Goal: Communication & Community: Answer question/provide support

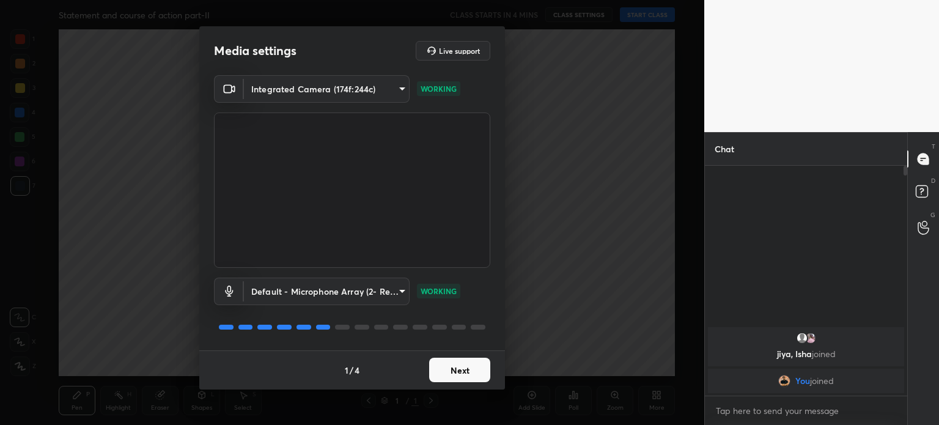
click at [462, 371] on button "Next" at bounding box center [459, 370] width 61 height 24
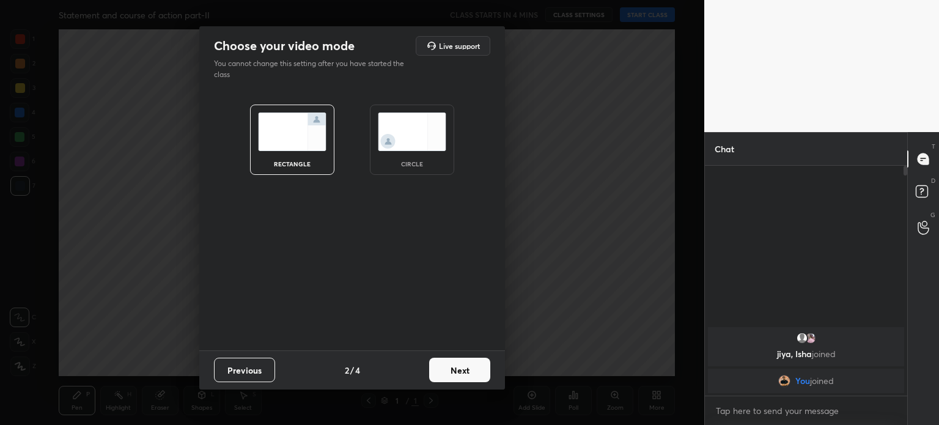
click at [411, 141] on img at bounding box center [412, 131] width 68 height 39
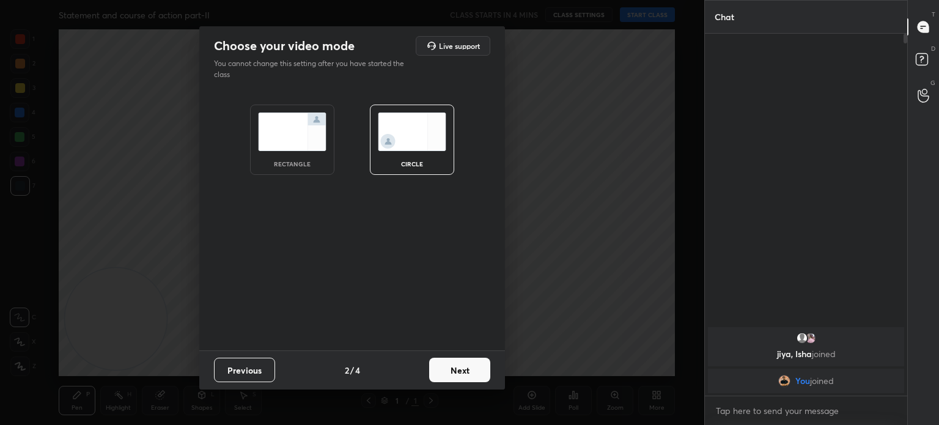
scroll to position [388, 199]
click at [452, 366] on button "Next" at bounding box center [459, 370] width 61 height 24
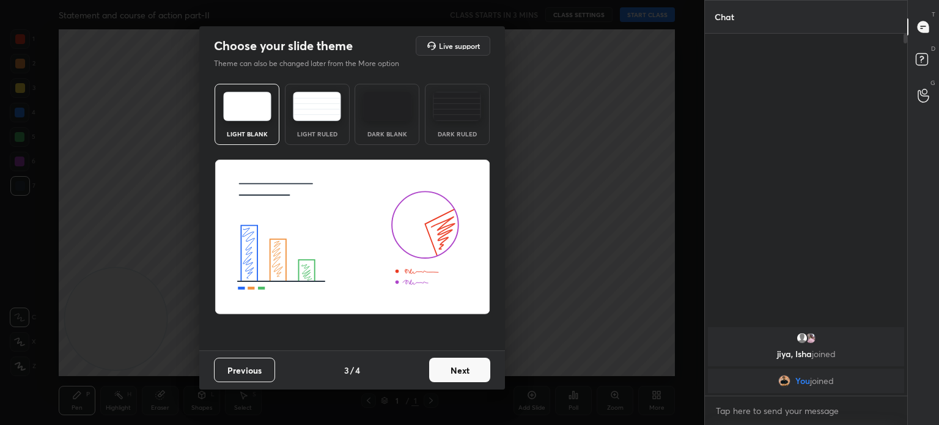
click at [452, 366] on button "Next" at bounding box center [459, 370] width 61 height 24
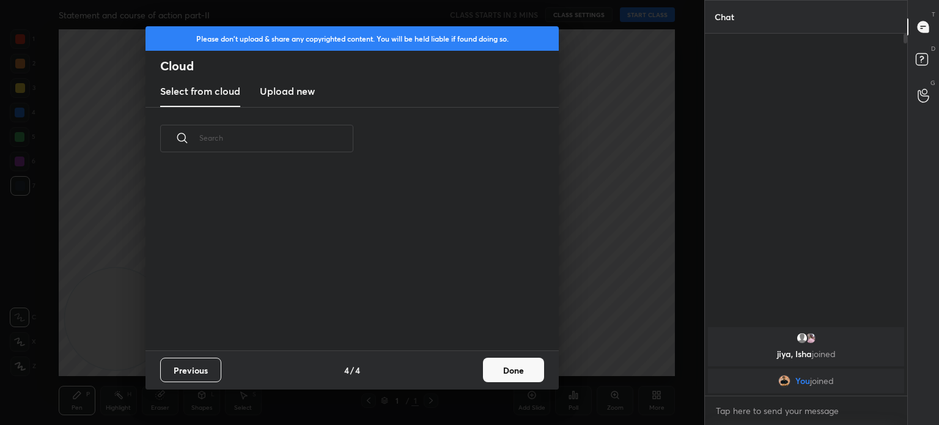
scroll to position [4, 6]
click at [509, 368] on button "Done" at bounding box center [513, 370] width 61 height 24
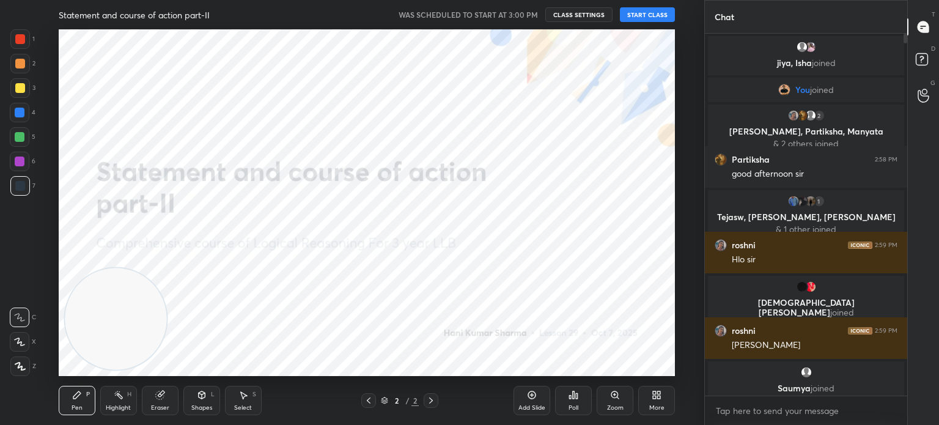
click at [636, 18] on button "START CLASS" at bounding box center [647, 14] width 55 height 15
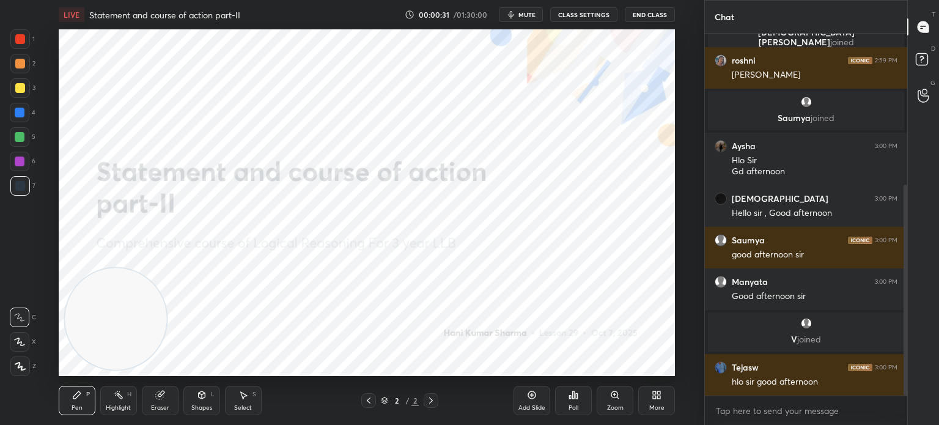
scroll to position [301, 0]
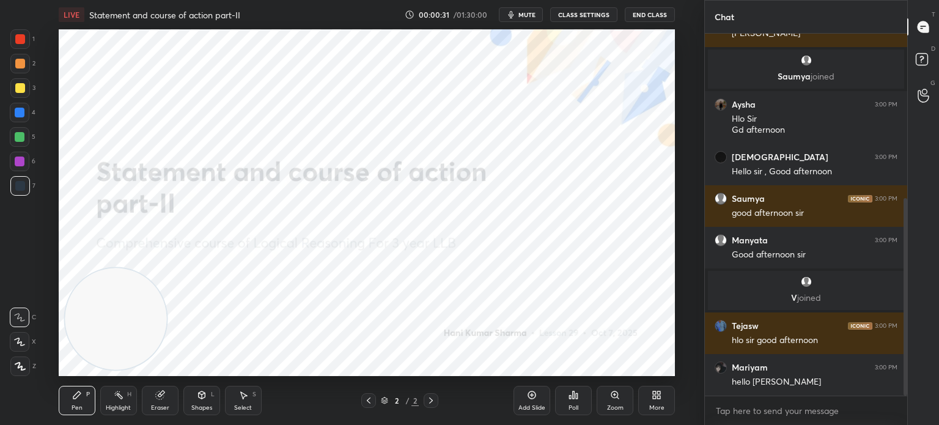
click at [20, 362] on icon at bounding box center [20, 365] width 10 height 7
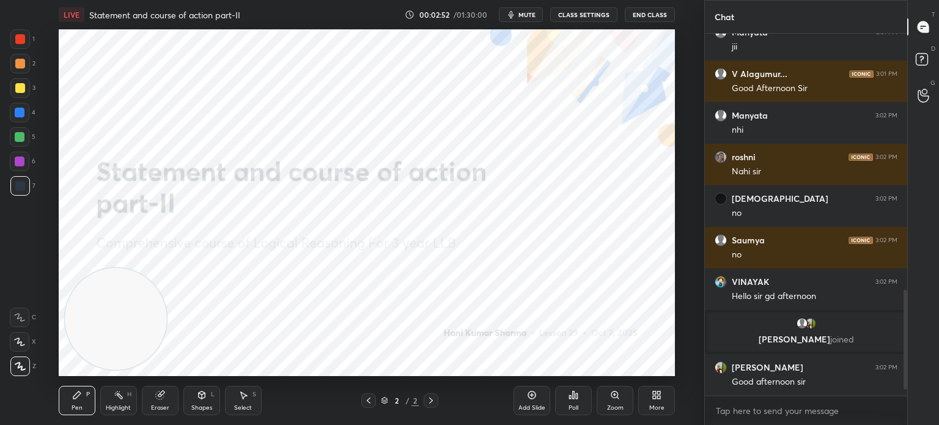
scroll to position [963, 0]
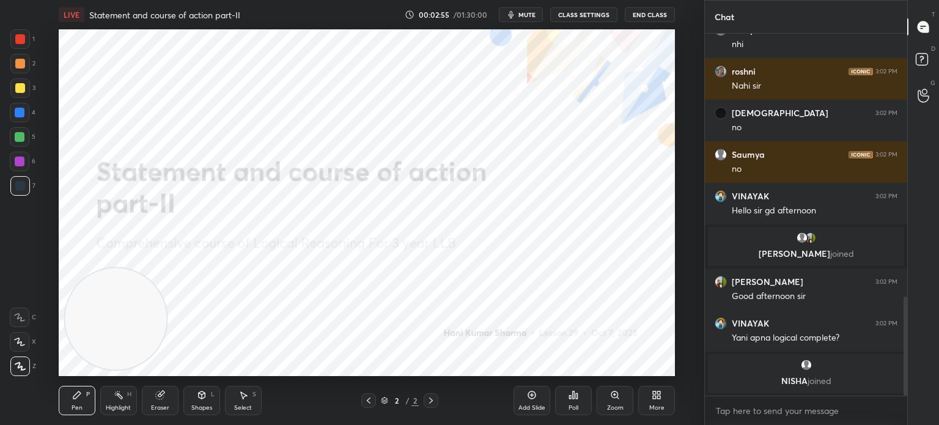
click at [659, 397] on icon at bounding box center [659, 396] width 3 height 3
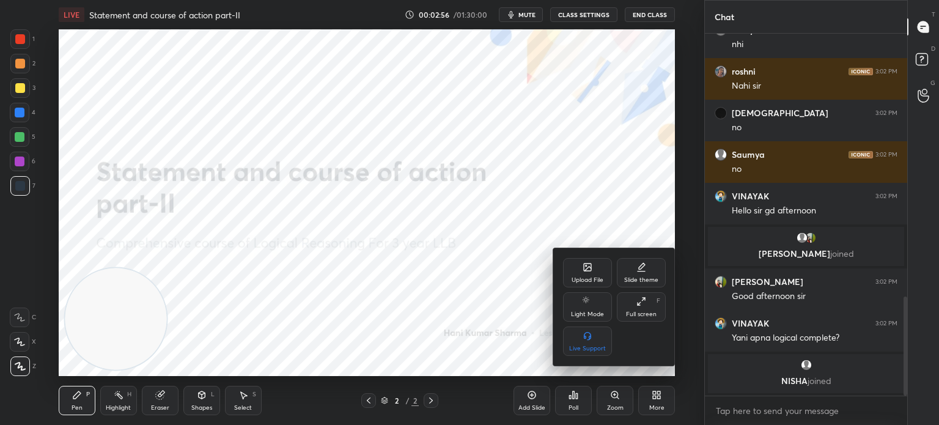
click at [582, 269] on div "Upload File" at bounding box center [587, 272] width 49 height 29
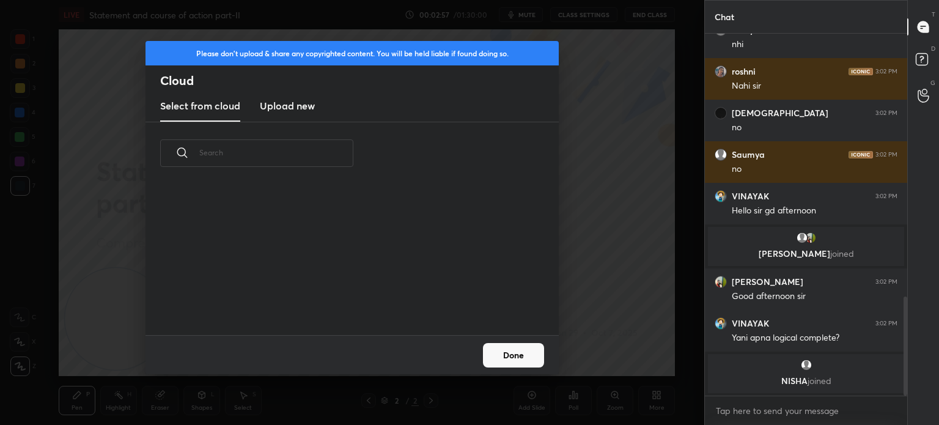
scroll to position [3, 6]
click at [300, 114] on new "Upload new" at bounding box center [287, 106] width 55 height 31
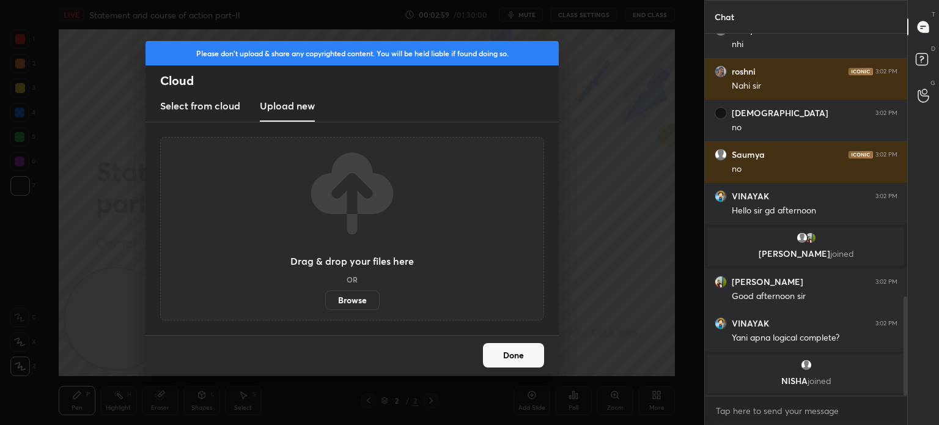
click at [355, 303] on label "Browse" at bounding box center [352, 300] width 54 height 20
click at [325, 303] on input "Browse" at bounding box center [325, 300] width 0 height 20
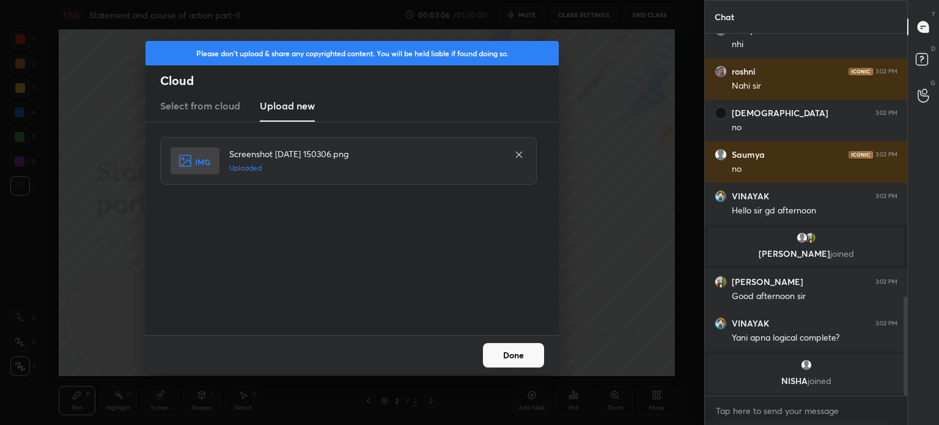
click at [523, 365] on button "Done" at bounding box center [513, 355] width 61 height 24
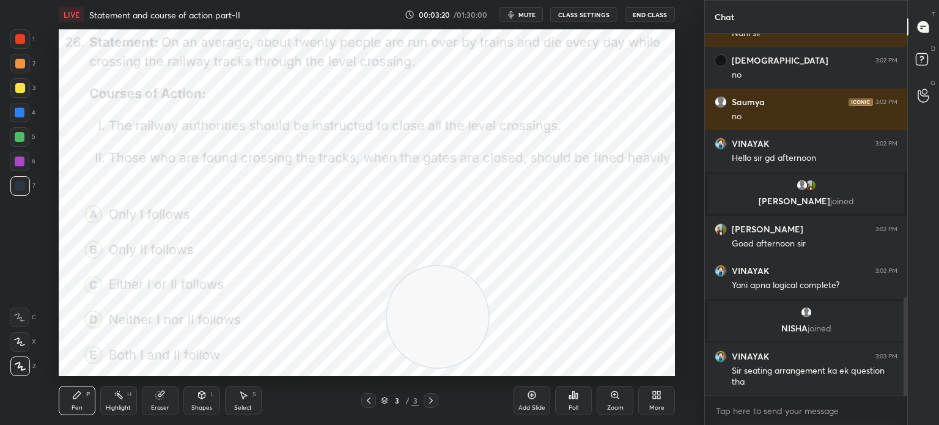
scroll to position [982, 0]
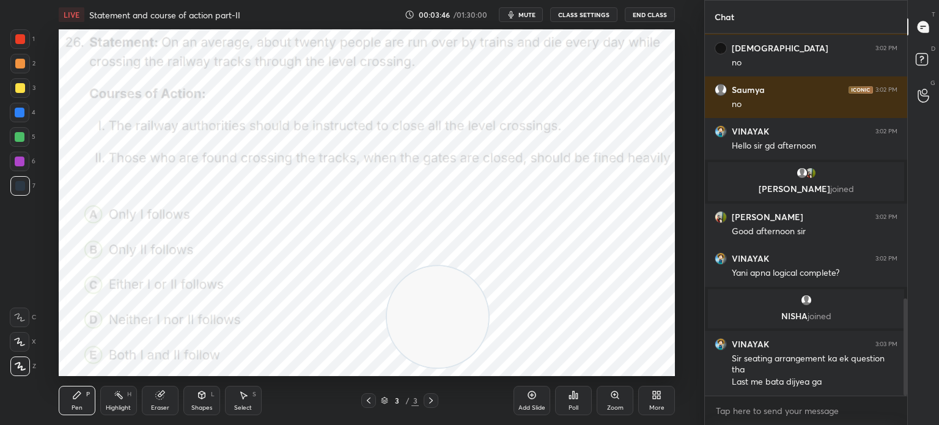
click at [570, 397] on icon at bounding box center [571, 396] width 2 height 3
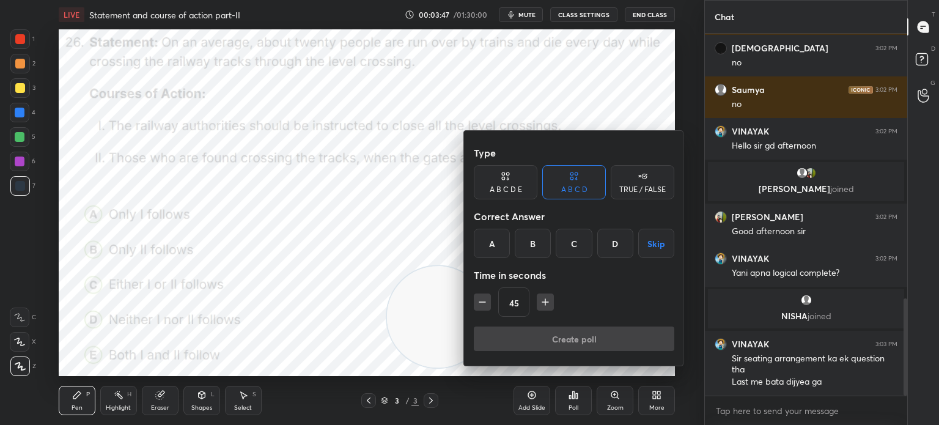
click at [531, 240] on div "B" at bounding box center [533, 243] width 36 height 29
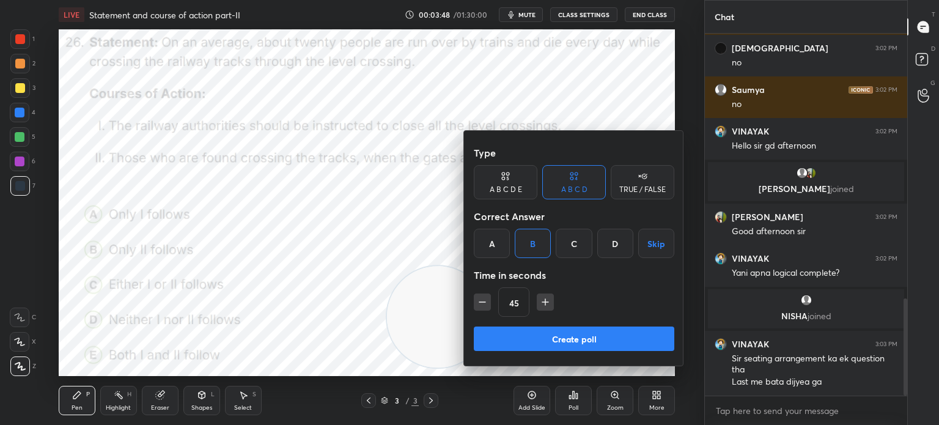
click at [521, 334] on button "Create poll" at bounding box center [574, 338] width 200 height 24
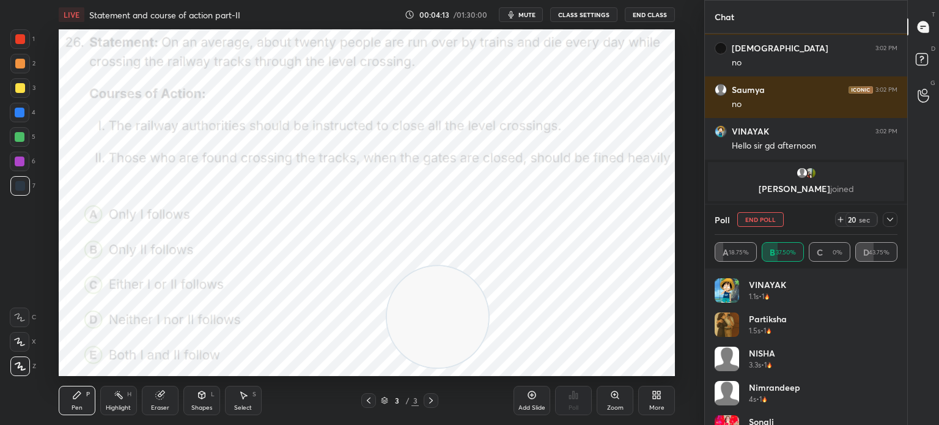
scroll to position [59, 0]
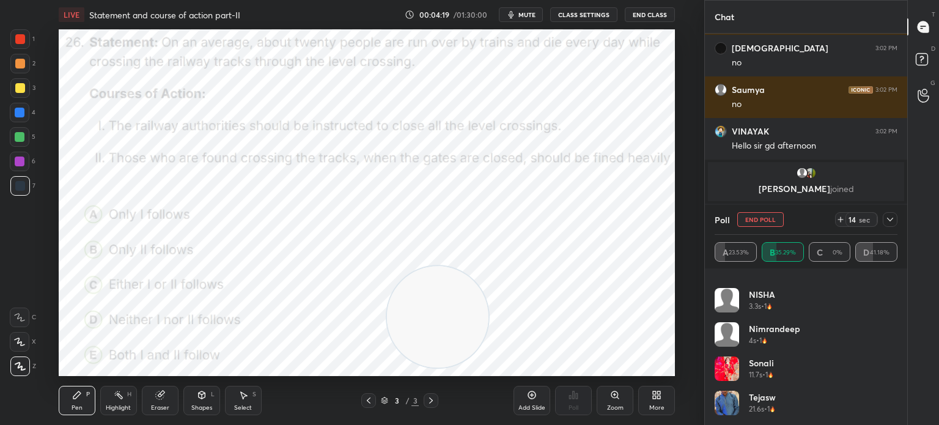
click at [890, 219] on icon at bounding box center [890, 220] width 10 height 10
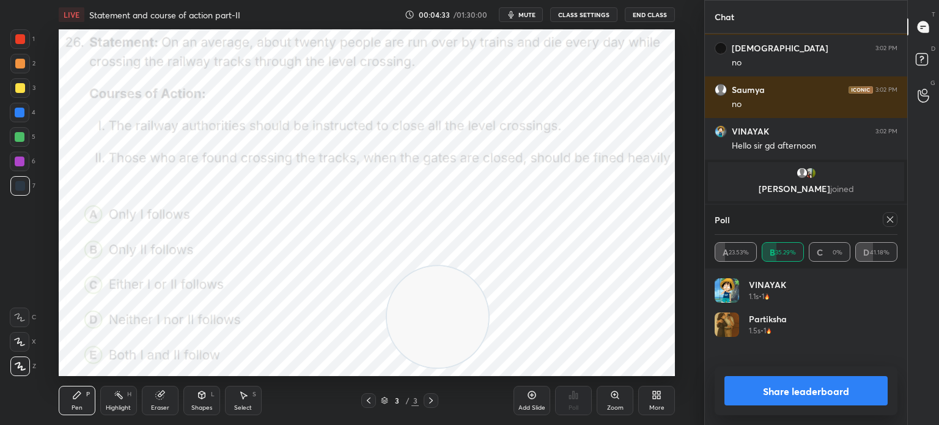
scroll to position [143, 179]
click at [889, 223] on icon at bounding box center [890, 220] width 10 height 10
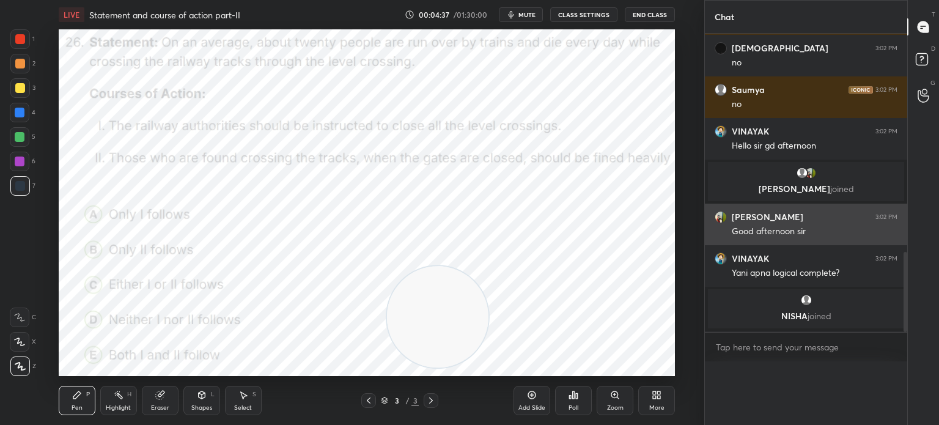
scroll to position [309, 199]
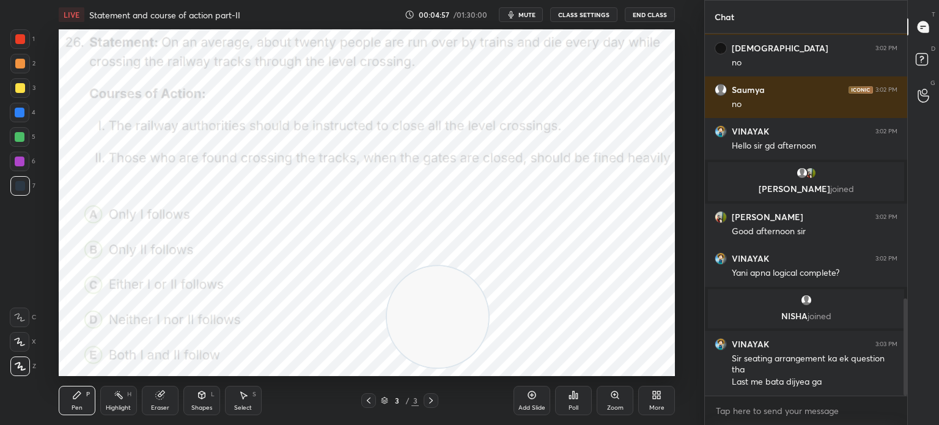
click at [653, 392] on icon at bounding box center [654, 392] width 3 height 3
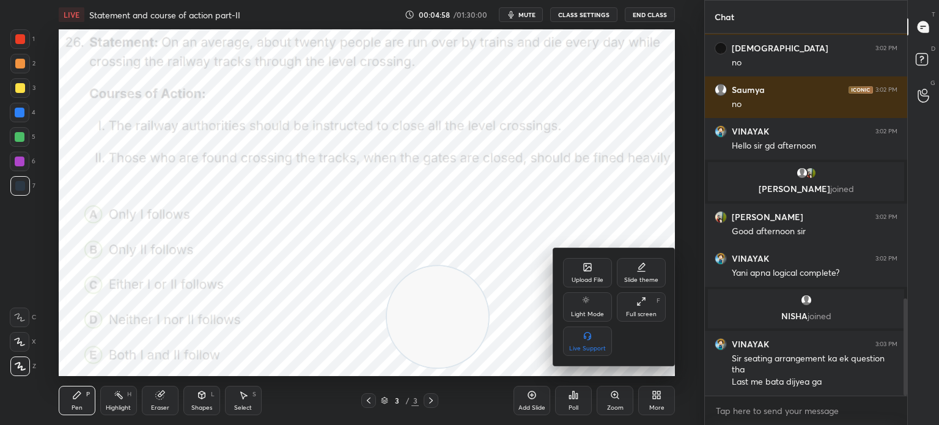
click at [576, 270] on div "Upload File" at bounding box center [587, 272] width 49 height 29
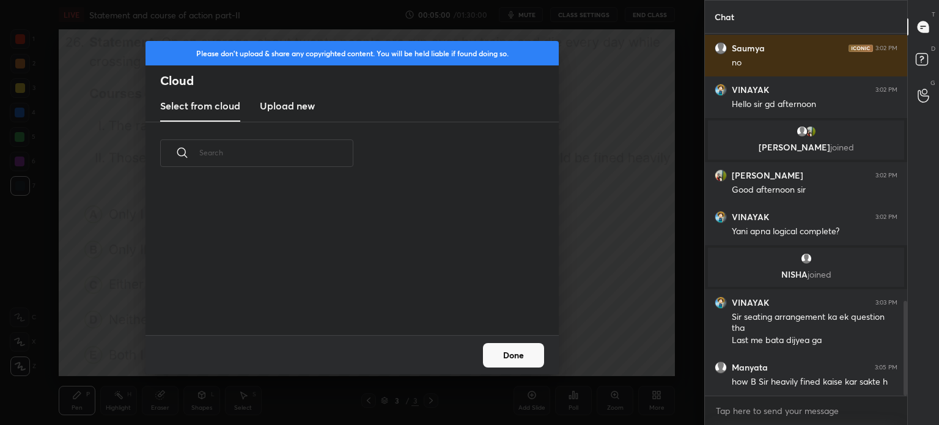
click at [287, 109] on h3 "Upload new" at bounding box center [287, 105] width 55 height 15
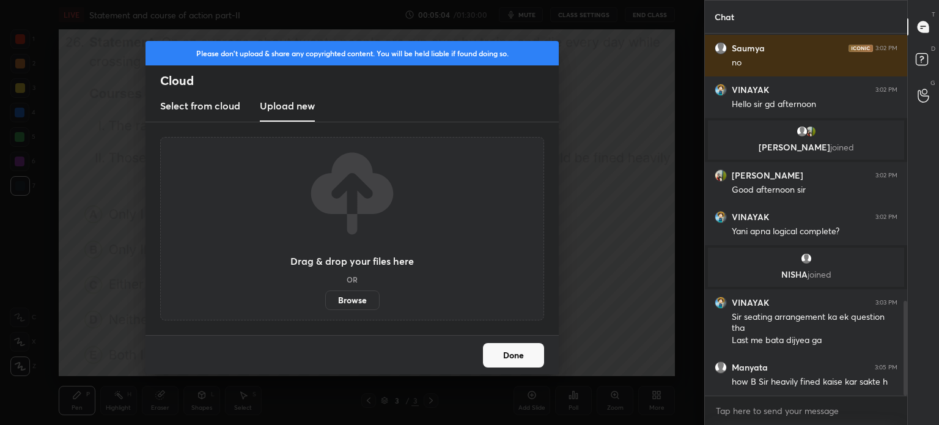
click at [355, 300] on label "Browse" at bounding box center [352, 300] width 54 height 20
click at [325, 300] on input "Browse" at bounding box center [325, 300] width 0 height 20
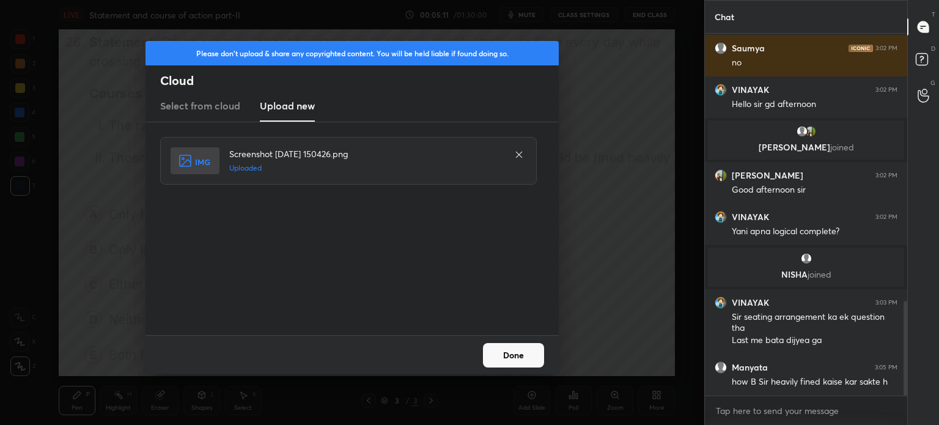
click at [509, 353] on button "Done" at bounding box center [513, 355] width 61 height 24
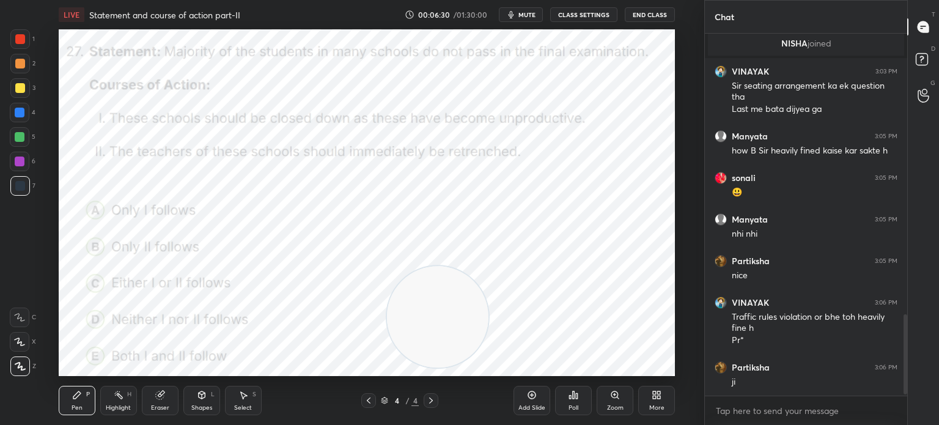
scroll to position [1296, 0]
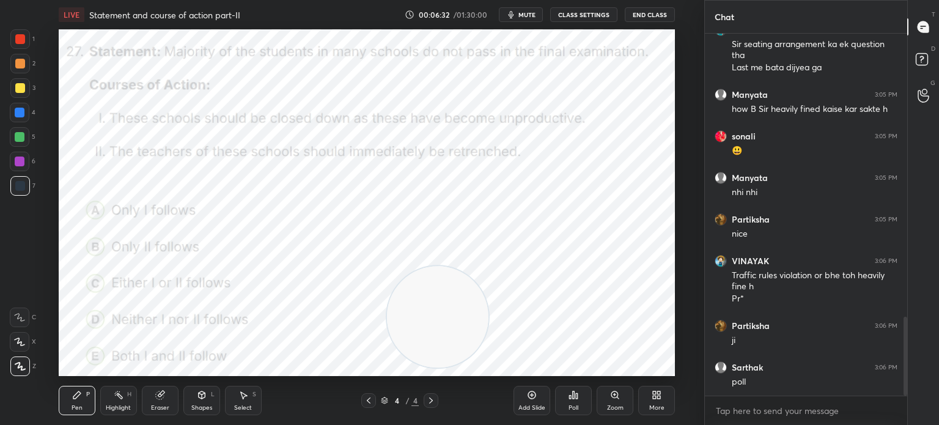
click at [573, 407] on div "Poll" at bounding box center [573, 408] width 10 height 6
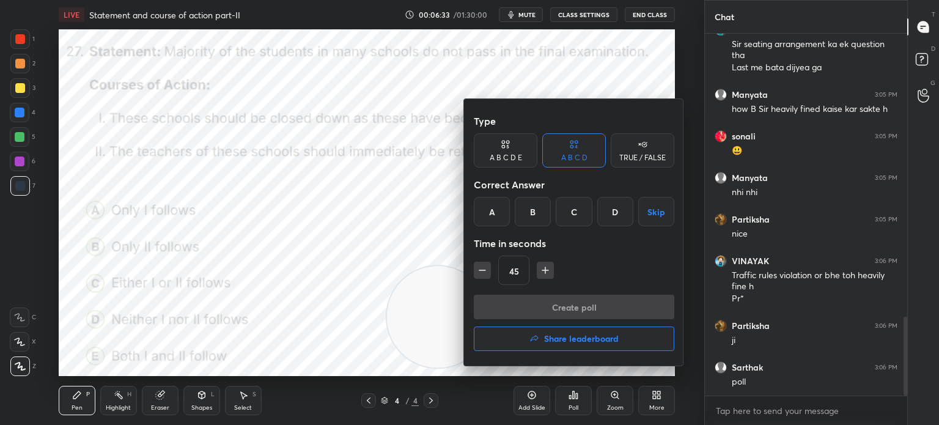
click at [616, 210] on div "D" at bounding box center [615, 211] width 36 height 29
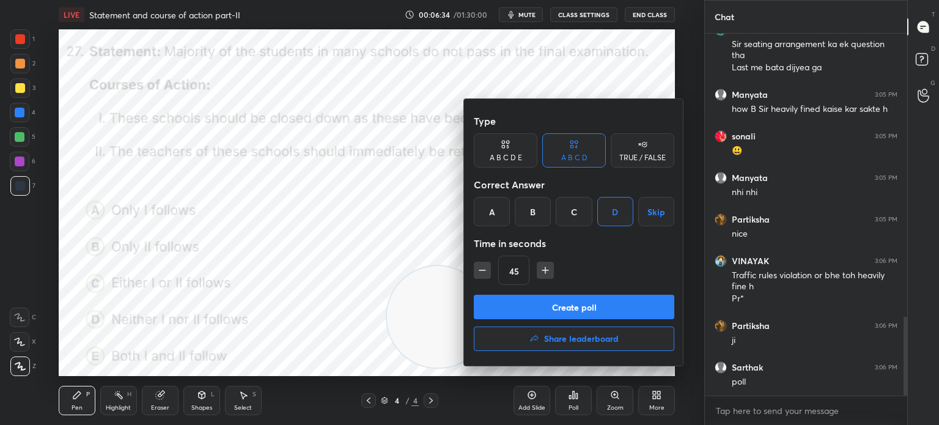
click at [509, 149] on icon at bounding box center [506, 144] width 10 height 12
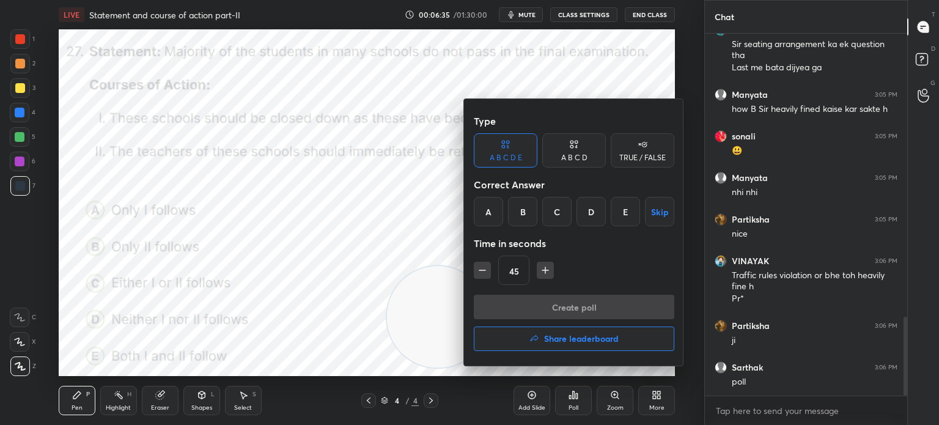
click at [588, 210] on div "D" at bounding box center [590, 211] width 29 height 29
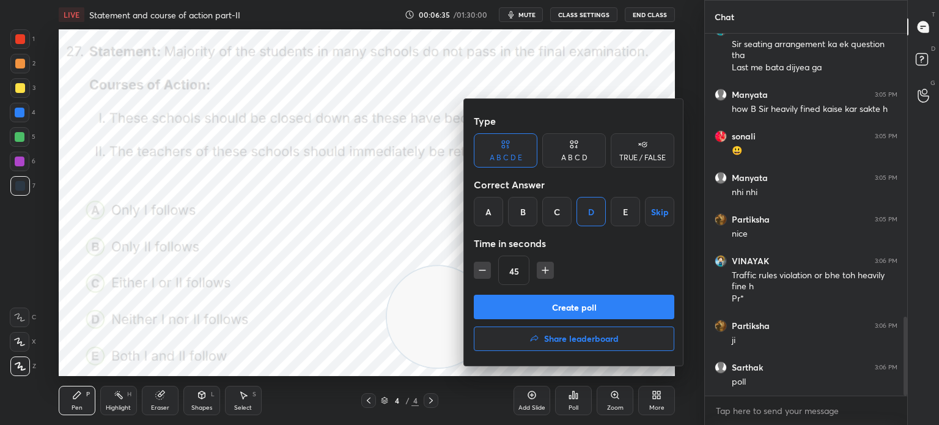
click at [548, 303] on button "Create poll" at bounding box center [574, 307] width 200 height 24
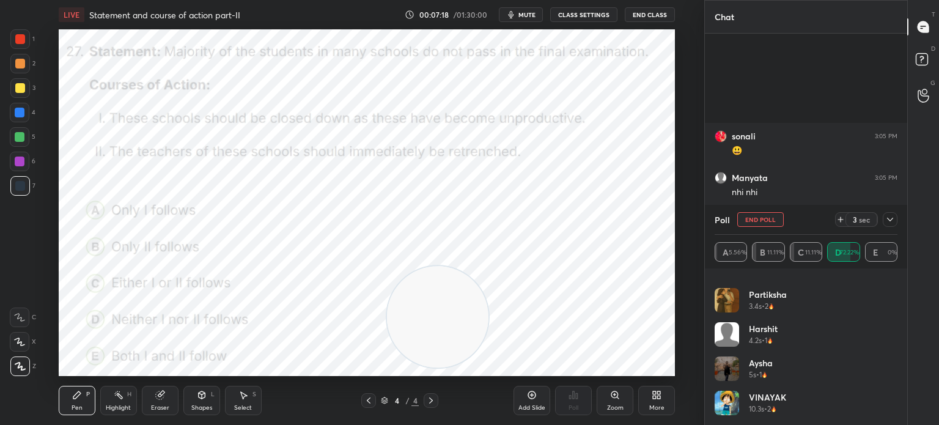
scroll to position [1445, 0]
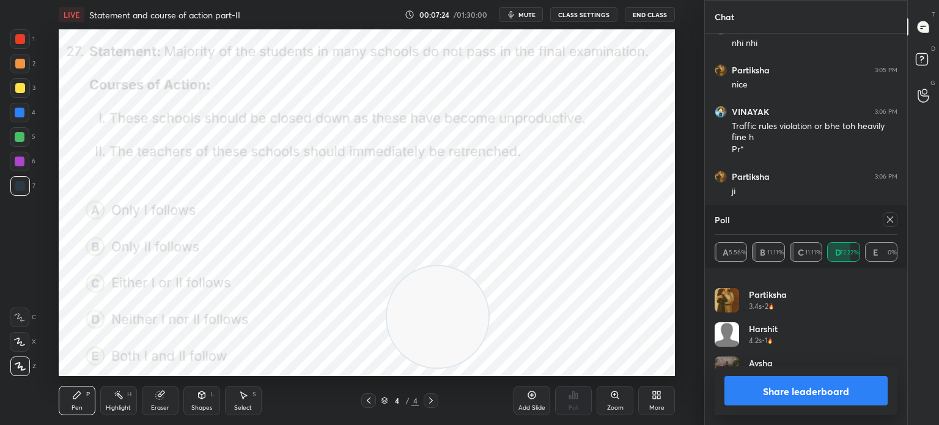
click at [891, 223] on icon at bounding box center [890, 220] width 10 height 10
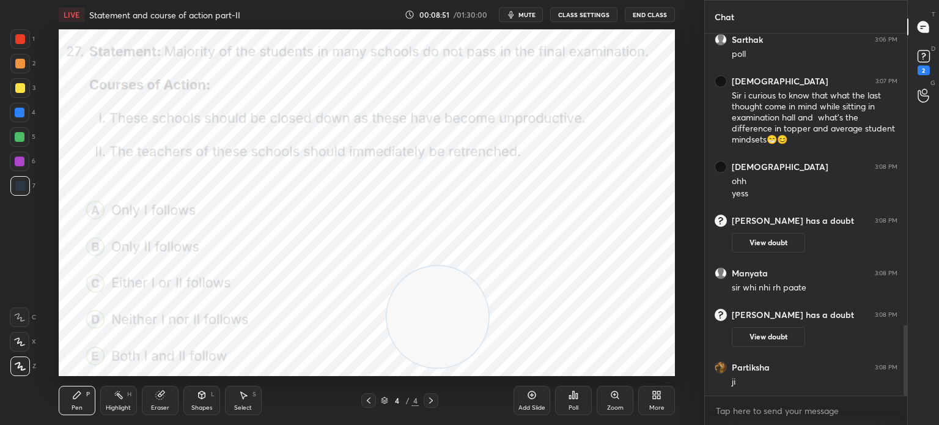
scroll to position [1496, 0]
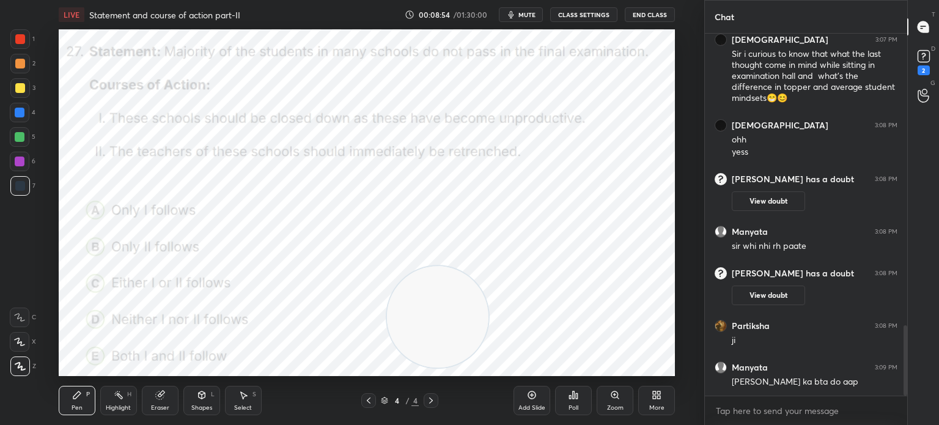
click at [153, 408] on div "Eraser" at bounding box center [160, 408] width 18 height 6
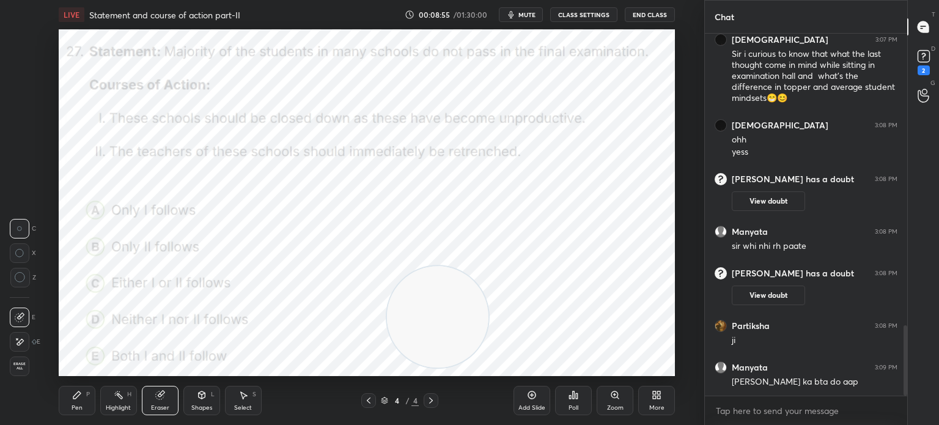
click at [21, 344] on icon at bounding box center [20, 342] width 10 height 10
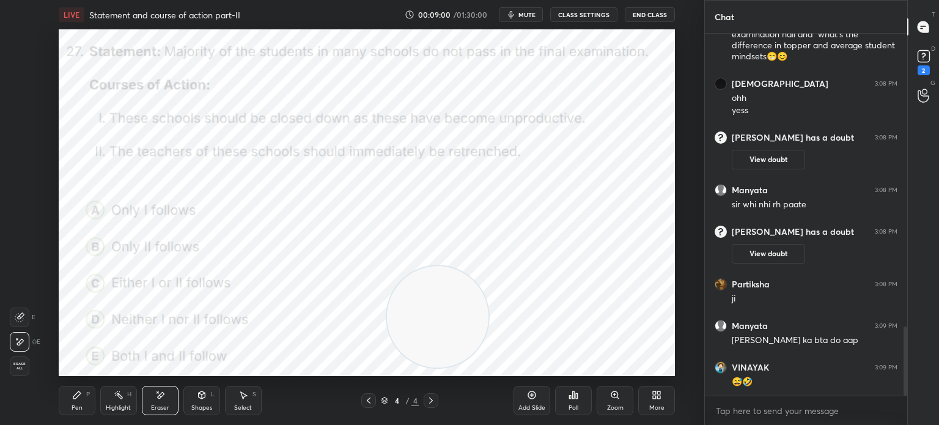
click at [78, 406] on div "Pen" at bounding box center [77, 408] width 11 height 6
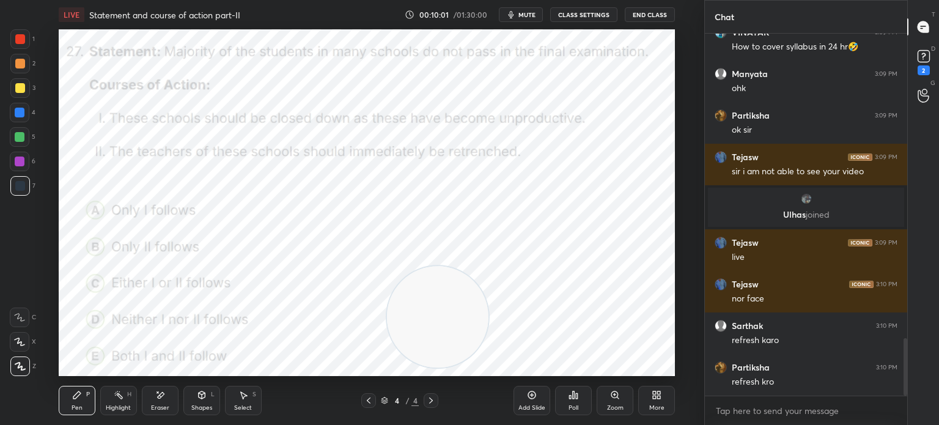
scroll to position [1971, 0]
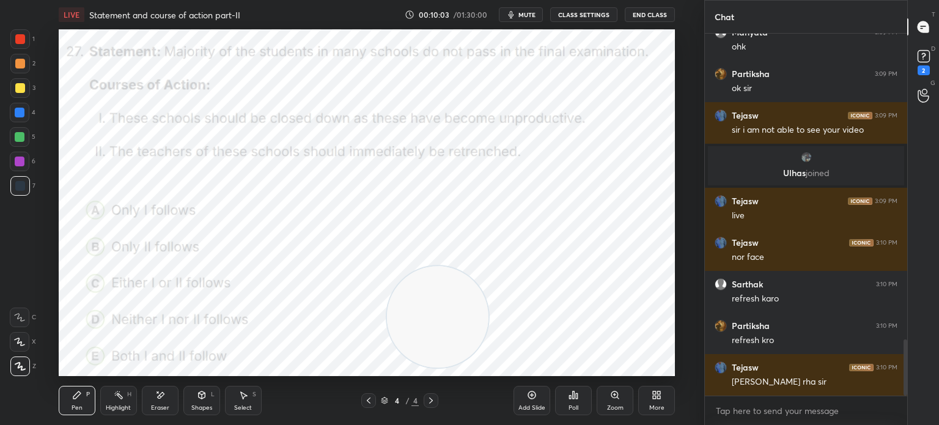
click at [654, 403] on div "More" at bounding box center [656, 400] width 37 height 29
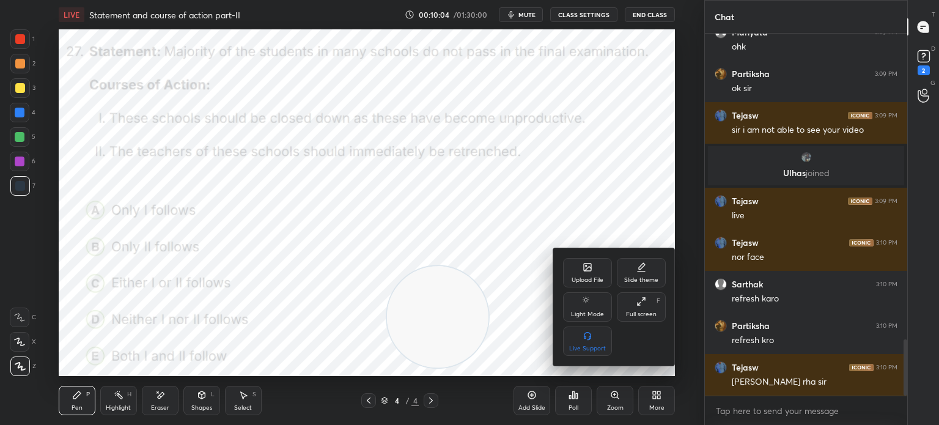
click at [567, 276] on div "Upload File" at bounding box center [587, 272] width 49 height 29
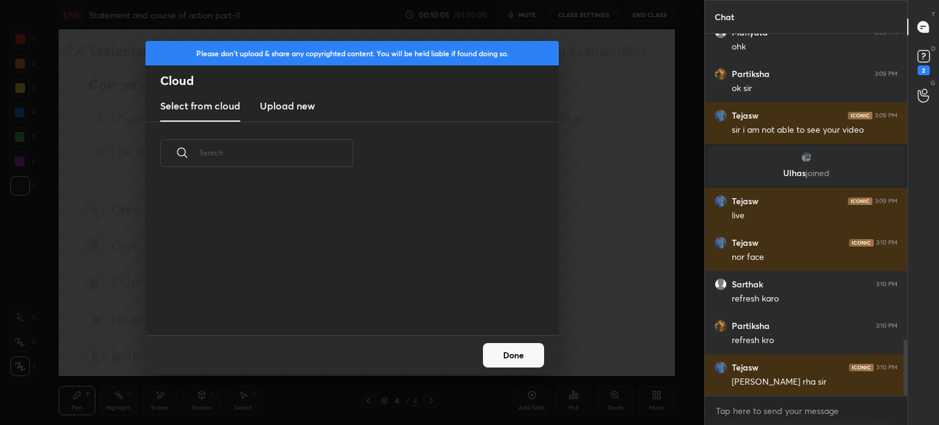
scroll to position [150, 392]
click at [283, 104] on h3 "Upload new" at bounding box center [287, 105] width 55 height 15
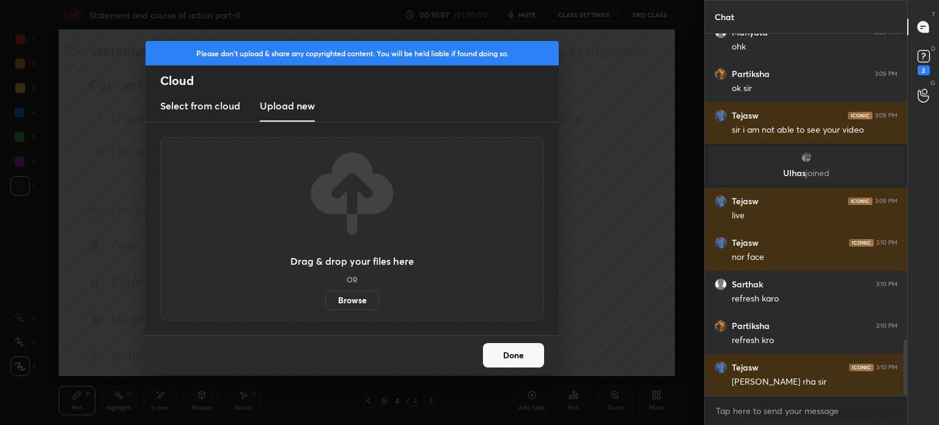
scroll to position [2023, 0]
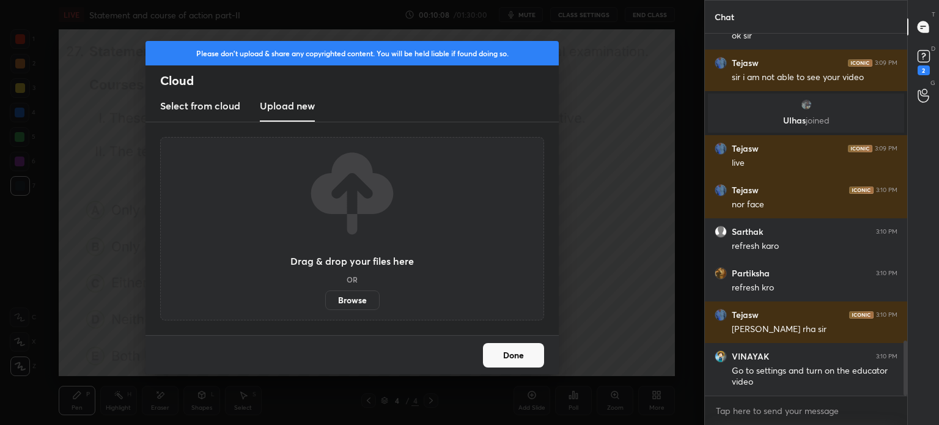
click at [345, 298] on label "Browse" at bounding box center [352, 300] width 54 height 20
click at [325, 298] on input "Browse" at bounding box center [325, 300] width 0 height 20
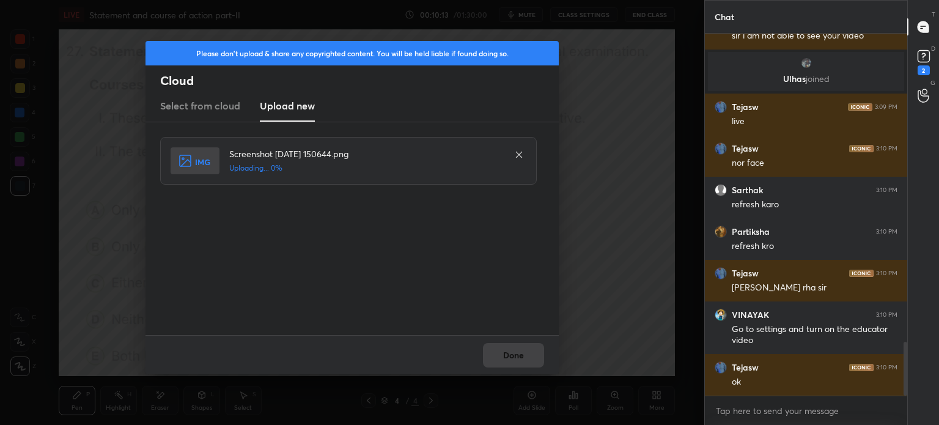
scroll to position [2106, 0]
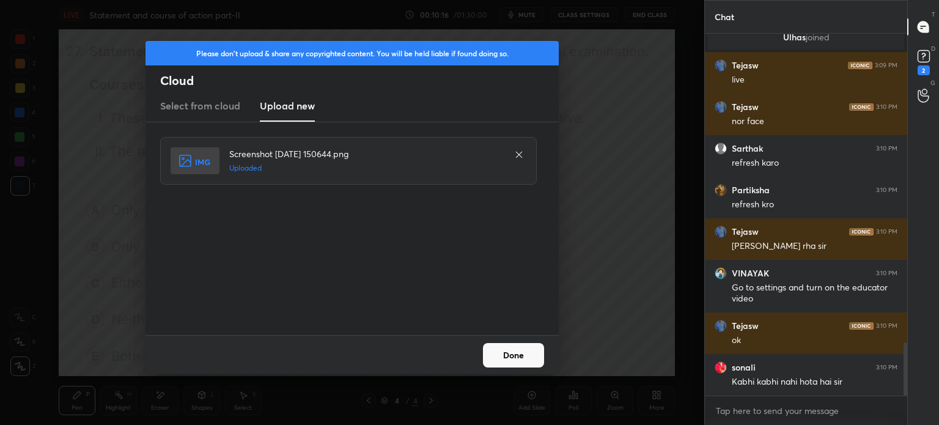
click at [499, 346] on button "Done" at bounding box center [513, 355] width 61 height 24
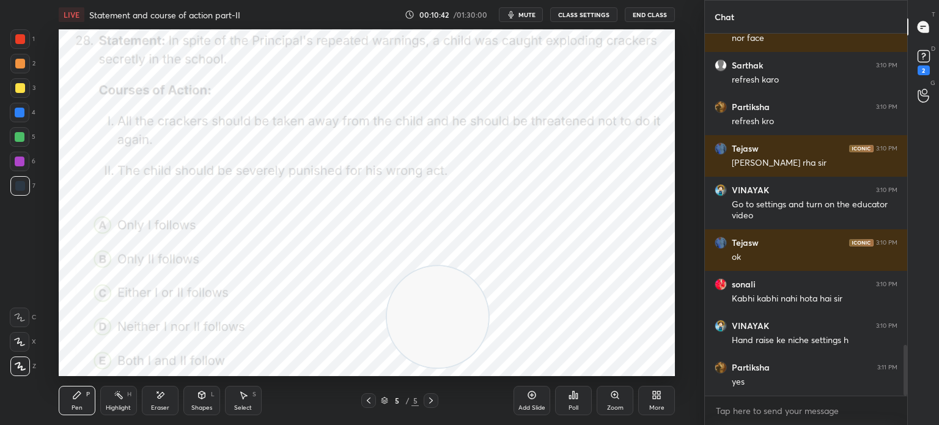
scroll to position [2231, 0]
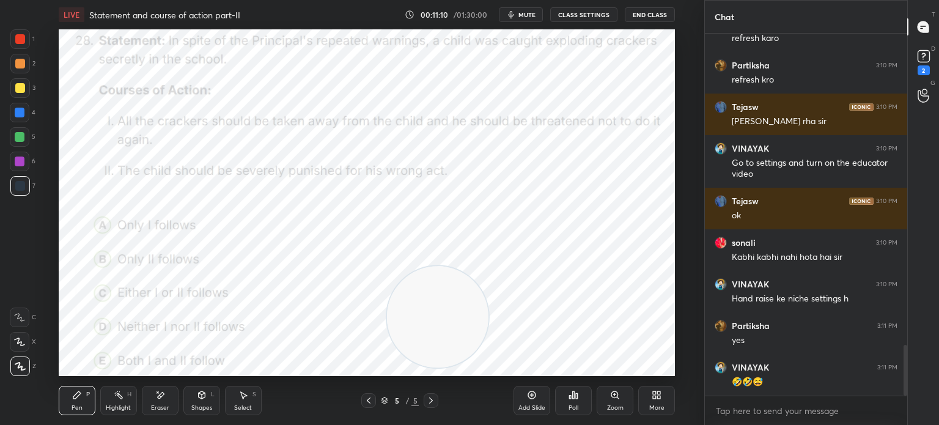
click at [571, 408] on div "Poll" at bounding box center [573, 408] width 10 height 6
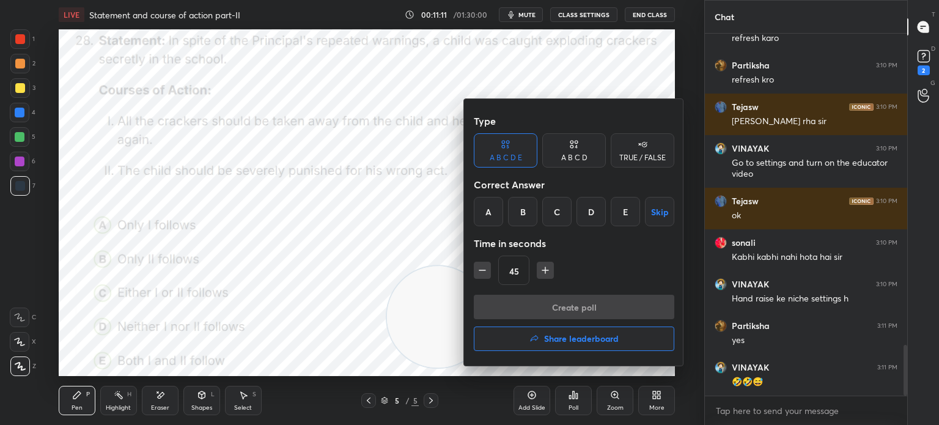
click at [520, 209] on div "B" at bounding box center [522, 211] width 29 height 29
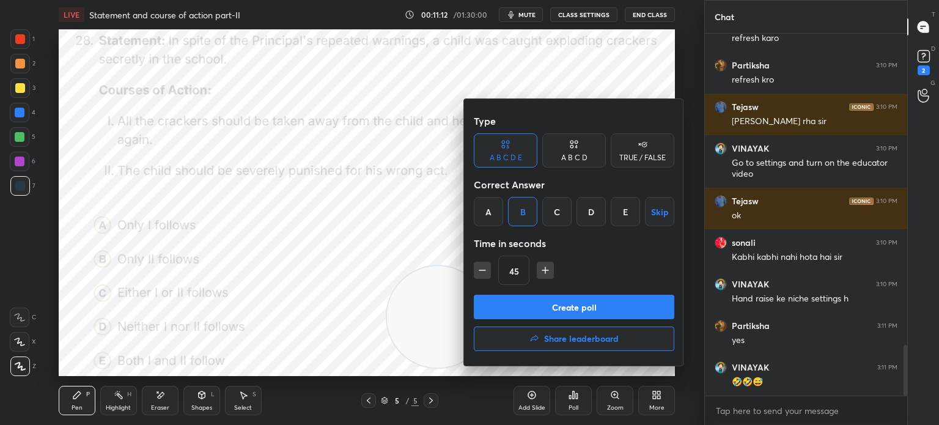
click at [521, 301] on button "Create poll" at bounding box center [574, 307] width 200 height 24
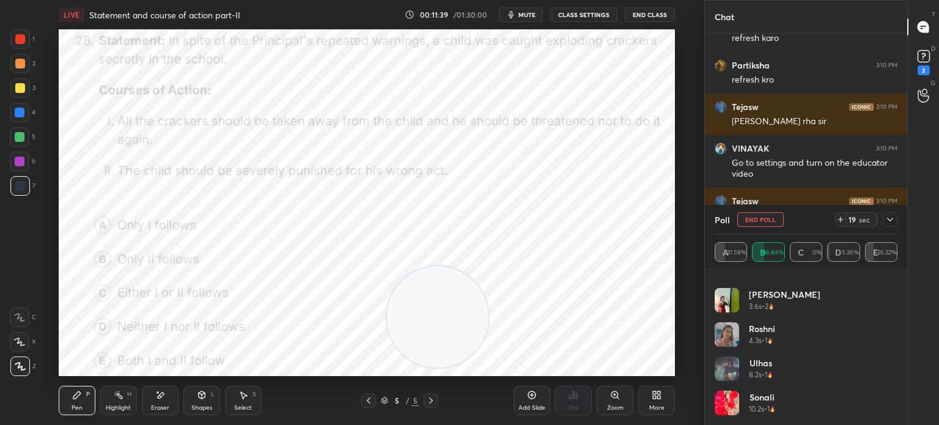
scroll to position [93, 0]
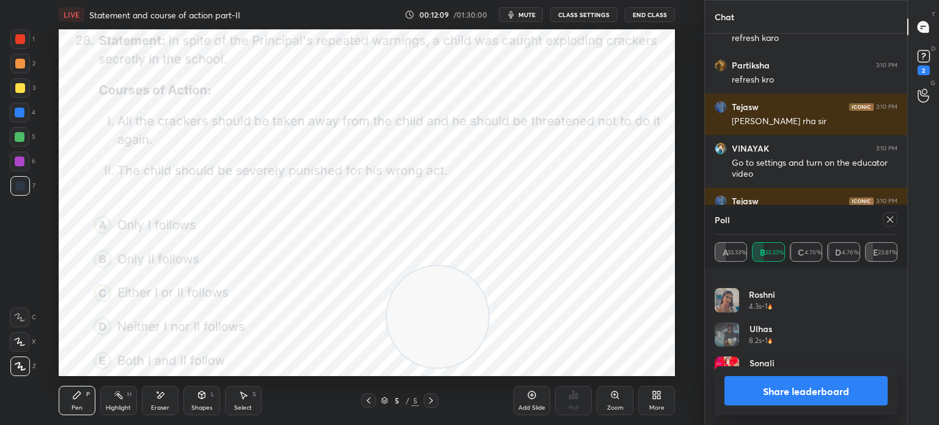
click at [887, 217] on icon at bounding box center [890, 219] width 6 height 6
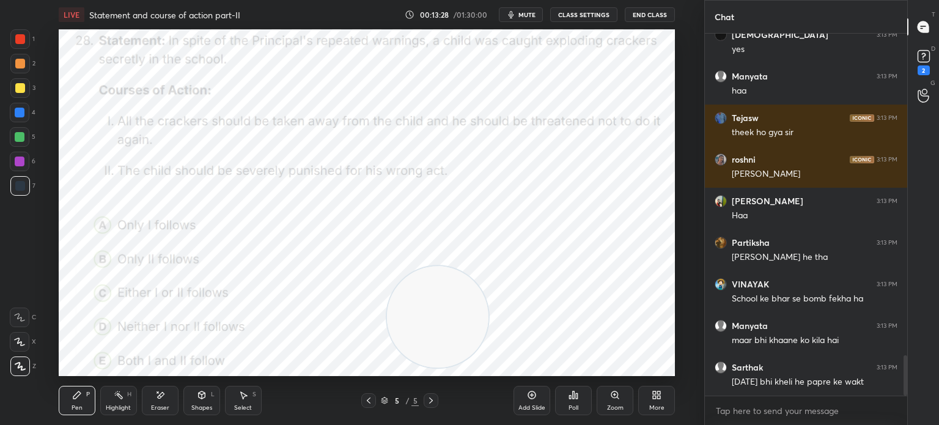
scroll to position [2938, 0]
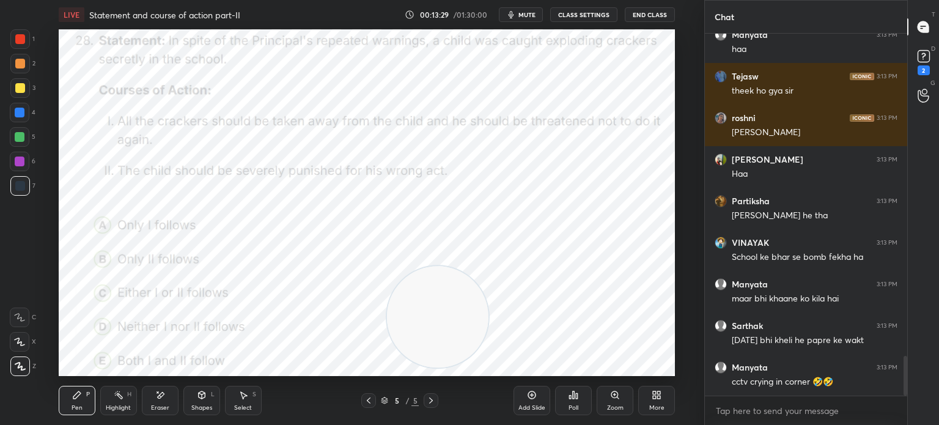
click at [658, 398] on icon at bounding box center [659, 396] width 3 height 3
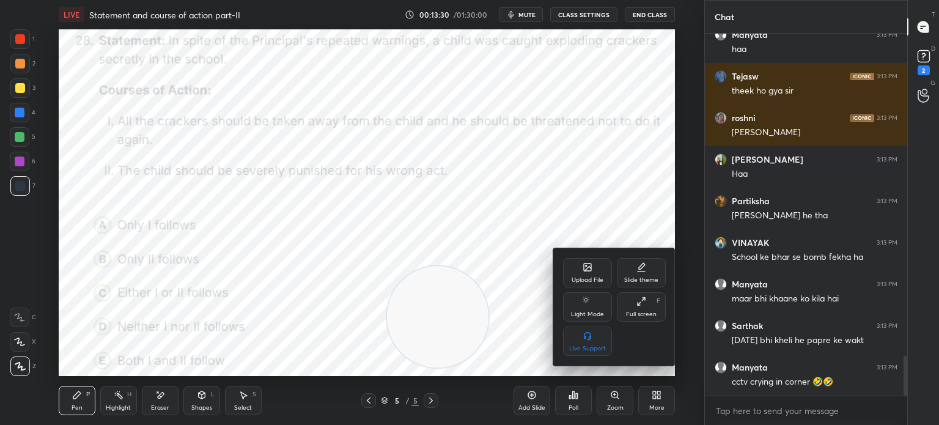
click at [575, 271] on div "Upload File" at bounding box center [587, 272] width 49 height 29
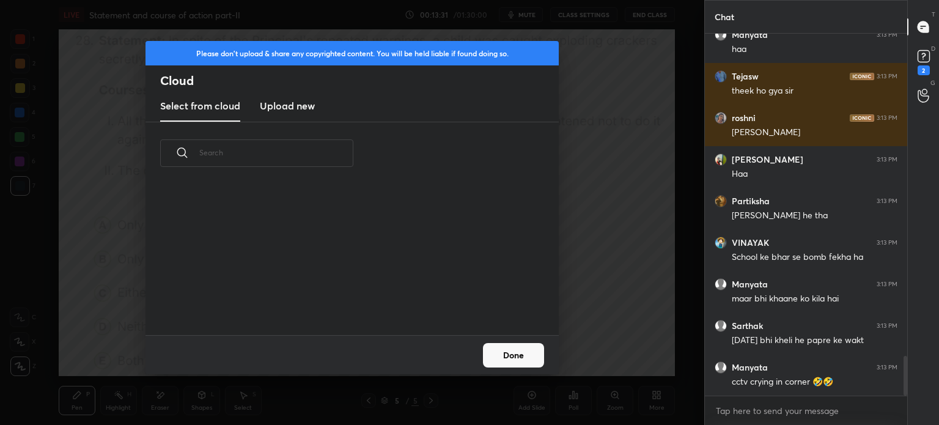
scroll to position [150, 392]
click at [287, 108] on h3 "Upload new" at bounding box center [287, 105] width 55 height 15
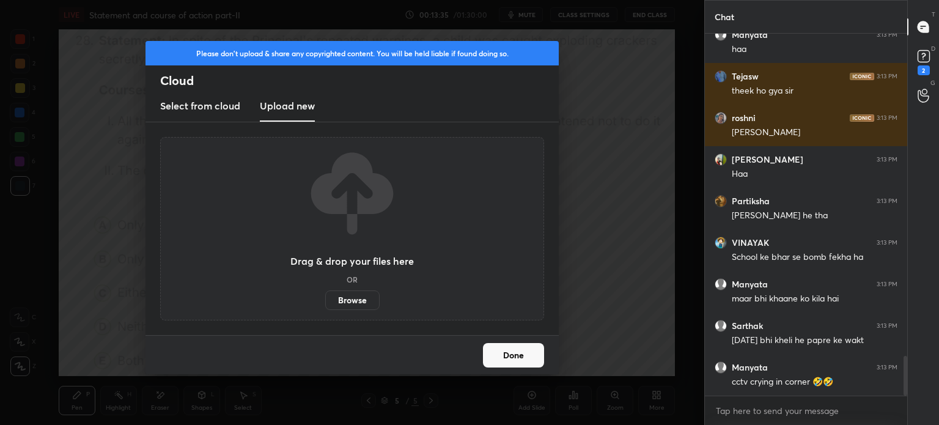
click at [351, 298] on label "Browse" at bounding box center [352, 300] width 54 height 20
click at [325, 298] on input "Browse" at bounding box center [325, 300] width 0 height 20
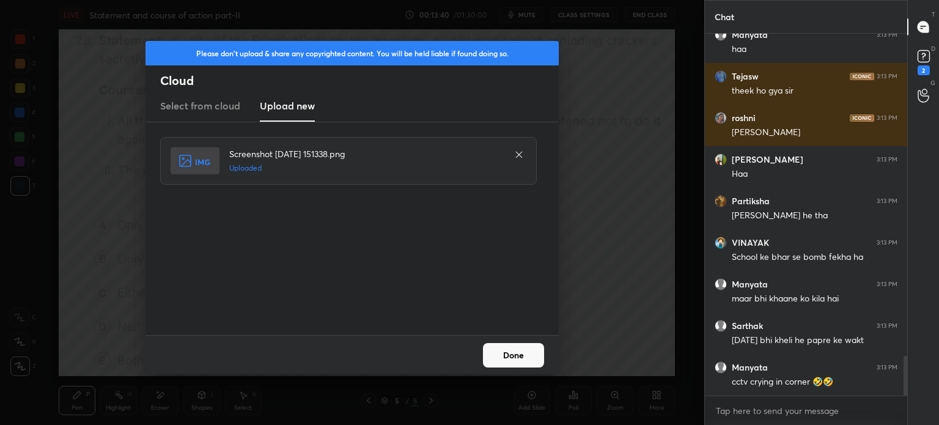
click at [515, 356] on button "Done" at bounding box center [513, 355] width 61 height 24
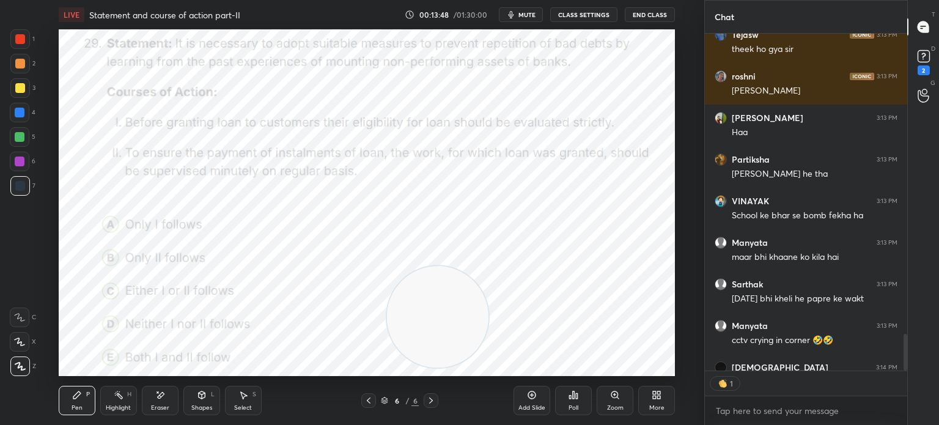
scroll to position [334, 199]
drag, startPoint x: 440, startPoint y: 326, endPoint x: 605, endPoint y: 278, distance: 171.8
click at [605, 278] on video at bounding box center [597, 269] width 101 height 101
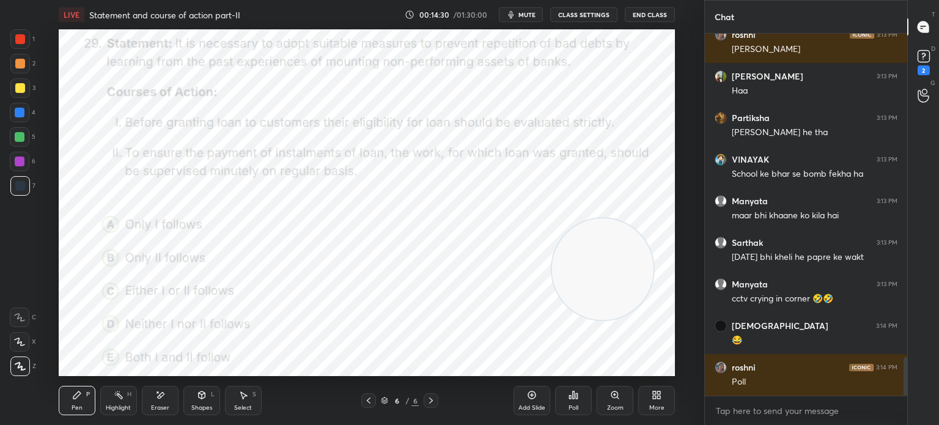
click at [571, 408] on div "Poll" at bounding box center [573, 408] width 10 height 6
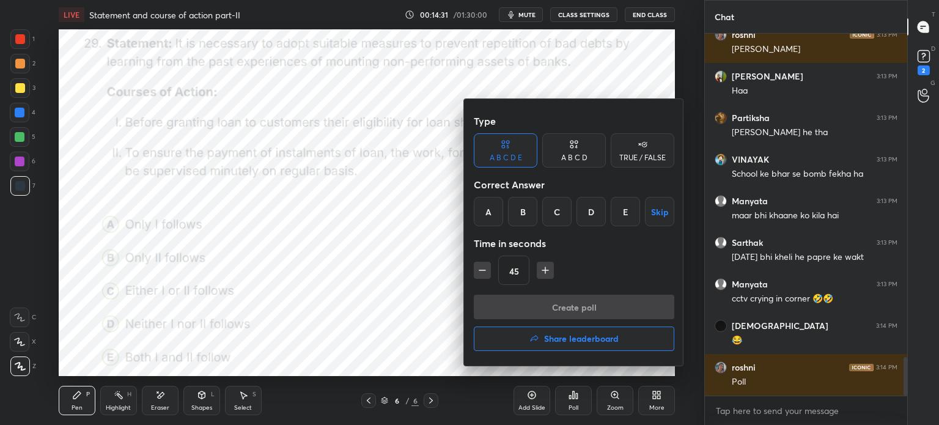
click at [626, 210] on div "E" at bounding box center [625, 211] width 29 height 29
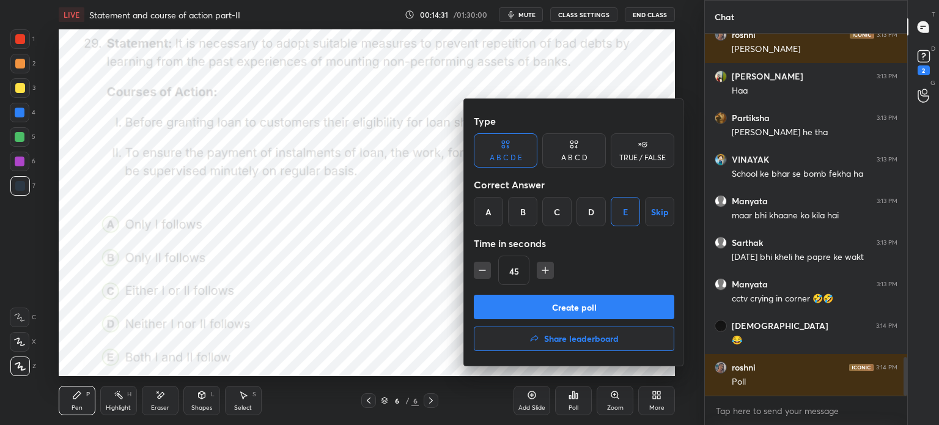
click at [559, 303] on button "Create poll" at bounding box center [574, 307] width 200 height 24
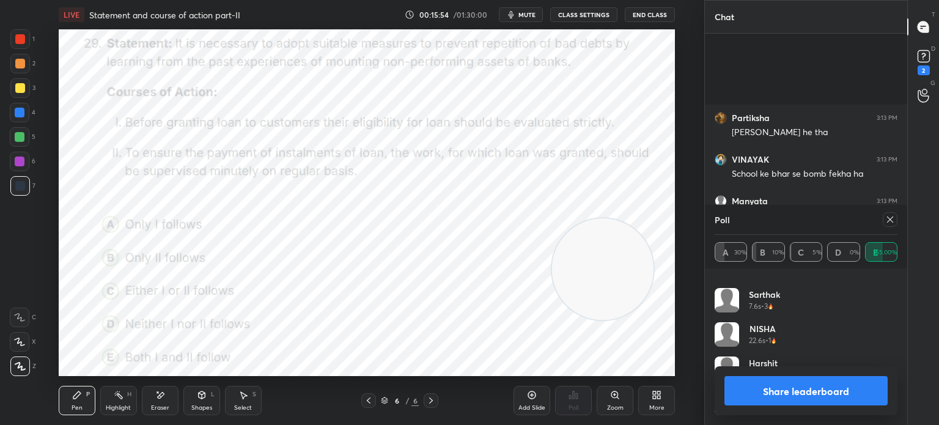
scroll to position [3137, 0]
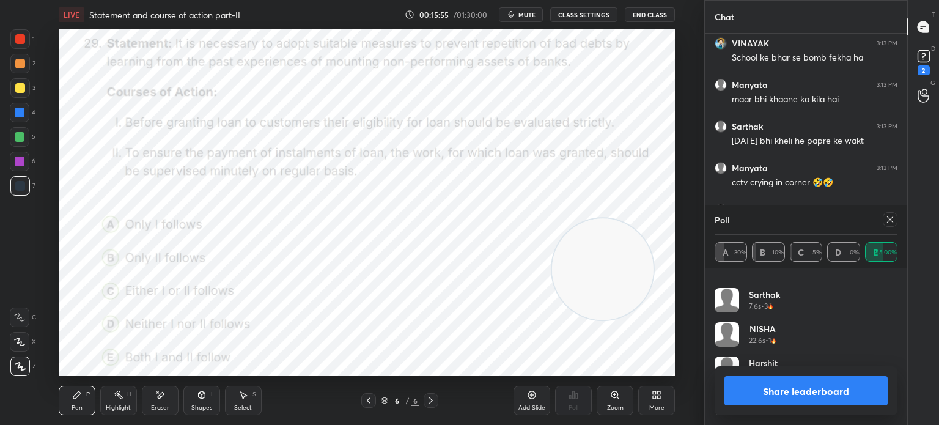
click at [891, 222] on icon at bounding box center [890, 220] width 10 height 10
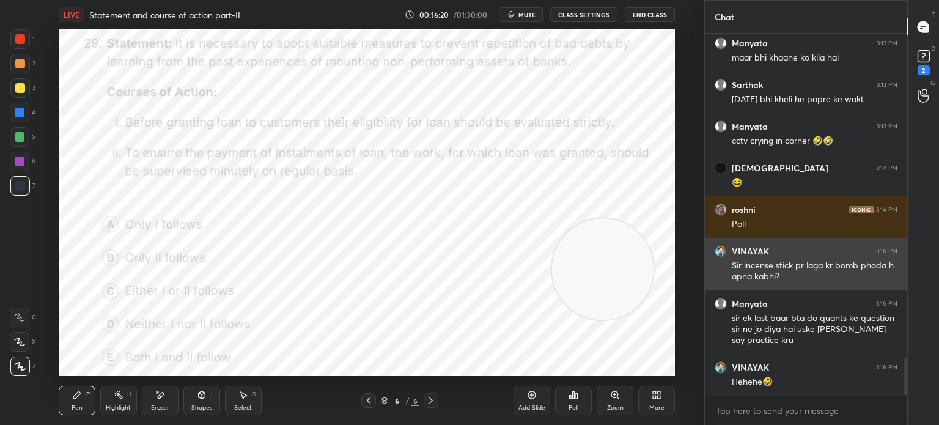
scroll to position [3220, 0]
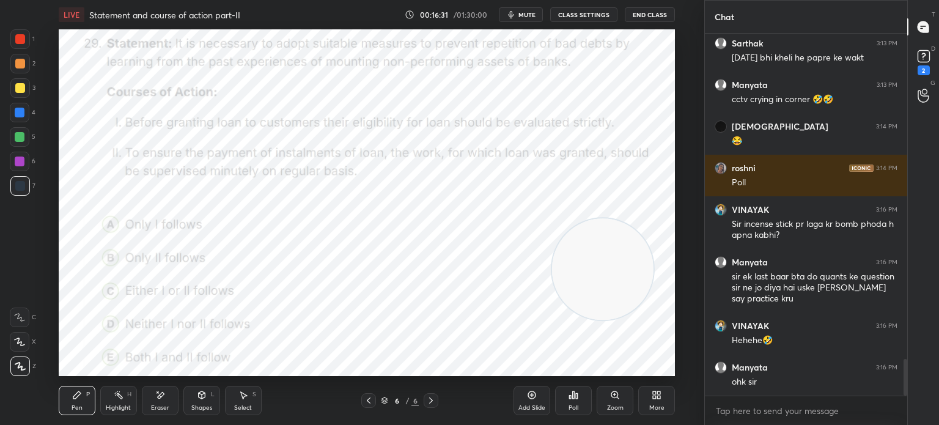
click at [523, 15] on span "mute" at bounding box center [526, 14] width 17 height 9
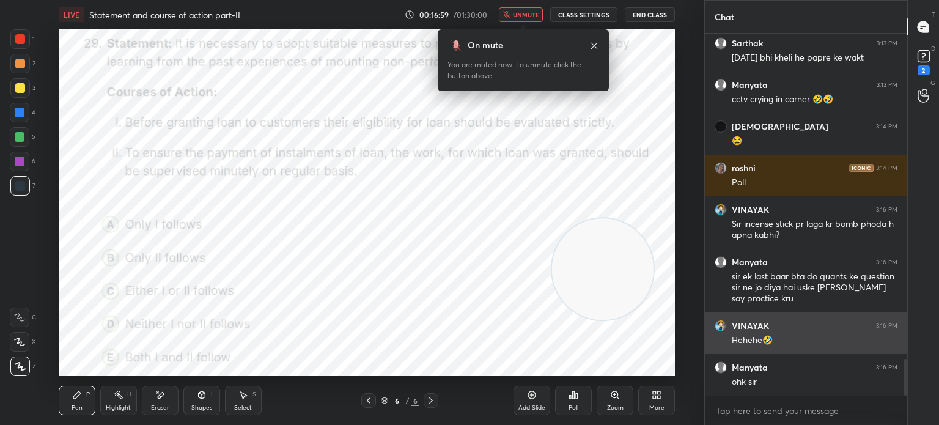
click at [521, 14] on span "unmute" at bounding box center [526, 14] width 26 height 9
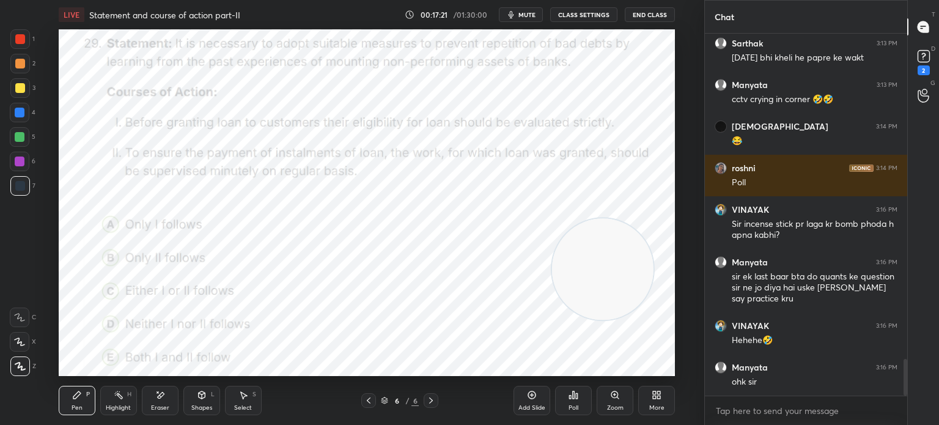
click at [652, 394] on icon at bounding box center [657, 395] width 10 height 10
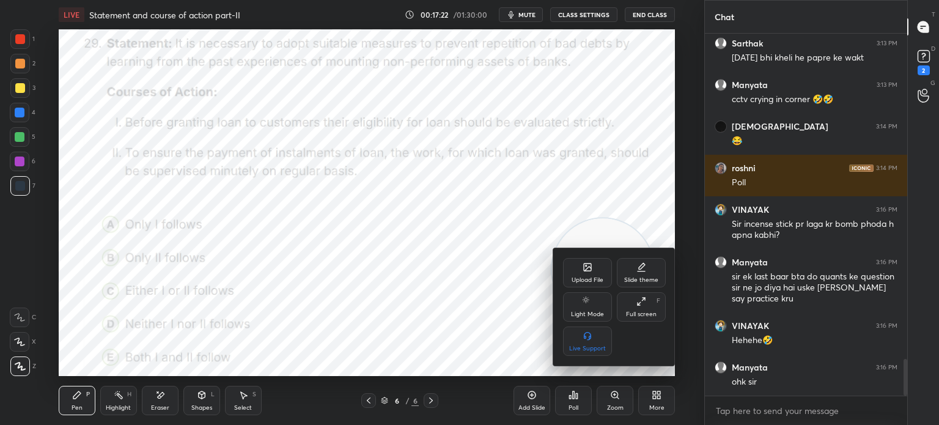
click at [583, 278] on div "Upload File" at bounding box center [588, 280] width 32 height 6
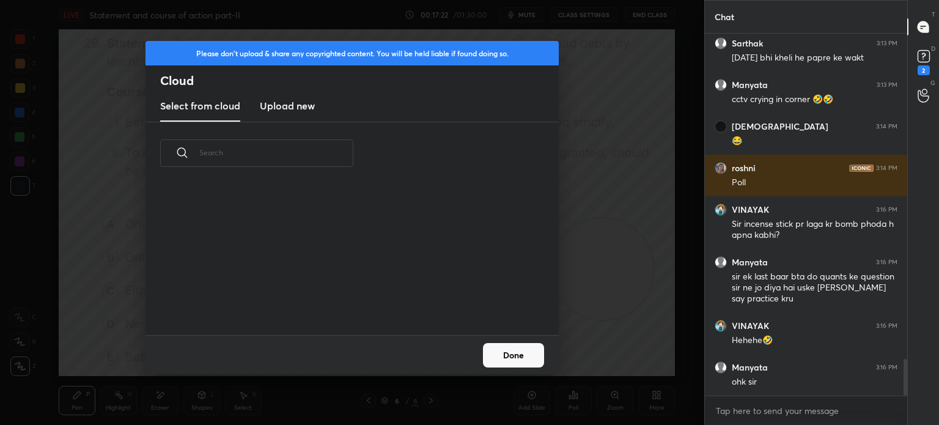
scroll to position [150, 392]
click at [284, 111] on h3 "Upload new" at bounding box center [287, 105] width 55 height 15
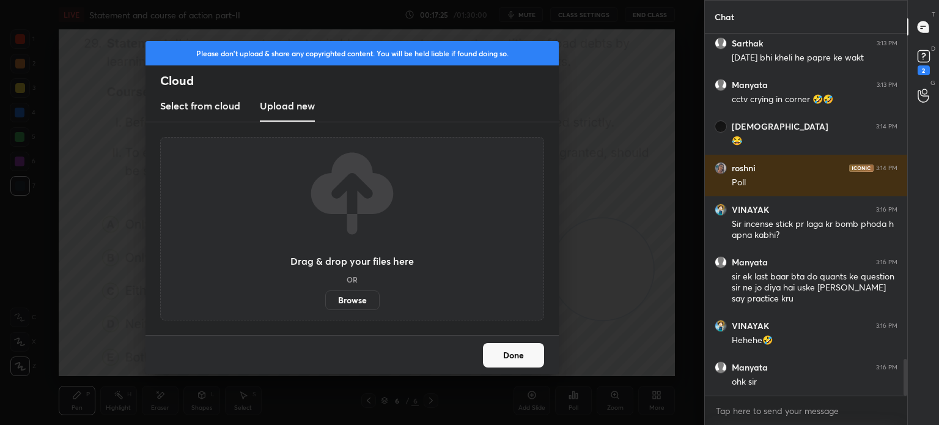
click at [340, 298] on label "Browse" at bounding box center [352, 300] width 54 height 20
click at [325, 298] on input "Browse" at bounding box center [325, 300] width 0 height 20
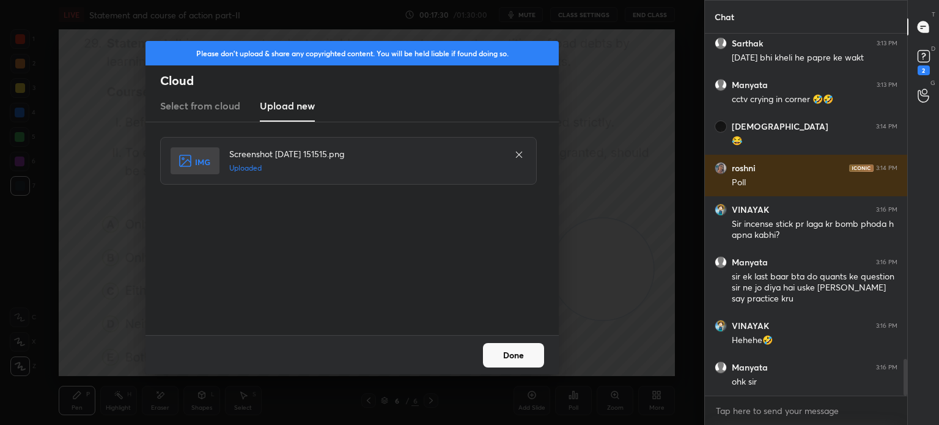
click at [504, 346] on button "Done" at bounding box center [513, 355] width 61 height 24
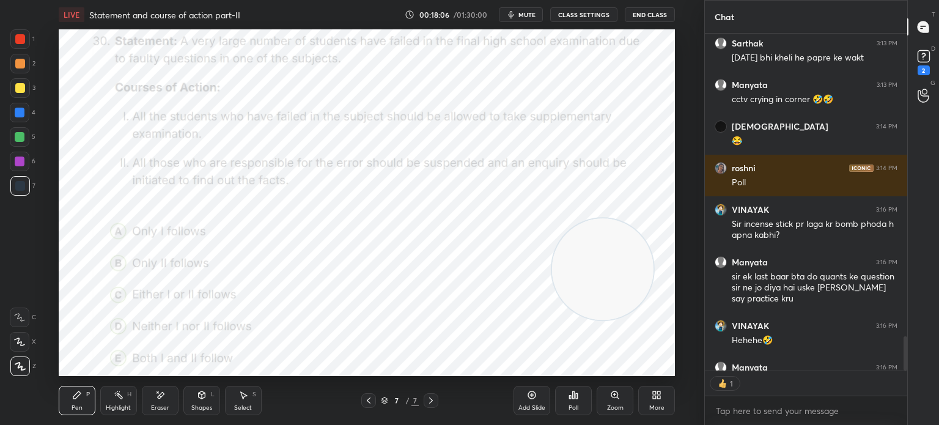
scroll to position [4, 4]
click at [573, 413] on div "Poll" at bounding box center [573, 400] width 37 height 29
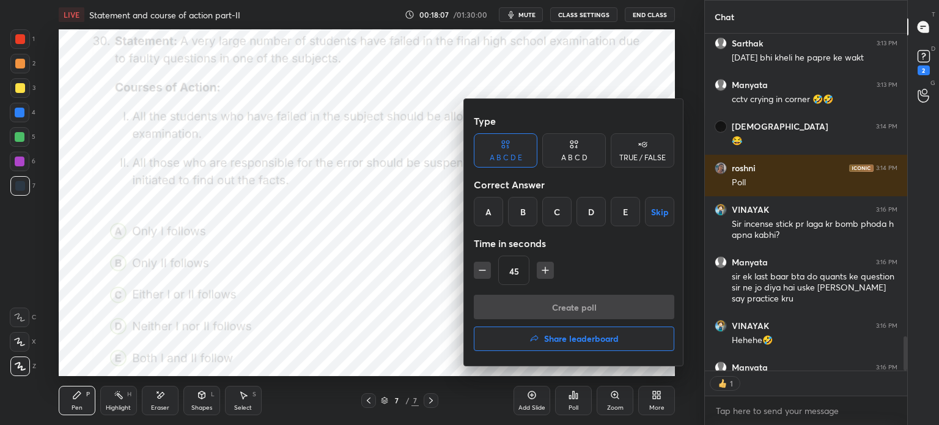
click at [625, 210] on div "E" at bounding box center [625, 211] width 29 height 29
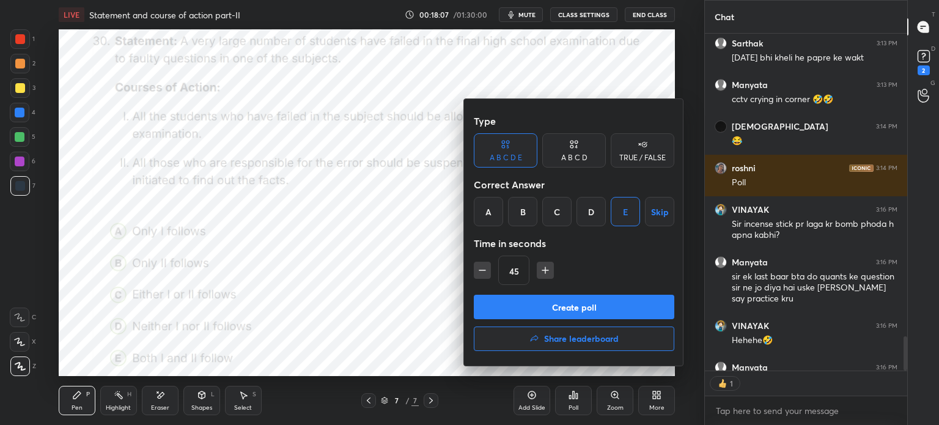
click at [561, 304] on button "Create poll" at bounding box center [574, 307] width 200 height 24
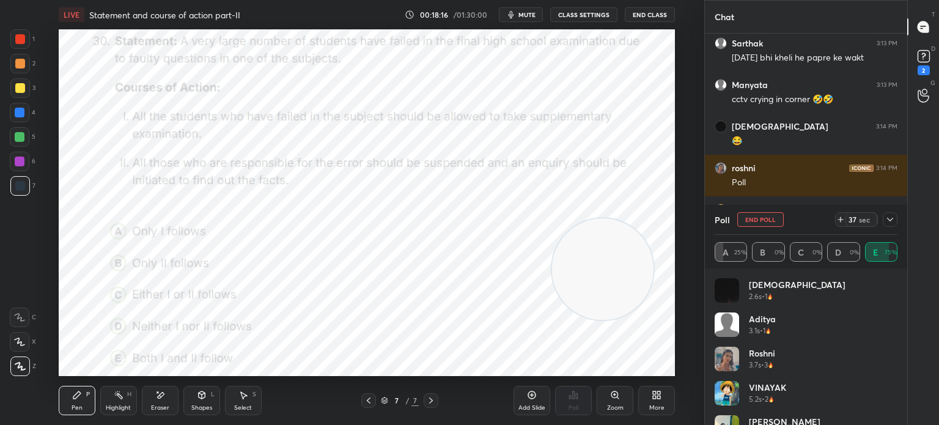
scroll to position [3, 4]
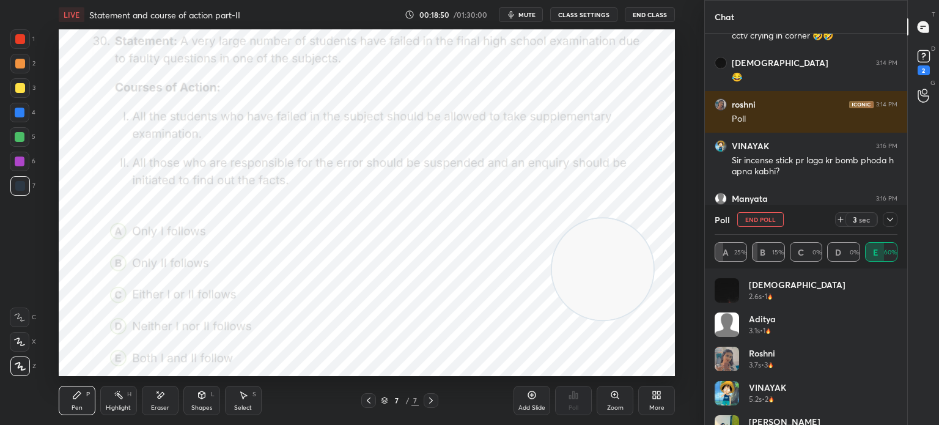
click at [521, 12] on span "mute" at bounding box center [526, 14] width 17 height 9
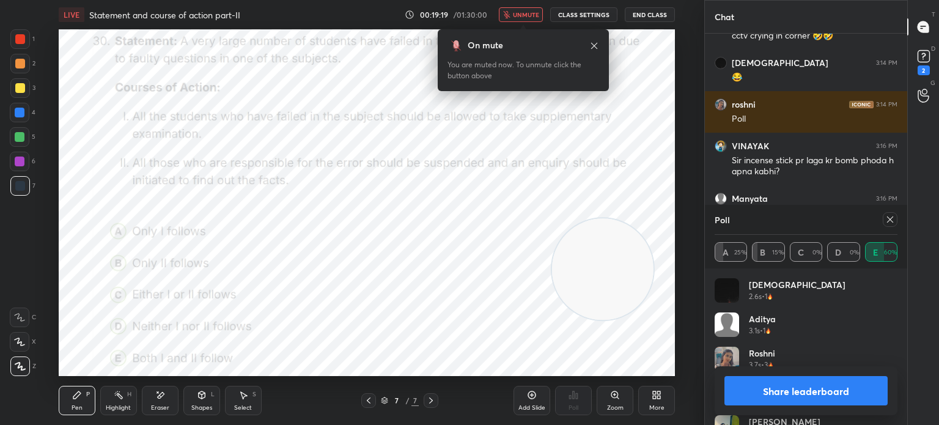
click at [805, 400] on button "Share leaderboard" at bounding box center [805, 390] width 163 height 29
type textarea "x"
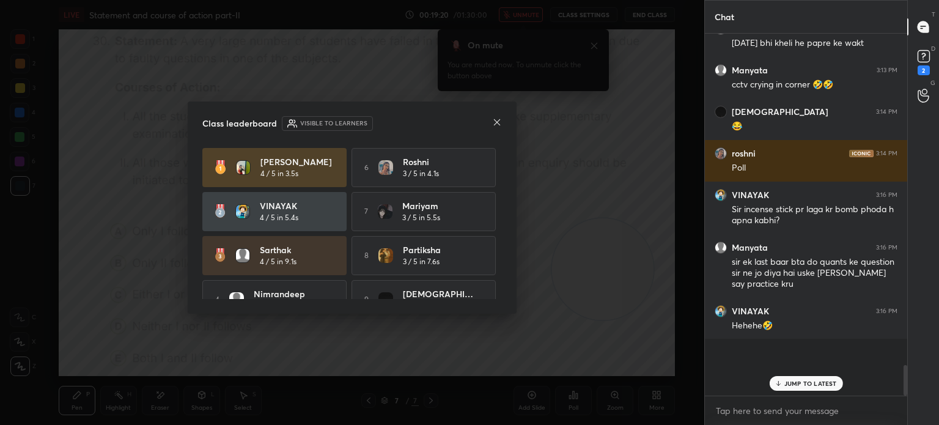
scroll to position [388, 199]
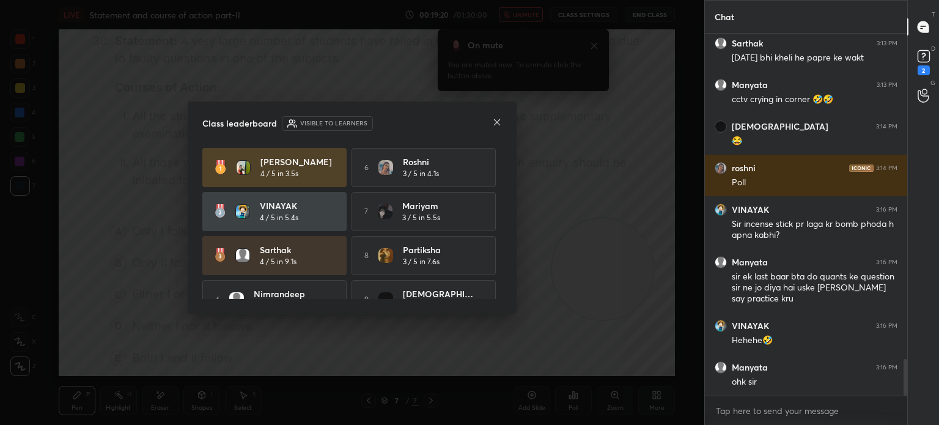
click at [495, 120] on icon at bounding box center [497, 122] width 6 height 6
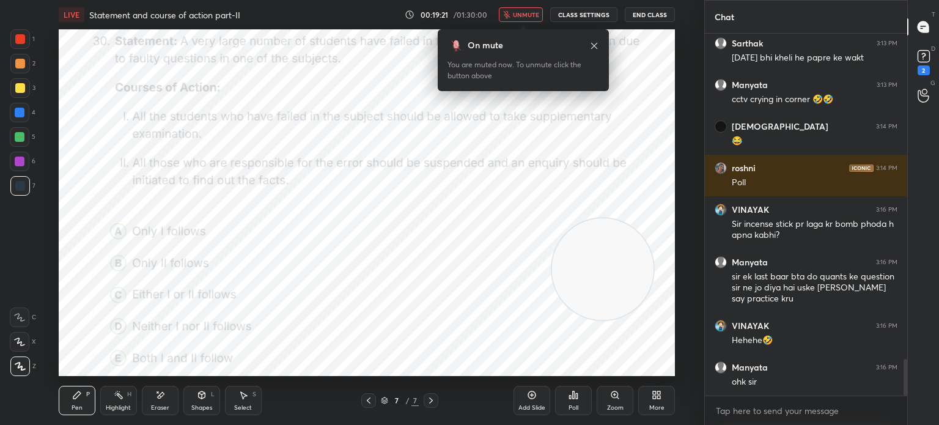
click at [515, 12] on button "unmute" at bounding box center [521, 14] width 44 height 15
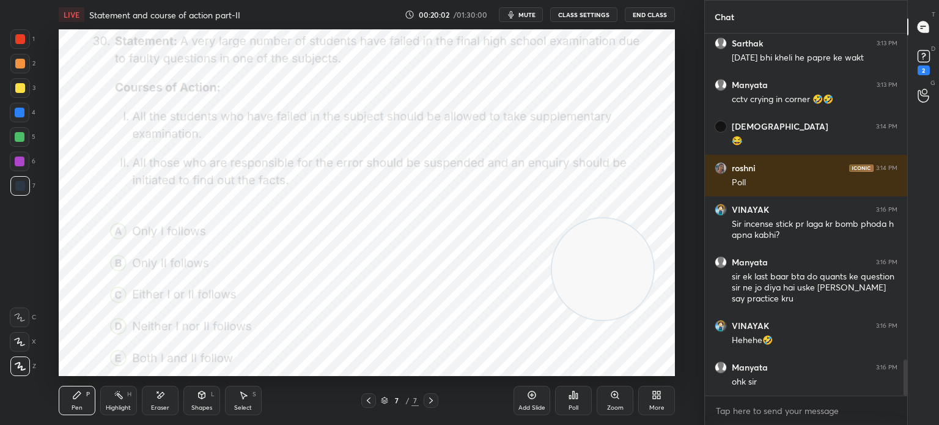
scroll to position [3262, 0]
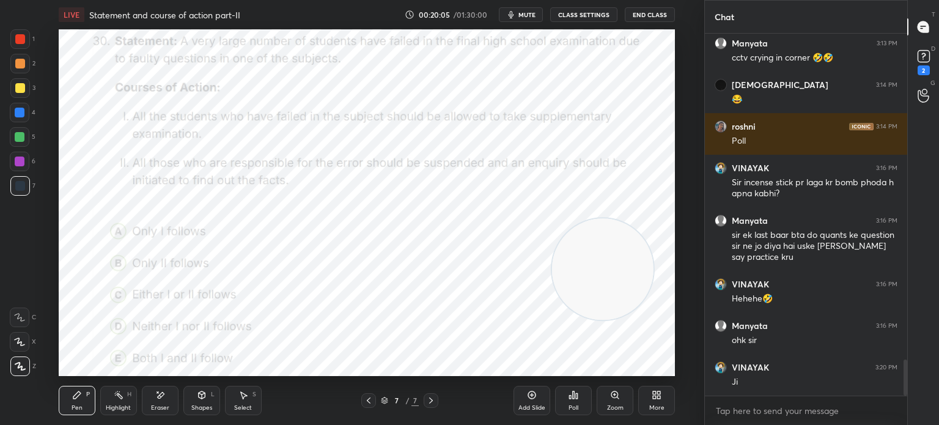
click at [663, 395] on div "More" at bounding box center [656, 400] width 37 height 29
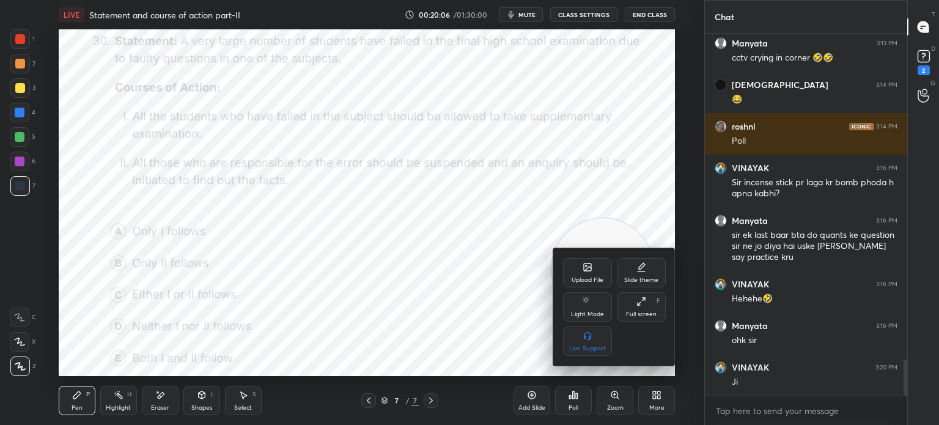
click at [575, 273] on div "Upload File" at bounding box center [587, 272] width 49 height 29
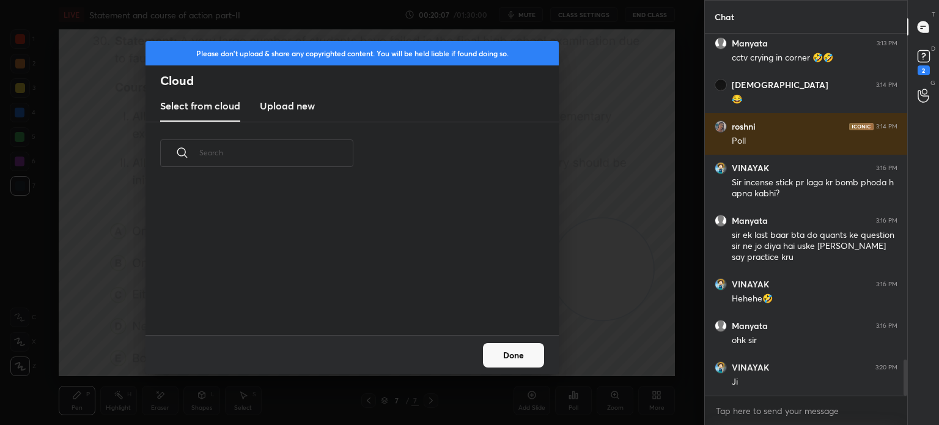
scroll to position [150, 392]
click at [271, 98] on h3 "Upload new" at bounding box center [287, 105] width 55 height 15
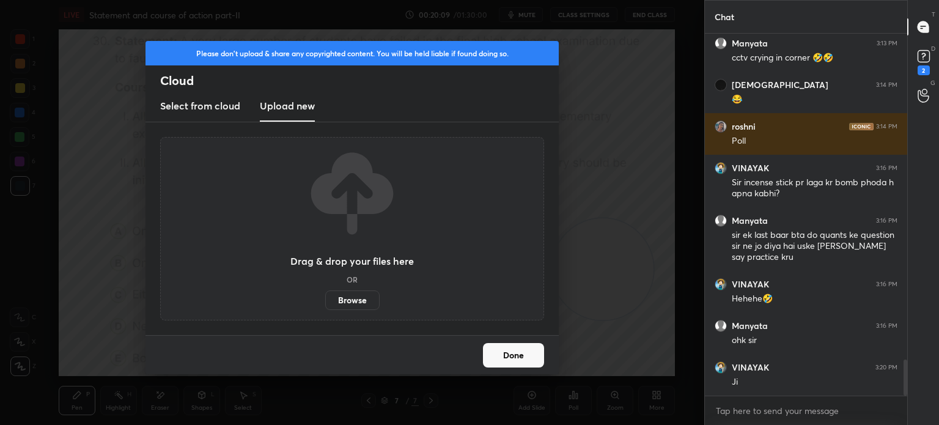
click at [355, 306] on label "Browse" at bounding box center [352, 300] width 54 height 20
click at [325, 306] on input "Browse" at bounding box center [325, 300] width 0 height 20
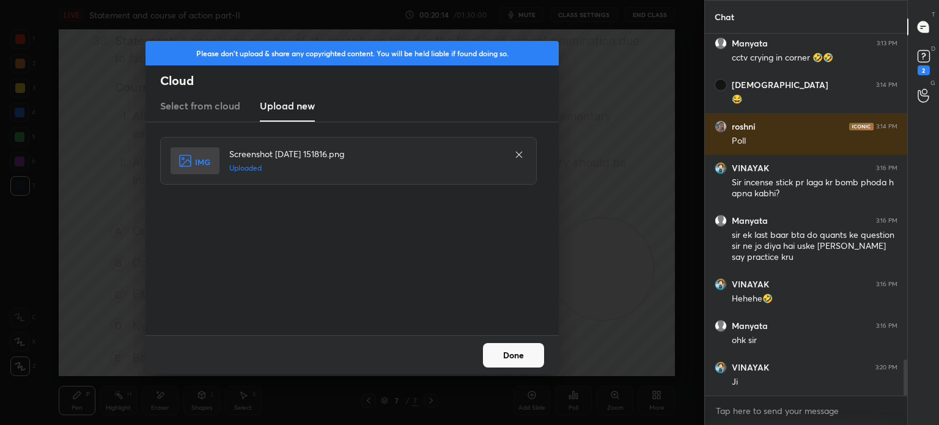
click at [506, 361] on button "Done" at bounding box center [513, 355] width 61 height 24
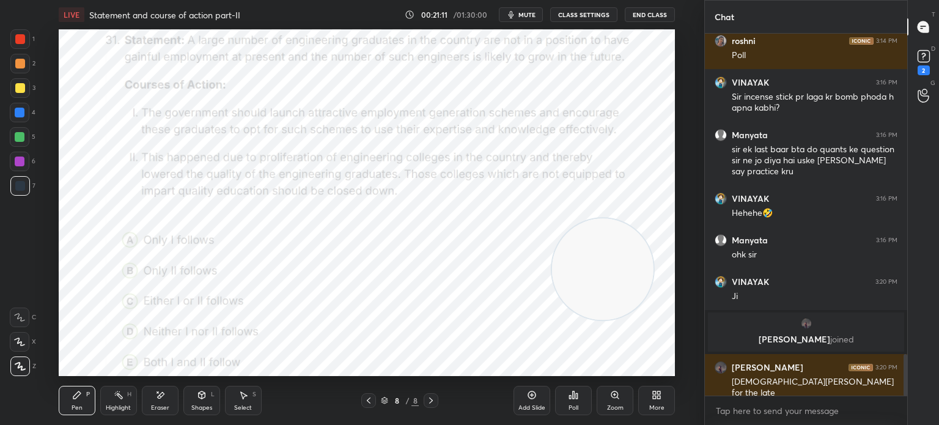
scroll to position [2819, 0]
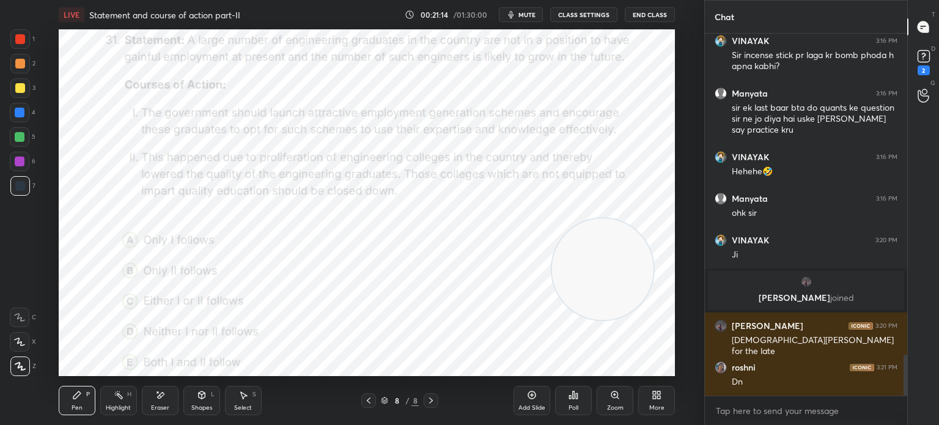
click at [572, 405] on div "Poll" at bounding box center [573, 408] width 10 height 6
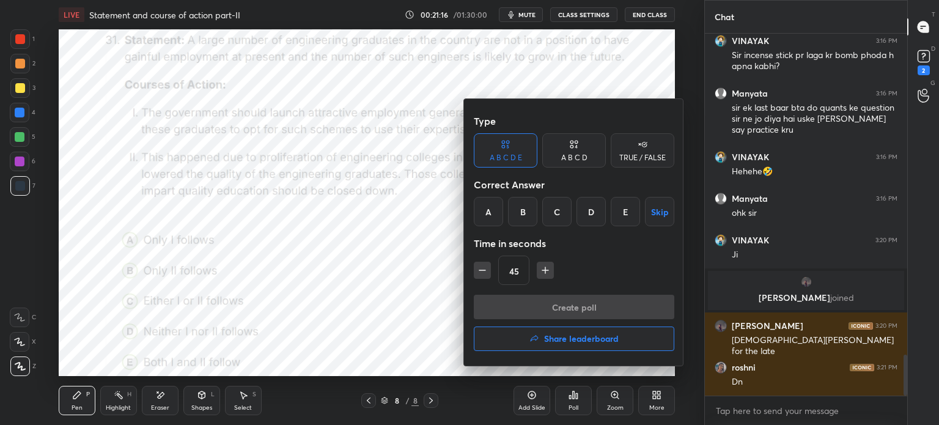
click at [518, 212] on div "B" at bounding box center [522, 211] width 29 height 29
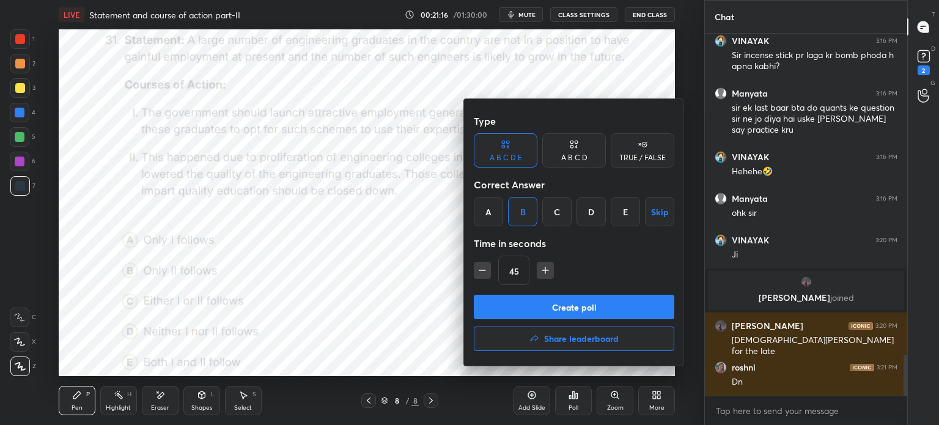
click at [515, 304] on button "Create poll" at bounding box center [574, 307] width 200 height 24
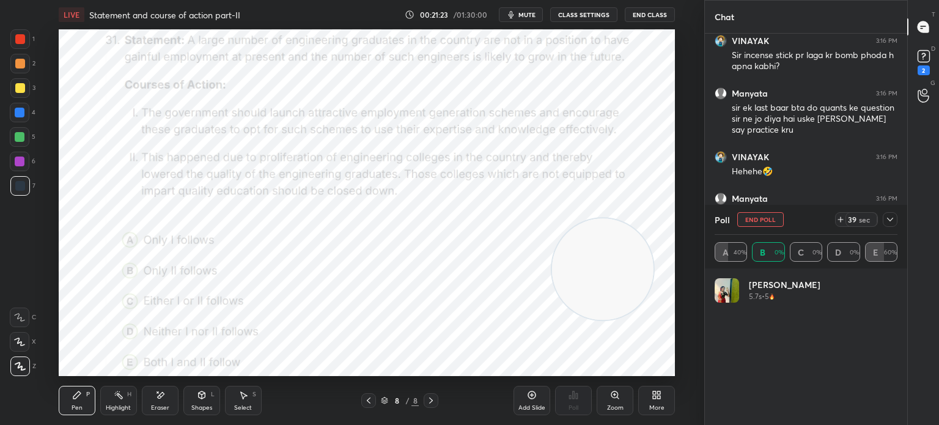
scroll to position [143, 179]
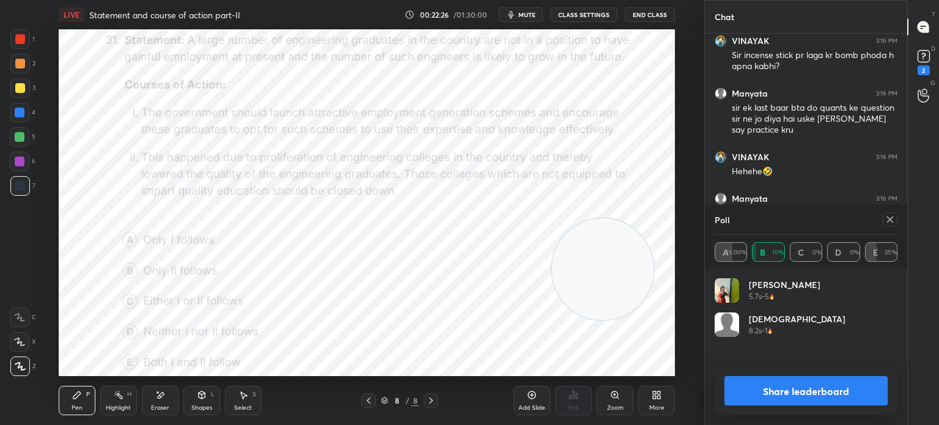
click at [739, 394] on button "Share leaderboard" at bounding box center [805, 390] width 163 height 29
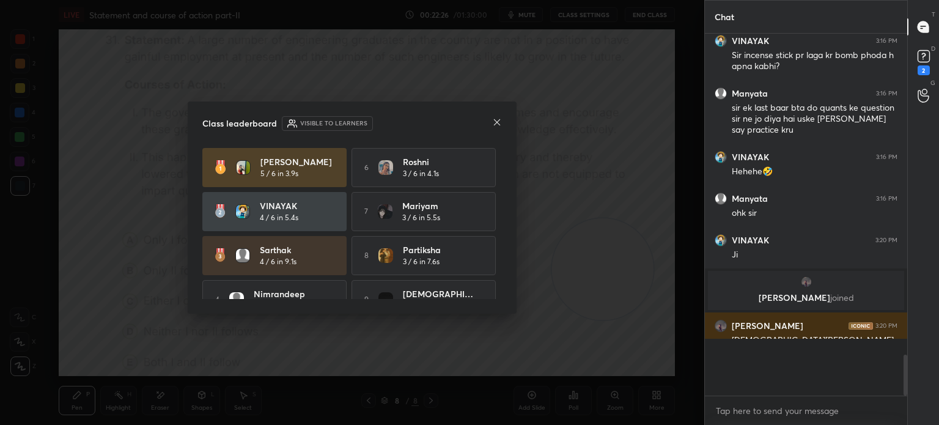
scroll to position [386, 199]
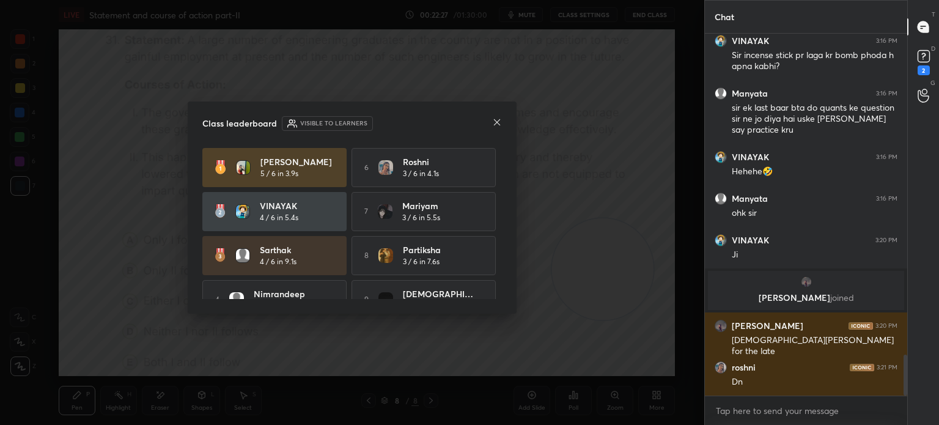
click at [496, 124] on icon at bounding box center [497, 122] width 10 height 10
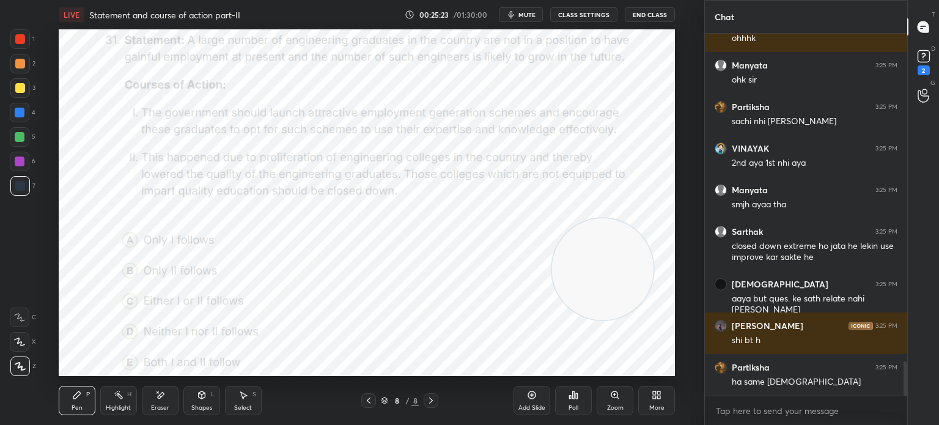
scroll to position [3506, 0]
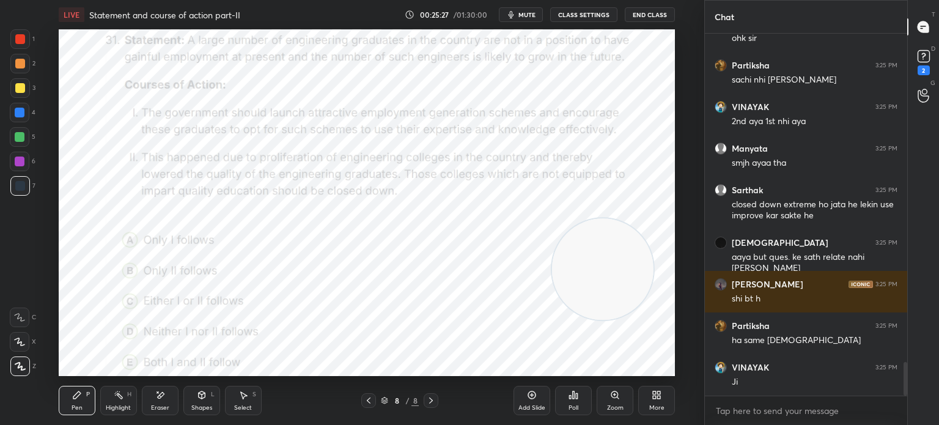
click at [661, 400] on div "More" at bounding box center [656, 400] width 37 height 29
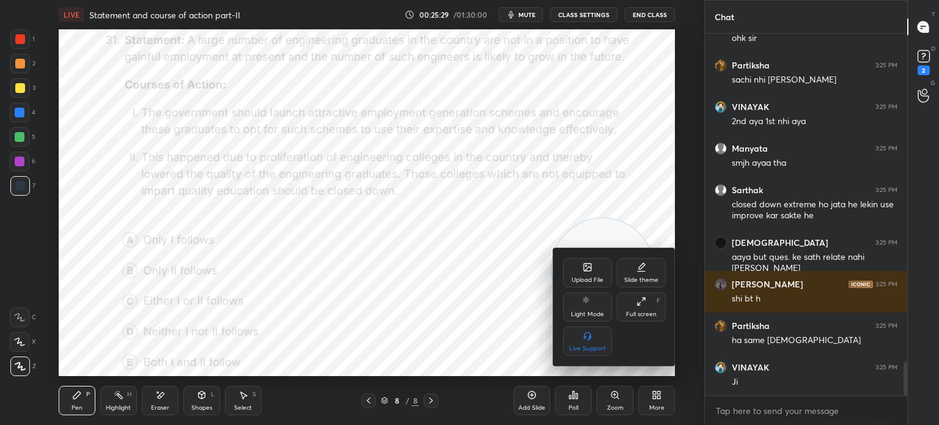
click at [573, 263] on div "Upload File" at bounding box center [587, 272] width 49 height 29
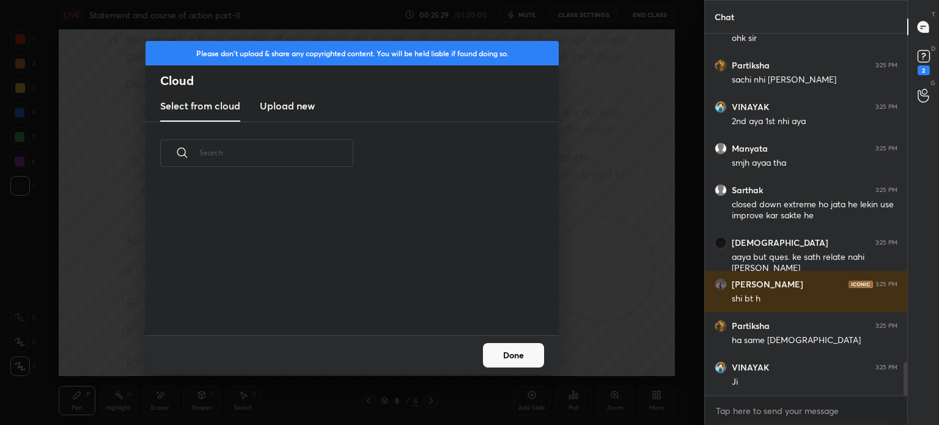
scroll to position [150, 392]
click at [281, 107] on h3 "Upload new" at bounding box center [287, 105] width 55 height 15
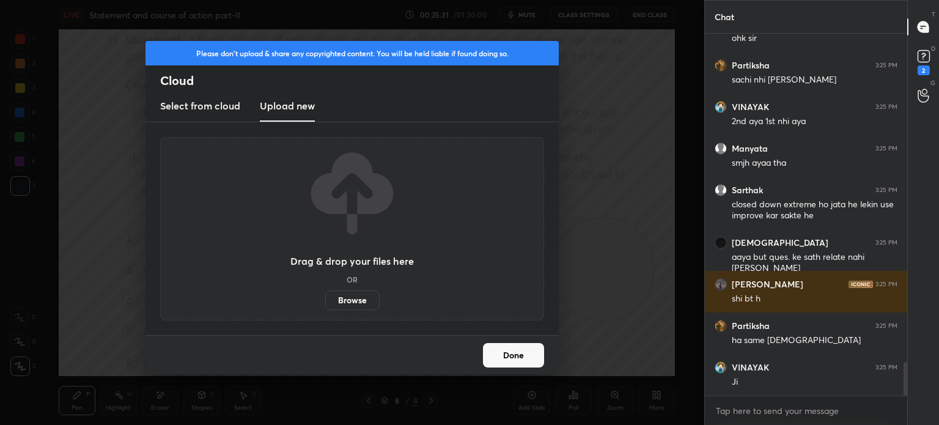
click at [341, 296] on label "Browse" at bounding box center [352, 300] width 54 height 20
click at [325, 296] on input "Browse" at bounding box center [325, 300] width 0 height 20
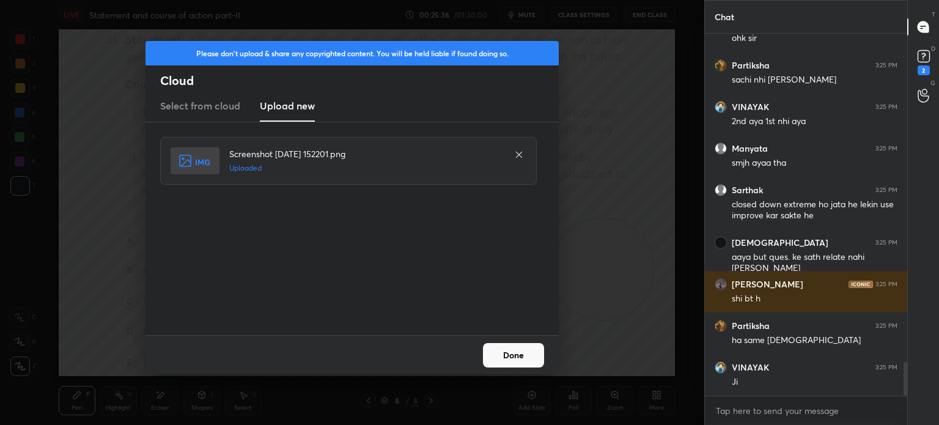
click at [518, 354] on button "Done" at bounding box center [513, 355] width 61 height 24
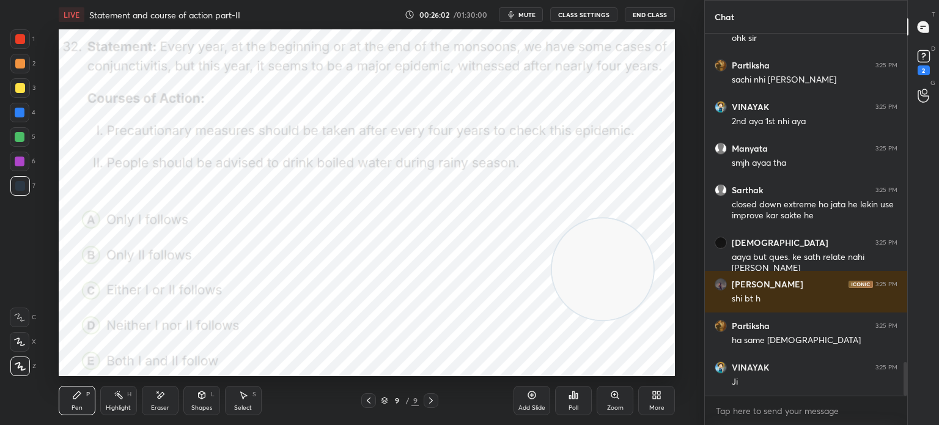
click at [523, 14] on span "mute" at bounding box center [526, 14] width 17 height 9
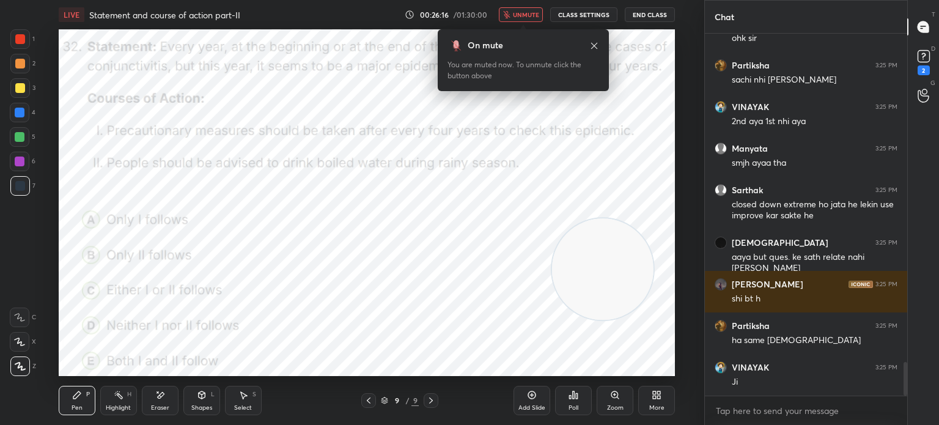
scroll to position [3559, 0]
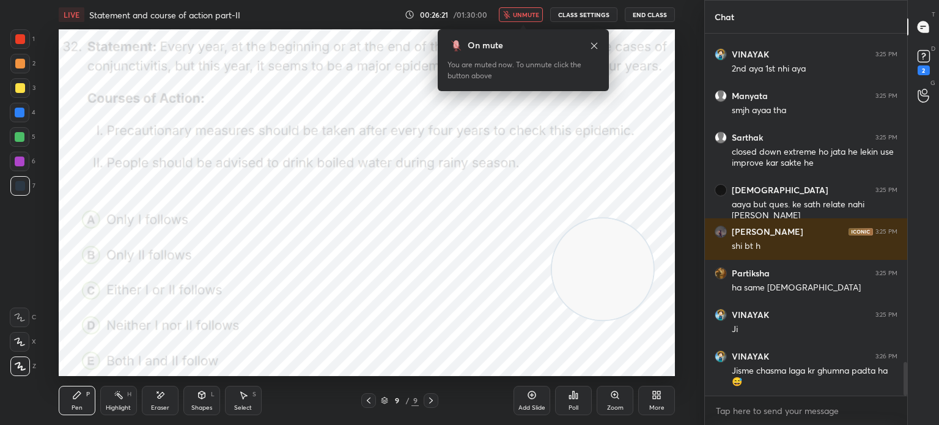
click at [524, 13] on span "unmute" at bounding box center [526, 14] width 26 height 9
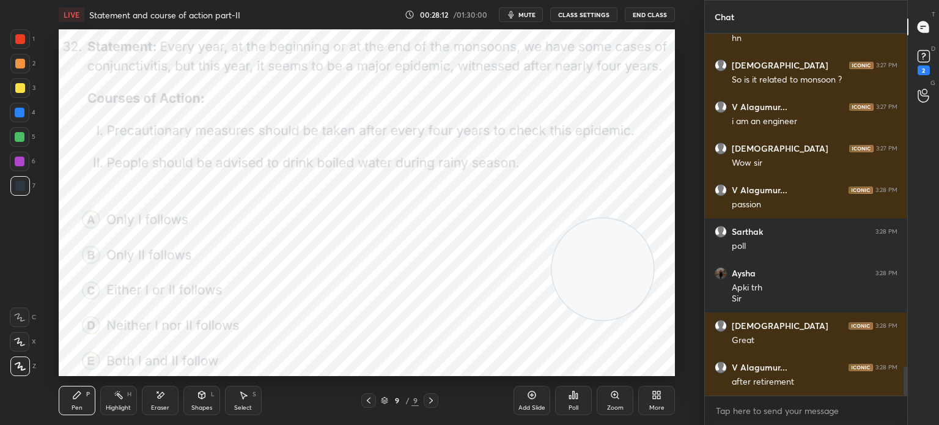
scroll to position [4176, 0]
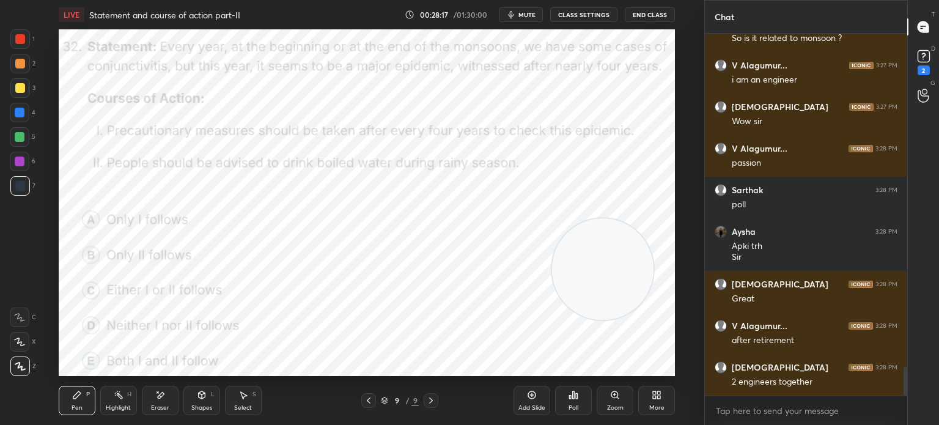
click at [570, 410] on div "Poll" at bounding box center [573, 408] width 10 height 6
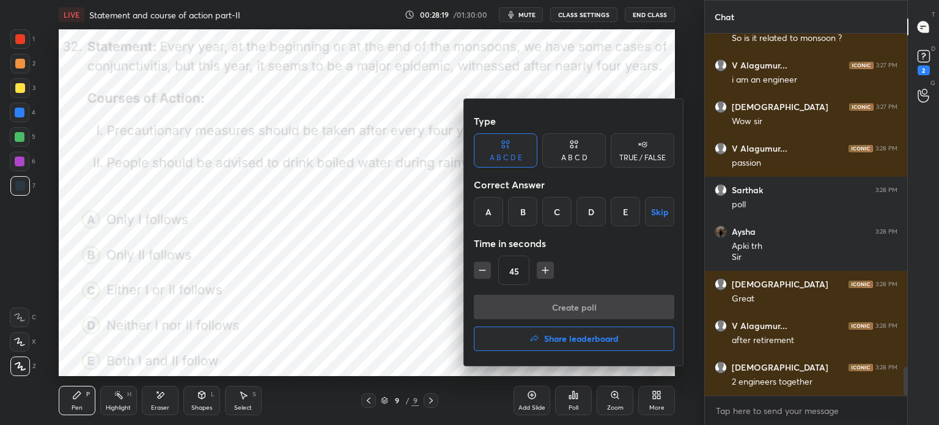
click at [521, 205] on div "B" at bounding box center [522, 211] width 29 height 29
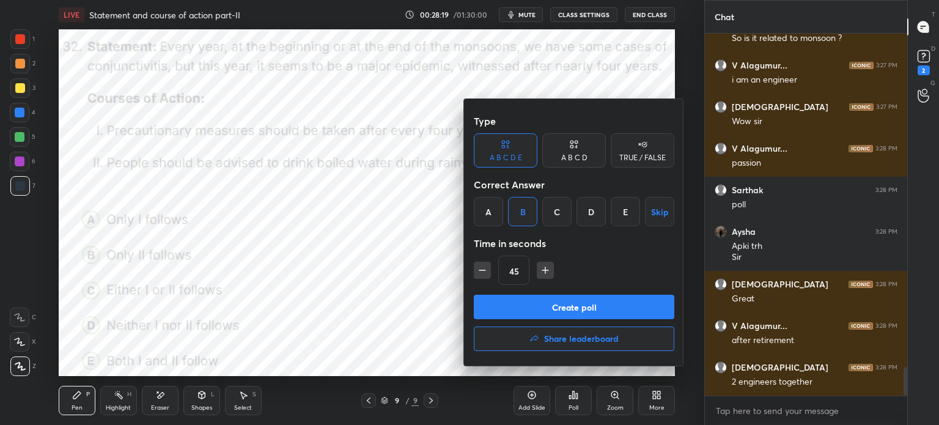
click at [518, 303] on button "Create poll" at bounding box center [574, 307] width 200 height 24
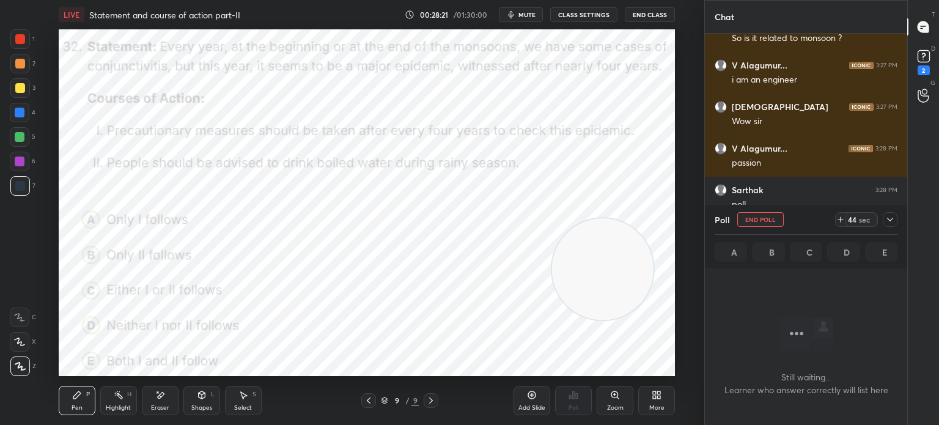
scroll to position [4, 4]
click at [892, 219] on icon at bounding box center [890, 220] width 10 height 10
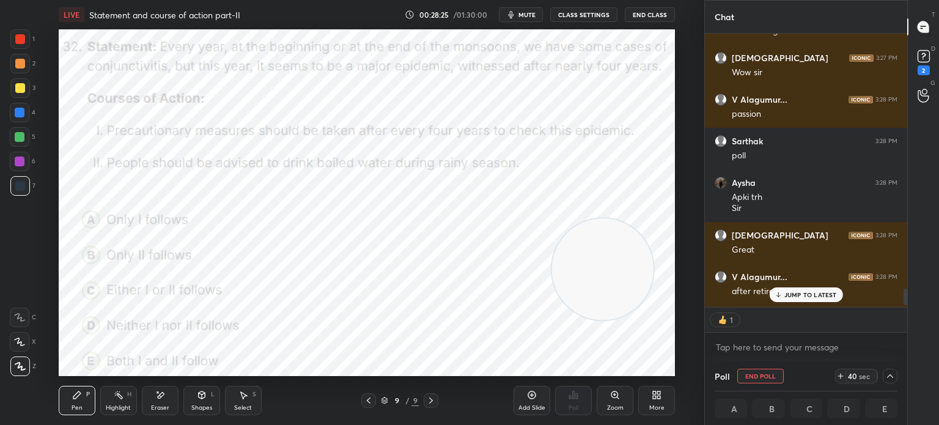
scroll to position [4264, 0]
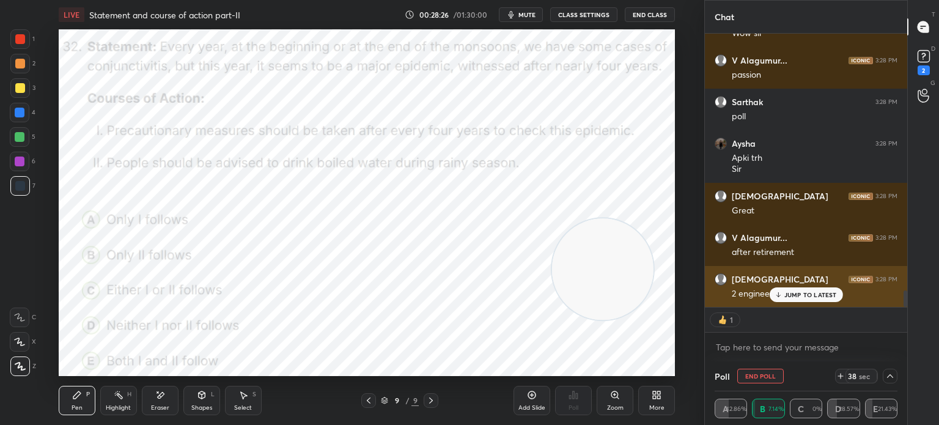
click at [792, 297] on p "JUMP TO LATEST" at bounding box center [810, 294] width 53 height 7
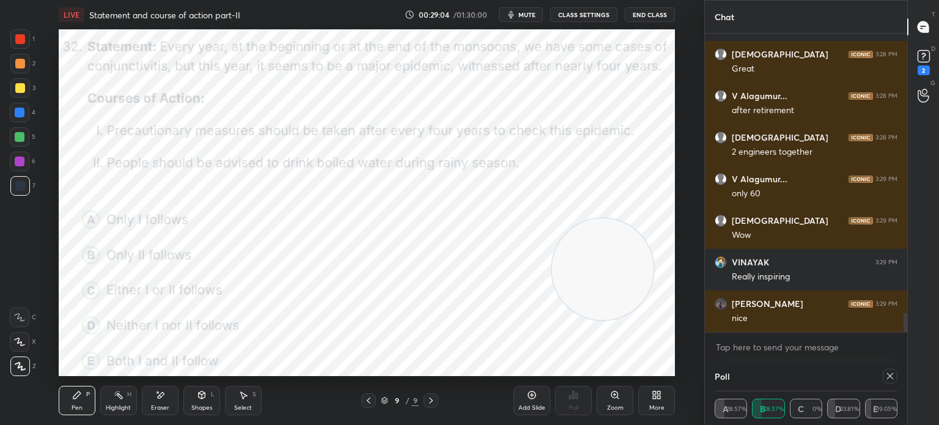
scroll to position [57, 179]
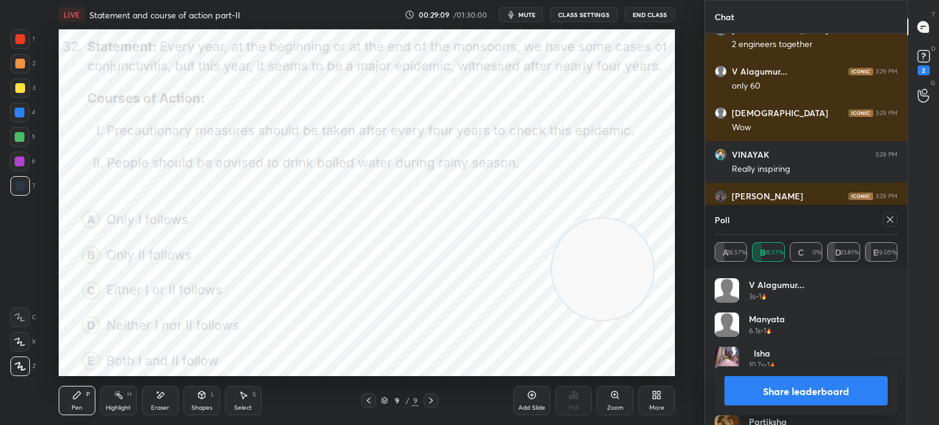
click at [892, 221] on icon at bounding box center [890, 220] width 10 height 10
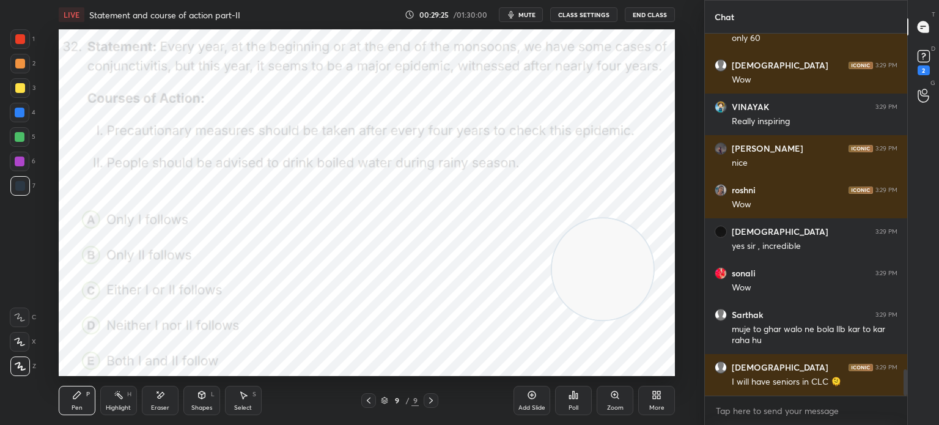
click at [523, 12] on span "mute" at bounding box center [526, 14] width 17 height 9
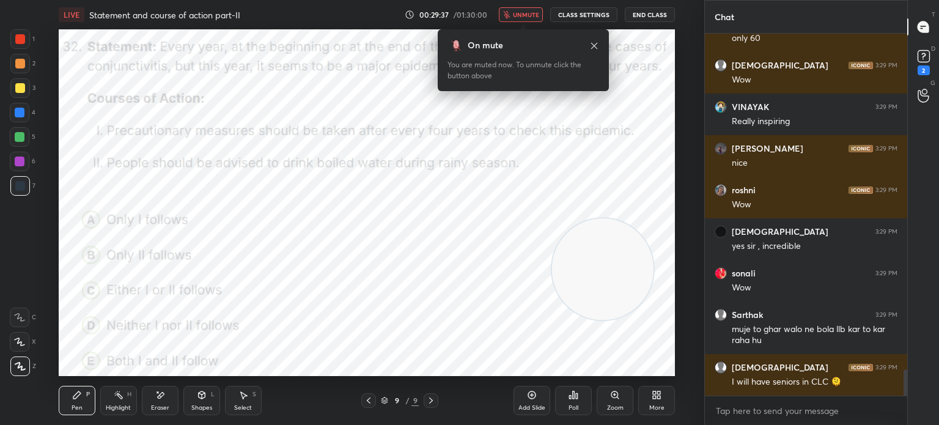
click at [517, 17] on span "unmute" at bounding box center [526, 14] width 26 height 9
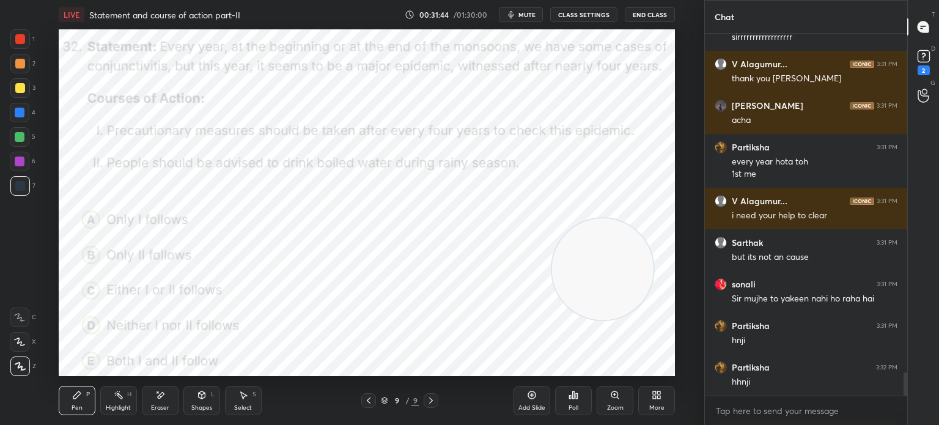
scroll to position [5357, 0]
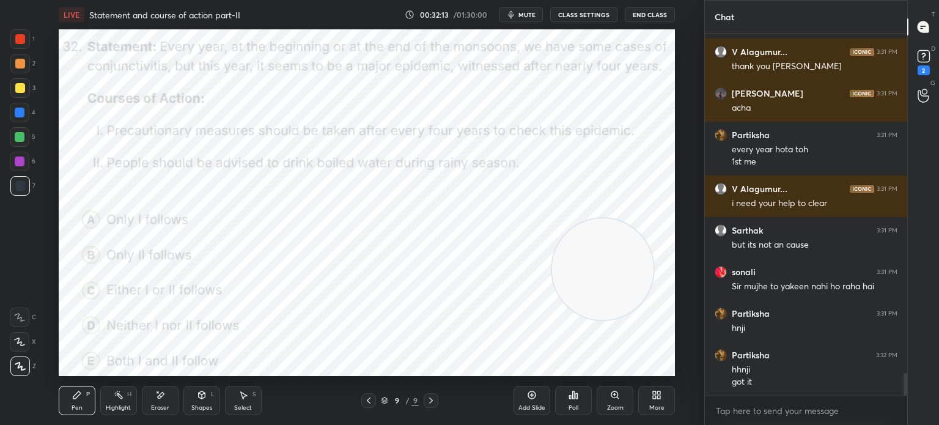
click at [659, 403] on div "More" at bounding box center [656, 400] width 37 height 29
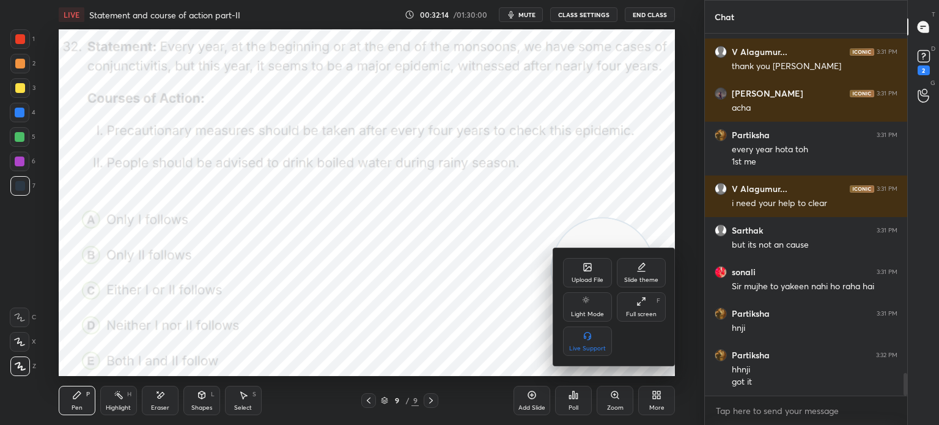
click at [574, 272] on div "Upload File" at bounding box center [587, 272] width 49 height 29
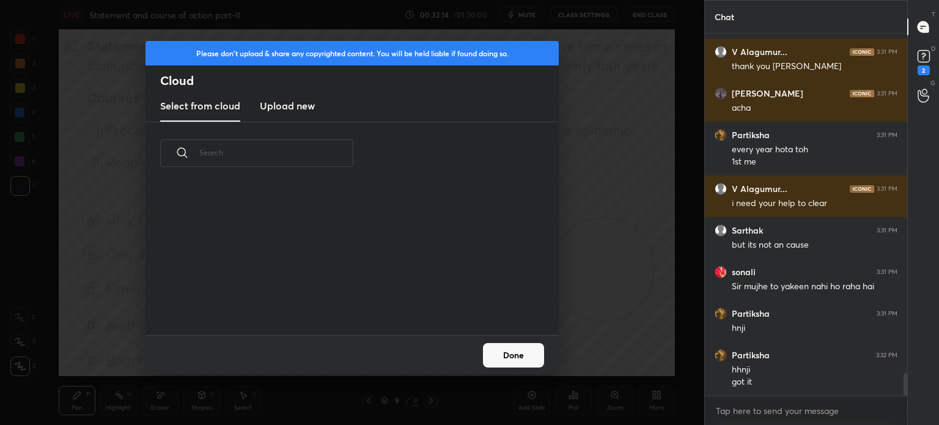
scroll to position [150, 392]
click at [292, 109] on h3 "Upload new" at bounding box center [287, 105] width 55 height 15
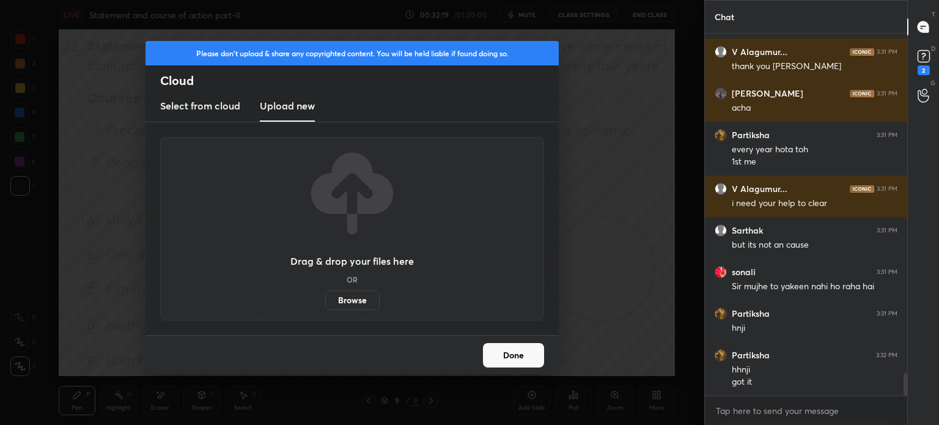
click at [340, 301] on label "Browse" at bounding box center [352, 300] width 54 height 20
click at [325, 301] on input "Browse" at bounding box center [325, 300] width 0 height 20
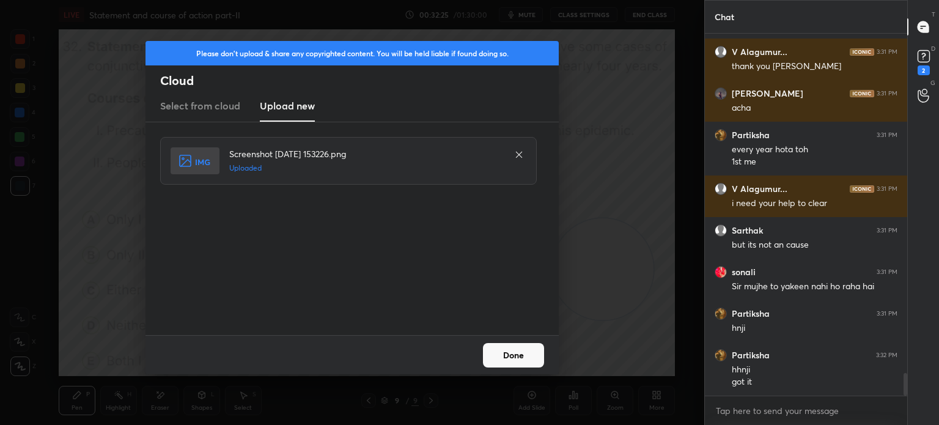
click at [498, 349] on button "Done" at bounding box center [513, 355] width 61 height 24
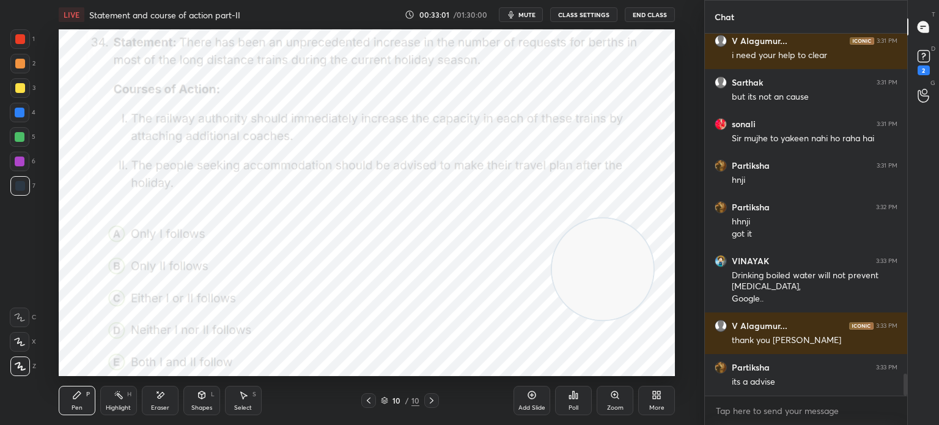
scroll to position [5547, 0]
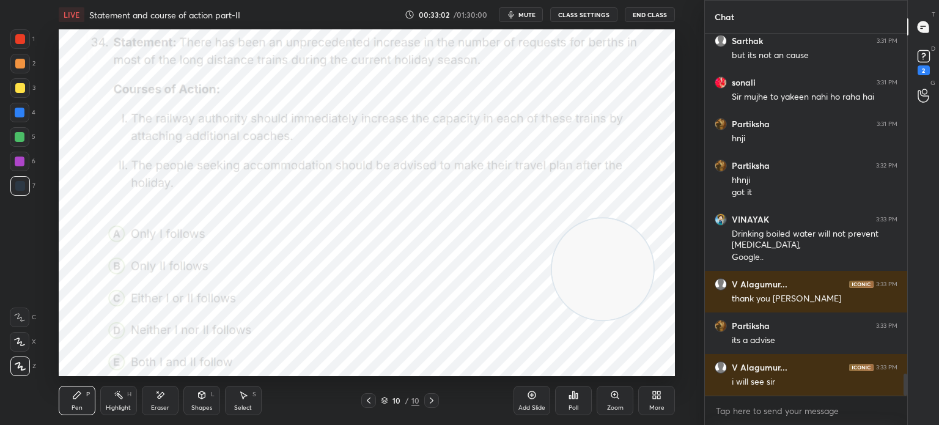
click at [161, 403] on div "Eraser" at bounding box center [160, 400] width 37 height 29
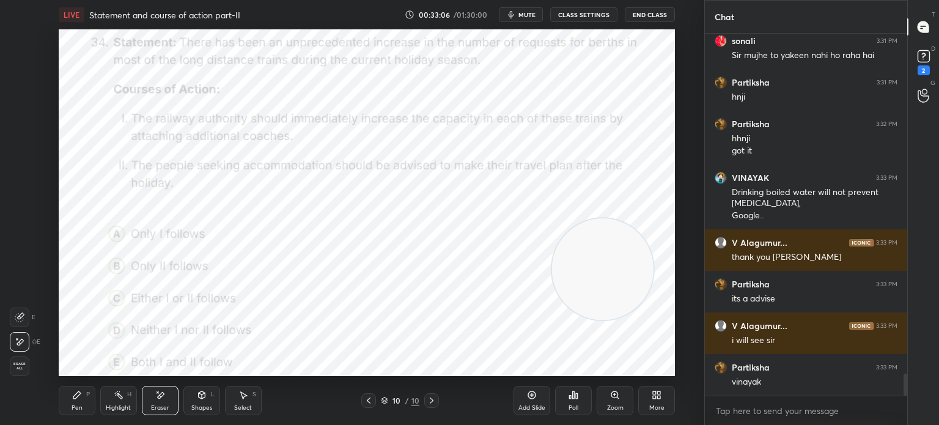
click at [21, 364] on span "Erase all" at bounding box center [19, 366] width 18 height 9
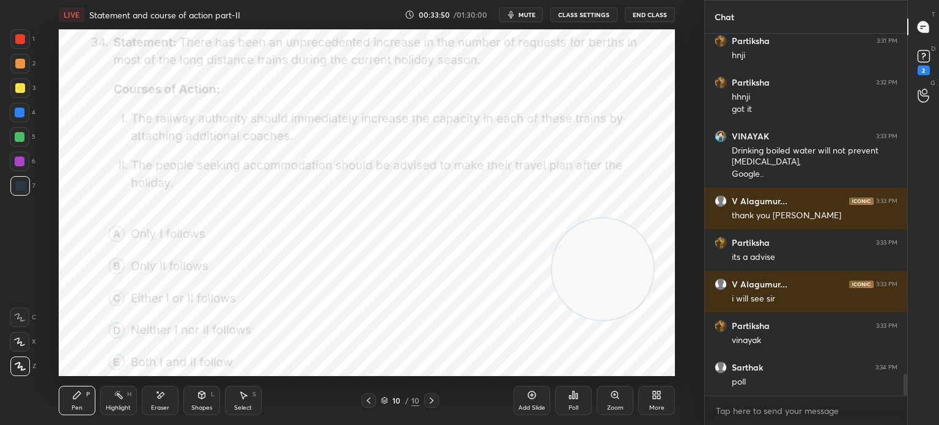
click at [573, 403] on div "Poll" at bounding box center [573, 400] width 37 height 29
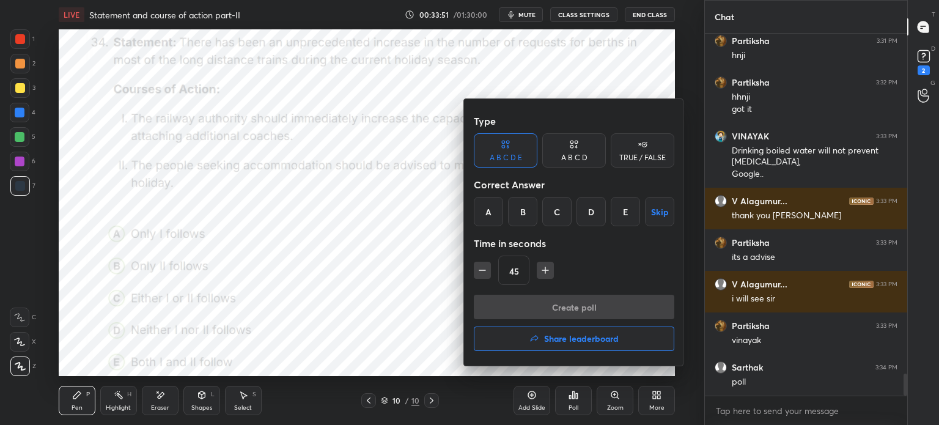
click at [487, 211] on div "A" at bounding box center [488, 211] width 29 height 29
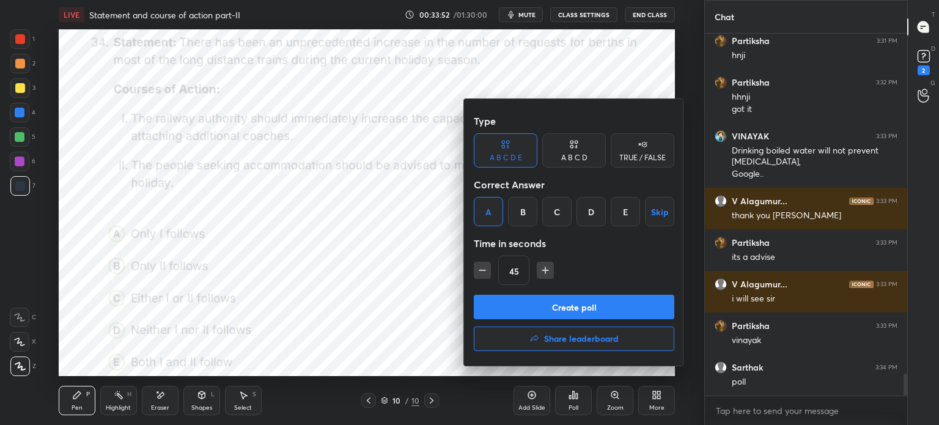
click at [503, 303] on button "Create poll" at bounding box center [574, 307] width 200 height 24
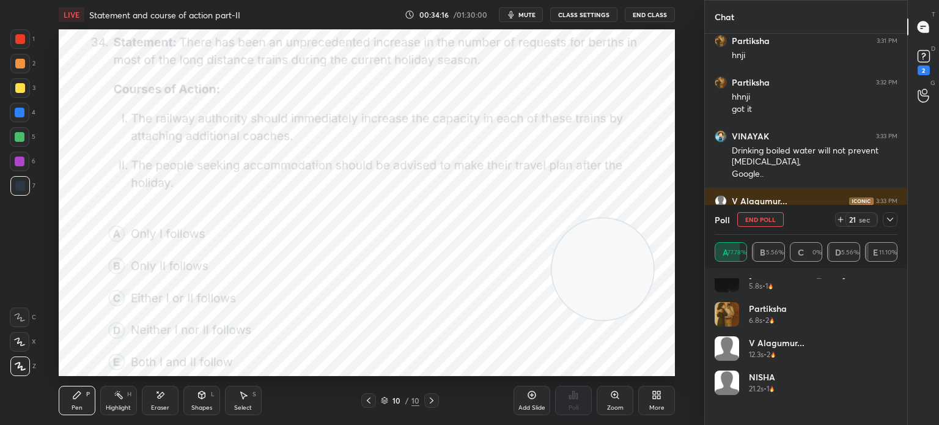
scroll to position [333, 0]
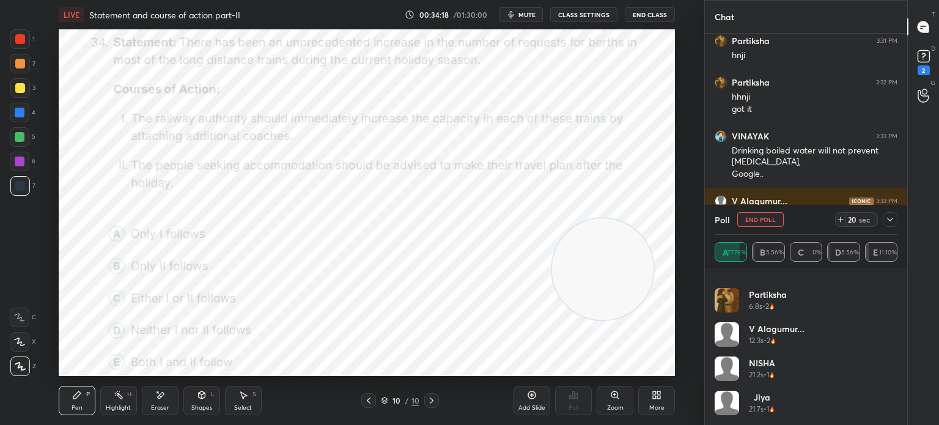
click at [891, 219] on icon at bounding box center [890, 220] width 6 height 4
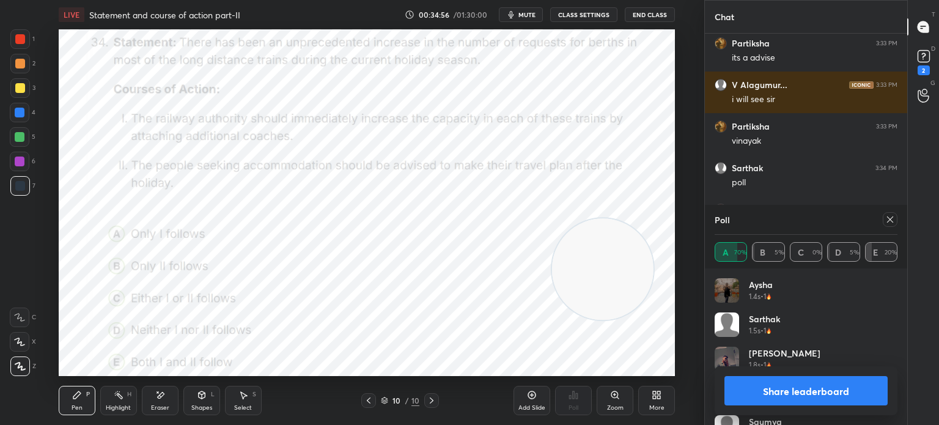
scroll to position [5871, 0]
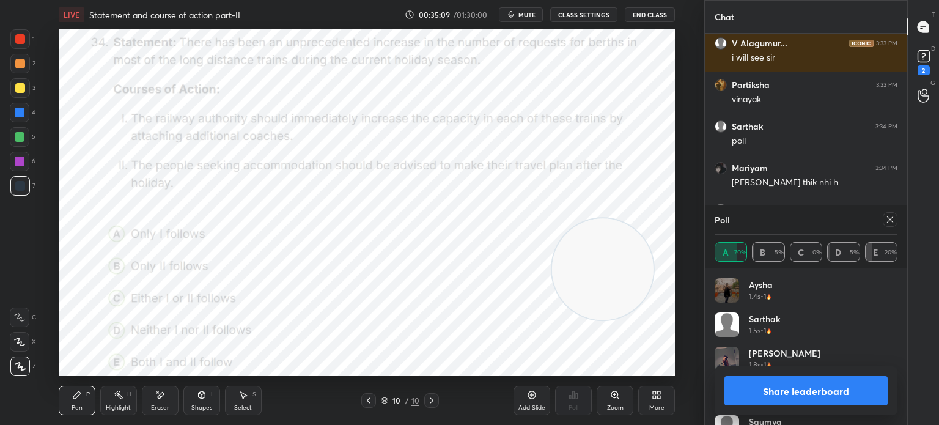
click at [892, 224] on icon at bounding box center [890, 220] width 10 height 10
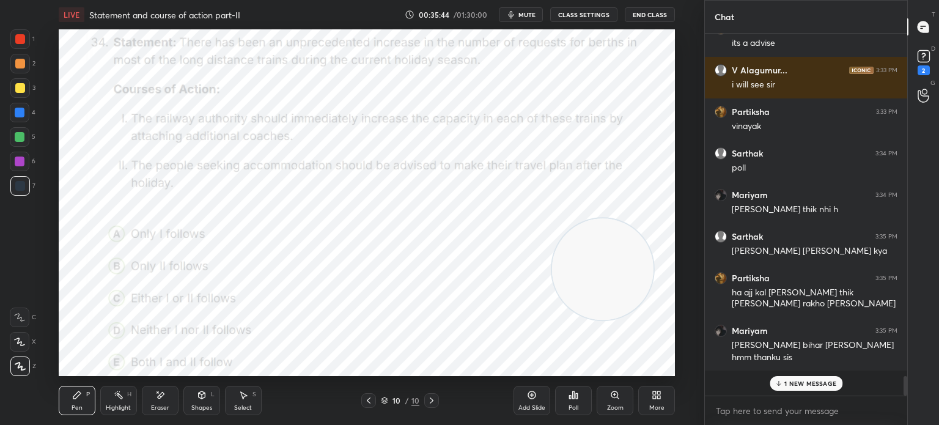
scroll to position [5819, 0]
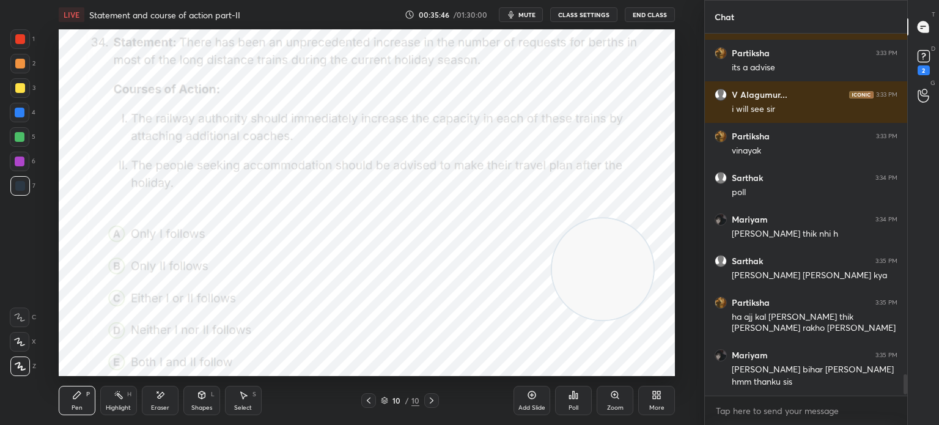
click at [655, 405] on div "More" at bounding box center [656, 408] width 15 height 6
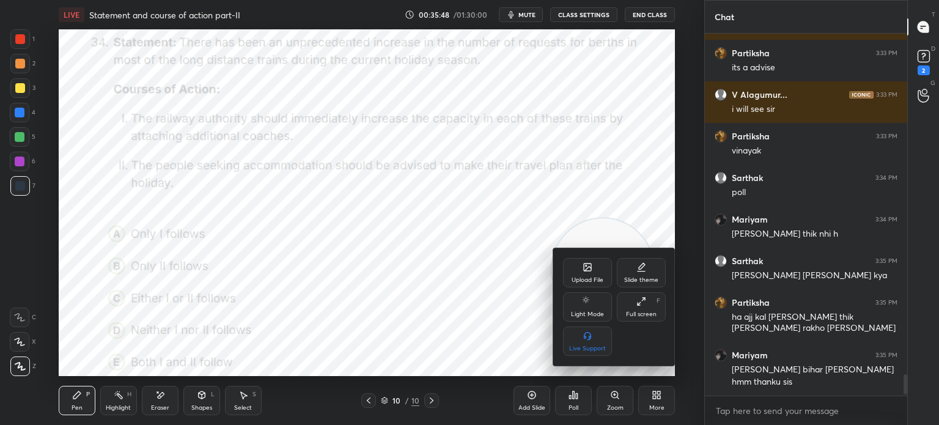
click at [570, 276] on div "Upload File" at bounding box center [587, 272] width 49 height 29
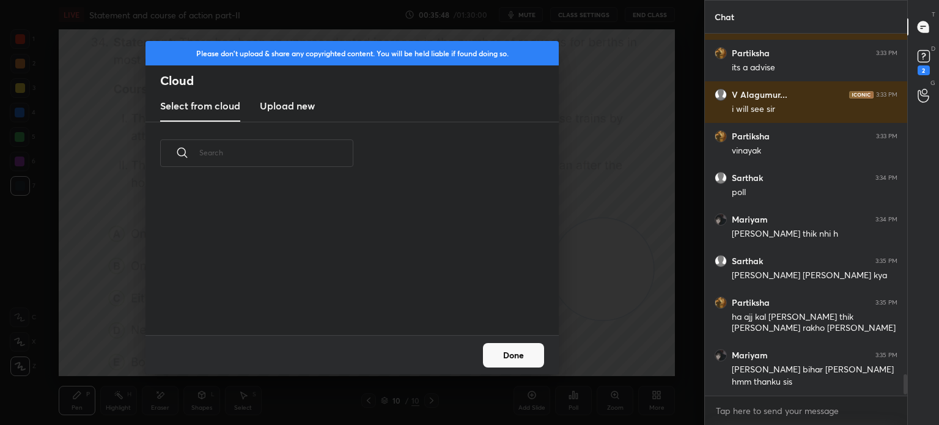
scroll to position [150, 392]
click at [279, 106] on h3 "Upload new" at bounding box center [287, 105] width 55 height 15
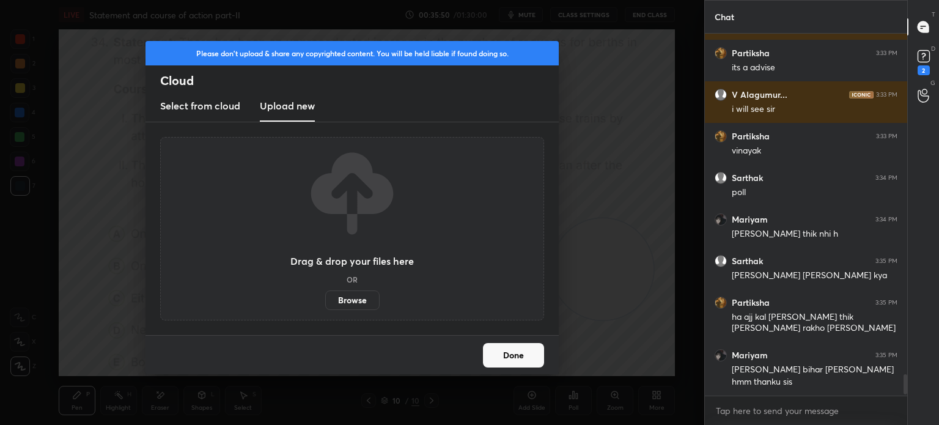
scroll to position [5861, 0]
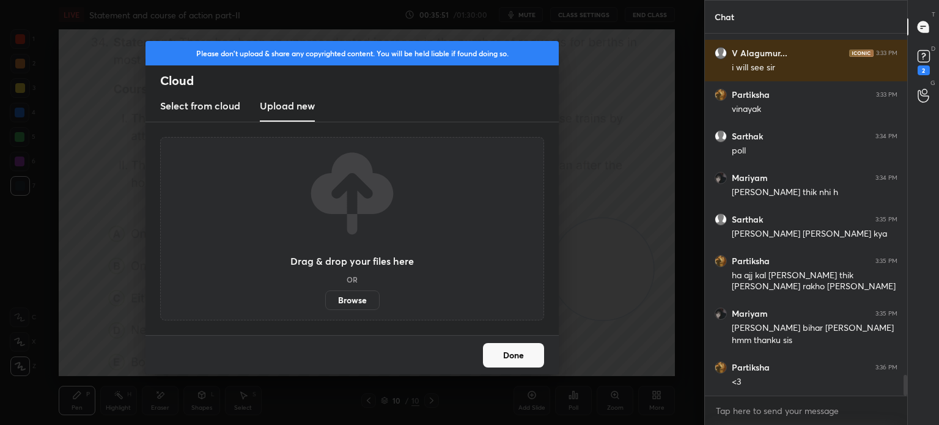
click at [344, 298] on label "Browse" at bounding box center [352, 300] width 54 height 20
click at [325, 298] on input "Browse" at bounding box center [325, 300] width 0 height 20
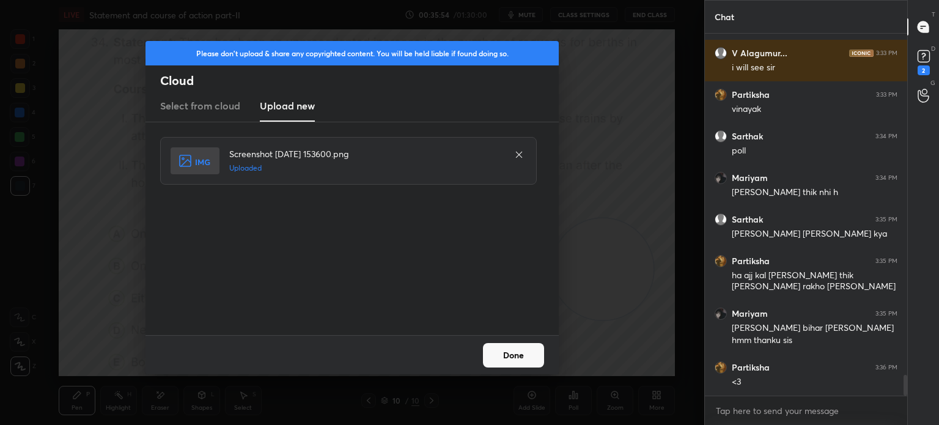
scroll to position [5903, 0]
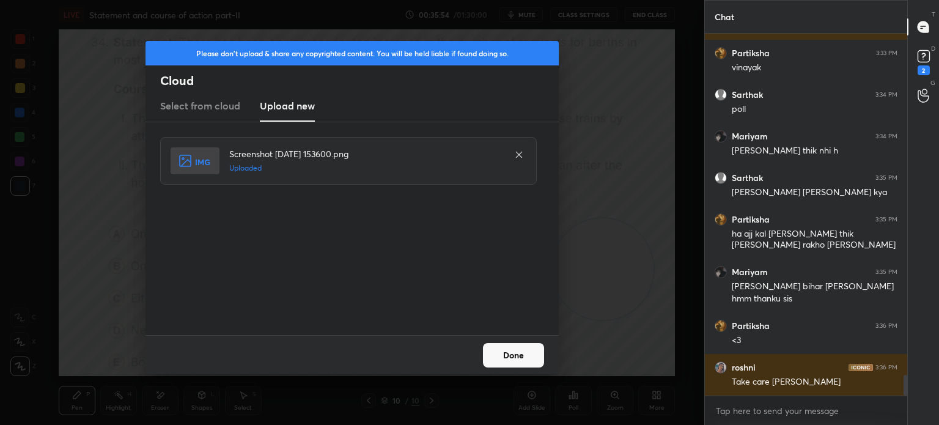
click at [506, 347] on button "Done" at bounding box center [513, 355] width 61 height 24
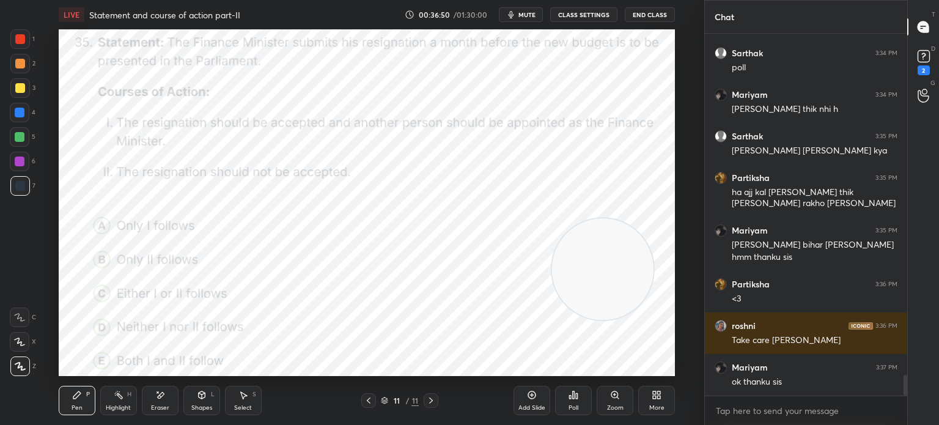
scroll to position [5986, 0]
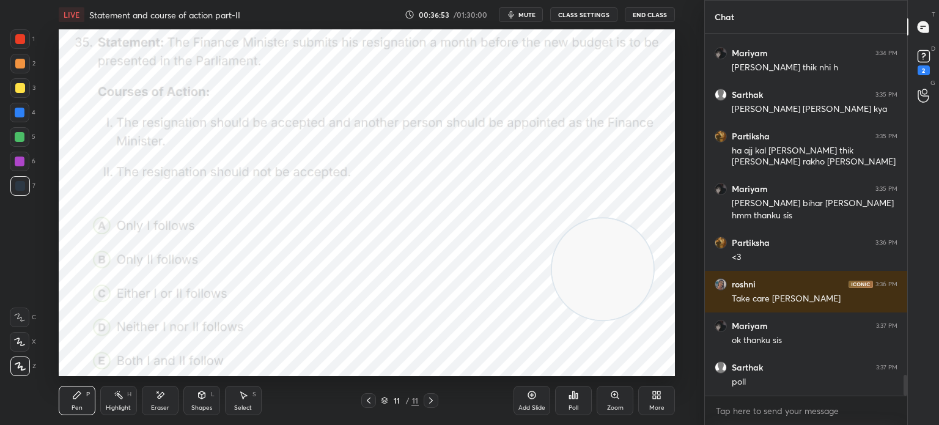
click at [570, 402] on div "Poll" at bounding box center [573, 400] width 37 height 29
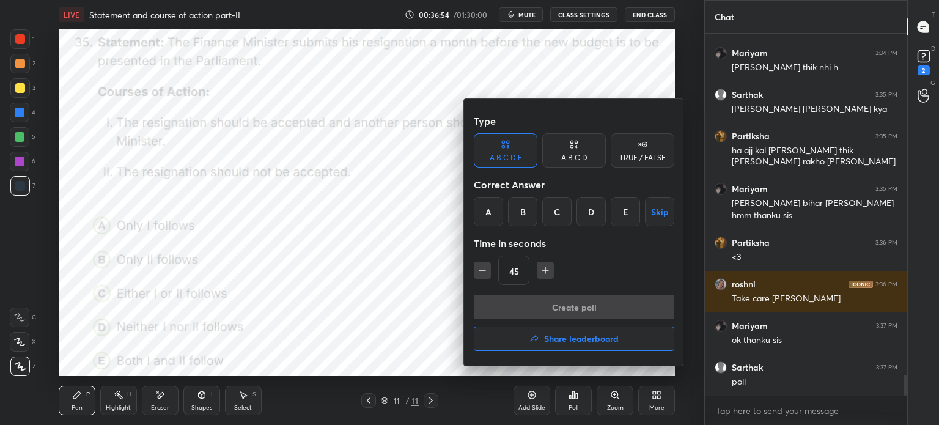
click at [526, 208] on div "B" at bounding box center [522, 211] width 29 height 29
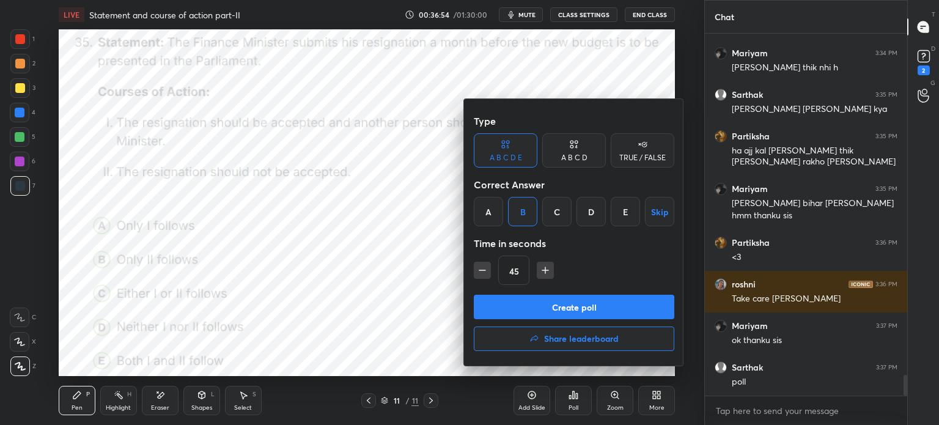
click at [524, 304] on button "Create poll" at bounding box center [574, 307] width 200 height 24
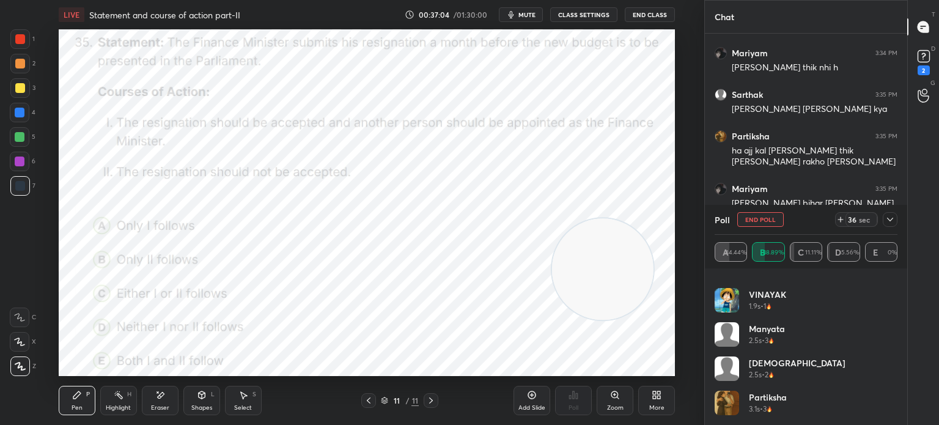
scroll to position [93, 0]
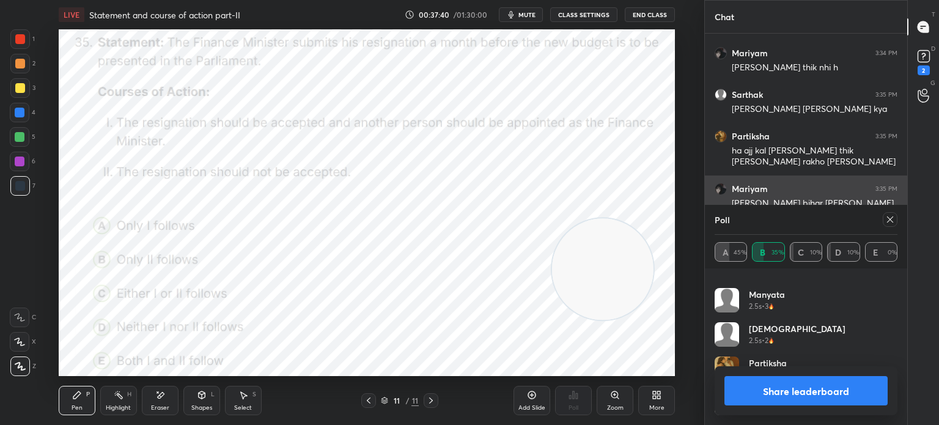
click at [890, 216] on icon at bounding box center [890, 220] width 10 height 10
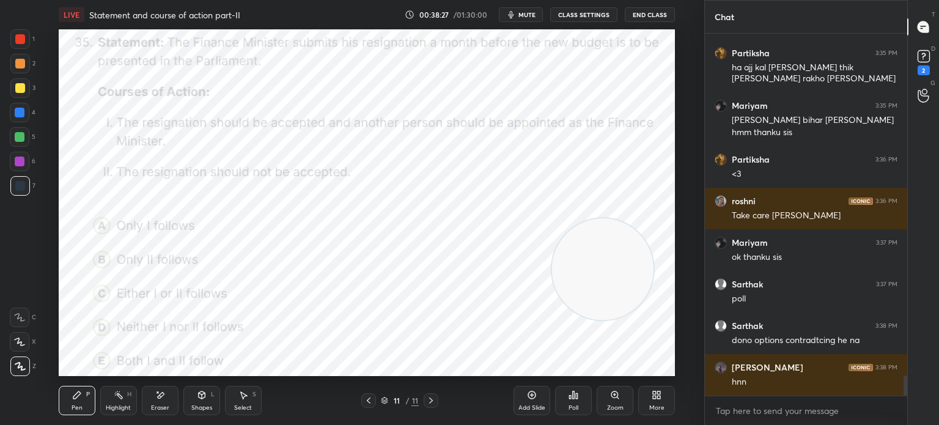
scroll to position [6110, 0]
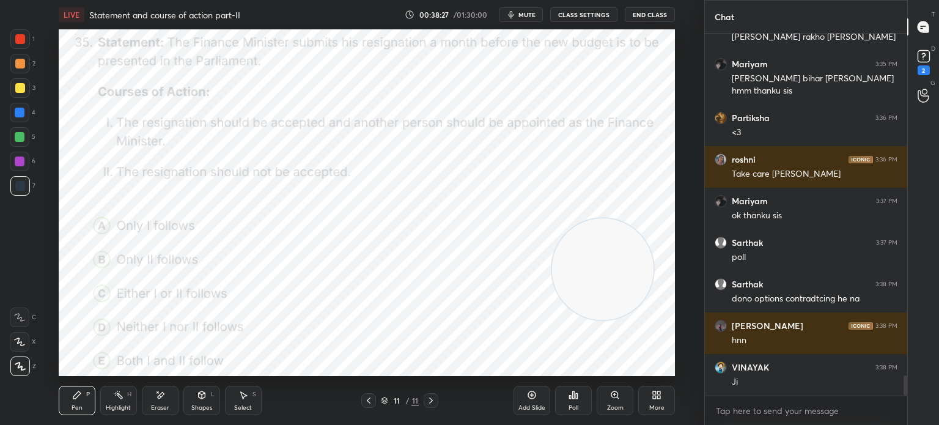
click at [156, 409] on div "Eraser" at bounding box center [160, 408] width 18 height 6
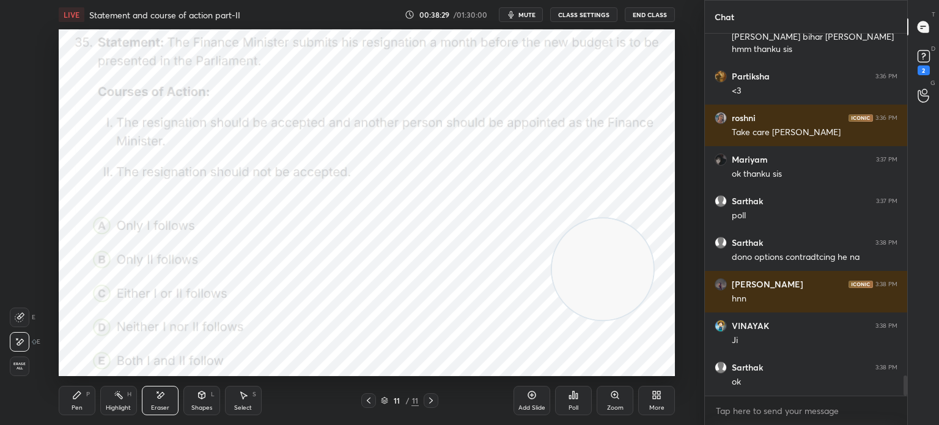
click at [82, 400] on div "Pen P" at bounding box center [77, 400] width 37 height 29
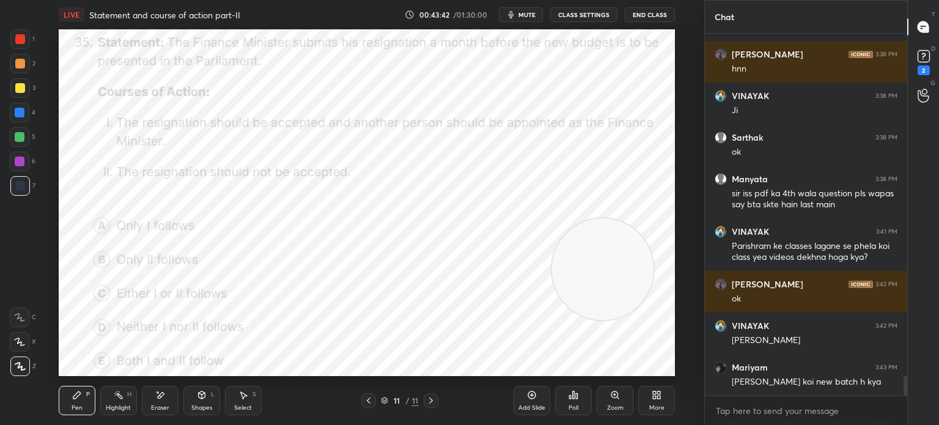
scroll to position [6423, 0]
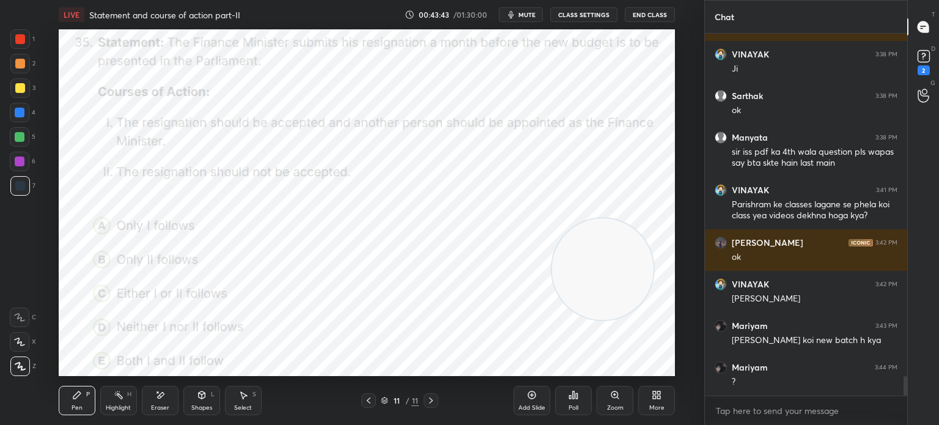
click at [523, 16] on span "mute" at bounding box center [526, 14] width 17 height 9
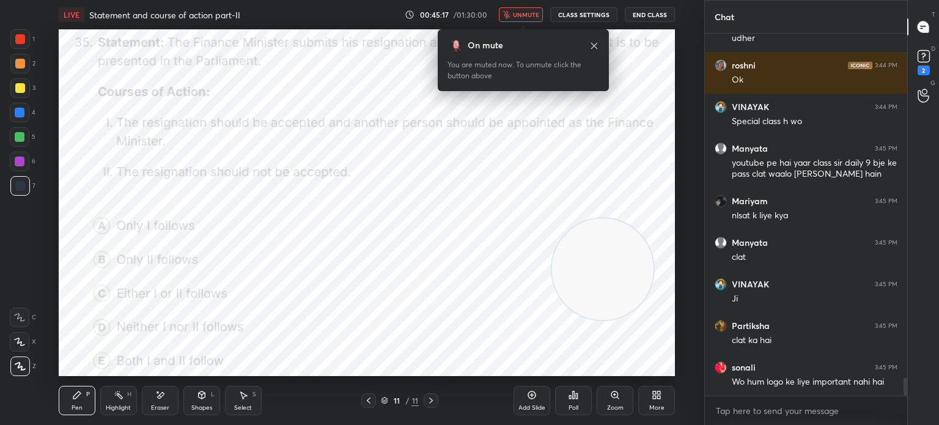
scroll to position [6986, 0]
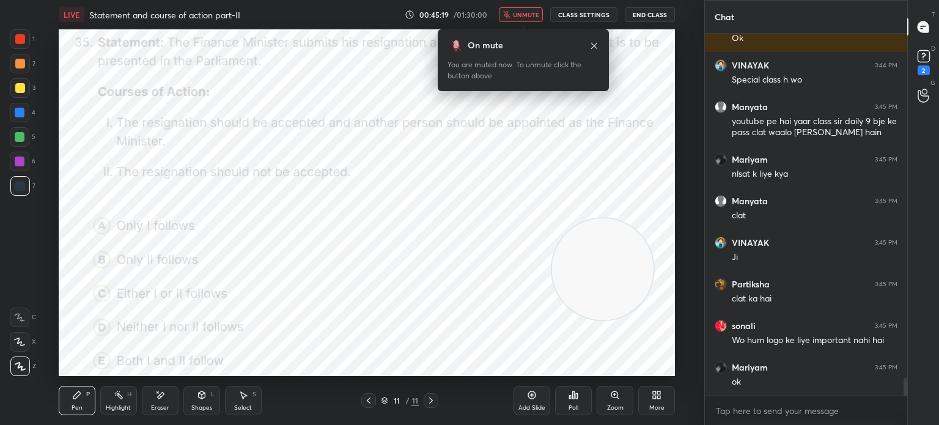
click at [521, 7] on button "unmute" at bounding box center [521, 14] width 44 height 15
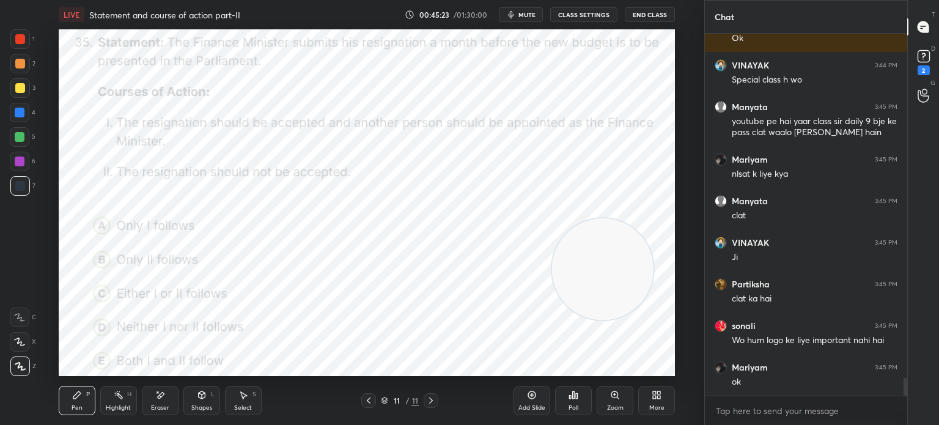
click at [650, 392] on div "More" at bounding box center [656, 400] width 37 height 29
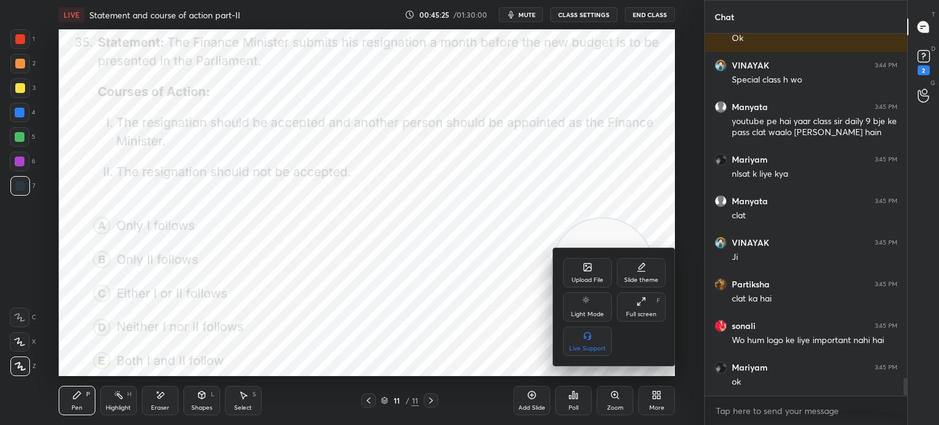
click at [584, 271] on icon at bounding box center [587, 266] width 7 height 7
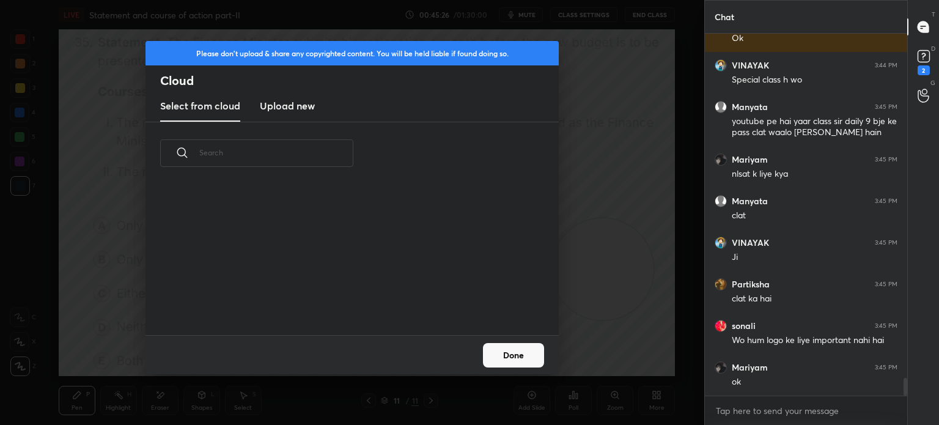
scroll to position [150, 392]
click at [304, 115] on new "Upload new" at bounding box center [287, 106] width 55 height 31
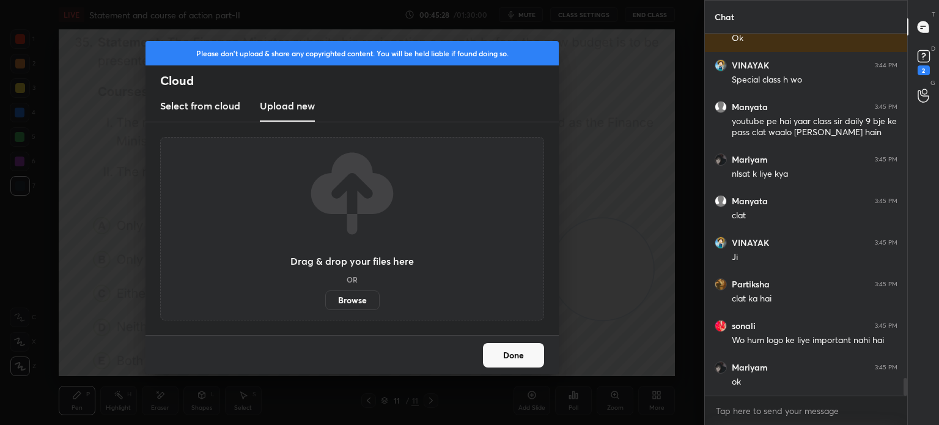
click at [357, 298] on label "Browse" at bounding box center [352, 300] width 54 height 20
click at [325, 298] on input "Browse" at bounding box center [325, 300] width 0 height 20
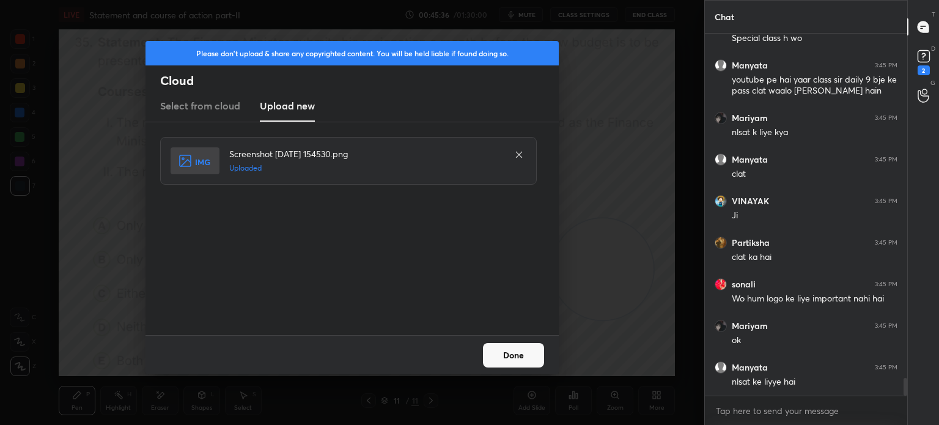
scroll to position [7069, 0]
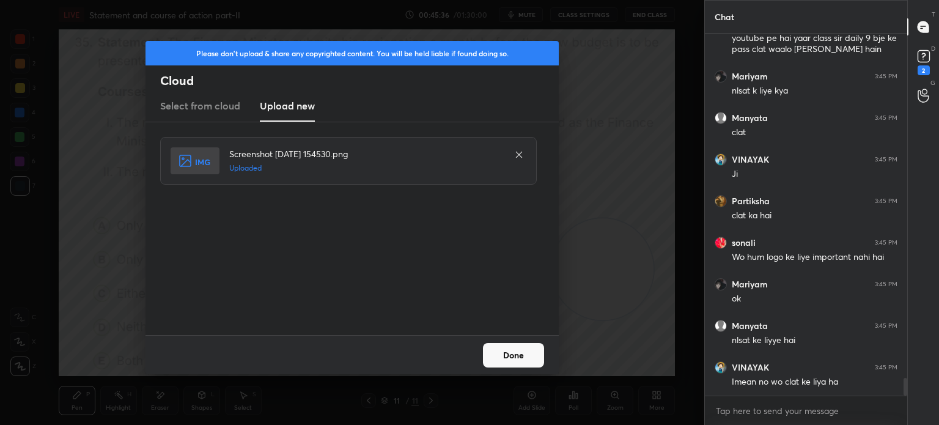
click at [504, 350] on button "Done" at bounding box center [513, 355] width 61 height 24
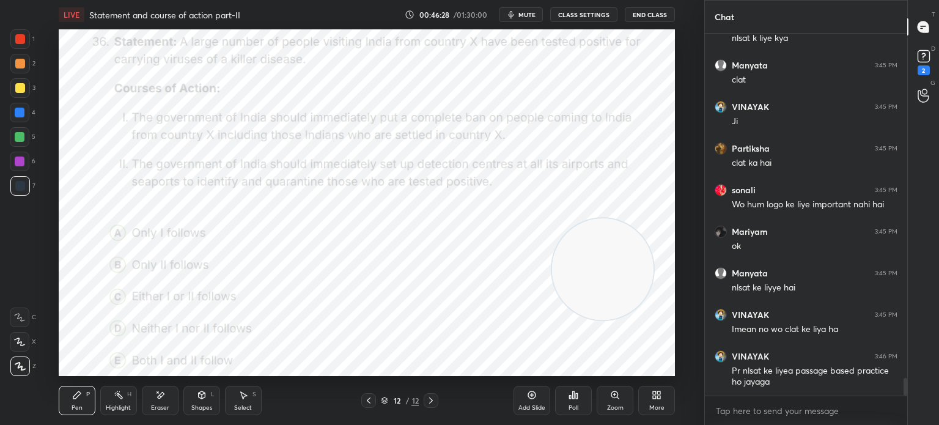
scroll to position [7163, 0]
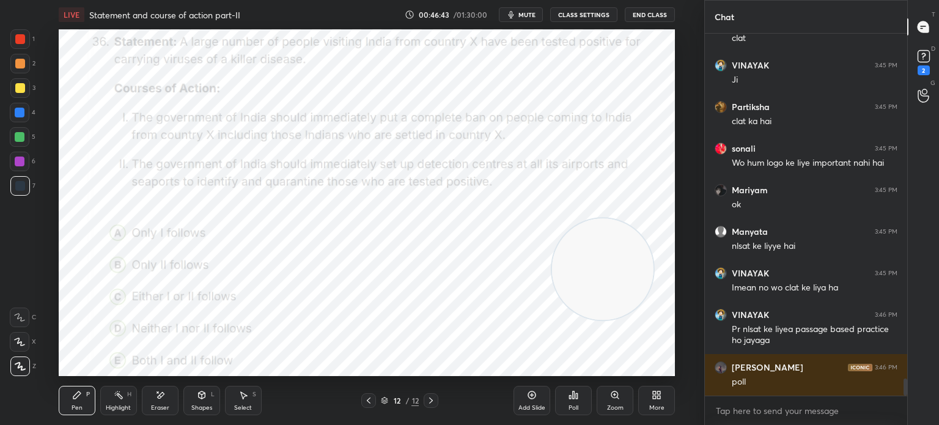
click at [568, 405] on div "Poll" at bounding box center [573, 408] width 10 height 6
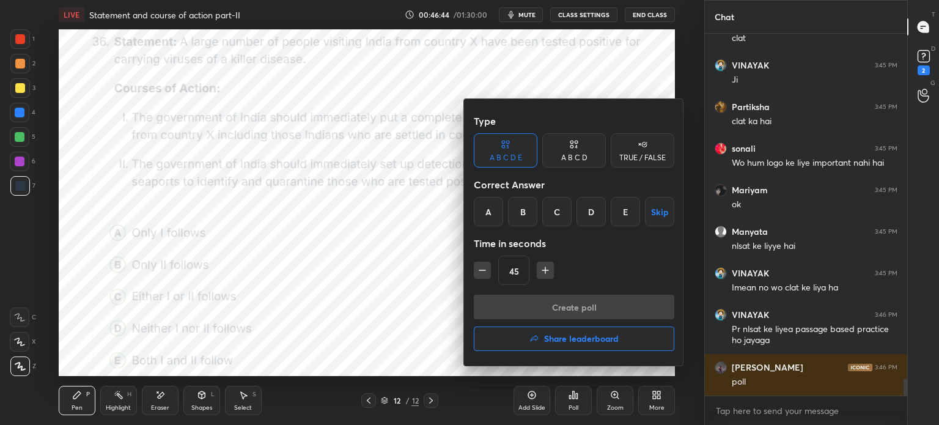
click at [522, 210] on div "B" at bounding box center [522, 211] width 29 height 29
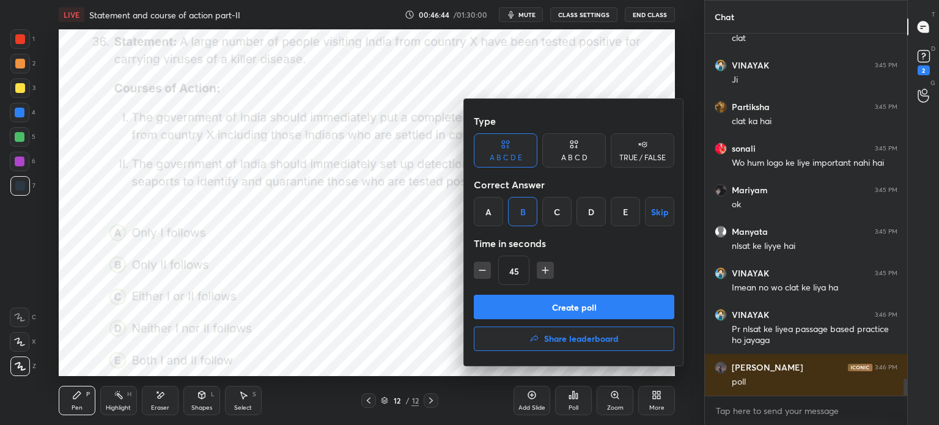
click at [535, 307] on button "Create poll" at bounding box center [574, 307] width 200 height 24
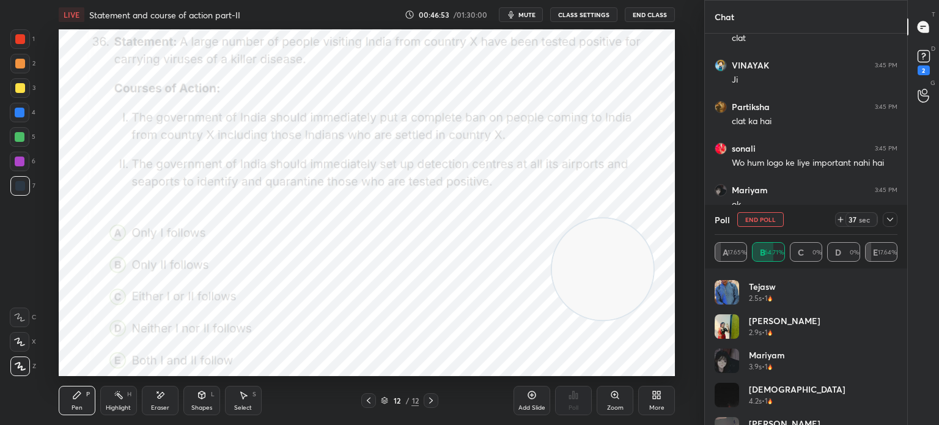
scroll to position [230, 0]
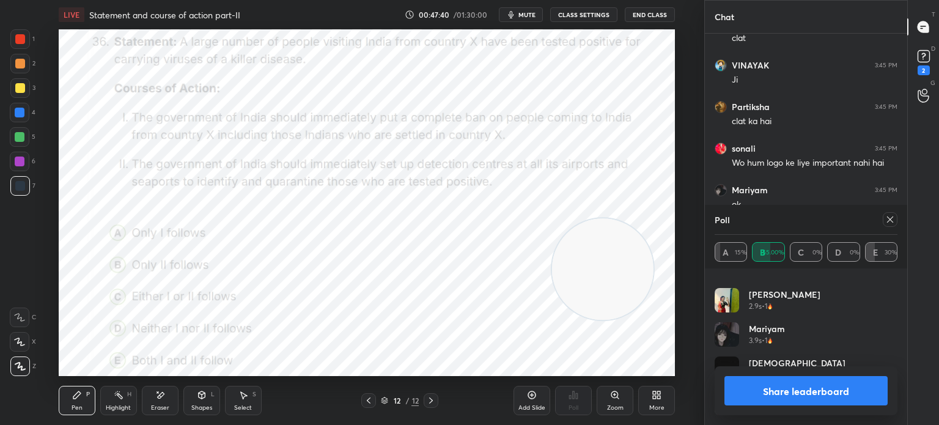
click at [889, 226] on div at bounding box center [890, 219] width 15 height 15
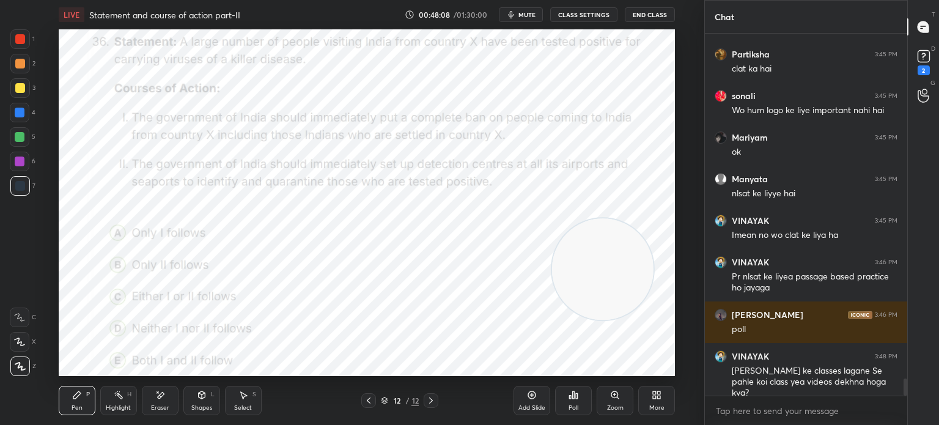
scroll to position [7228, 0]
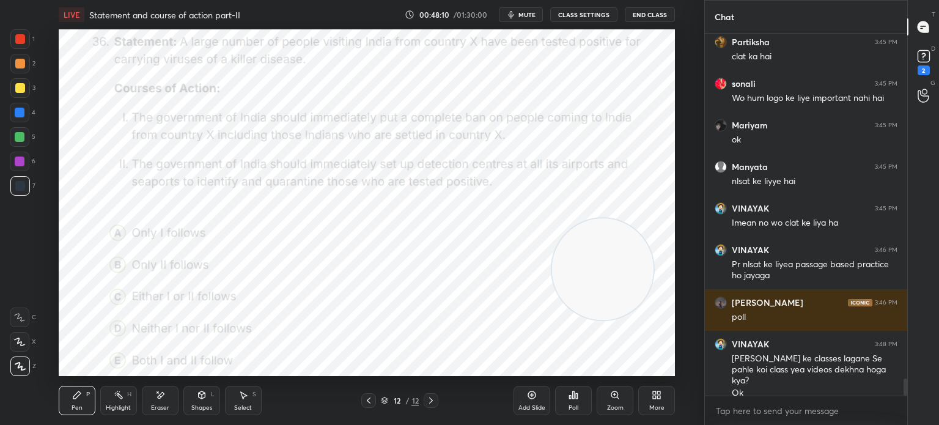
click at [655, 395] on icon at bounding box center [657, 395] width 10 height 10
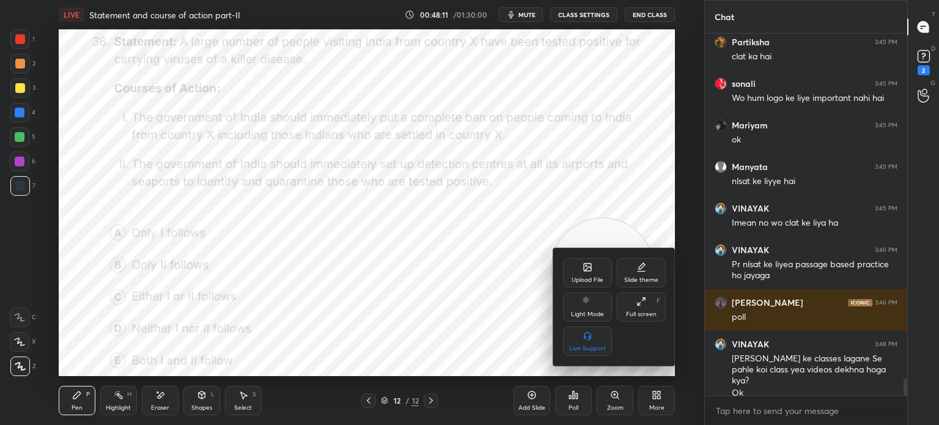
click at [592, 267] on icon at bounding box center [588, 267] width 10 height 10
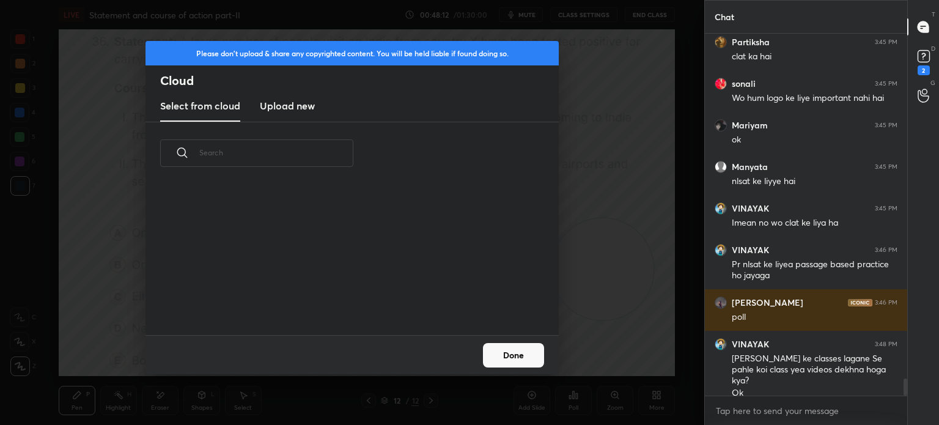
scroll to position [150, 392]
click at [283, 109] on h3 "Upload new" at bounding box center [287, 105] width 55 height 15
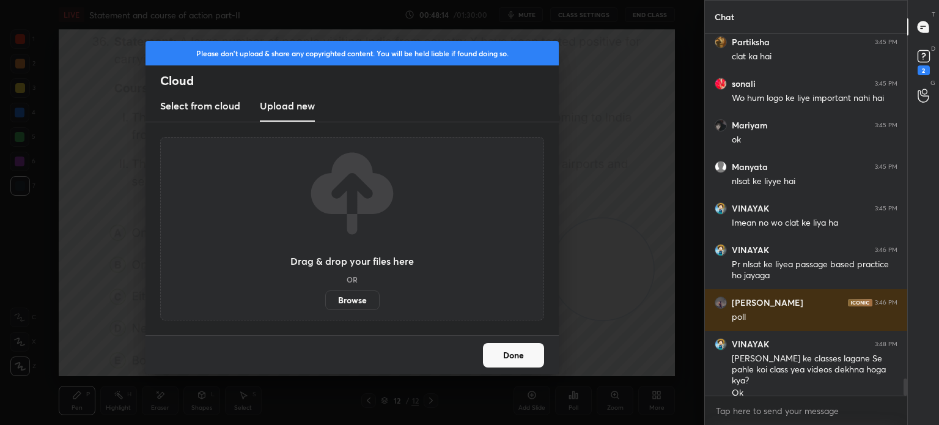
click at [345, 301] on label "Browse" at bounding box center [352, 300] width 54 height 20
click at [325, 301] on input "Browse" at bounding box center [325, 300] width 0 height 20
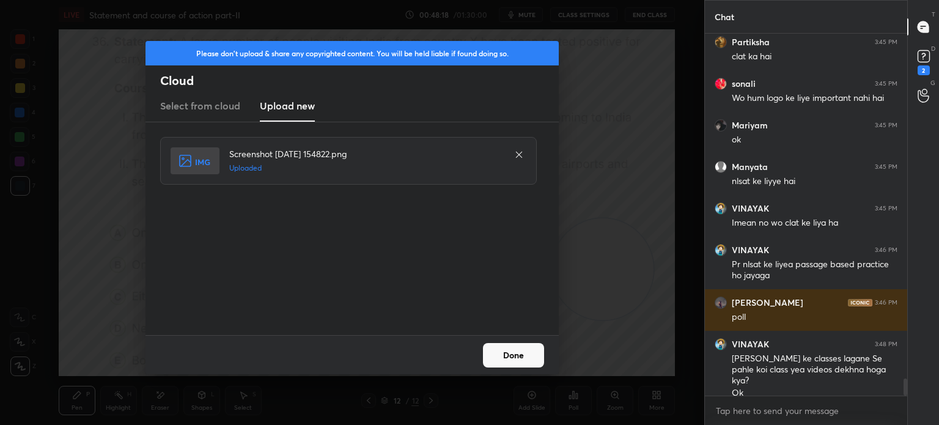
click at [506, 359] on button "Done" at bounding box center [513, 355] width 61 height 24
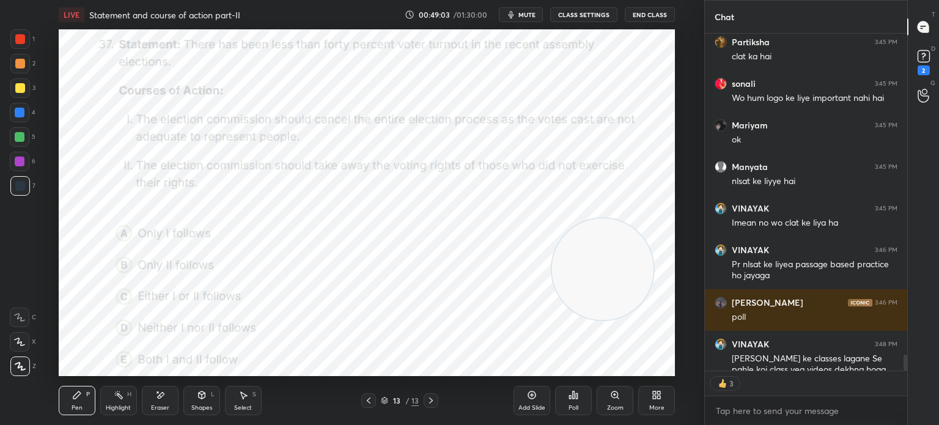
scroll to position [334, 199]
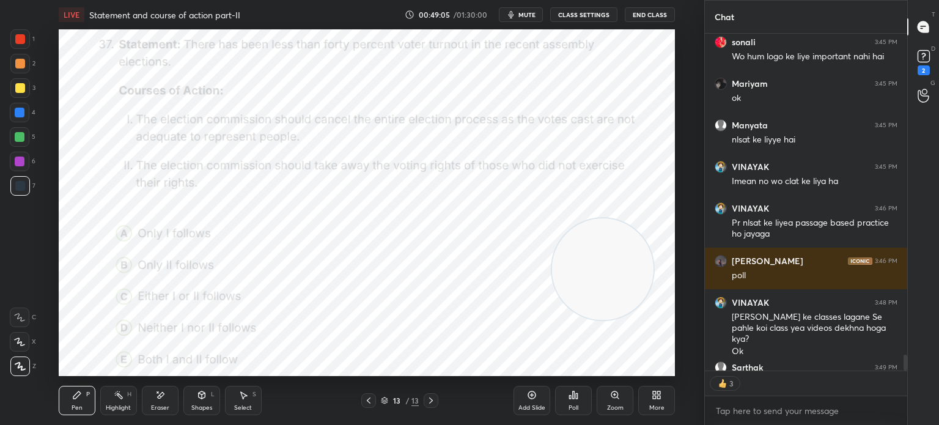
click at [572, 406] on div "Poll" at bounding box center [573, 408] width 10 height 6
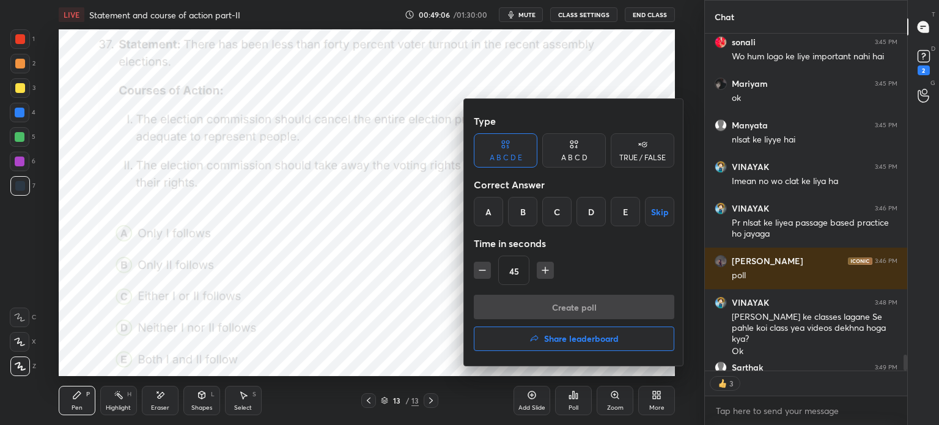
click at [587, 210] on div "D" at bounding box center [590, 211] width 29 height 29
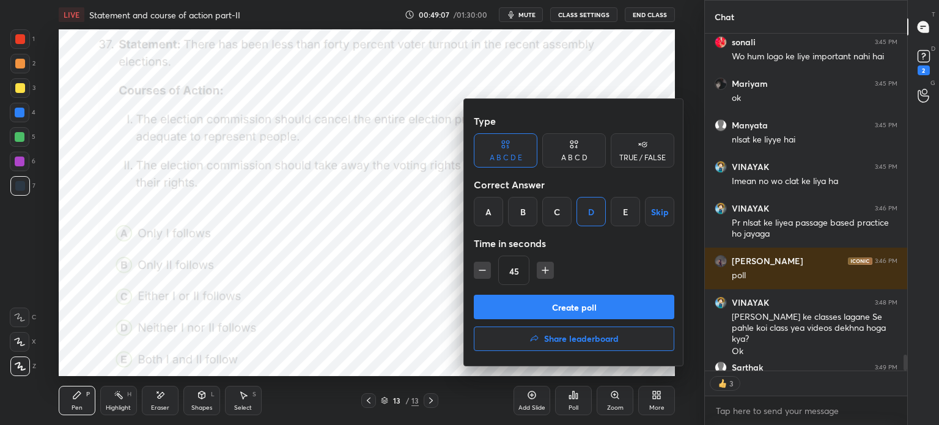
click at [554, 307] on button "Create poll" at bounding box center [574, 307] width 200 height 24
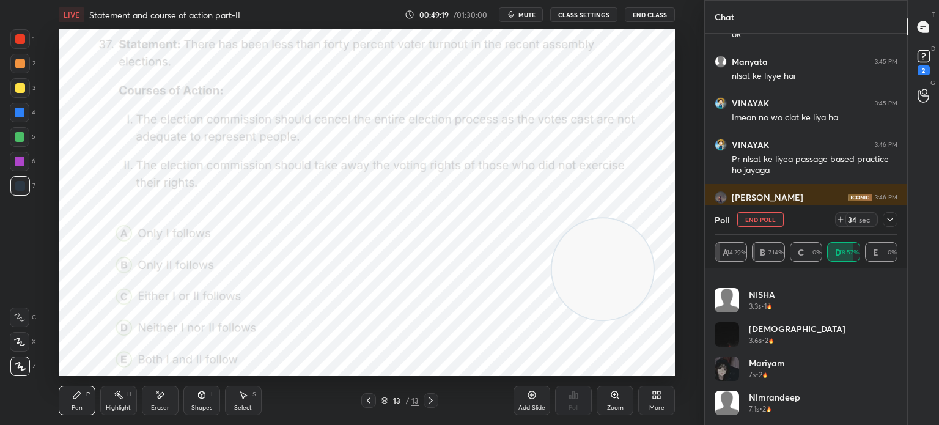
scroll to position [298, 0]
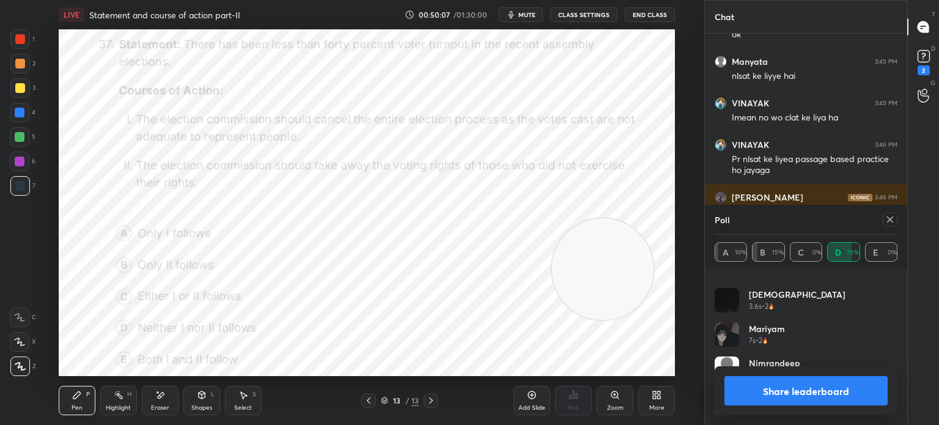
click at [887, 217] on icon at bounding box center [890, 220] width 10 height 10
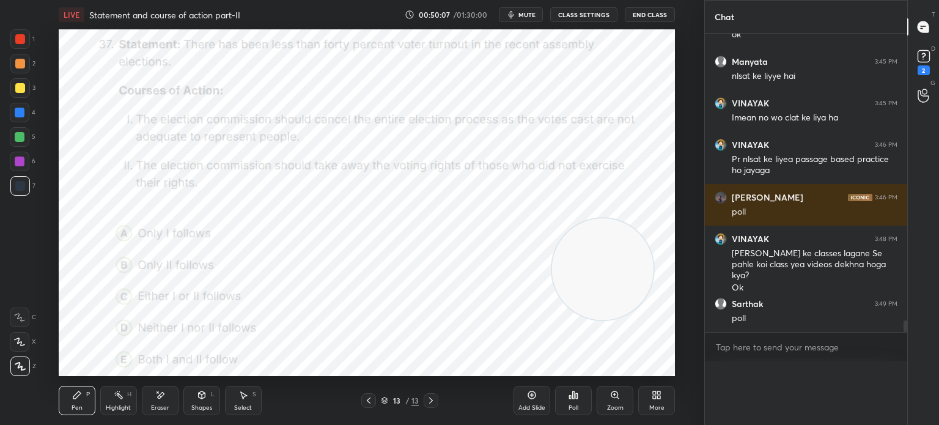
scroll to position [7318, 0]
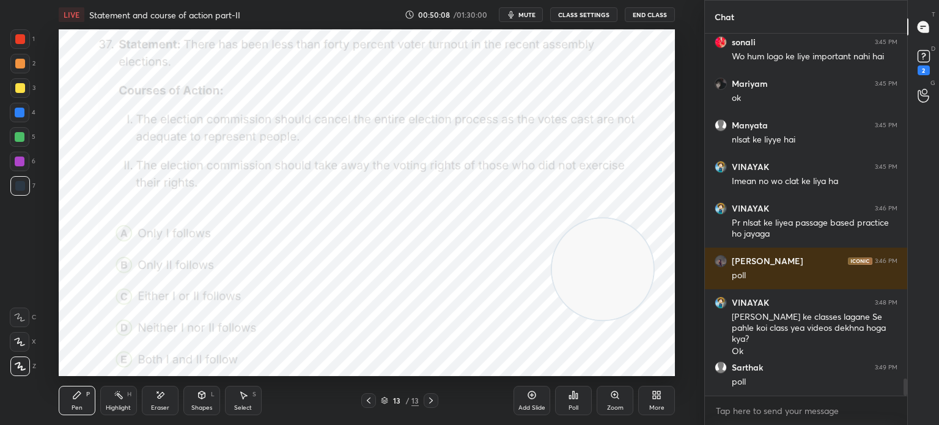
click at [653, 399] on icon at bounding box center [654, 396] width 3 height 3
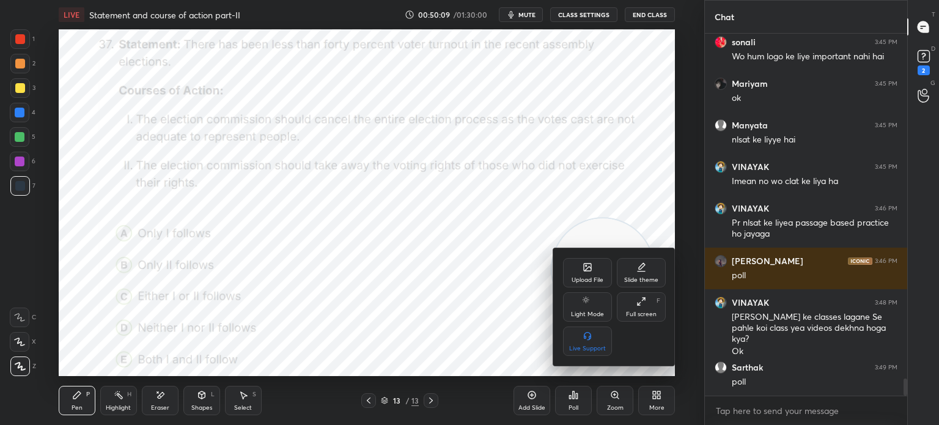
click at [572, 268] on div "Upload File" at bounding box center [587, 272] width 49 height 29
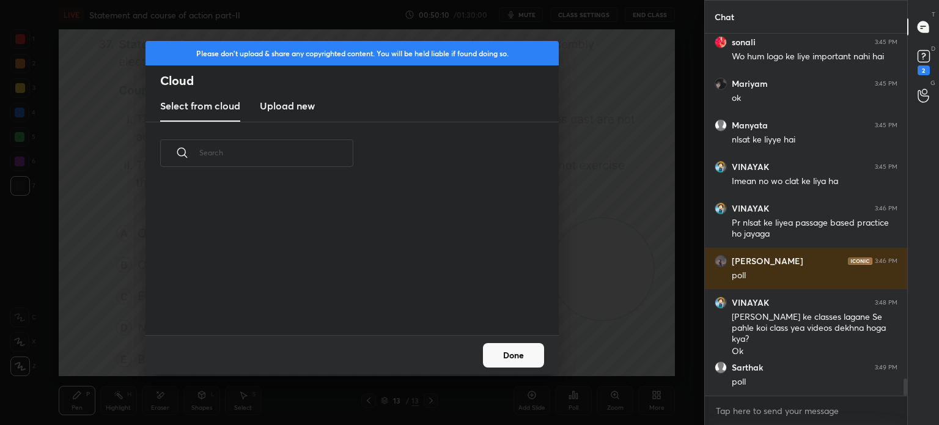
scroll to position [150, 392]
click at [278, 106] on h3 "Upload new" at bounding box center [287, 105] width 55 height 15
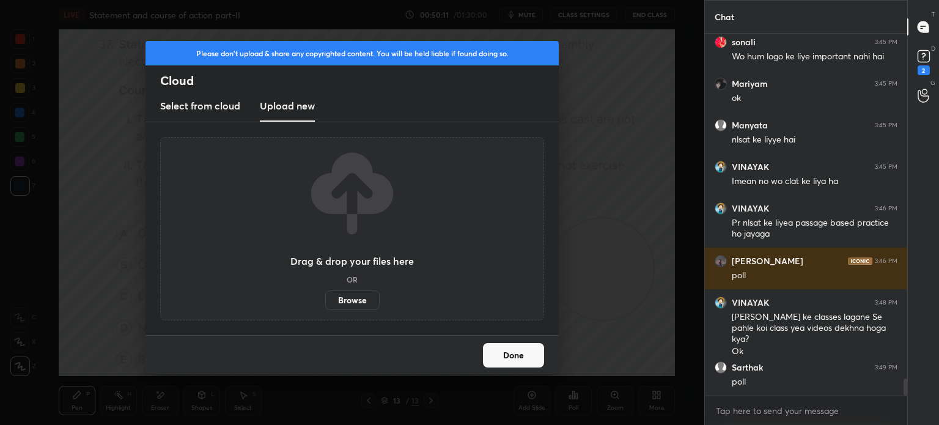
click at [337, 298] on label "Browse" at bounding box center [352, 300] width 54 height 20
click at [325, 298] on input "Browse" at bounding box center [325, 300] width 0 height 20
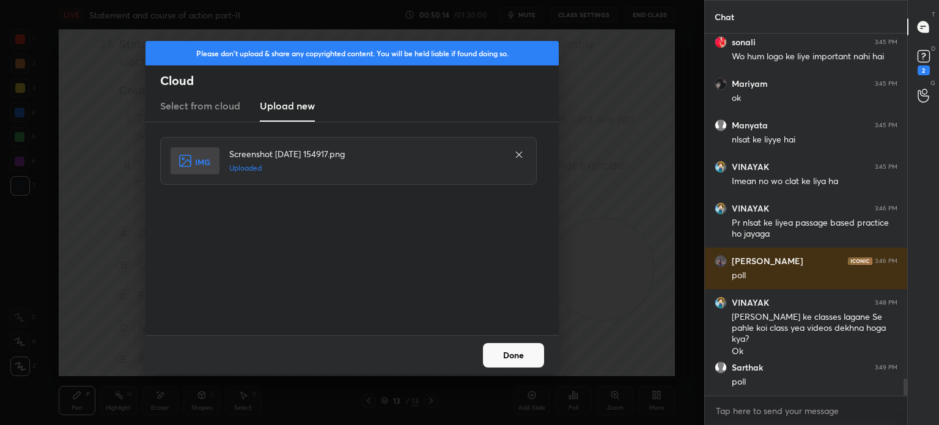
click at [507, 351] on button "Done" at bounding box center [513, 355] width 61 height 24
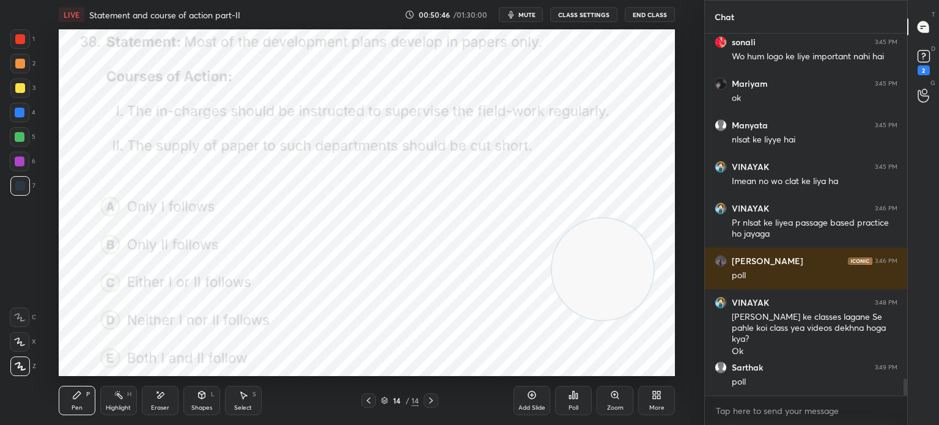
click at [570, 403] on div "Poll" at bounding box center [573, 400] width 37 height 29
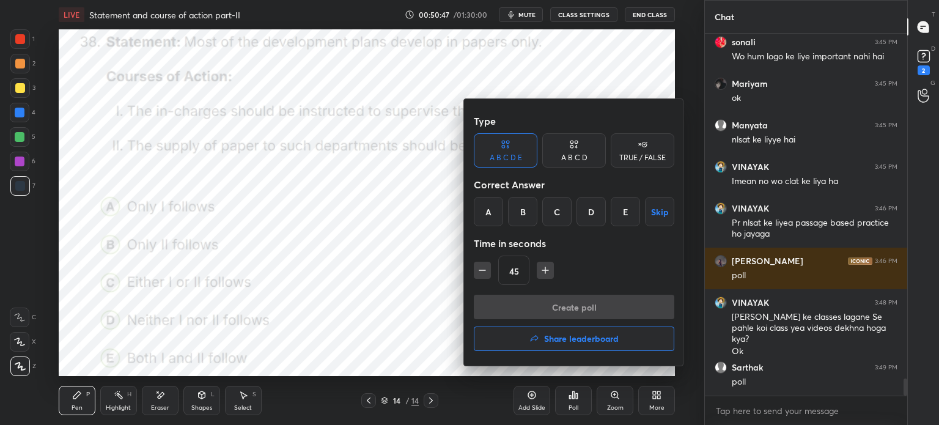
click at [487, 208] on div "A" at bounding box center [488, 211] width 29 height 29
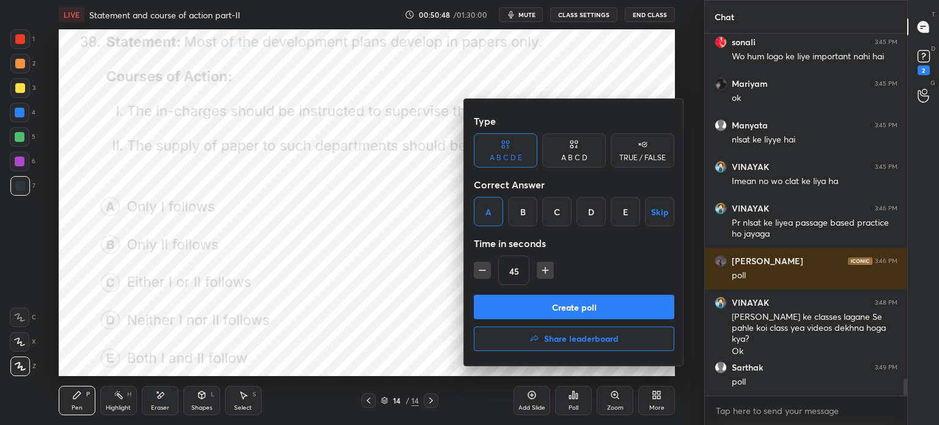
click at [508, 306] on button "Create poll" at bounding box center [574, 307] width 200 height 24
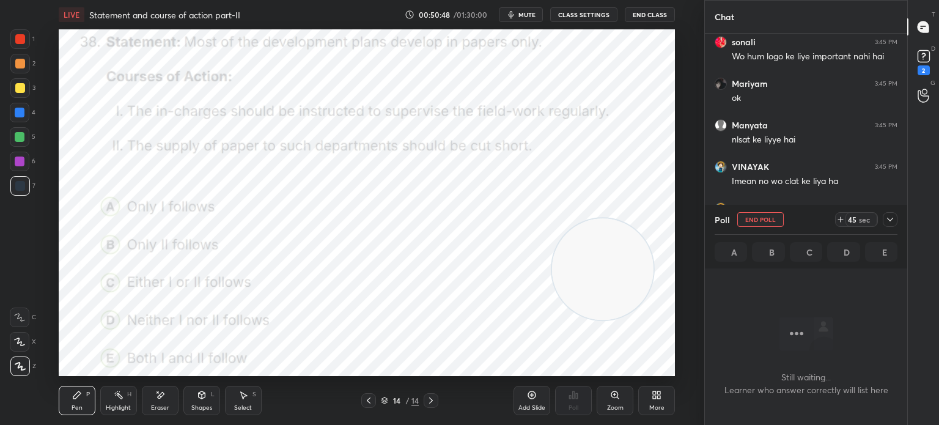
scroll to position [324, 199]
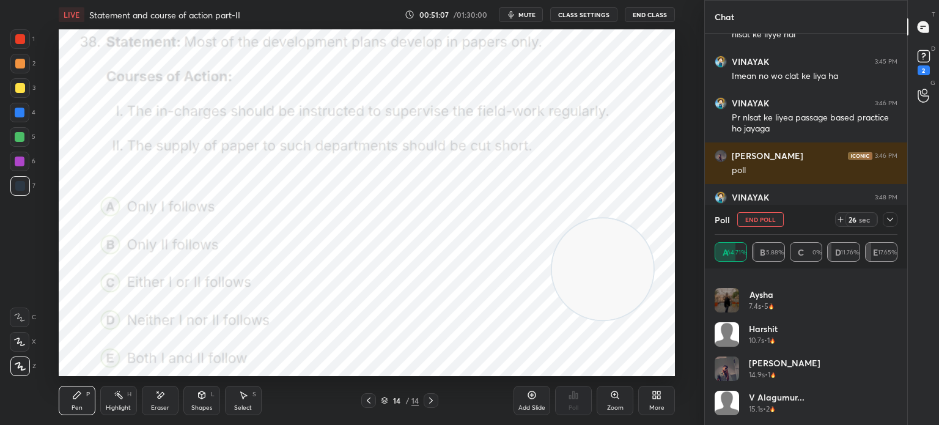
click at [891, 223] on icon at bounding box center [890, 220] width 10 height 10
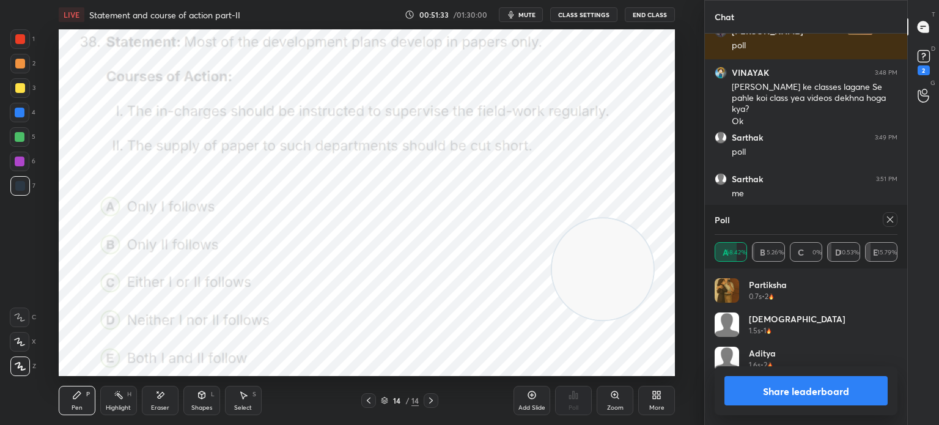
scroll to position [142, 179]
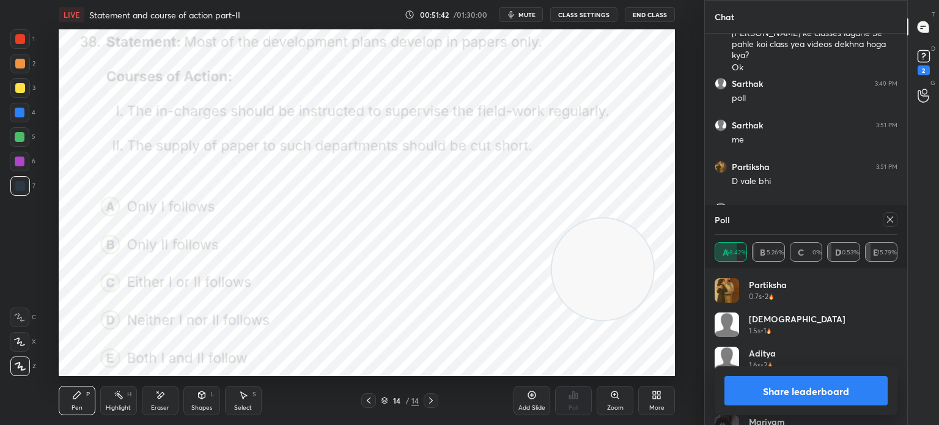
click at [886, 219] on icon at bounding box center [890, 220] width 10 height 10
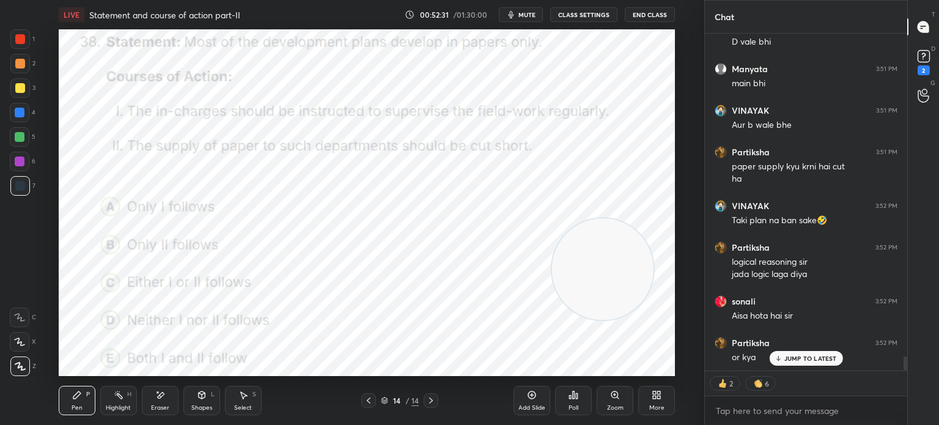
click at [784, 358] on div "JUMP TO LATEST" at bounding box center [805, 358] width 73 height 15
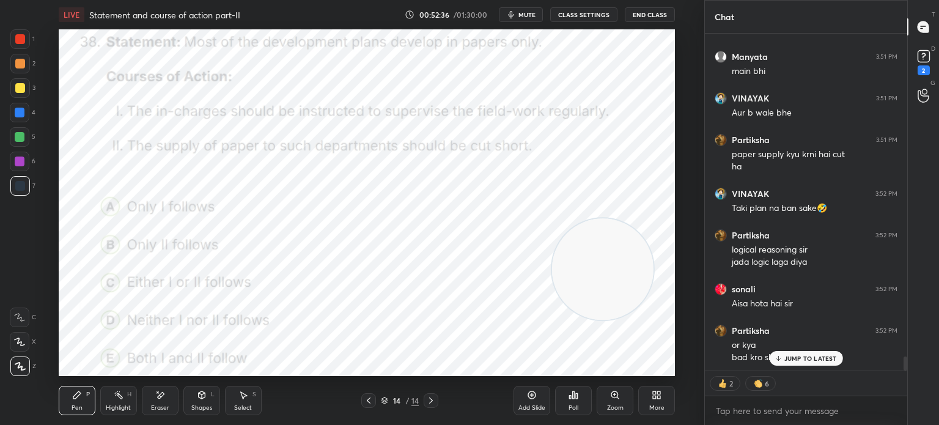
click at [663, 400] on div "More" at bounding box center [656, 400] width 37 height 29
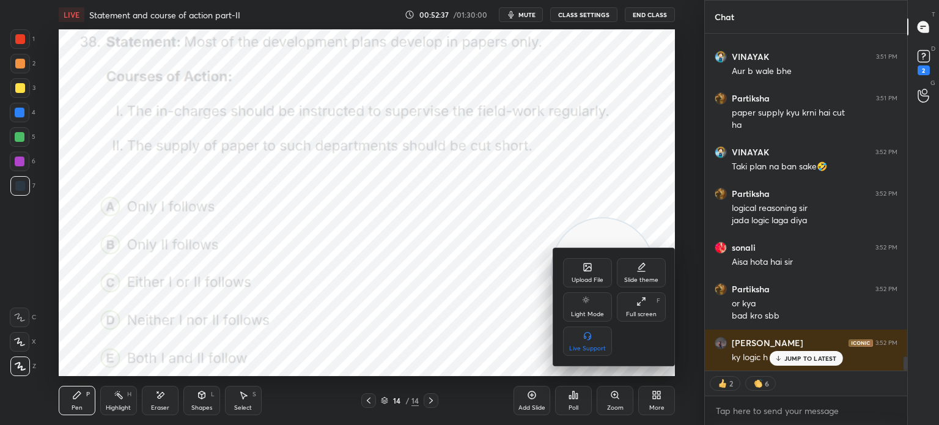
click at [575, 263] on div "Upload File" at bounding box center [587, 272] width 49 height 29
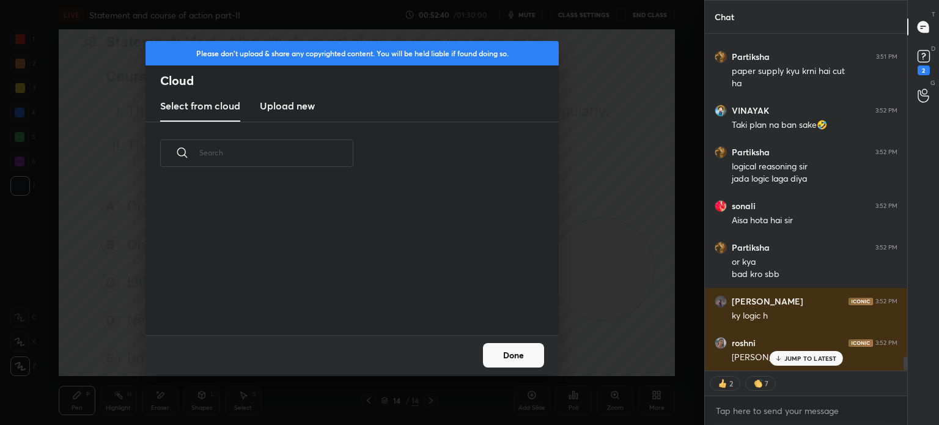
click at [291, 105] on h3 "Upload new" at bounding box center [287, 105] width 55 height 15
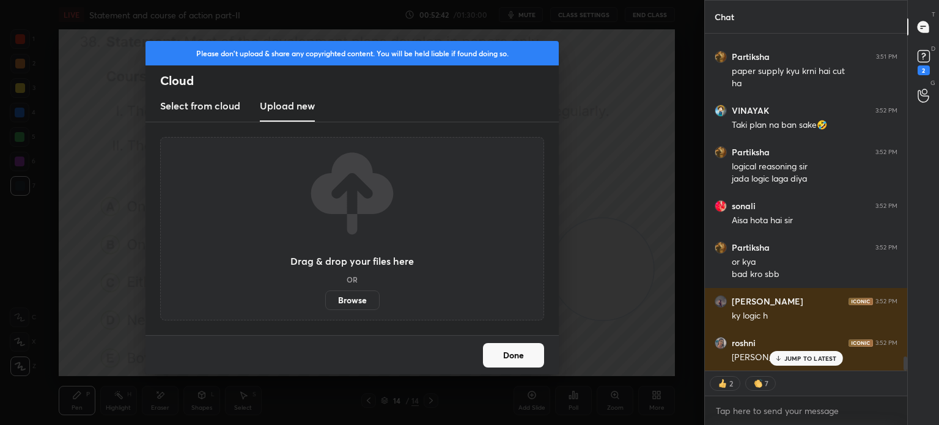
click at [348, 298] on label "Browse" at bounding box center [352, 300] width 54 height 20
click at [325, 298] on input "Browse" at bounding box center [325, 300] width 0 height 20
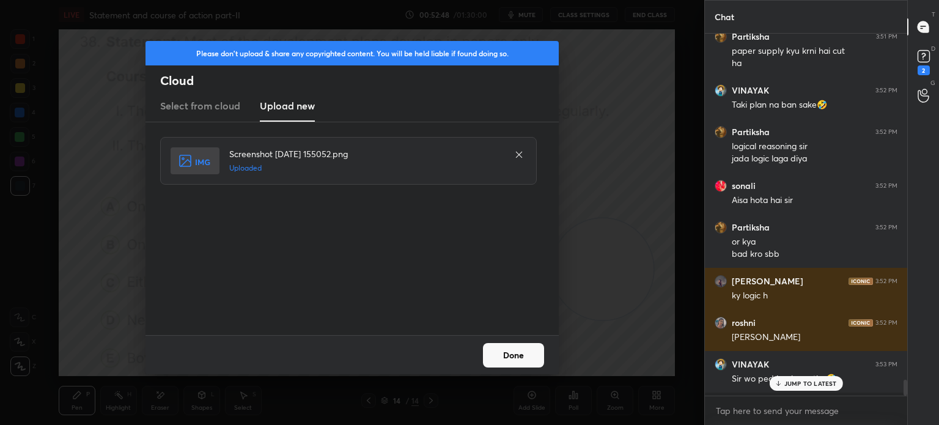
scroll to position [3, 4]
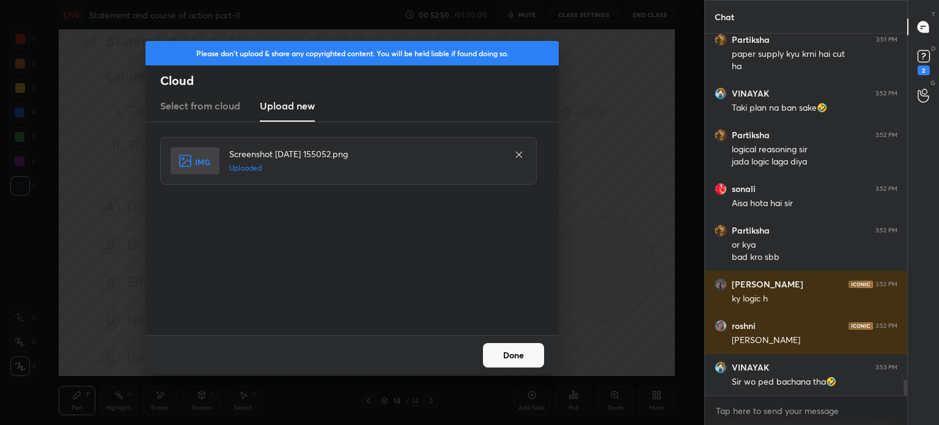
click at [517, 358] on button "Done" at bounding box center [513, 355] width 61 height 24
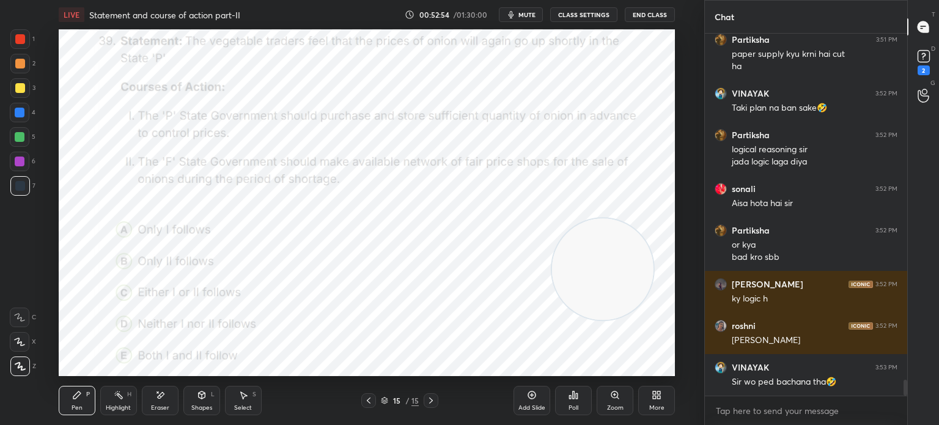
scroll to position [7846, 0]
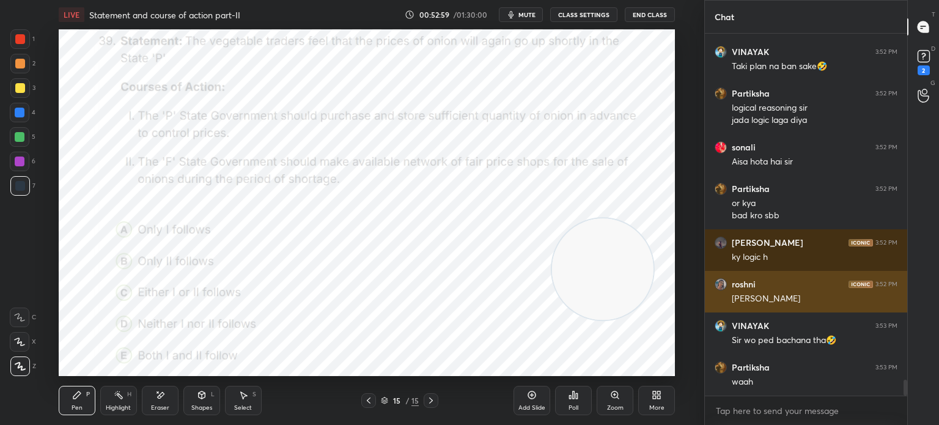
click at [724, 283] on img "grid" at bounding box center [721, 284] width 12 height 12
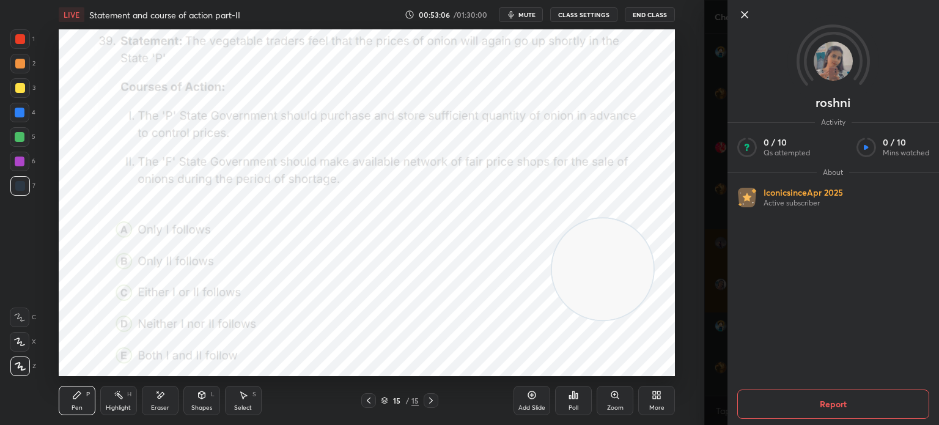
click at [746, 17] on icon at bounding box center [744, 15] width 6 height 6
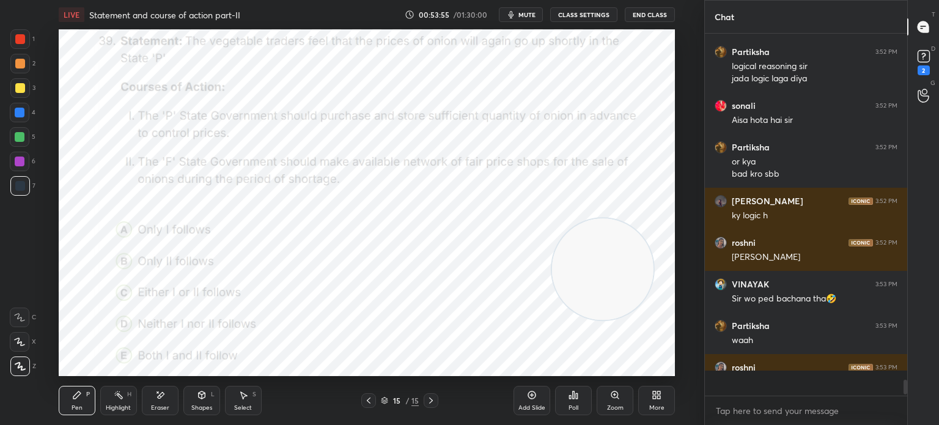
scroll to position [358, 199]
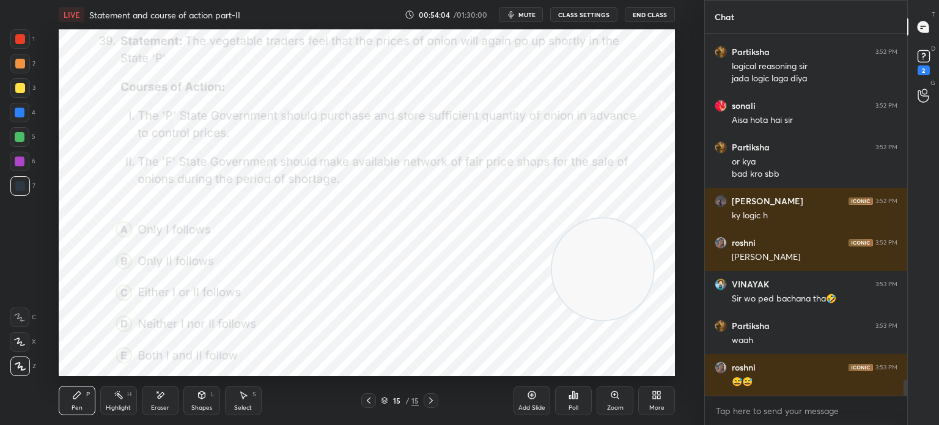
click at [574, 399] on icon at bounding box center [574, 394] width 2 height 7
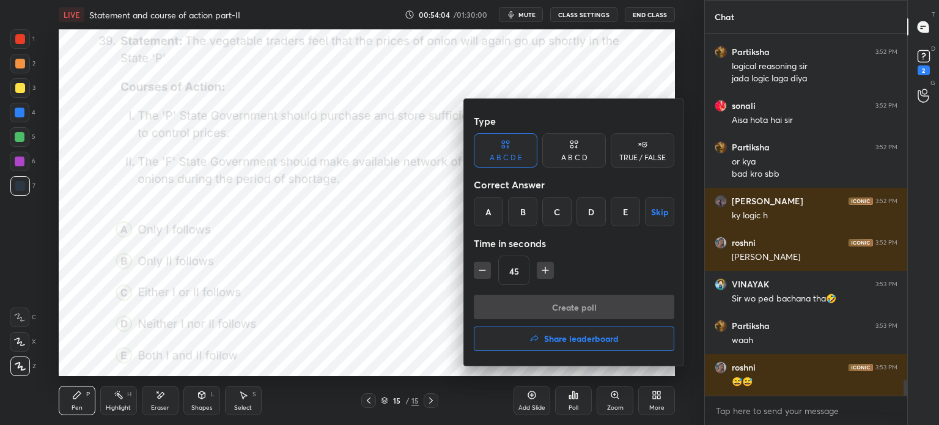
click at [624, 215] on div "E" at bounding box center [625, 211] width 29 height 29
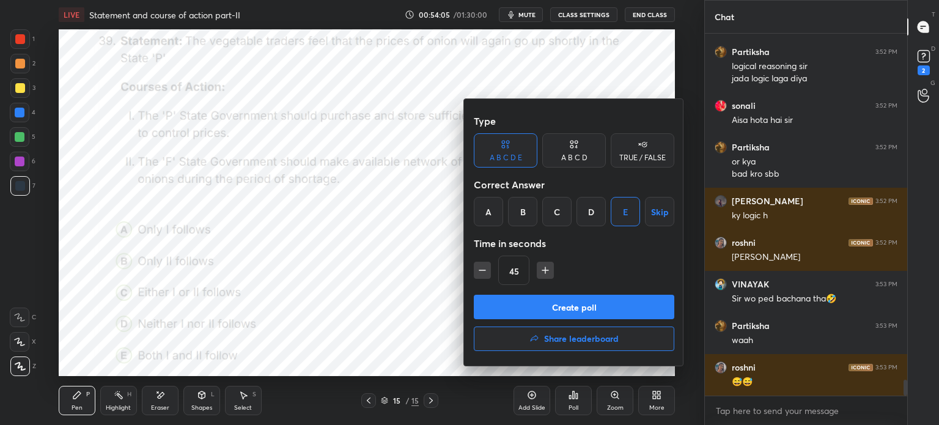
click at [550, 309] on button "Create poll" at bounding box center [574, 307] width 200 height 24
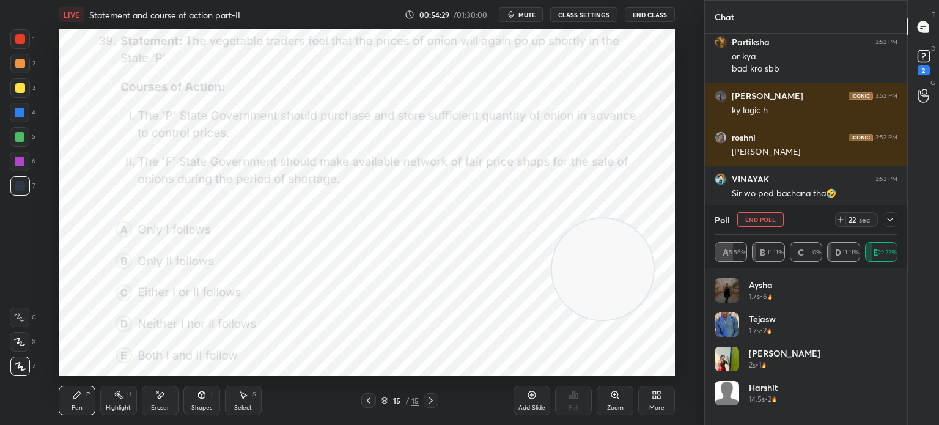
scroll to position [8035, 0]
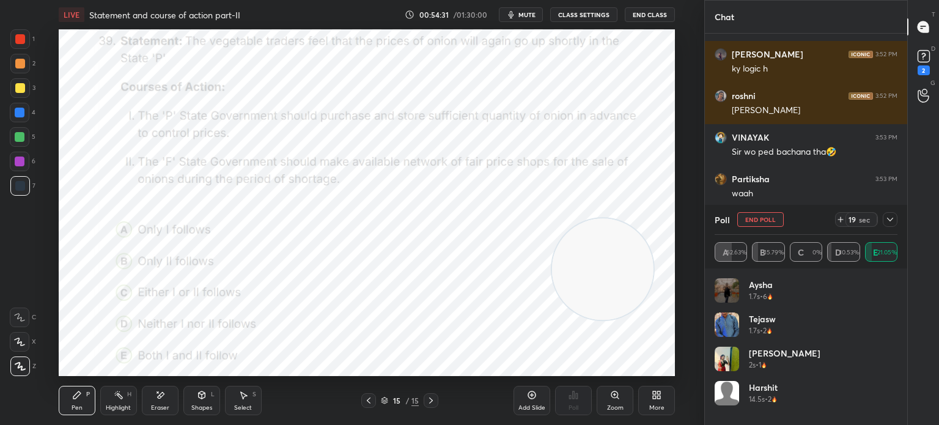
click at [888, 220] on icon at bounding box center [890, 220] width 10 height 10
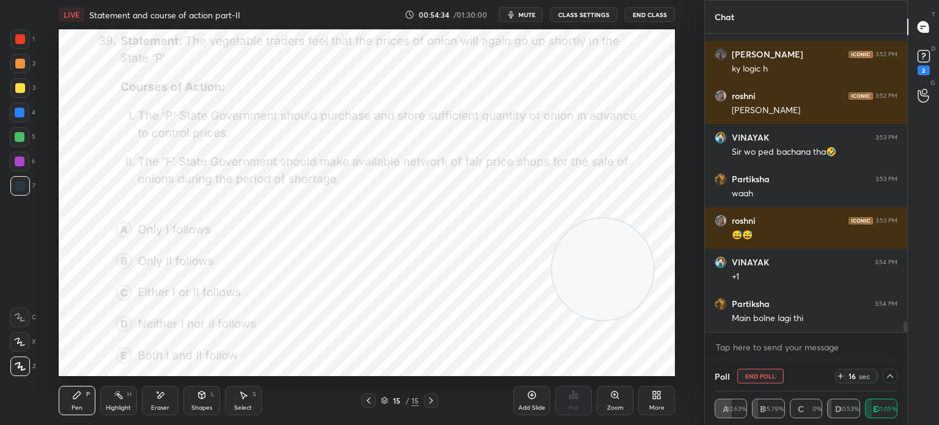
scroll to position [8047, 0]
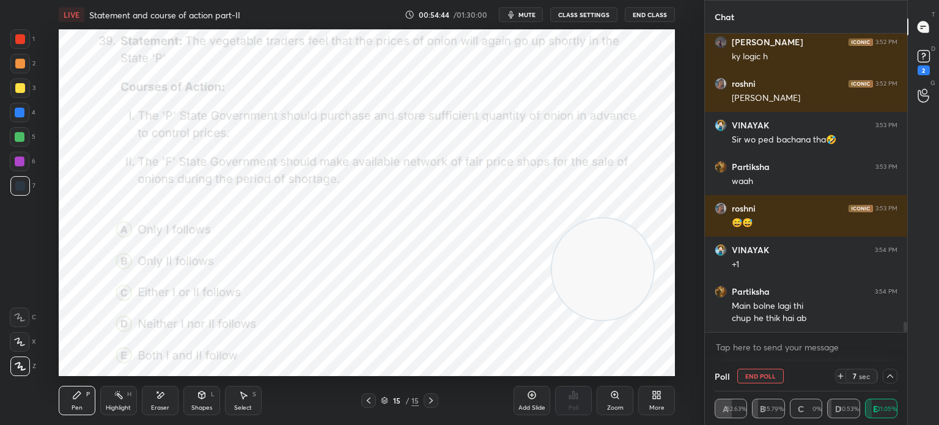
click at [890, 380] on icon at bounding box center [890, 376] width 10 height 10
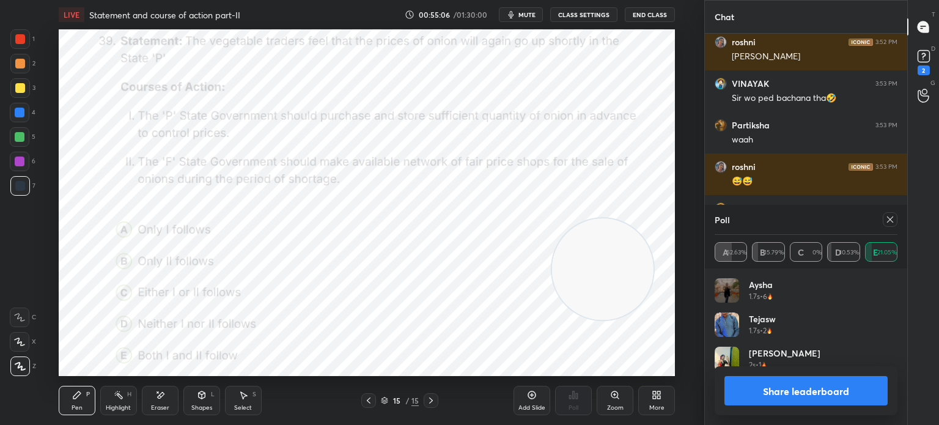
scroll to position [8130, 0]
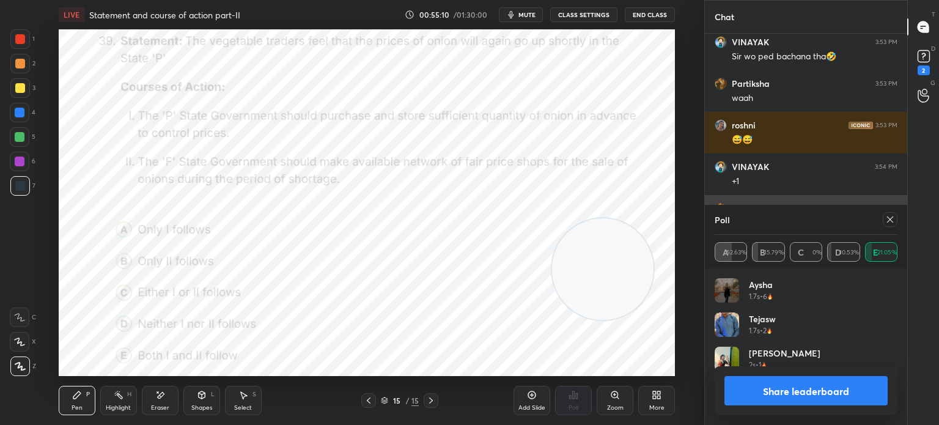
click at [893, 220] on icon at bounding box center [890, 220] width 10 height 10
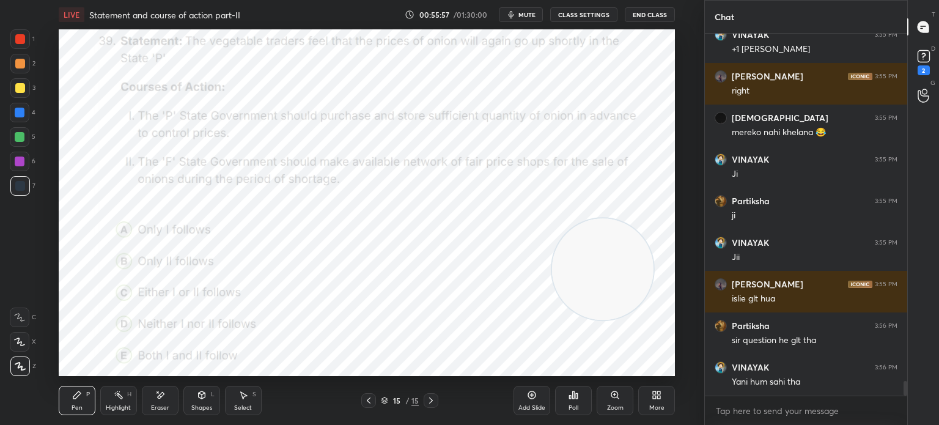
scroll to position [334, 199]
click at [668, 401] on div "More" at bounding box center [656, 400] width 37 height 29
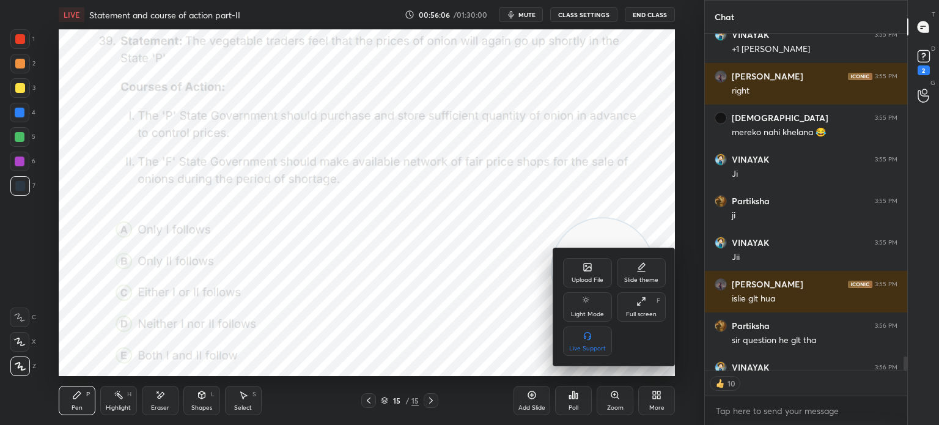
click at [589, 271] on icon at bounding box center [587, 266] width 7 height 7
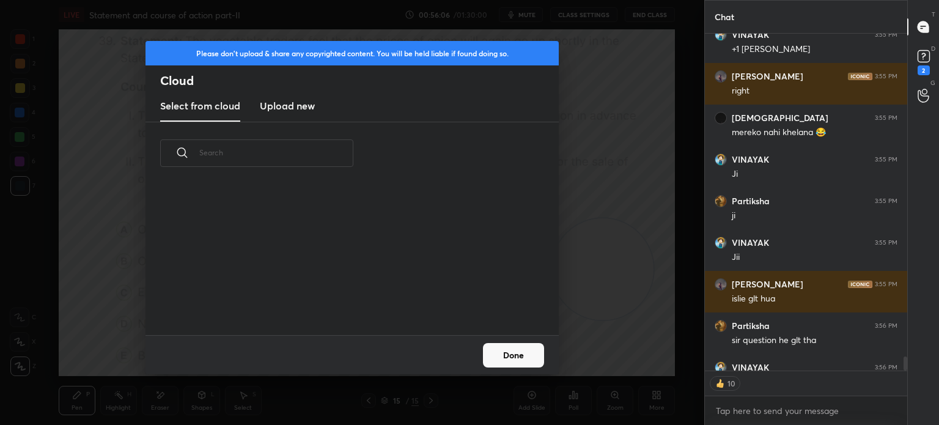
scroll to position [150, 392]
click at [294, 103] on h3 "Upload new" at bounding box center [287, 105] width 55 height 15
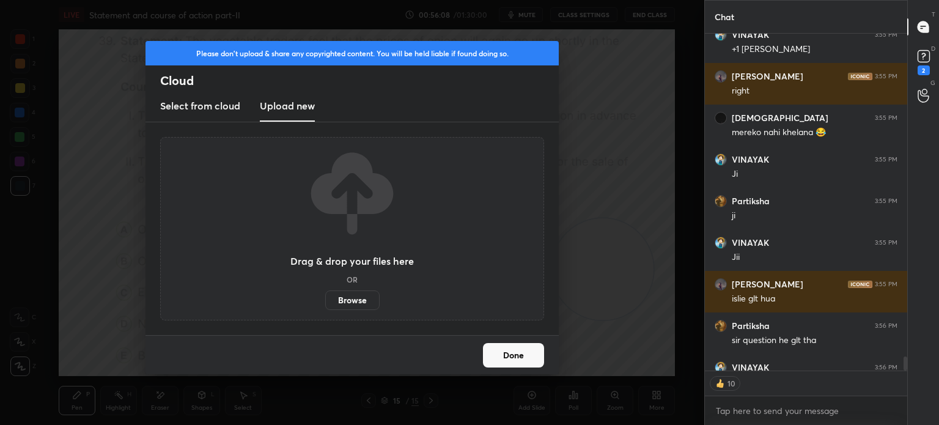
click at [345, 303] on label "Browse" at bounding box center [352, 300] width 54 height 20
click at [325, 303] on input "Browse" at bounding box center [325, 300] width 0 height 20
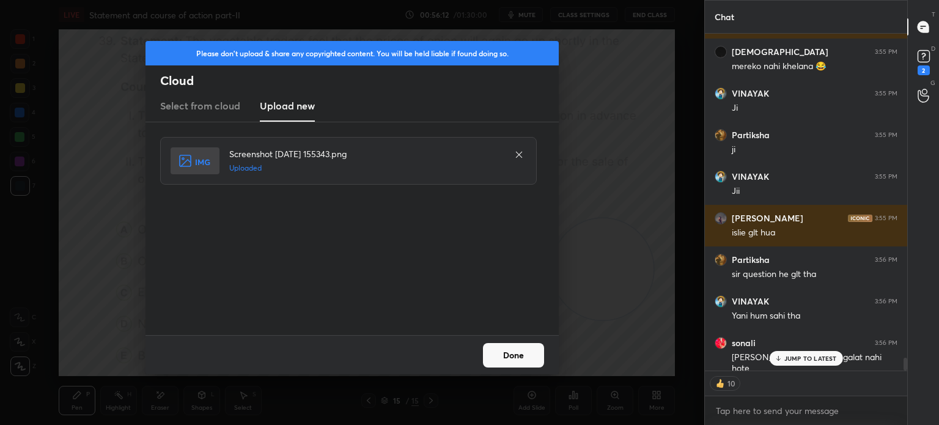
scroll to position [8507, 0]
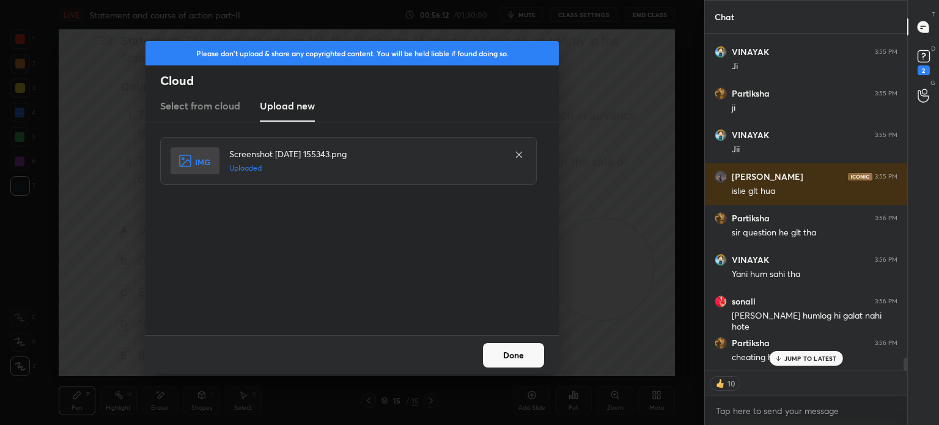
click at [516, 358] on button "Done" at bounding box center [513, 355] width 61 height 24
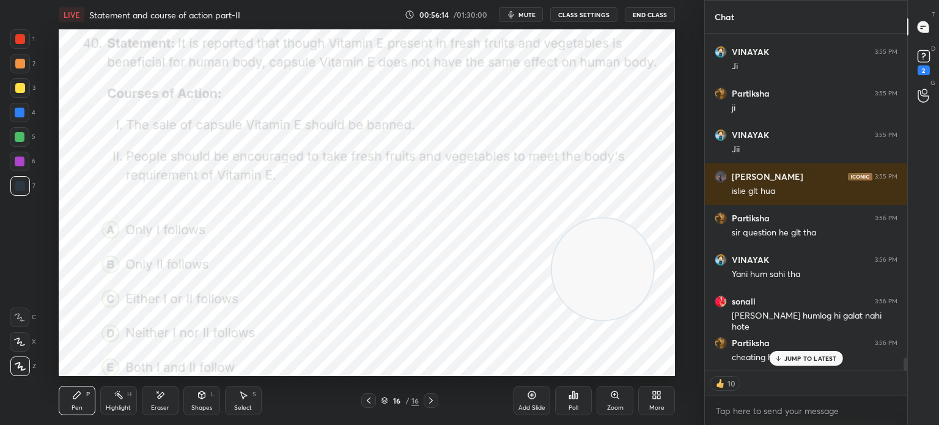
click at [790, 355] on p "JUMP TO LATEST" at bounding box center [810, 358] width 53 height 7
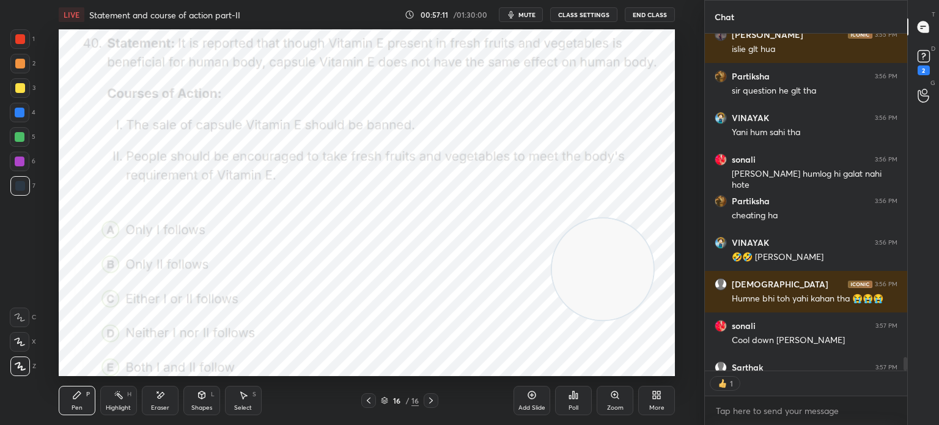
scroll to position [4, 4]
click at [571, 399] on icon at bounding box center [571, 396] width 2 height 3
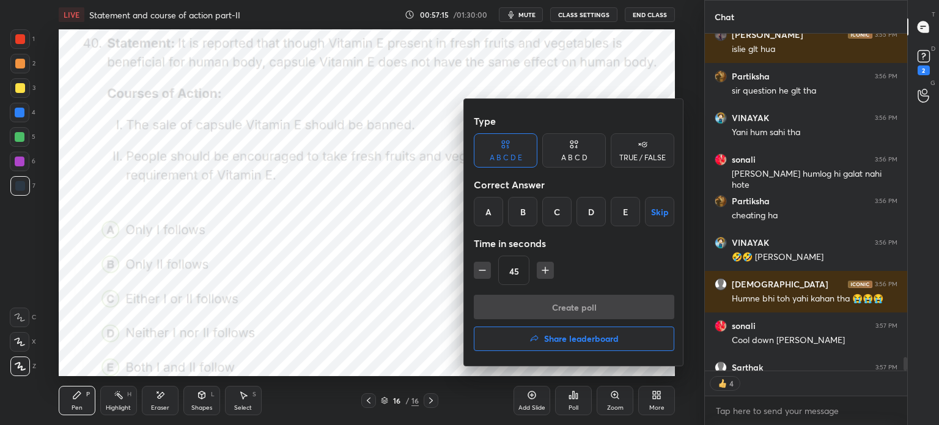
click at [523, 210] on div "B" at bounding box center [522, 211] width 29 height 29
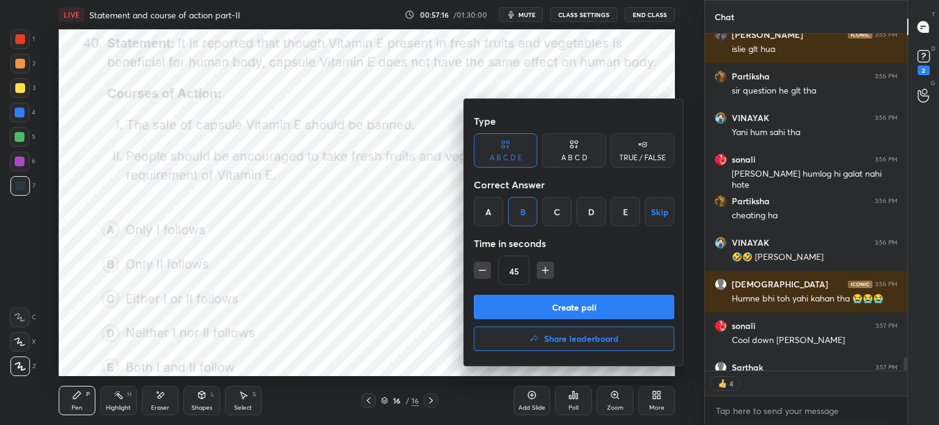
click at [546, 305] on button "Create poll" at bounding box center [574, 307] width 200 height 24
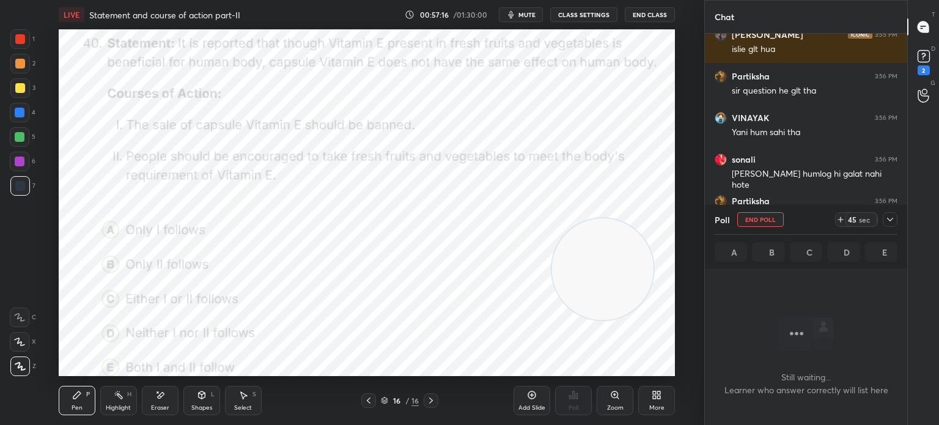
scroll to position [4, 4]
click at [889, 222] on icon at bounding box center [890, 220] width 10 height 10
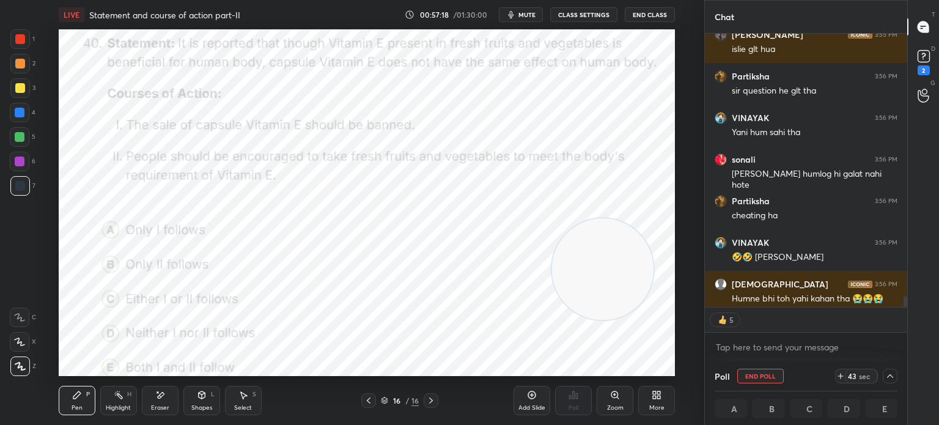
scroll to position [0, 4]
click at [892, 375] on icon at bounding box center [890, 376] width 10 height 10
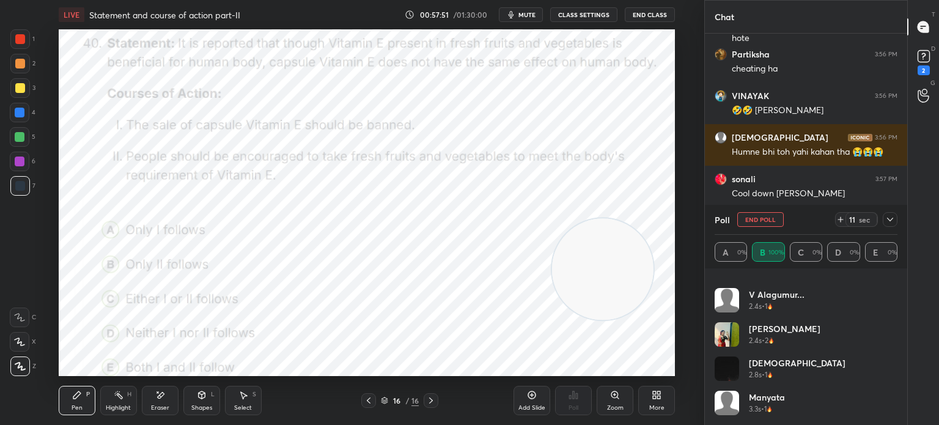
scroll to position [8861, 0]
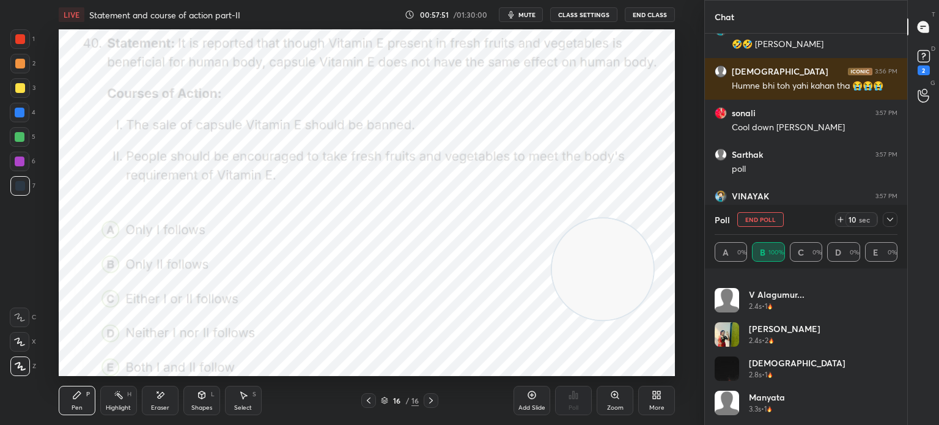
click at [653, 403] on div "More" at bounding box center [656, 400] width 37 height 29
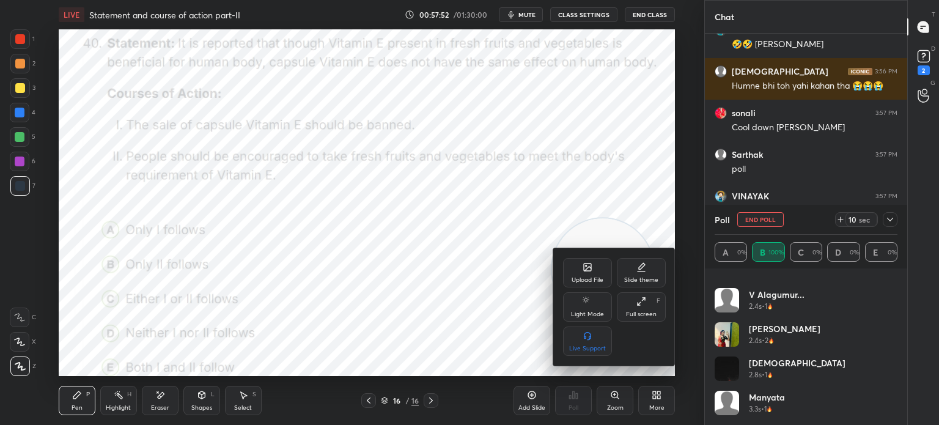
click at [587, 272] on icon at bounding box center [588, 267] width 10 height 10
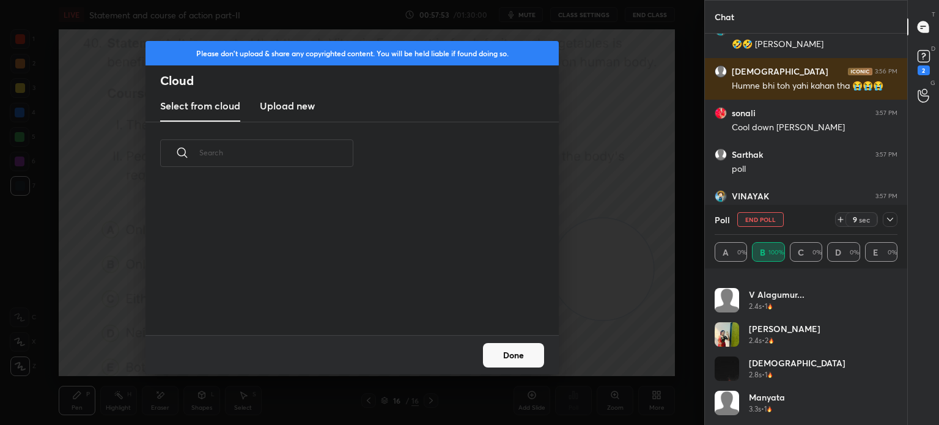
click at [302, 105] on h3 "Upload new" at bounding box center [287, 105] width 55 height 15
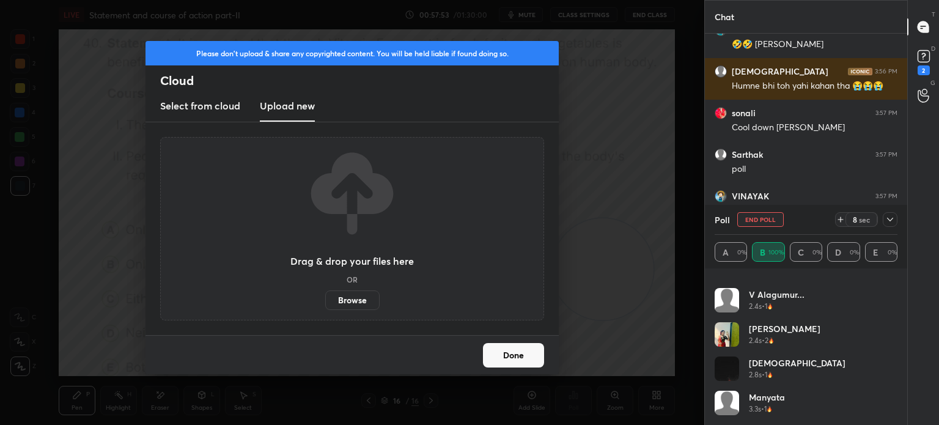
click at [347, 300] on label "Browse" at bounding box center [352, 300] width 54 height 20
click at [325, 300] on input "Browse" at bounding box center [325, 300] width 0 height 20
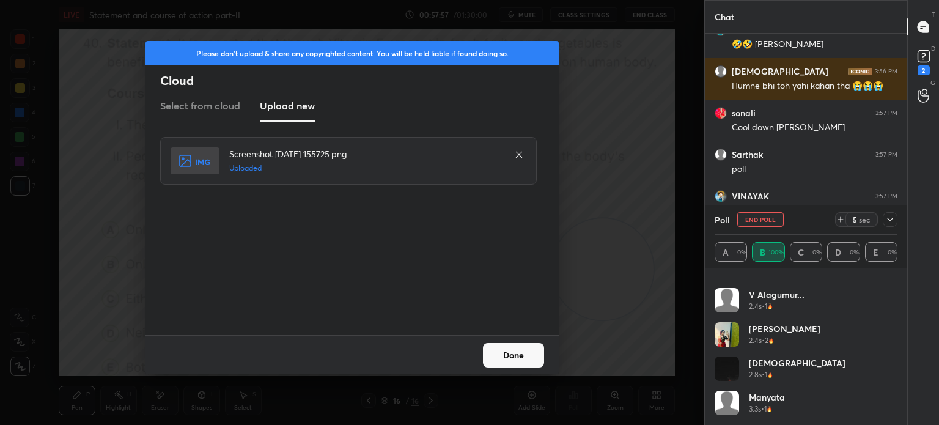
click at [503, 351] on button "Done" at bounding box center [513, 355] width 61 height 24
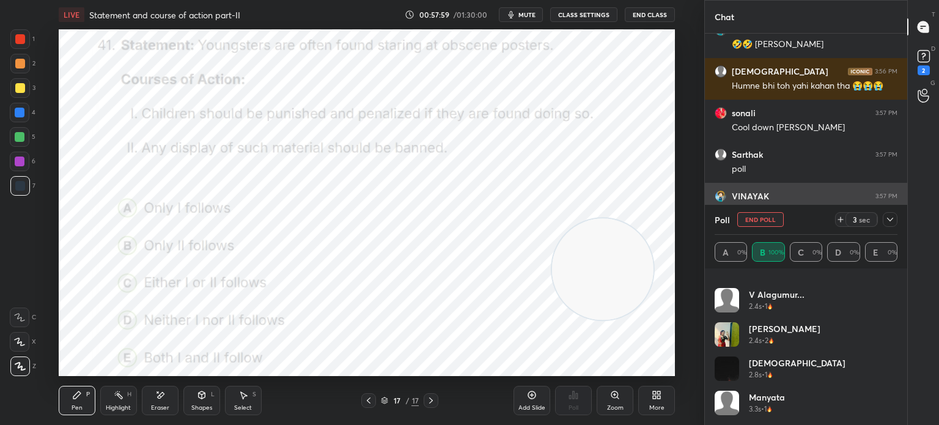
click at [755, 220] on button "End Poll" at bounding box center [760, 219] width 46 height 15
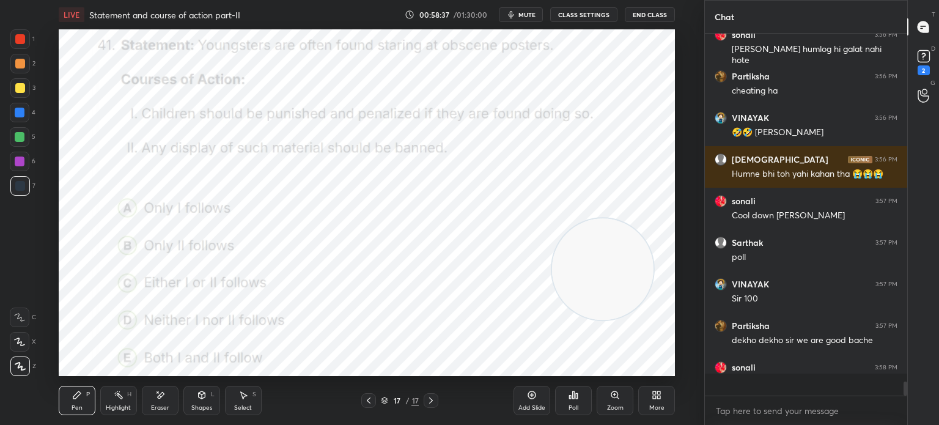
scroll to position [3, 4]
click at [575, 405] on div "Poll" at bounding box center [573, 408] width 10 height 6
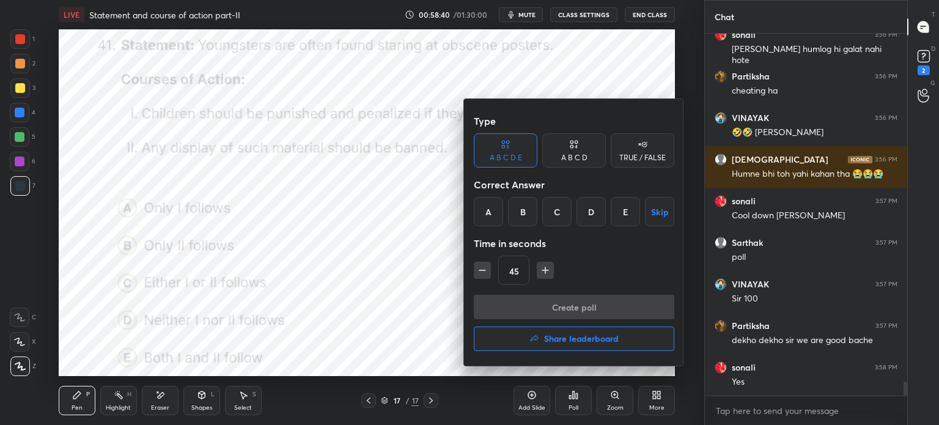
click at [523, 210] on div "B" at bounding box center [522, 211] width 29 height 29
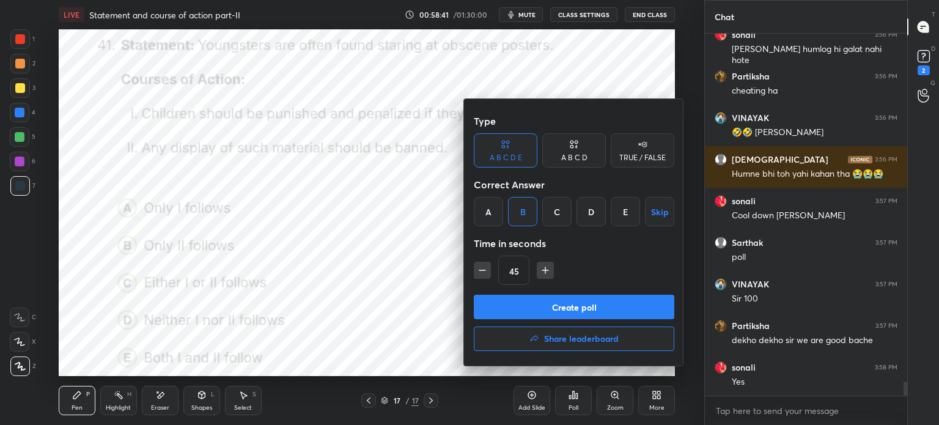
click at [509, 304] on button "Create poll" at bounding box center [574, 307] width 200 height 24
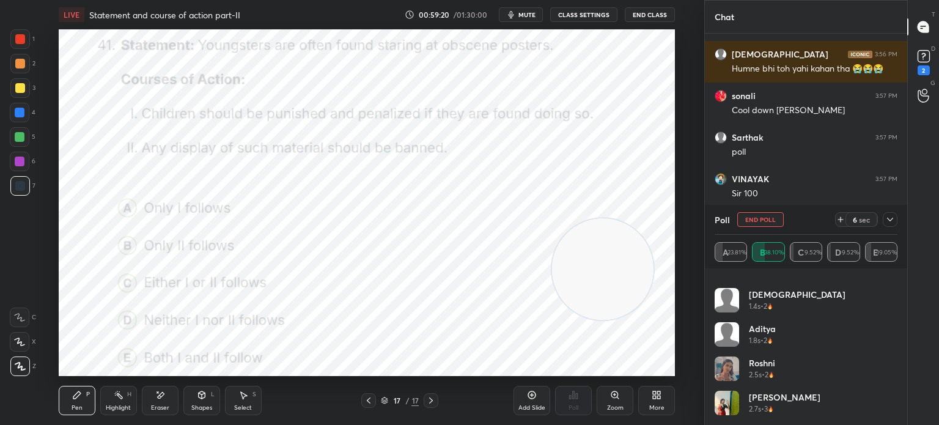
scroll to position [8920, 0]
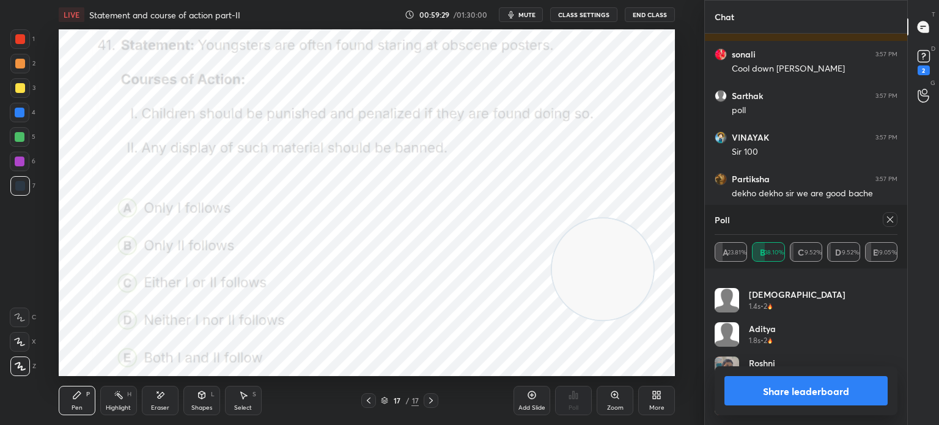
click at [520, 11] on button "mute" at bounding box center [521, 14] width 44 height 15
click at [523, 14] on span "unmute" at bounding box center [526, 14] width 26 height 9
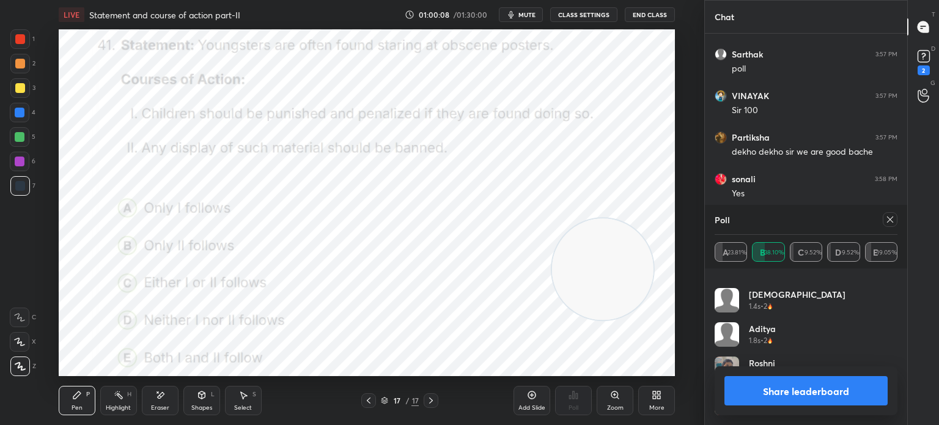
scroll to position [8974, 0]
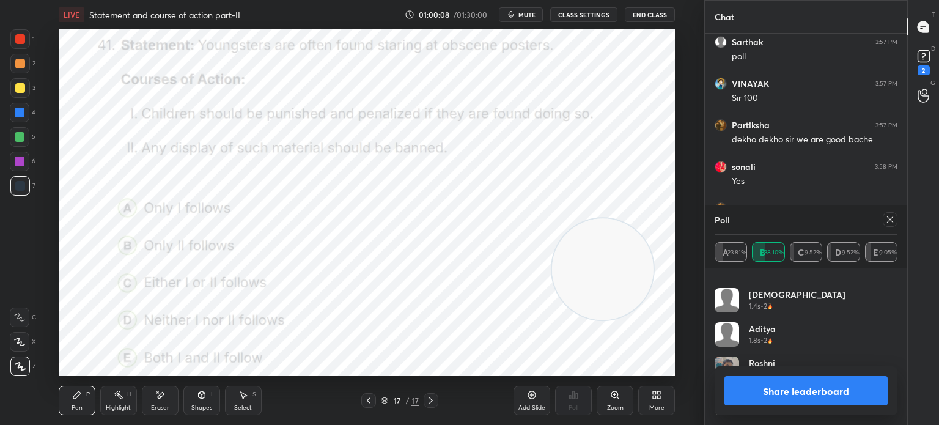
click at [766, 391] on button "Share leaderboard" at bounding box center [805, 390] width 163 height 29
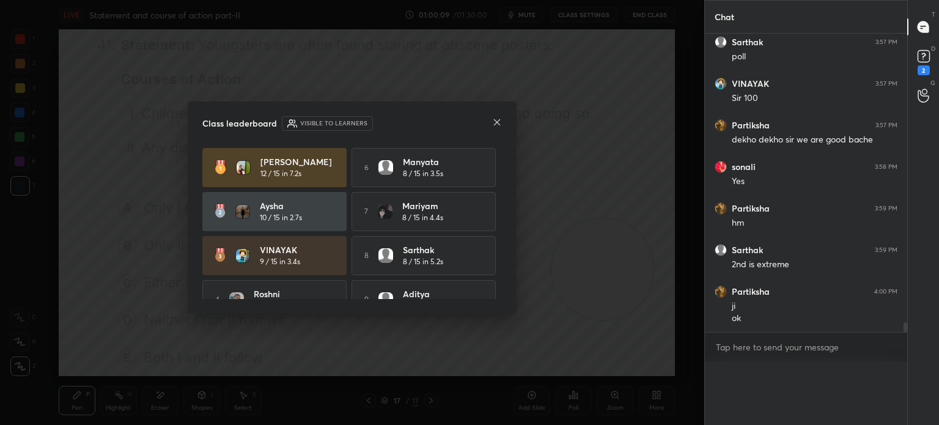
scroll to position [8956, 0]
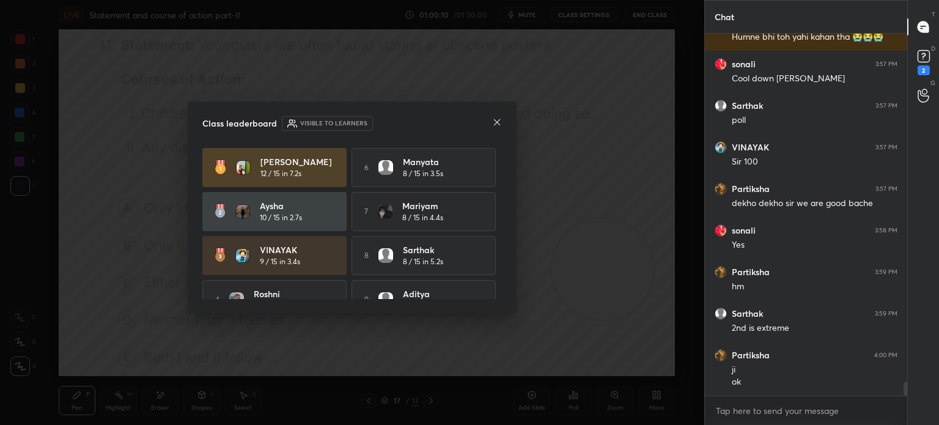
click at [496, 120] on icon at bounding box center [497, 122] width 10 height 10
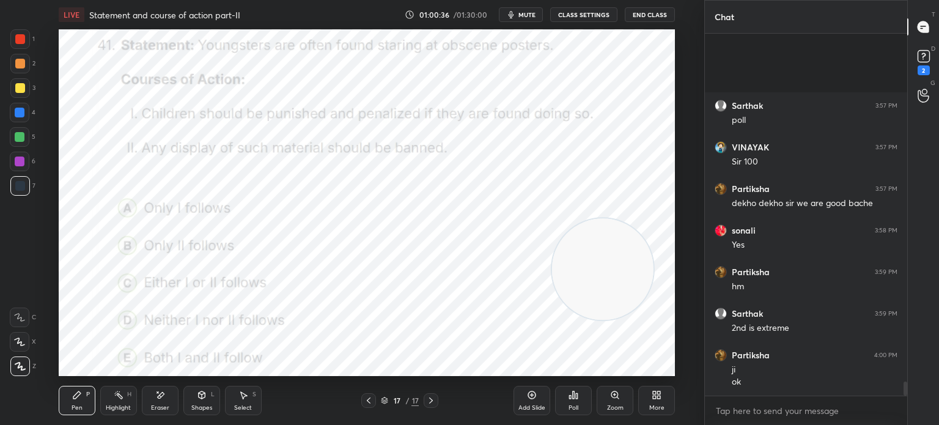
scroll to position [9047, 0]
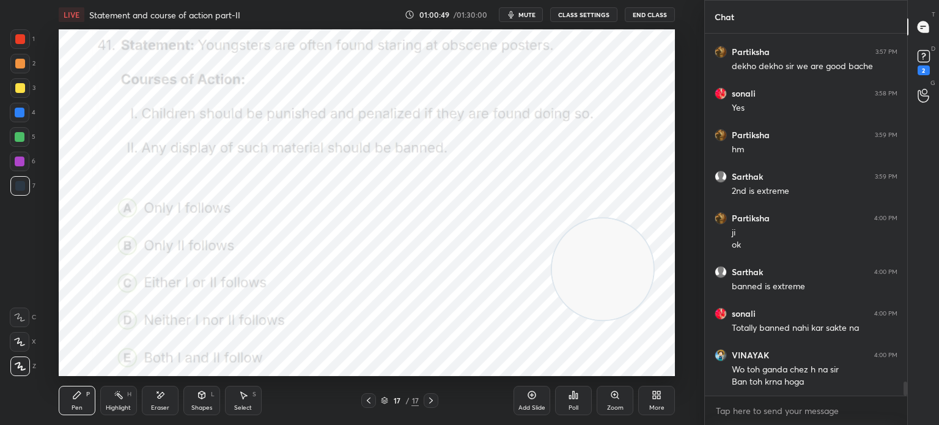
click at [655, 402] on div "More" at bounding box center [656, 400] width 37 height 29
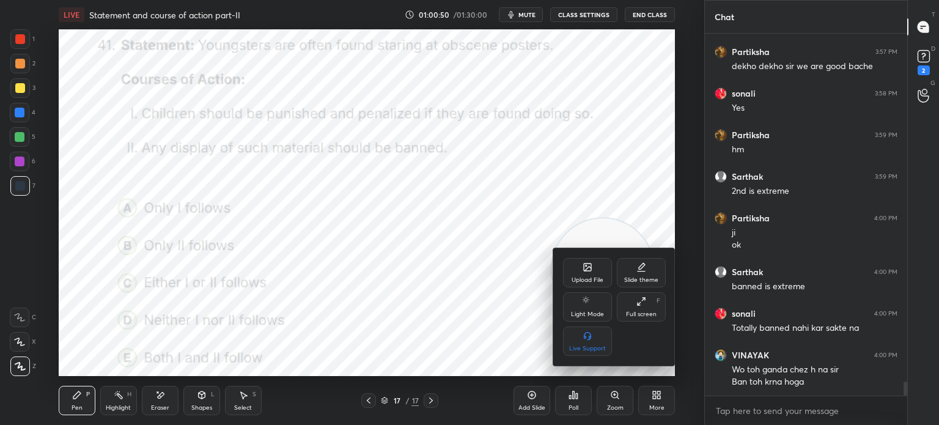
click at [587, 277] on div "Upload File" at bounding box center [588, 280] width 32 height 6
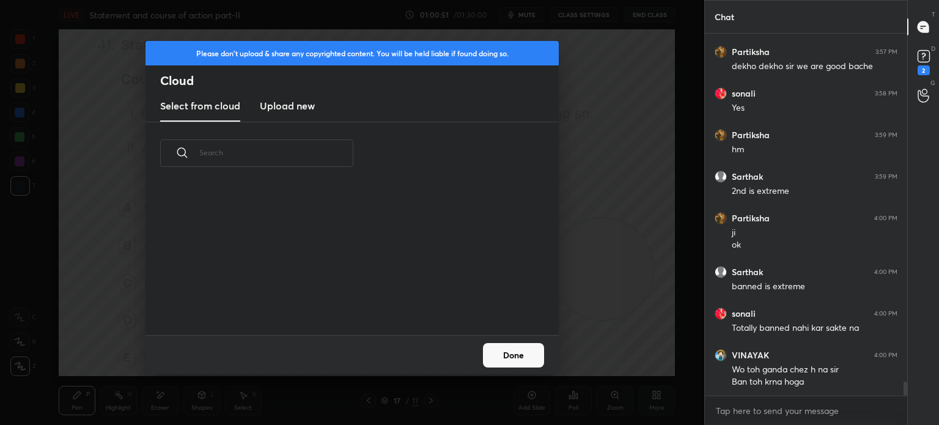
scroll to position [150, 392]
click at [269, 102] on h3 "Upload new" at bounding box center [287, 105] width 55 height 15
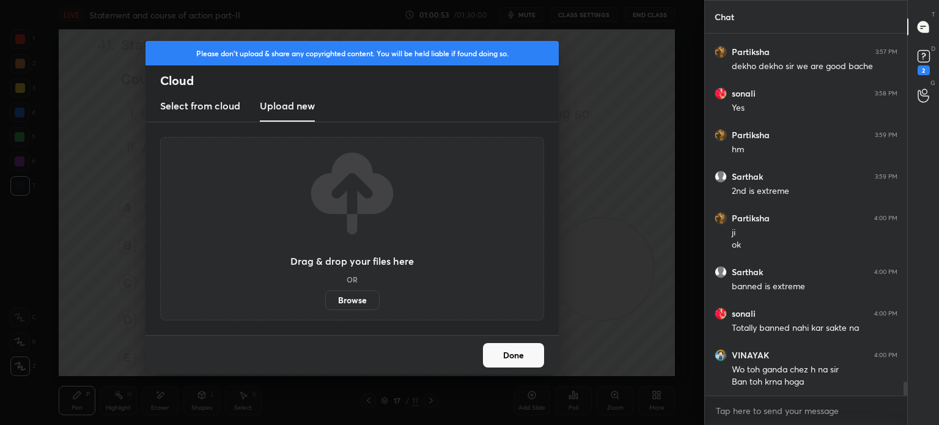
click at [348, 301] on label "Browse" at bounding box center [352, 300] width 54 height 20
click at [325, 301] on input "Browse" at bounding box center [325, 300] width 0 height 20
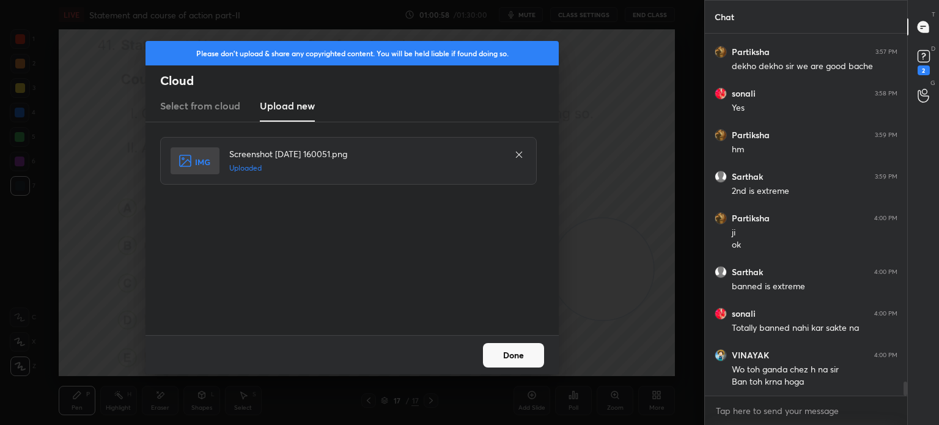
click at [517, 356] on button "Done" at bounding box center [513, 355] width 61 height 24
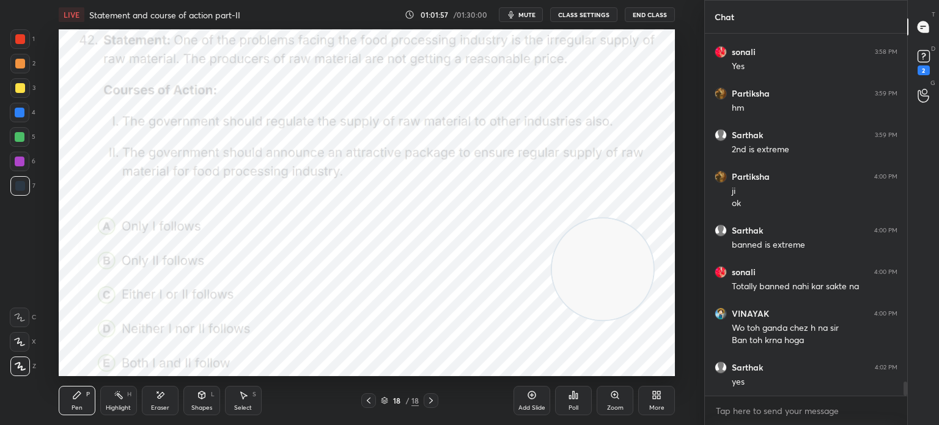
click at [573, 403] on div "Poll" at bounding box center [573, 400] width 37 height 29
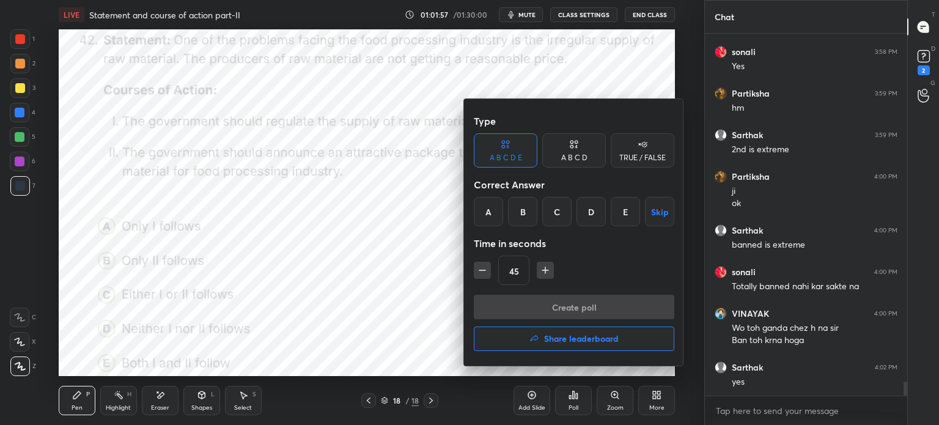
scroll to position [9130, 0]
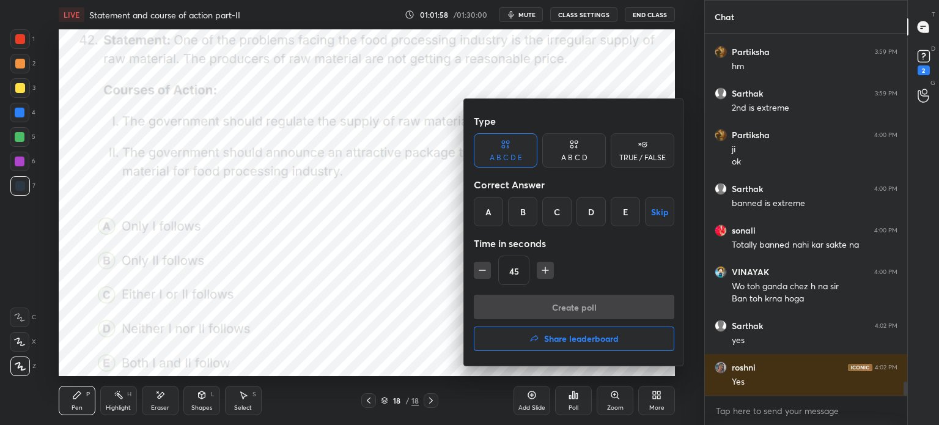
click at [519, 213] on div "B" at bounding box center [522, 211] width 29 height 29
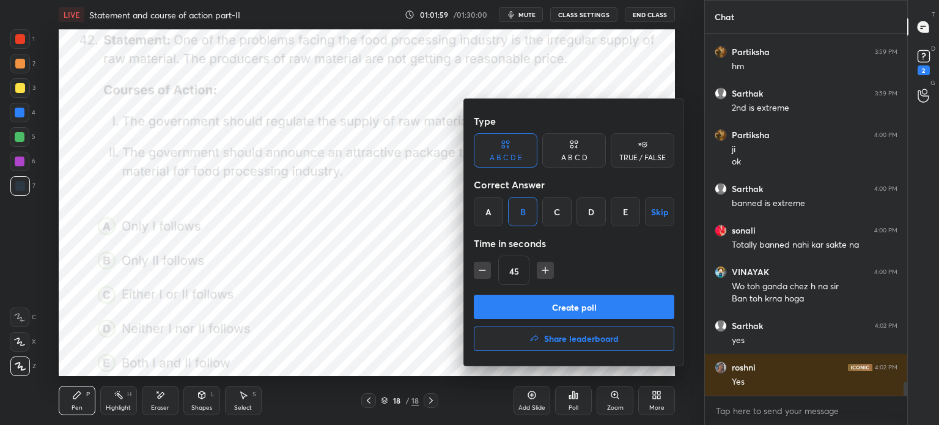
click at [526, 304] on button "Create poll" at bounding box center [574, 307] width 200 height 24
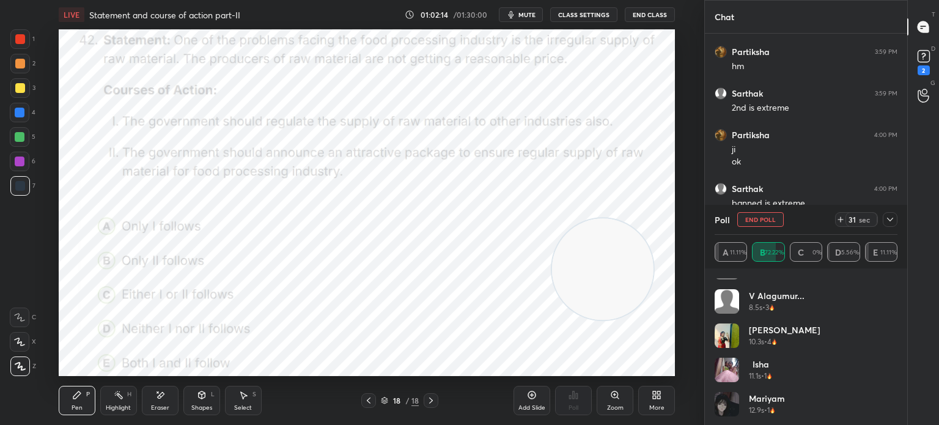
scroll to position [298, 0]
click at [892, 219] on icon at bounding box center [890, 220] width 10 height 10
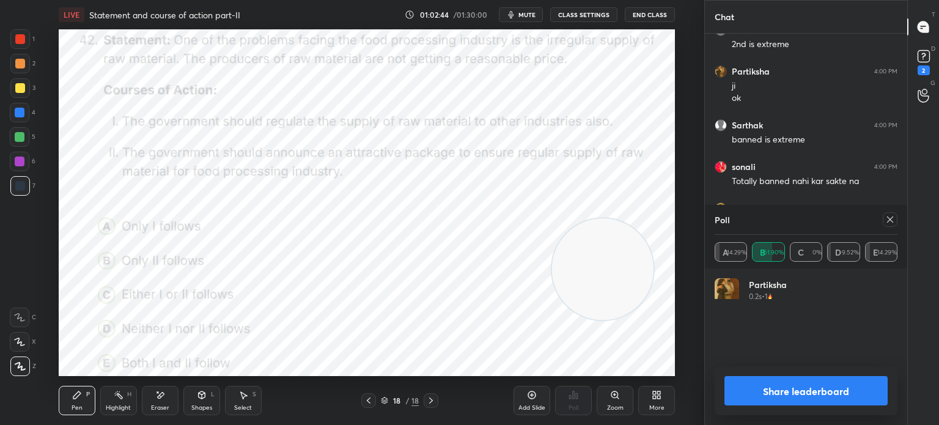
scroll to position [142, 179]
click at [889, 219] on icon at bounding box center [890, 220] width 10 height 10
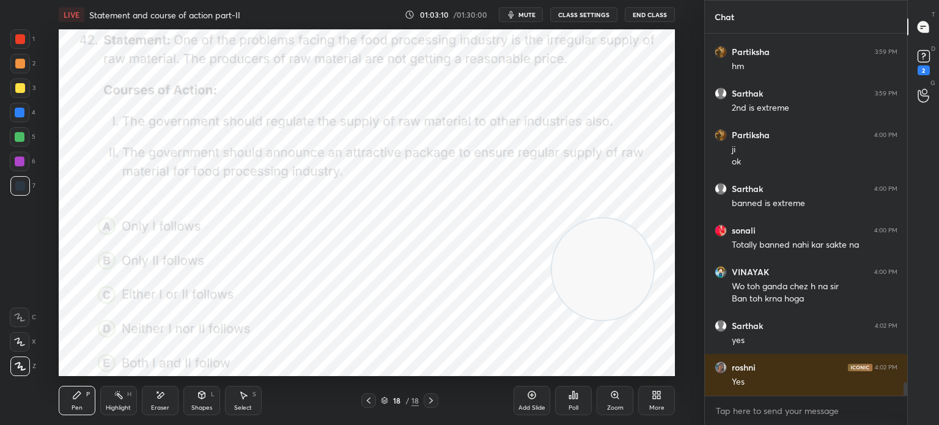
scroll to position [9213, 0]
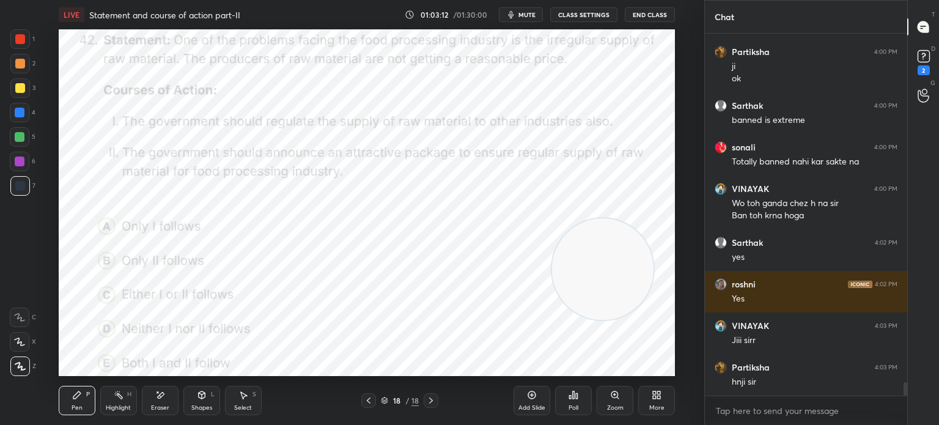
click at [658, 410] on div "More" at bounding box center [656, 408] width 15 height 6
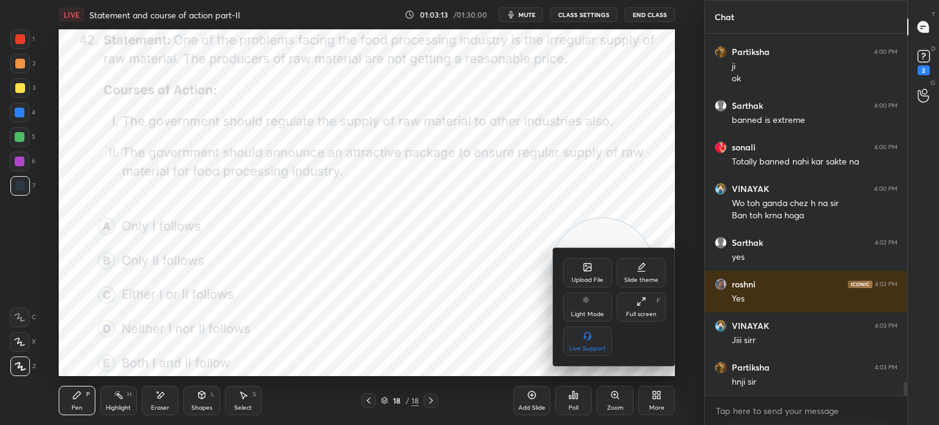
click at [581, 270] on div "Upload File" at bounding box center [587, 272] width 49 height 29
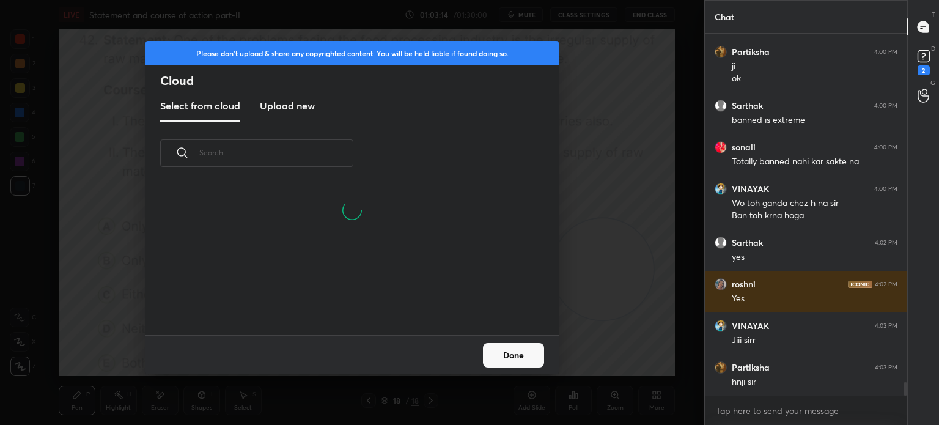
click at [284, 112] on h3 "Upload new" at bounding box center [287, 105] width 55 height 15
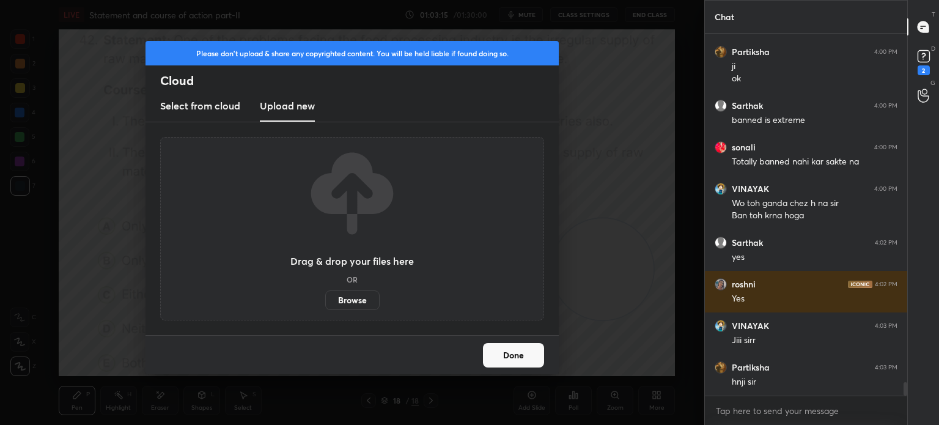
click at [342, 303] on label "Browse" at bounding box center [352, 300] width 54 height 20
click at [325, 303] on input "Browse" at bounding box center [325, 300] width 0 height 20
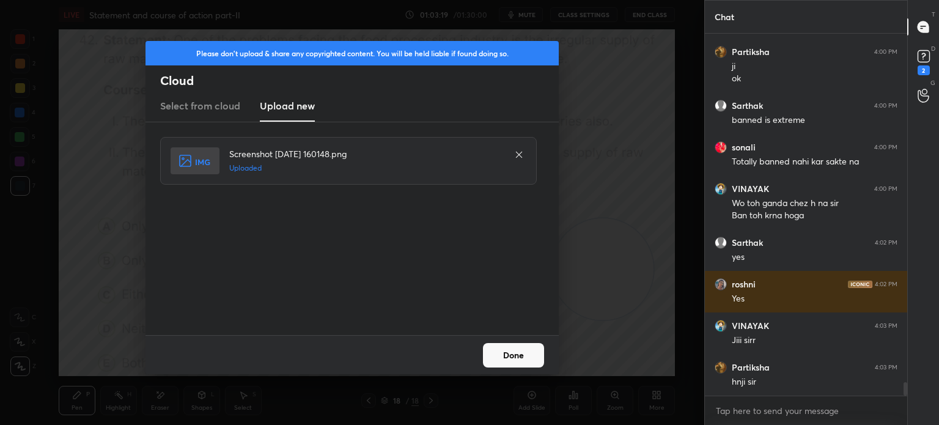
click at [516, 357] on button "Done" at bounding box center [513, 355] width 61 height 24
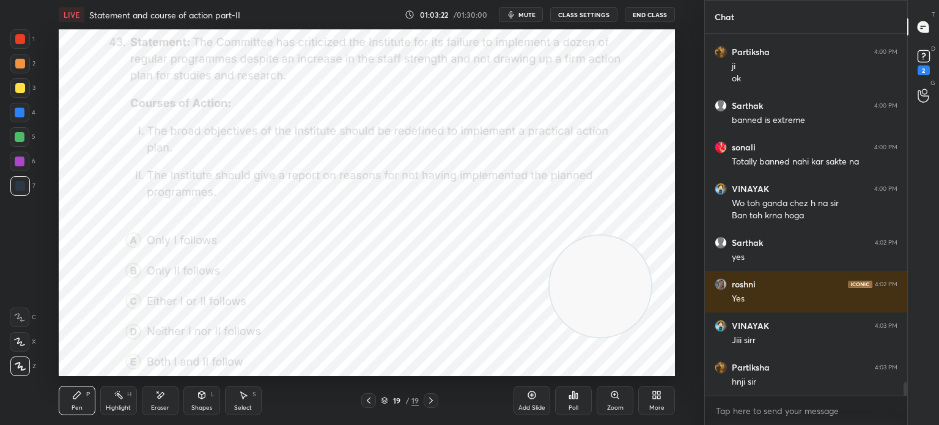
drag, startPoint x: 571, startPoint y: 247, endPoint x: 568, endPoint y: 265, distance: 18.0
click at [568, 265] on video at bounding box center [600, 285] width 101 height 101
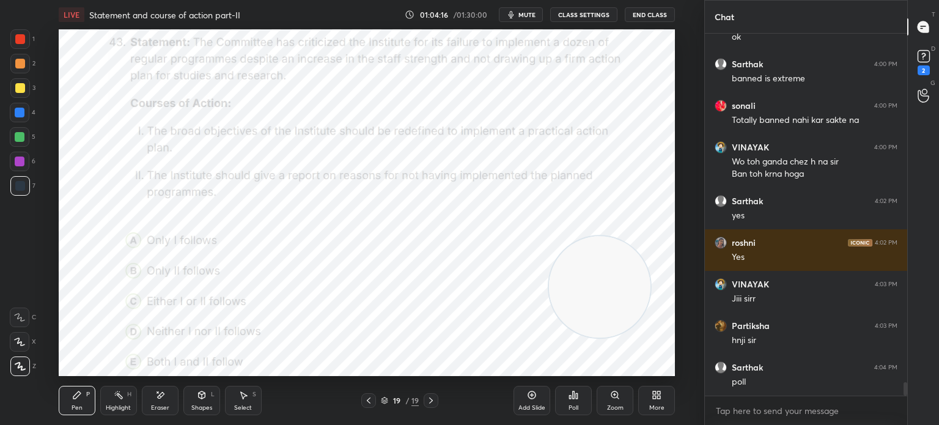
click at [573, 405] on div "Poll" at bounding box center [573, 408] width 10 height 6
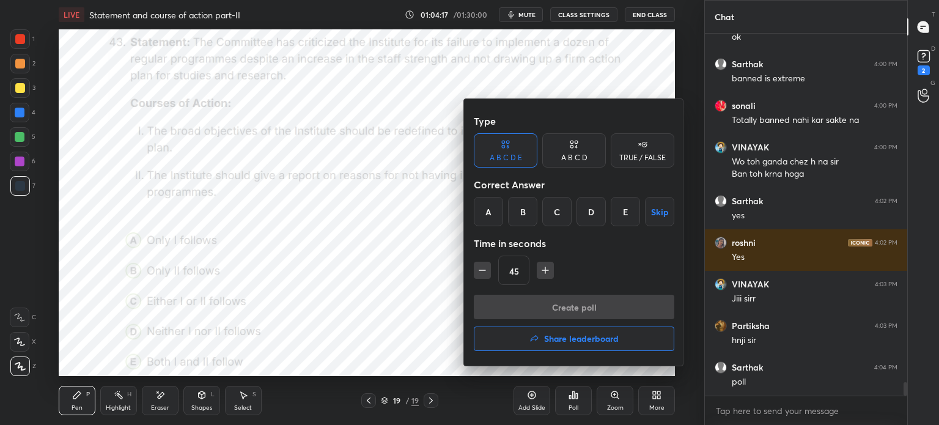
click at [624, 215] on div "E" at bounding box center [625, 211] width 29 height 29
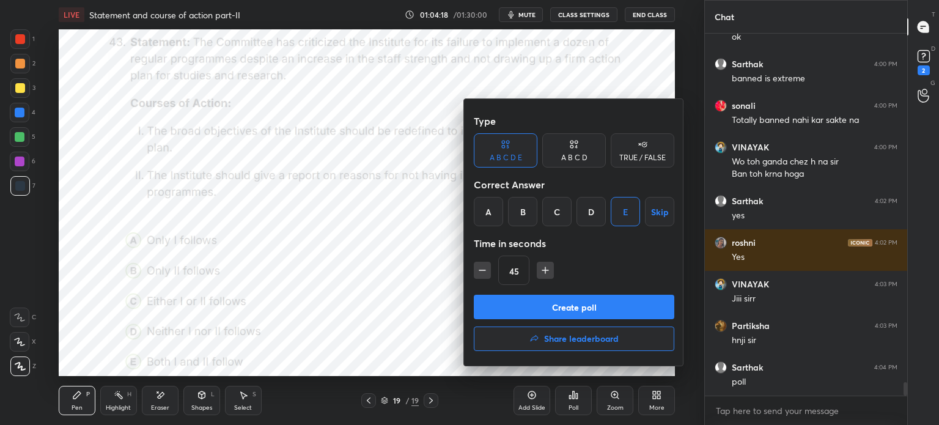
click at [584, 305] on button "Create poll" at bounding box center [574, 307] width 200 height 24
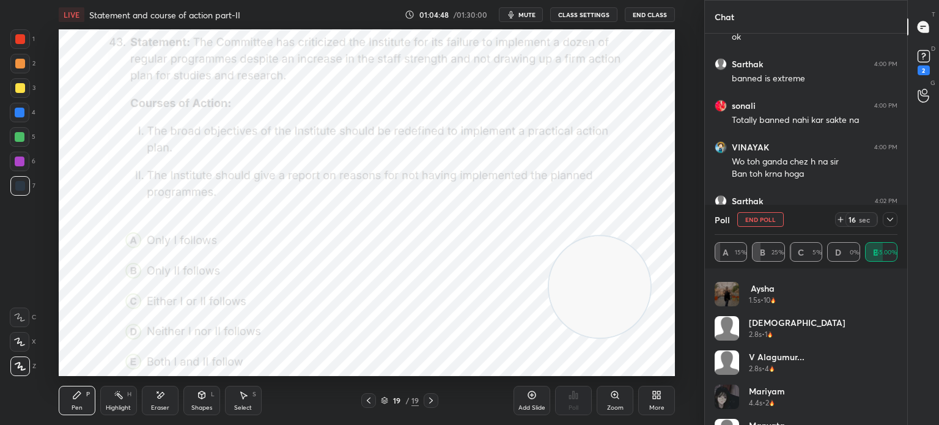
scroll to position [230, 0]
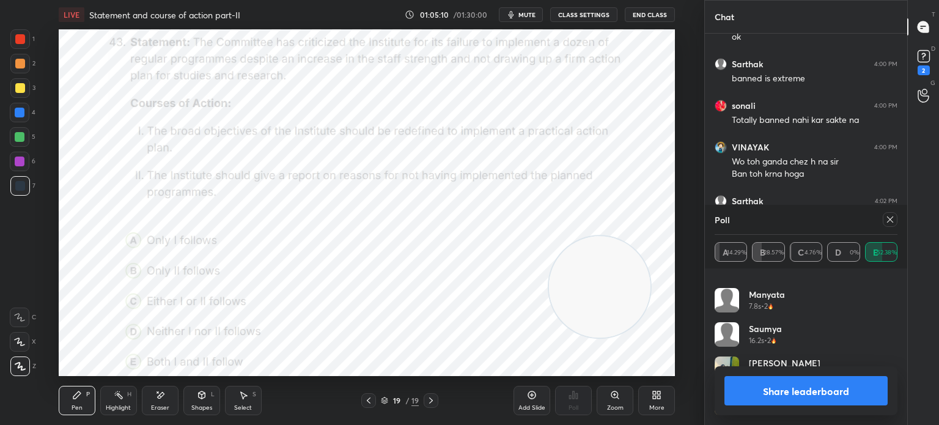
click at [890, 221] on icon at bounding box center [890, 220] width 10 height 10
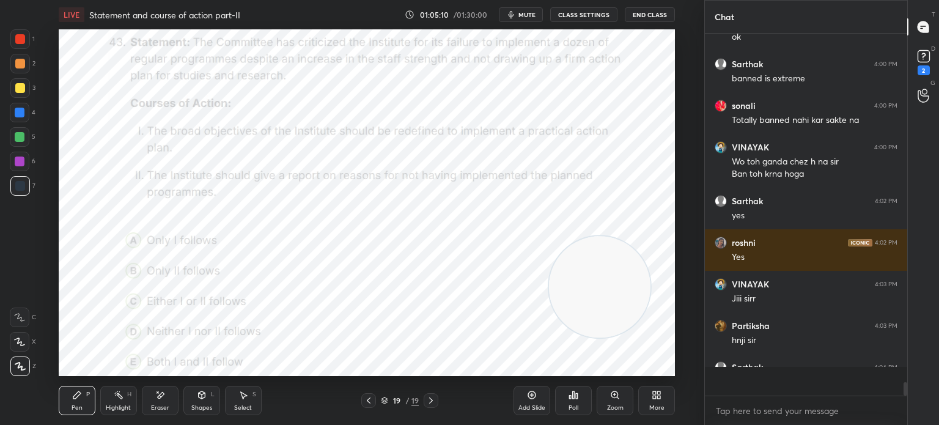
scroll to position [357, 199]
click at [656, 388] on div "More" at bounding box center [656, 400] width 37 height 29
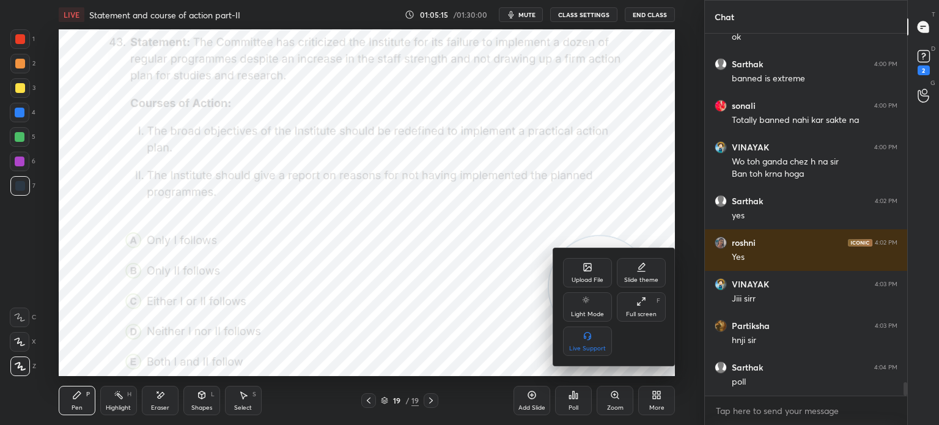
click at [582, 274] on div "Upload File" at bounding box center [587, 272] width 49 height 29
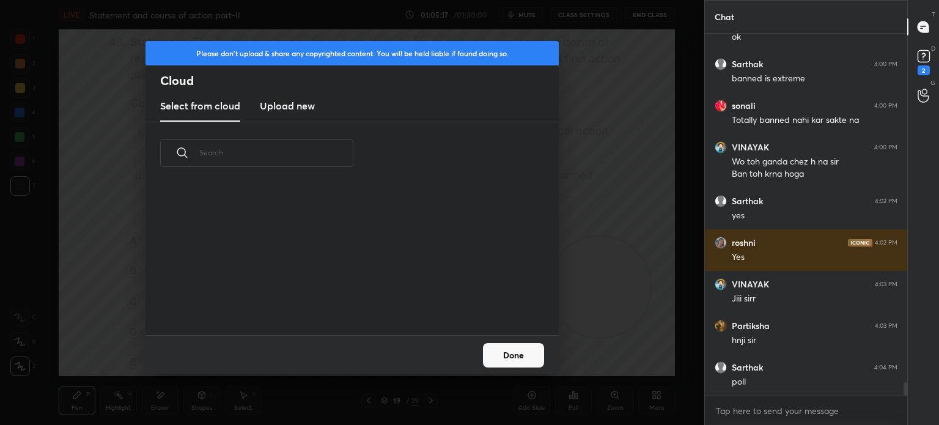
click at [281, 108] on h3 "Upload new" at bounding box center [287, 105] width 55 height 15
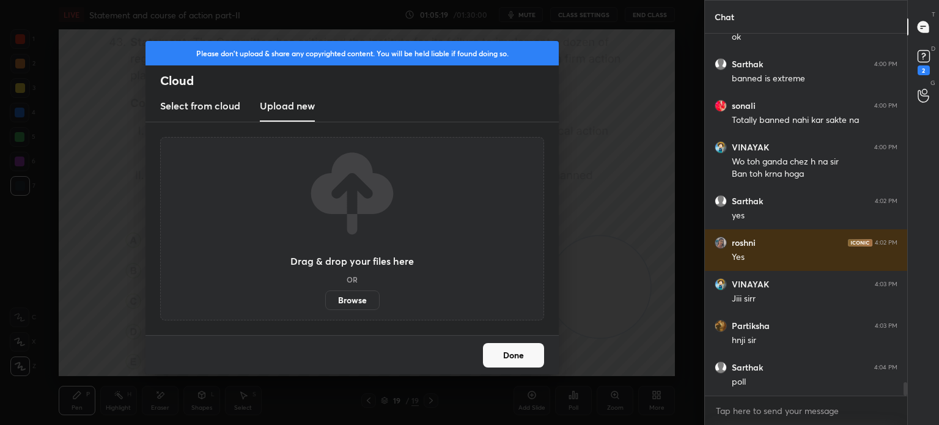
click at [350, 296] on label "Browse" at bounding box center [352, 300] width 54 height 20
click at [325, 296] on input "Browse" at bounding box center [325, 300] width 0 height 20
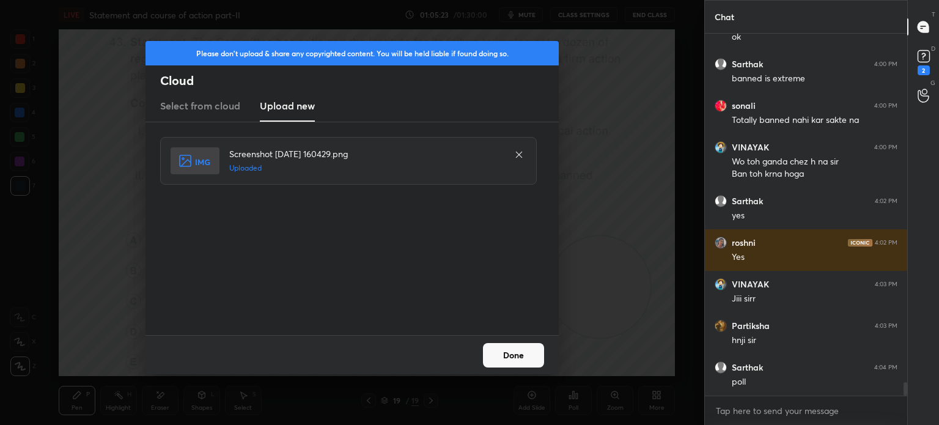
click at [515, 354] on button "Done" at bounding box center [513, 355] width 61 height 24
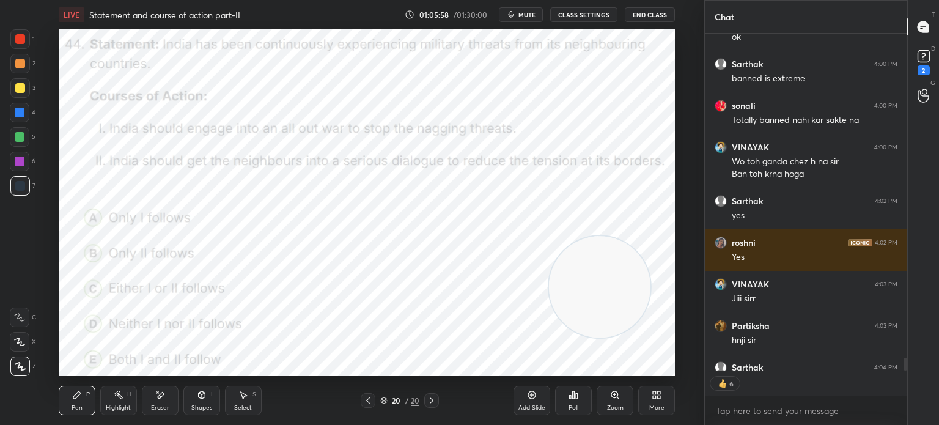
scroll to position [334, 199]
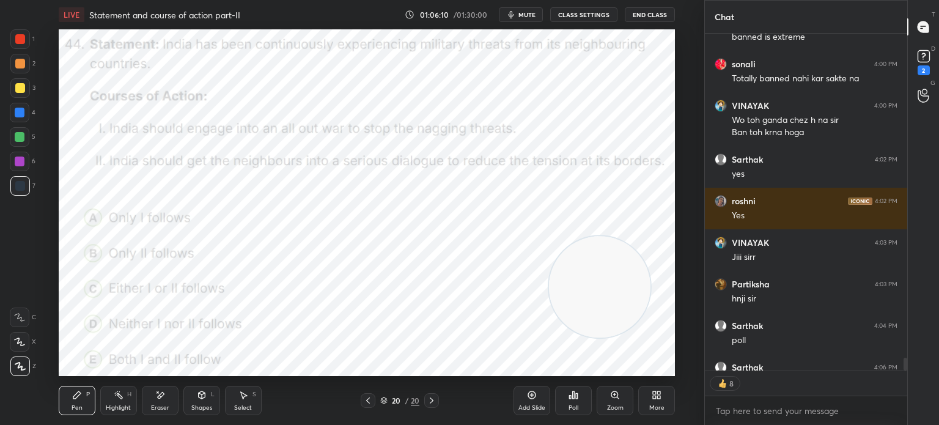
click at [574, 402] on div "Poll" at bounding box center [573, 400] width 37 height 29
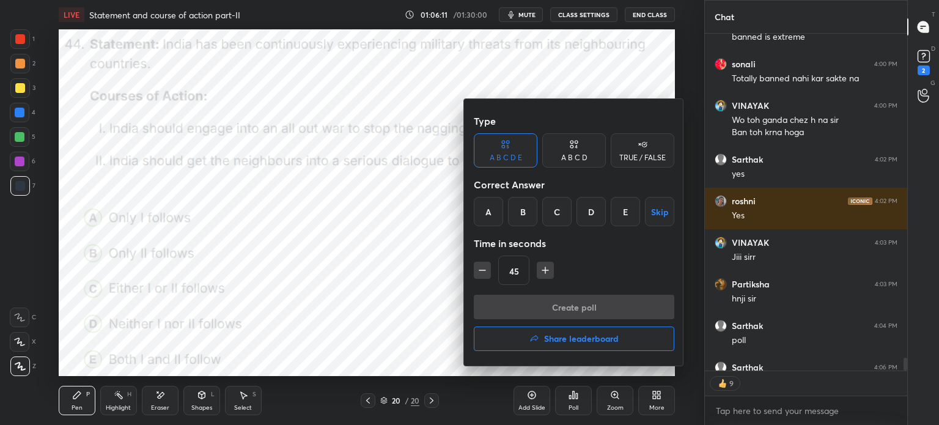
click at [518, 212] on div "B" at bounding box center [522, 211] width 29 height 29
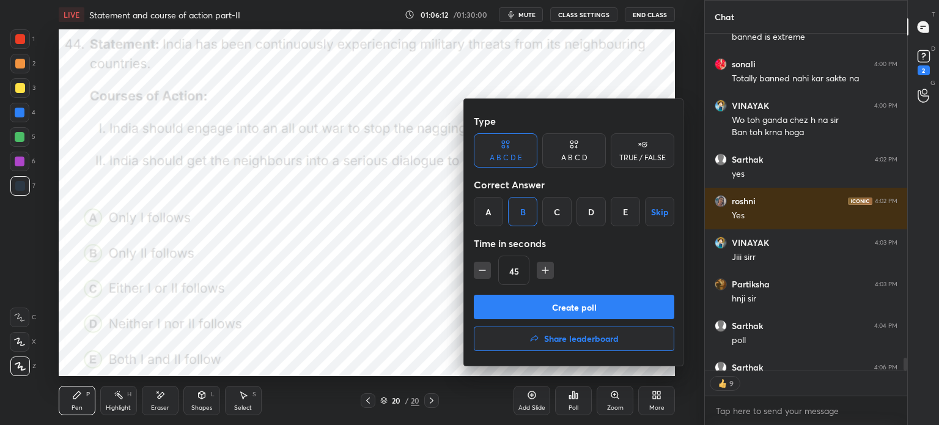
click at [516, 303] on button "Create poll" at bounding box center [574, 307] width 200 height 24
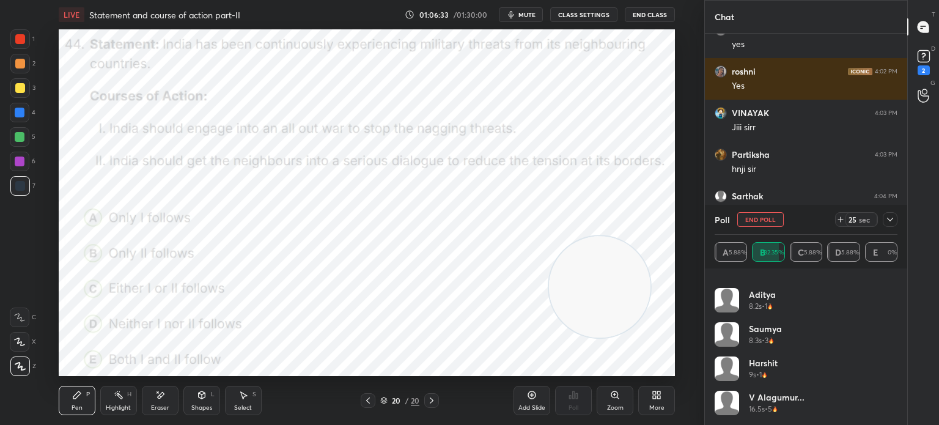
scroll to position [333, 0]
click at [888, 222] on icon at bounding box center [890, 220] width 10 height 10
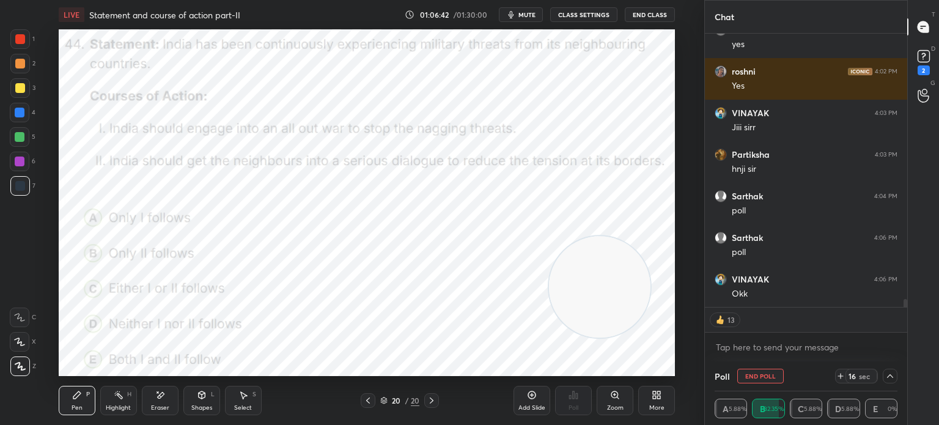
scroll to position [4, 4]
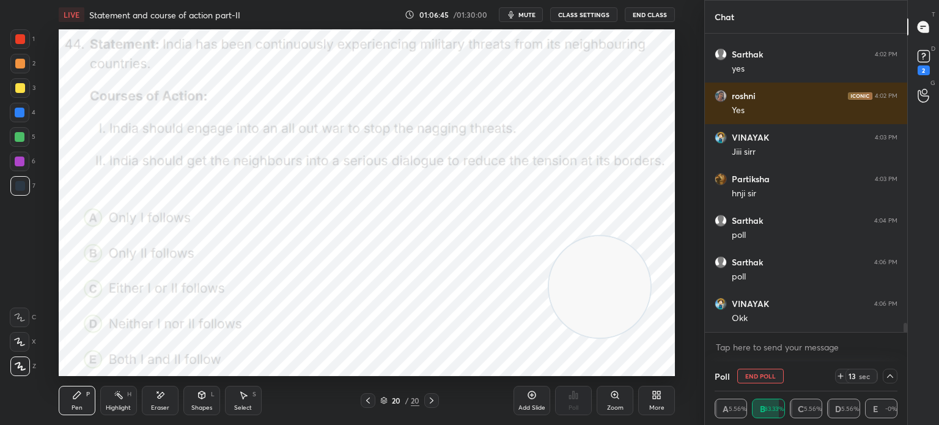
click at [653, 398] on icon at bounding box center [654, 396] width 3 height 3
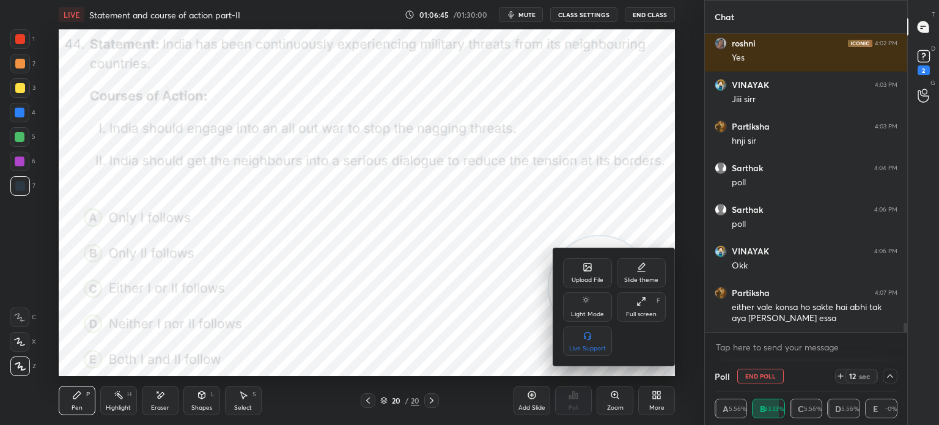
click at [575, 268] on div "Upload File" at bounding box center [587, 272] width 49 height 29
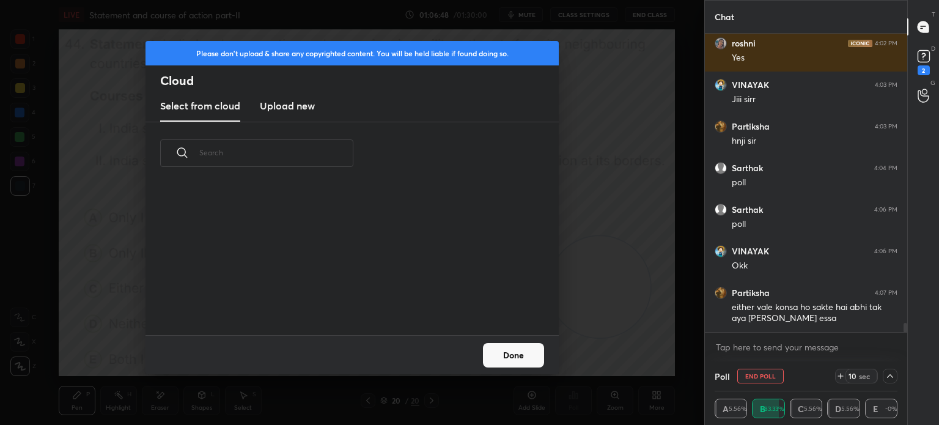
click at [294, 107] on h3 "Upload new" at bounding box center [287, 105] width 55 height 15
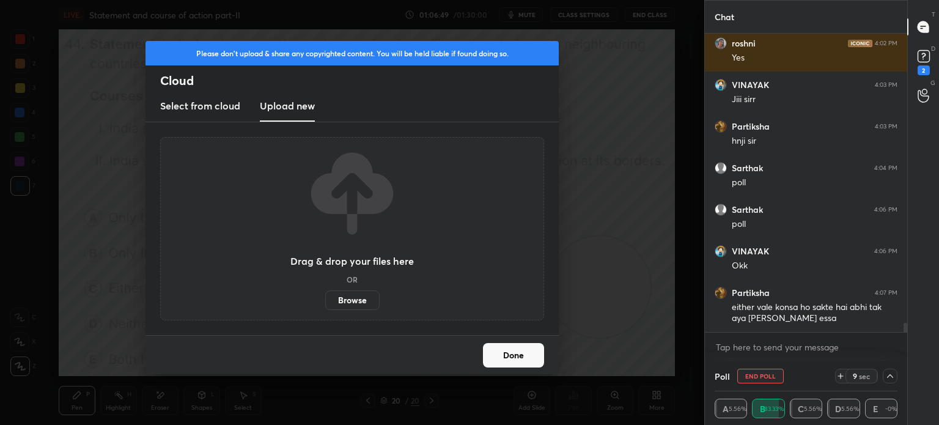
click at [340, 300] on label "Browse" at bounding box center [352, 300] width 54 height 20
click at [325, 300] on input "Browse" at bounding box center [325, 300] width 0 height 20
click at [370, 30] on div "Please don't upload & share any copyrighted content. You will be held liable if…" at bounding box center [352, 212] width 704 height 425
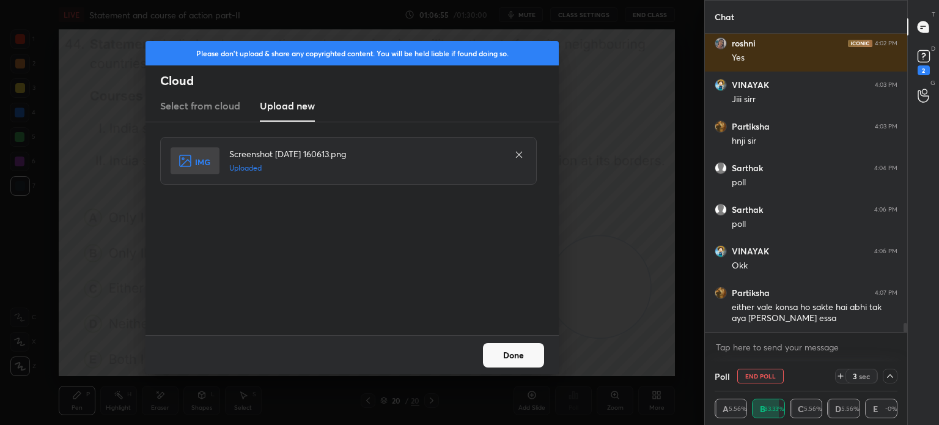
click at [504, 361] on button "Done" at bounding box center [513, 355] width 61 height 24
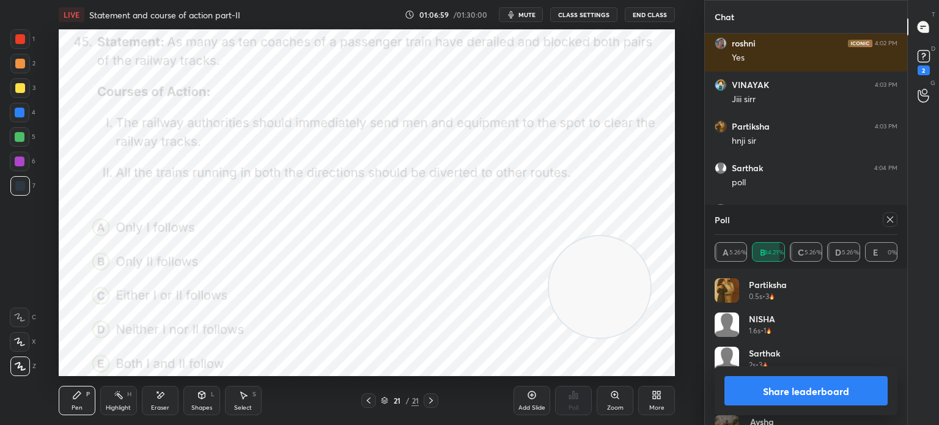
click at [892, 219] on icon at bounding box center [890, 220] width 10 height 10
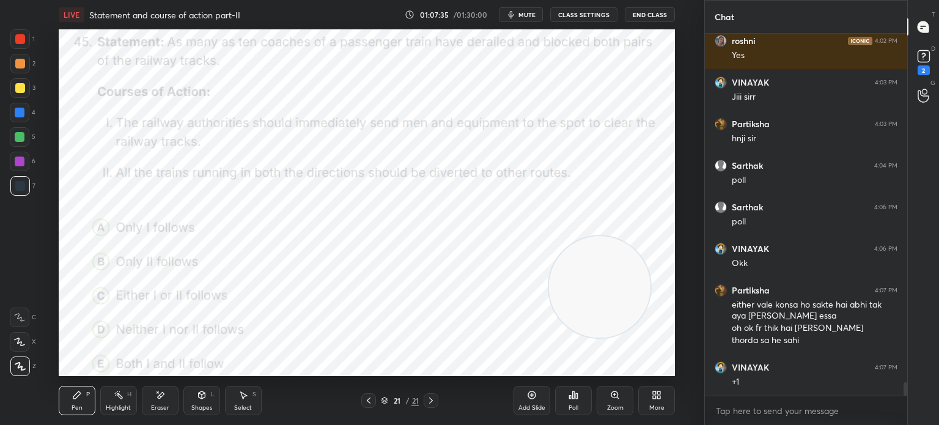
click at [573, 408] on div "Poll" at bounding box center [573, 408] width 10 height 6
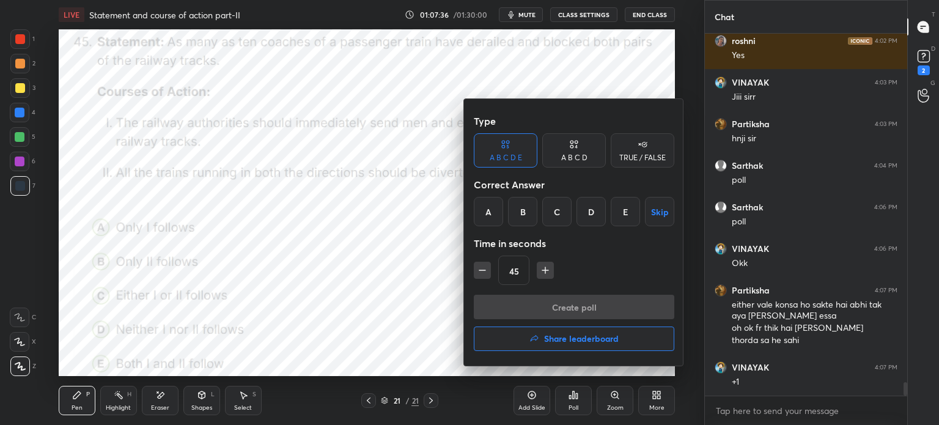
click at [622, 213] on div "E" at bounding box center [625, 211] width 29 height 29
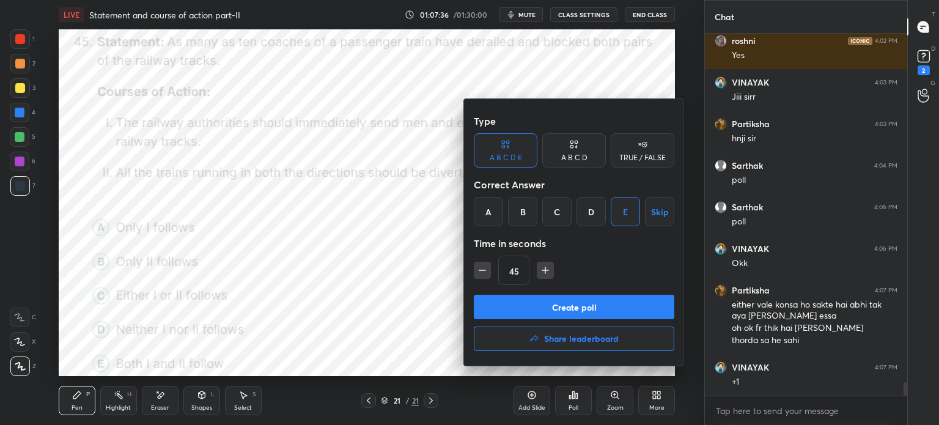
click at [576, 318] on button "Create poll" at bounding box center [574, 307] width 200 height 24
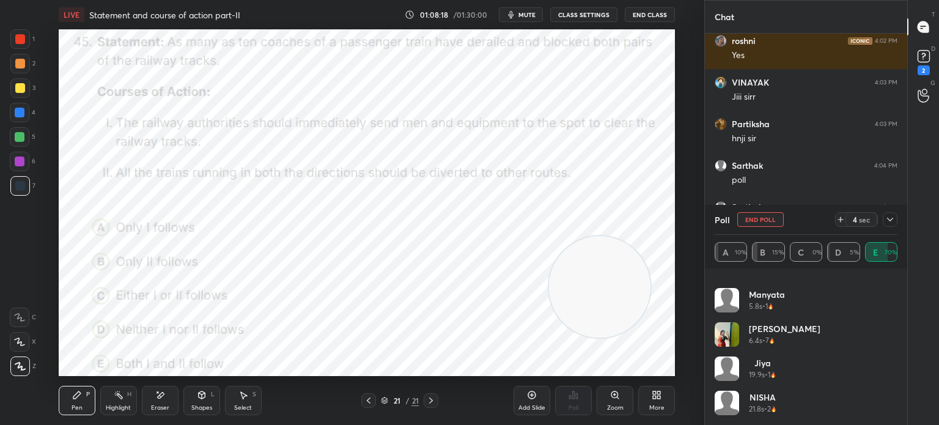
scroll to position [9562, 0]
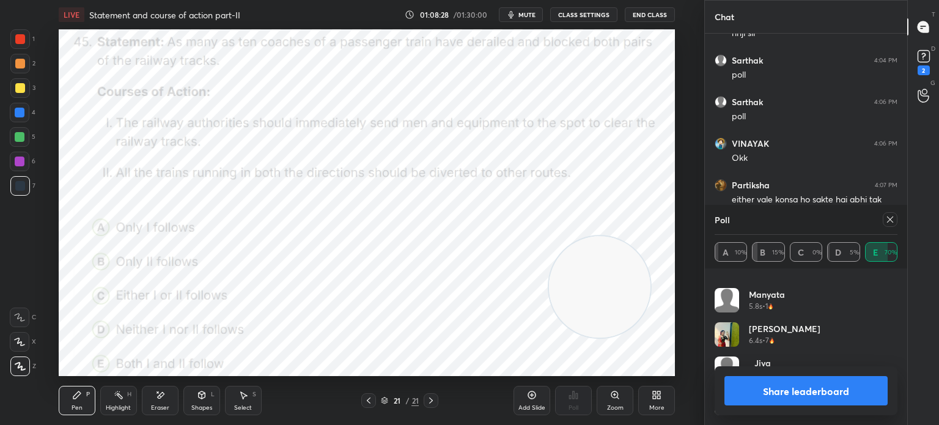
click at [888, 222] on icon at bounding box center [890, 220] width 10 height 10
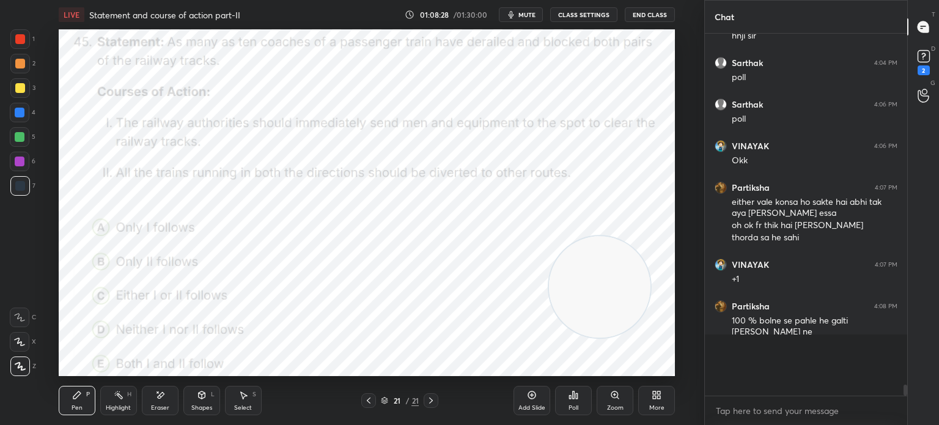
scroll to position [9518, 0]
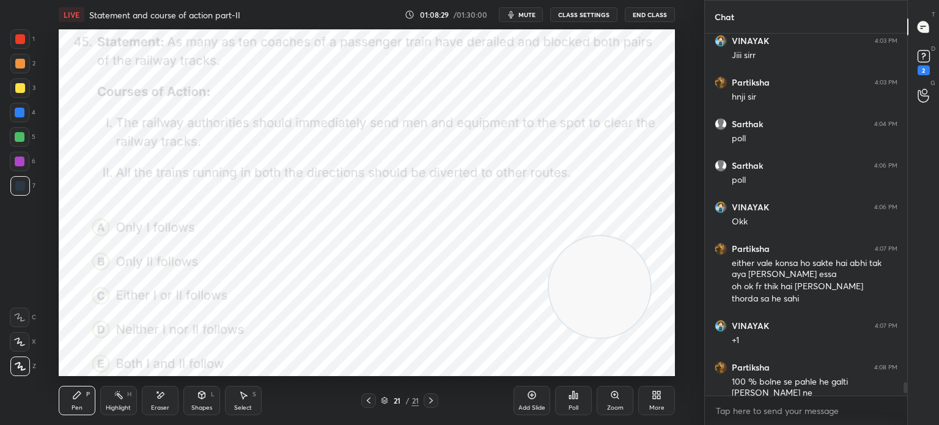
click at [650, 402] on div "More" at bounding box center [656, 400] width 37 height 29
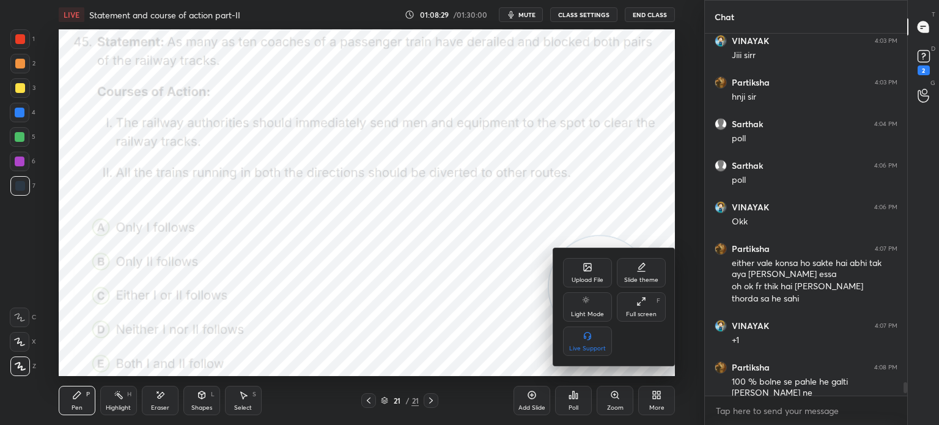
click at [575, 271] on div "Upload File" at bounding box center [587, 272] width 49 height 29
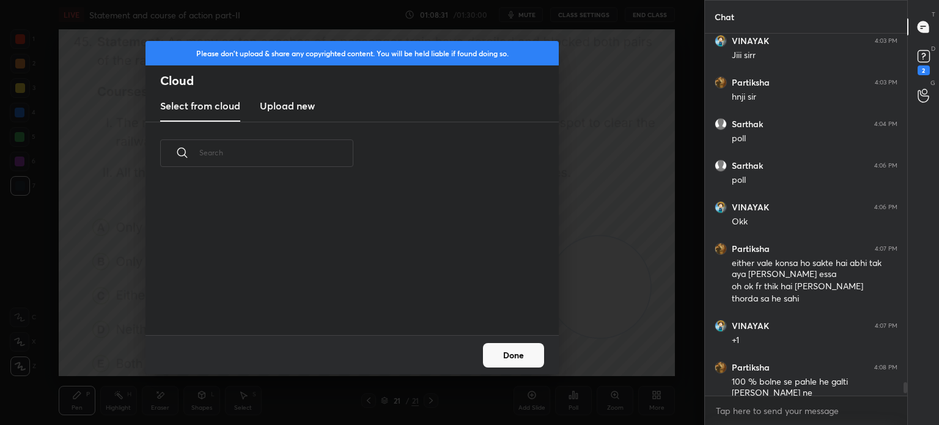
click at [305, 108] on h3 "Upload new" at bounding box center [287, 105] width 55 height 15
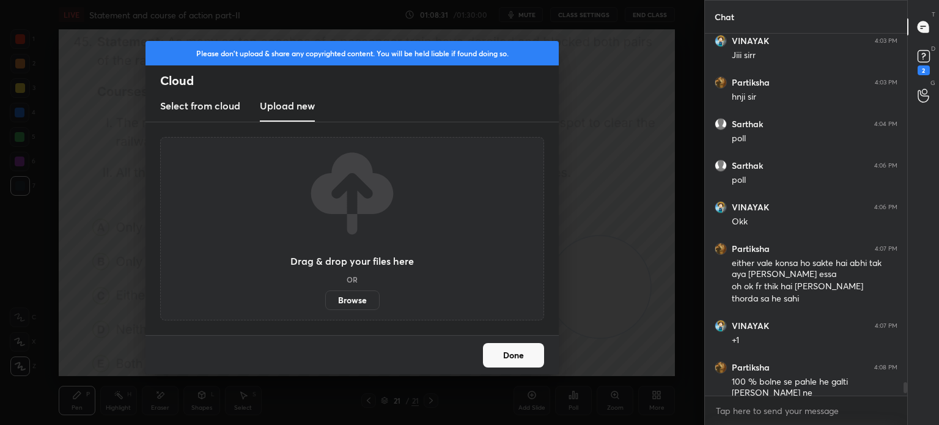
click at [355, 302] on label "Browse" at bounding box center [352, 300] width 54 height 20
click at [325, 302] on input "Browse" at bounding box center [325, 300] width 0 height 20
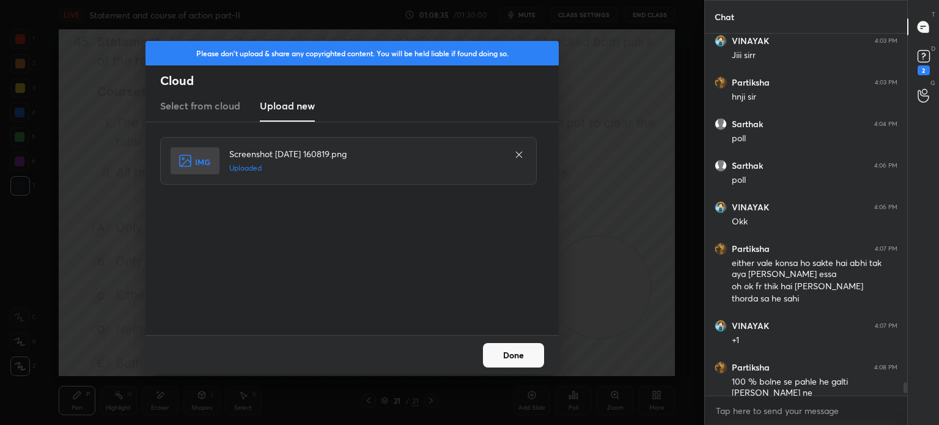
click at [506, 351] on button "Done" at bounding box center [513, 355] width 61 height 24
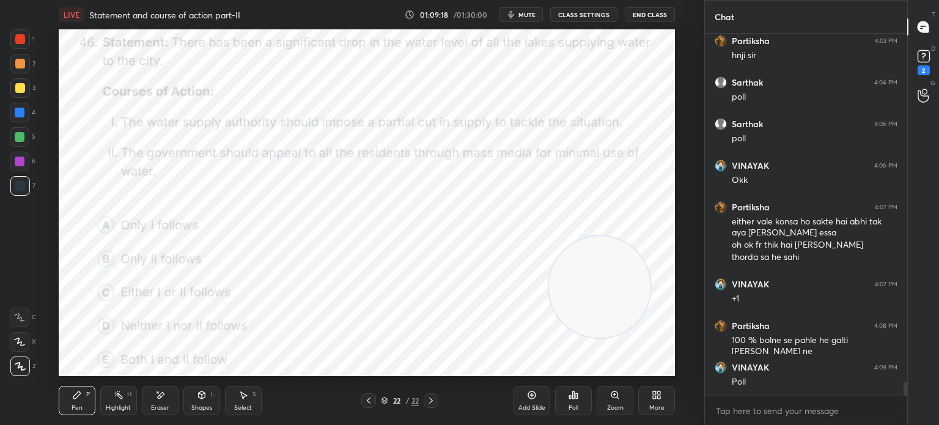
scroll to position [9581, 0]
click at [570, 405] on div "Poll" at bounding box center [573, 408] width 10 height 6
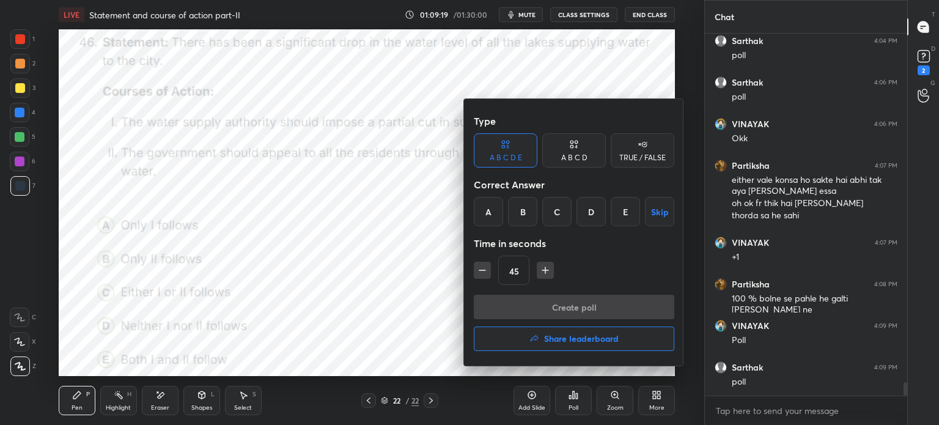
click at [625, 212] on div "E" at bounding box center [625, 211] width 29 height 29
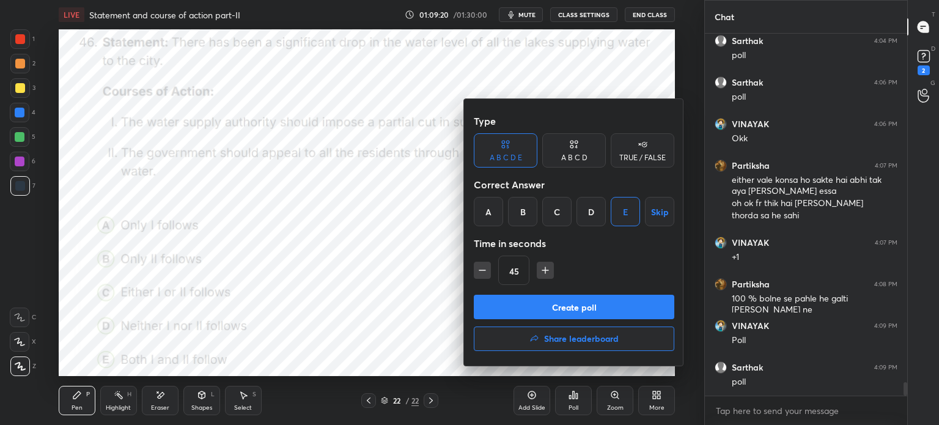
click at [570, 303] on button "Create poll" at bounding box center [574, 307] width 200 height 24
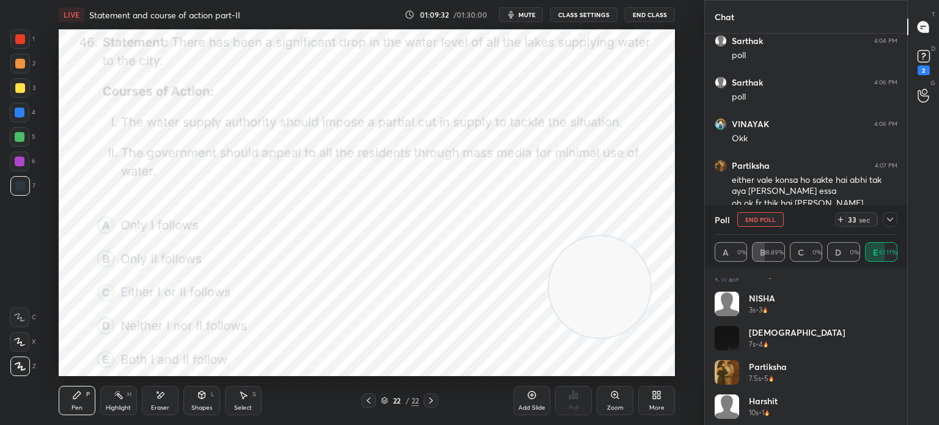
scroll to position [230, 0]
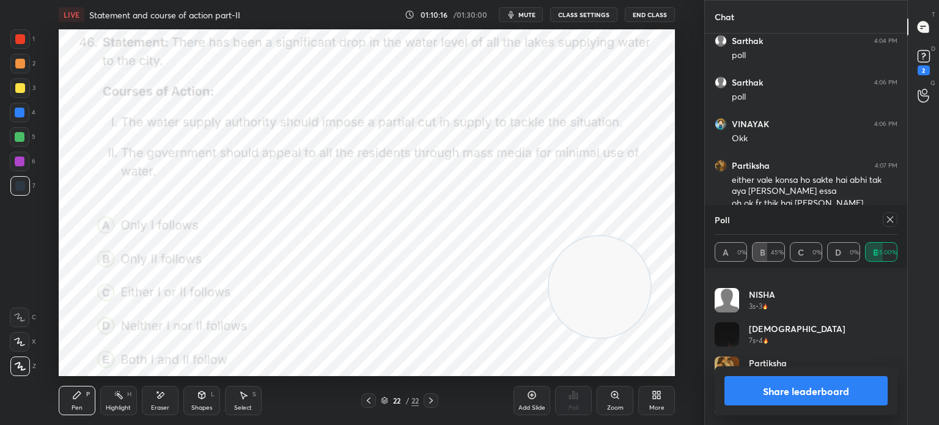
click at [891, 220] on icon at bounding box center [890, 220] width 10 height 10
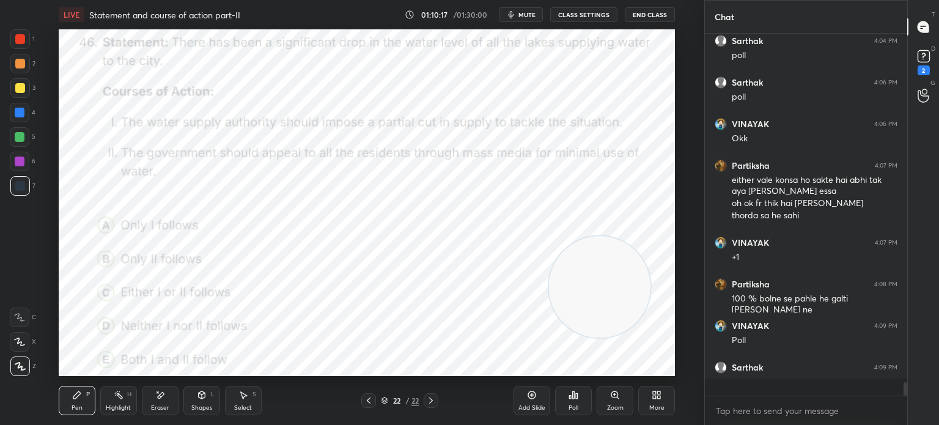
scroll to position [3, 4]
click at [652, 403] on div "More" at bounding box center [656, 400] width 37 height 29
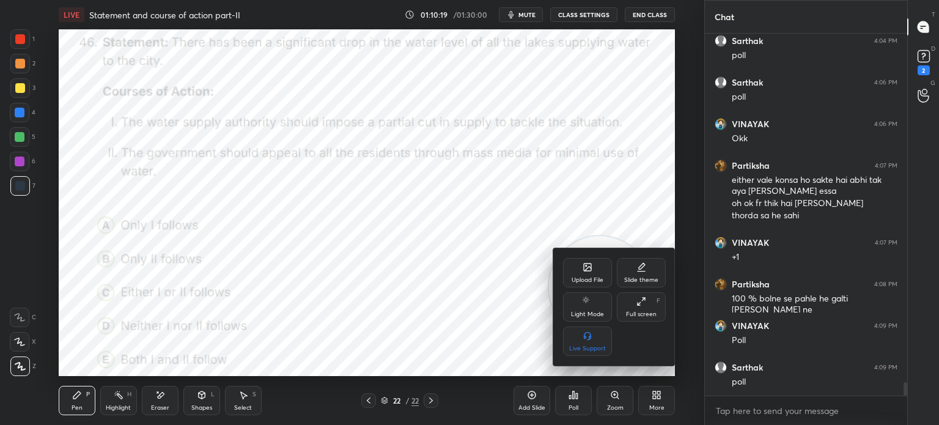
click at [579, 273] on div "Upload File" at bounding box center [587, 272] width 49 height 29
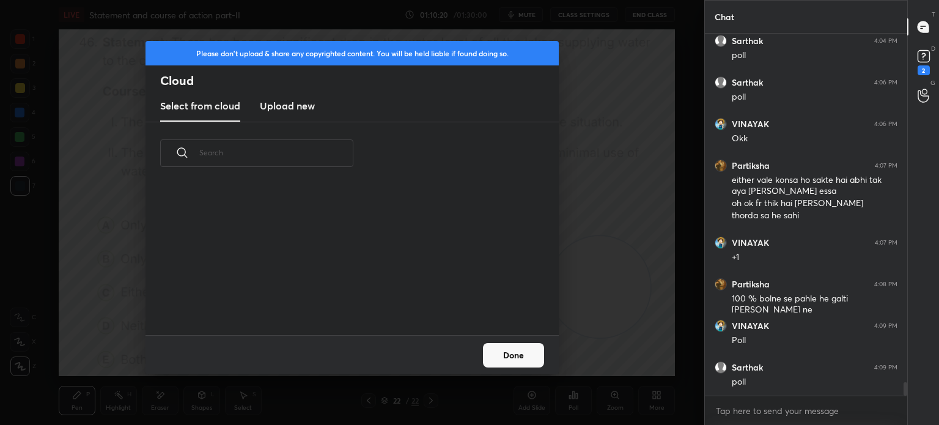
scroll to position [150, 392]
click at [281, 107] on h3 "Upload new" at bounding box center [287, 105] width 55 height 15
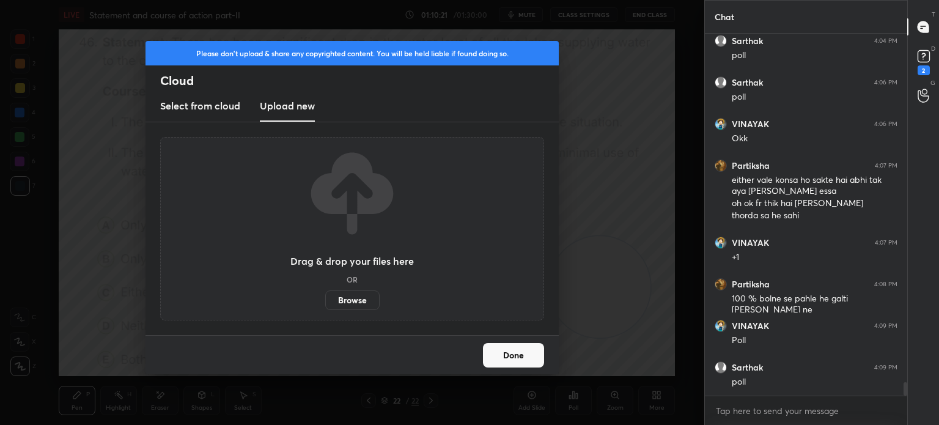
click at [355, 301] on label "Browse" at bounding box center [352, 300] width 54 height 20
click at [325, 301] on input "Browse" at bounding box center [325, 300] width 0 height 20
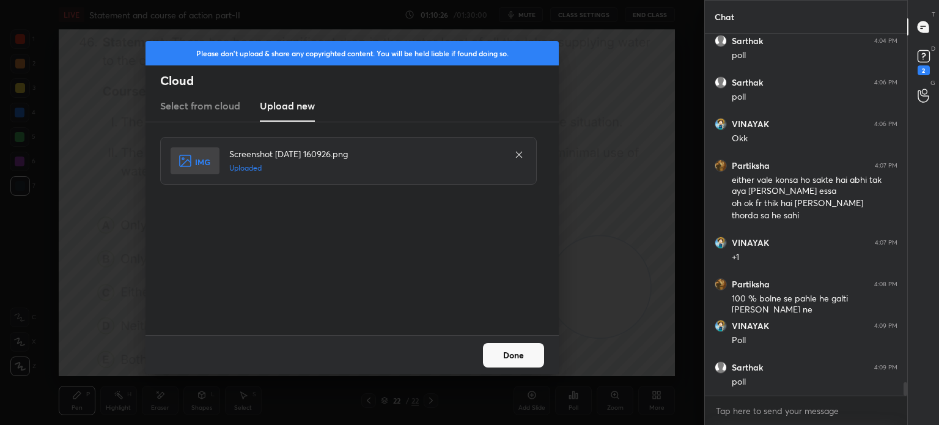
click at [509, 359] on button "Done" at bounding box center [513, 355] width 61 height 24
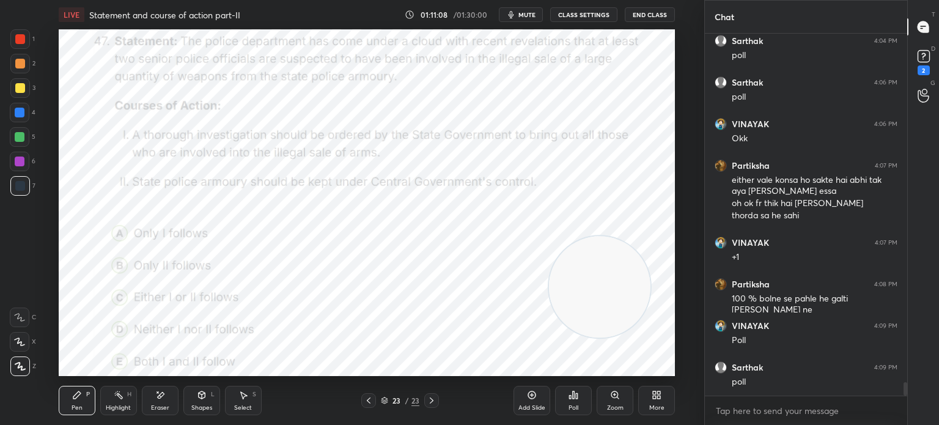
click at [575, 403] on div "Poll" at bounding box center [573, 400] width 37 height 29
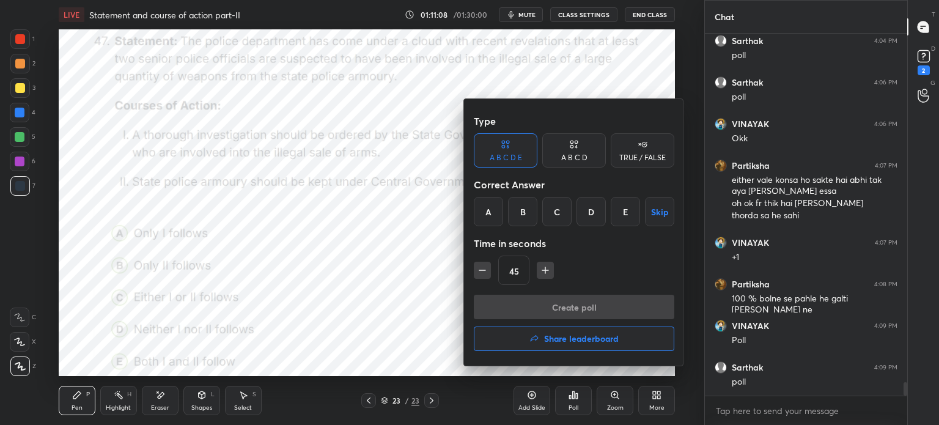
click at [493, 198] on div "A" at bounding box center [488, 211] width 29 height 29
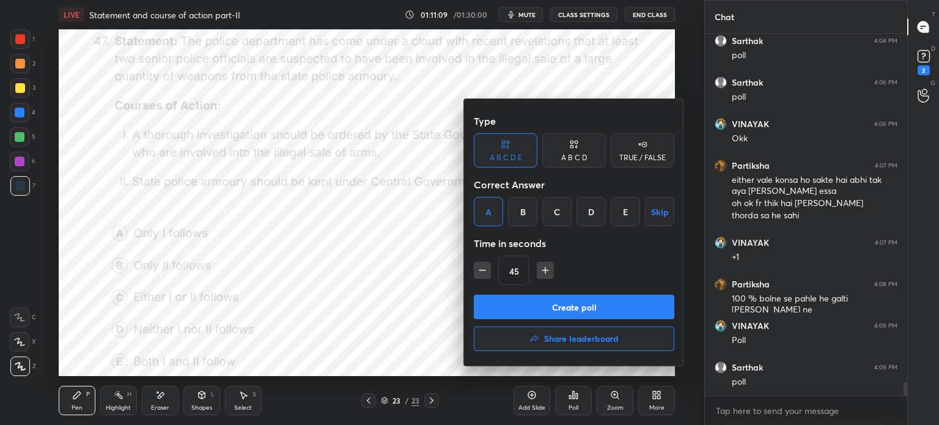
click at [540, 310] on button "Create poll" at bounding box center [574, 307] width 200 height 24
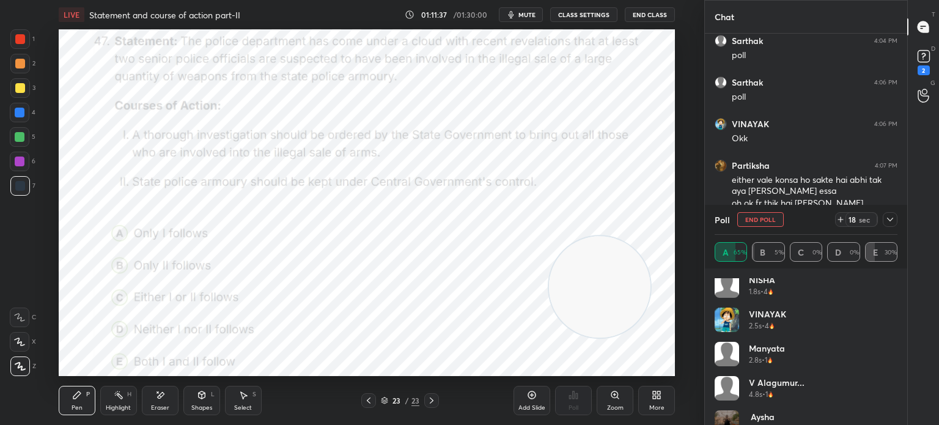
scroll to position [298, 0]
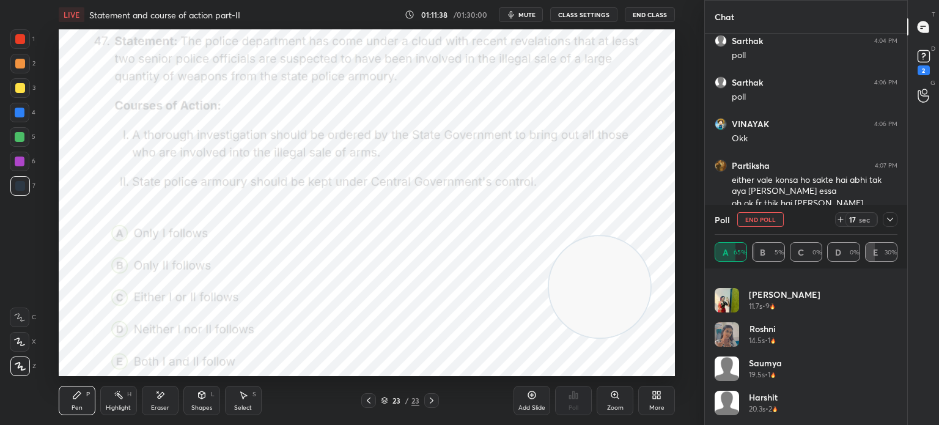
click at [889, 224] on div at bounding box center [890, 219] width 15 height 15
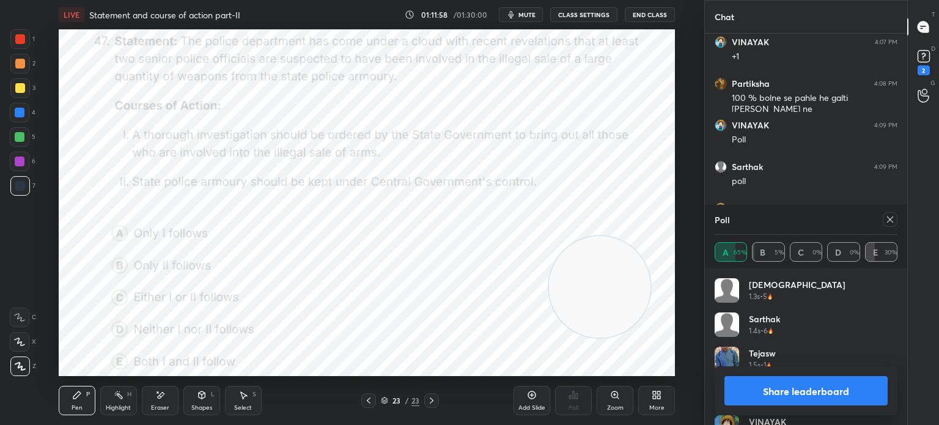
scroll to position [9823, 0]
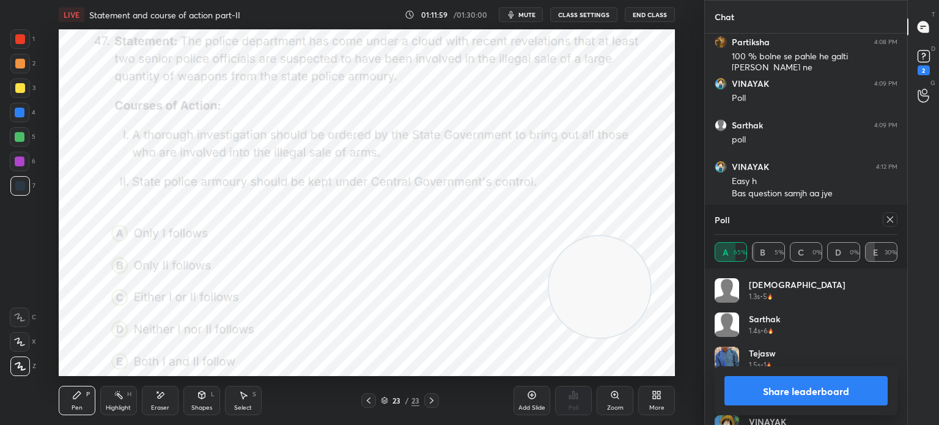
click at [889, 224] on icon at bounding box center [890, 220] width 10 height 10
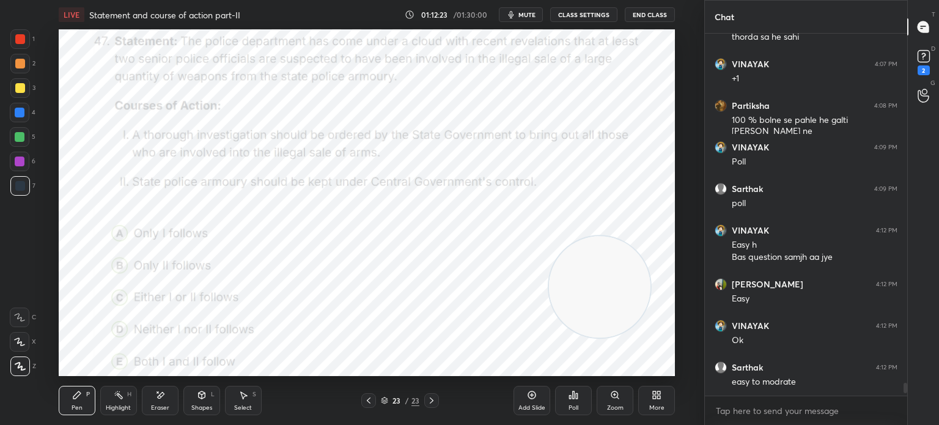
click at [655, 403] on div "More" at bounding box center [656, 400] width 37 height 29
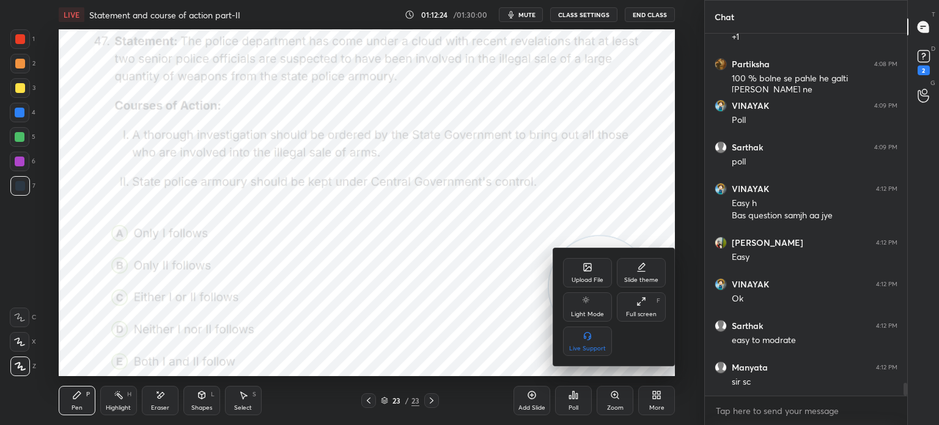
click at [582, 272] on div "Upload File" at bounding box center [587, 272] width 49 height 29
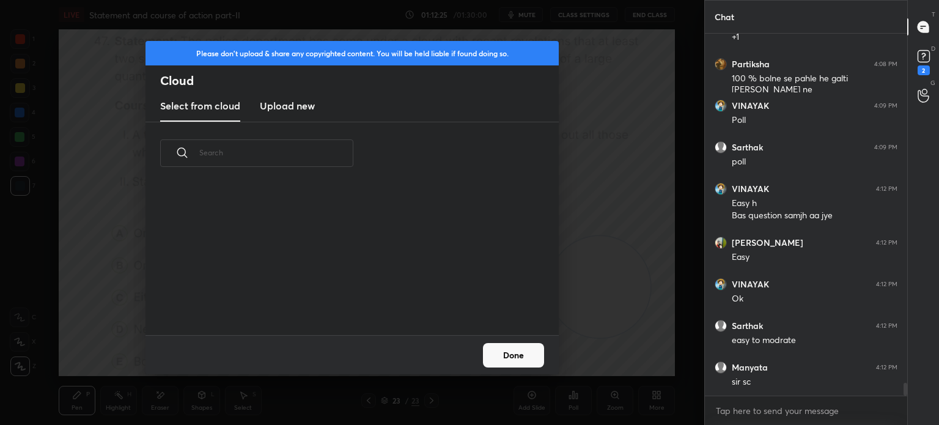
click at [298, 105] on h3 "Upload new" at bounding box center [287, 105] width 55 height 15
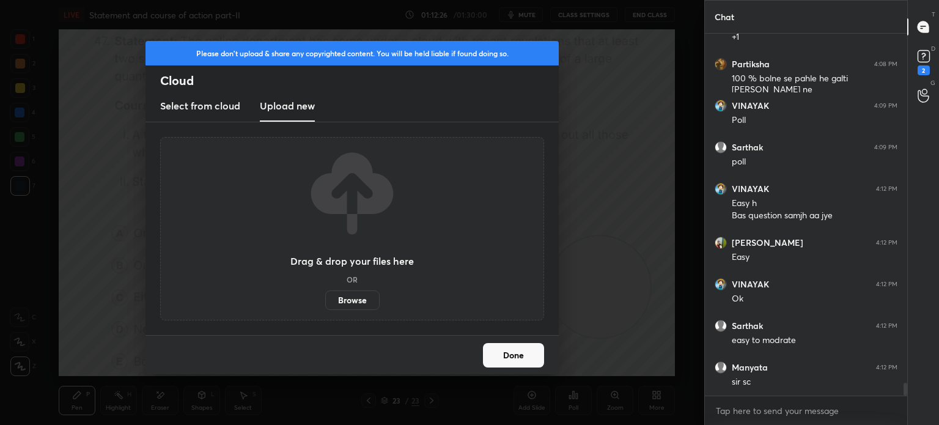
click at [351, 299] on label "Browse" at bounding box center [352, 300] width 54 height 20
click at [325, 299] on input "Browse" at bounding box center [325, 300] width 0 height 20
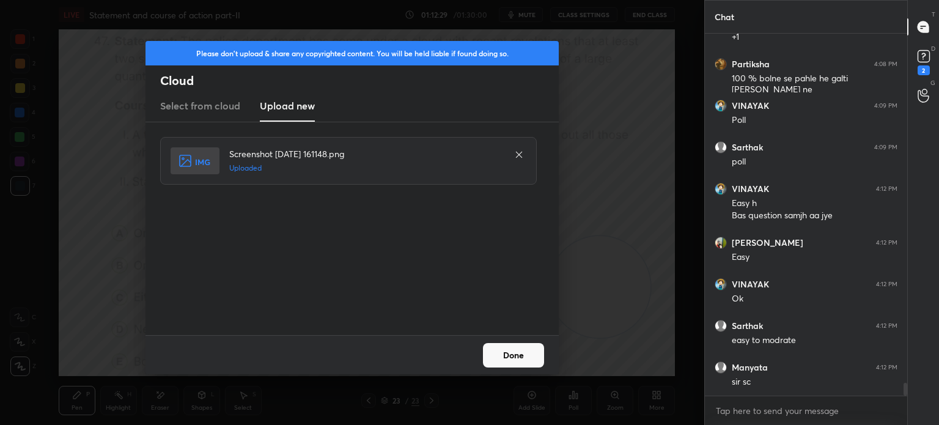
click at [519, 360] on button "Done" at bounding box center [513, 355] width 61 height 24
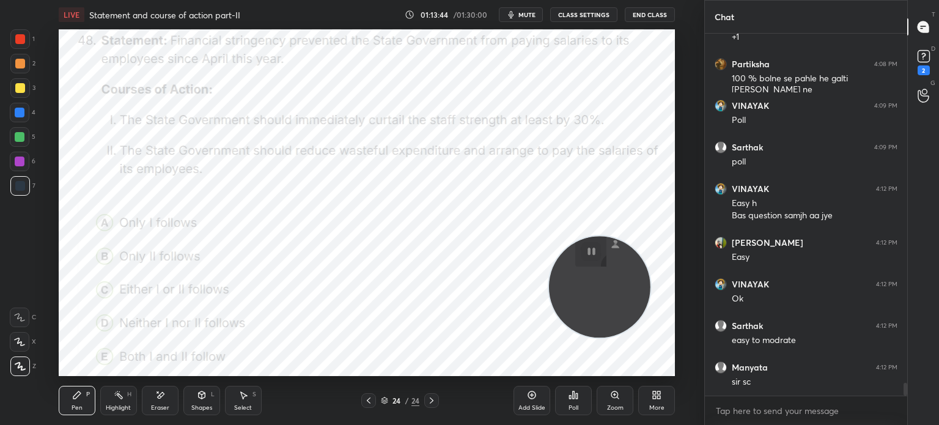
scroll to position [9843, 0]
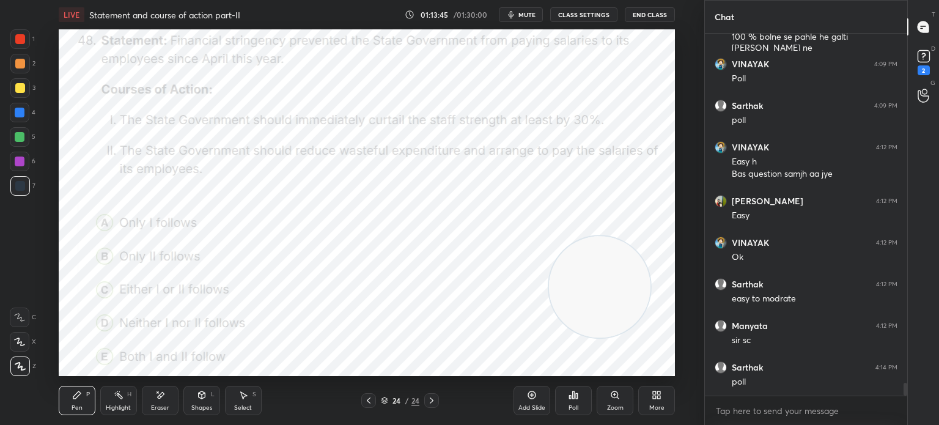
click at [576, 407] on div "Poll" at bounding box center [573, 408] width 10 height 6
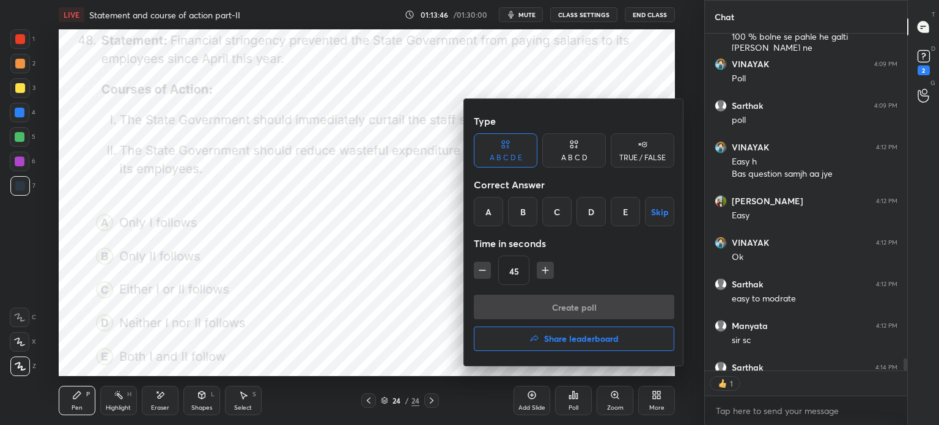
scroll to position [4, 4]
click at [523, 208] on div "B" at bounding box center [522, 211] width 29 height 29
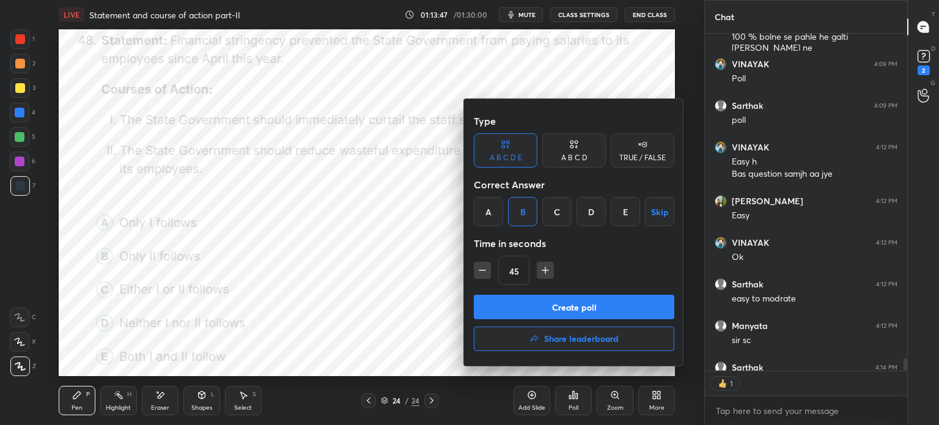
click at [541, 302] on button "Create poll" at bounding box center [574, 307] width 200 height 24
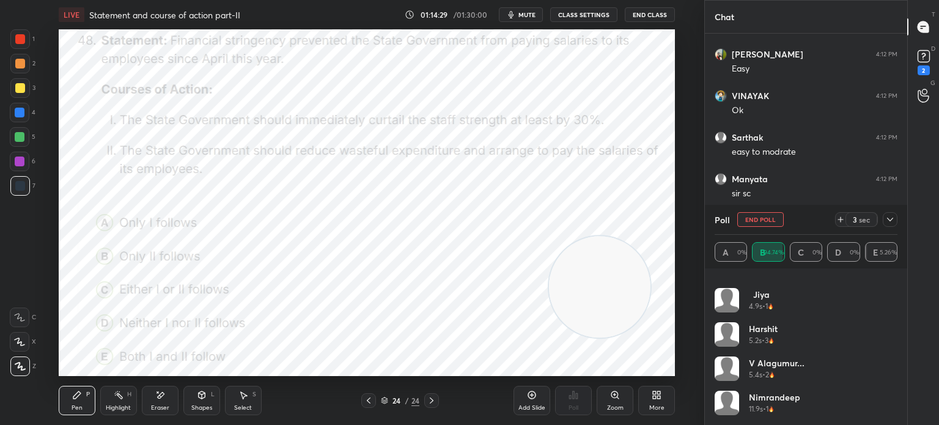
scroll to position [10031, 0]
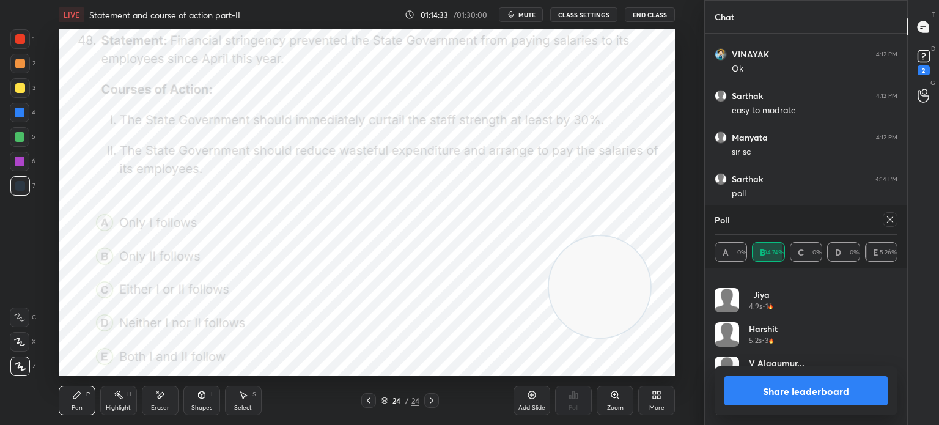
click at [887, 222] on icon at bounding box center [890, 220] width 10 height 10
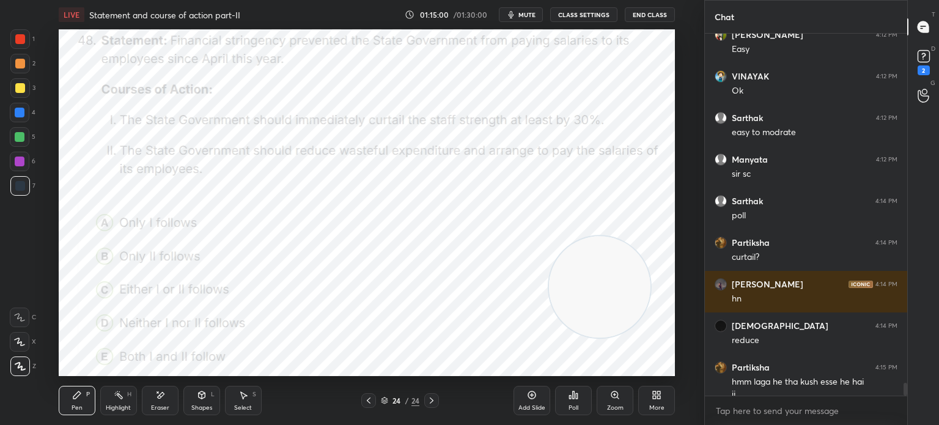
scroll to position [10021, 0]
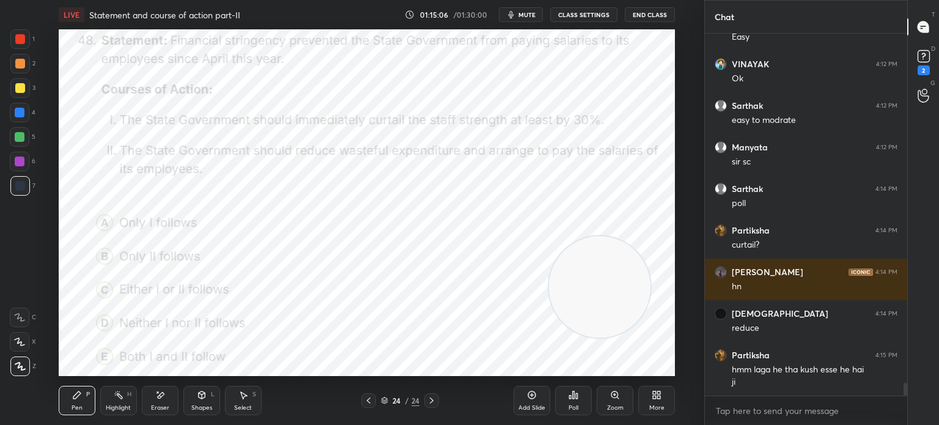
click at [661, 399] on div "More" at bounding box center [656, 400] width 37 height 29
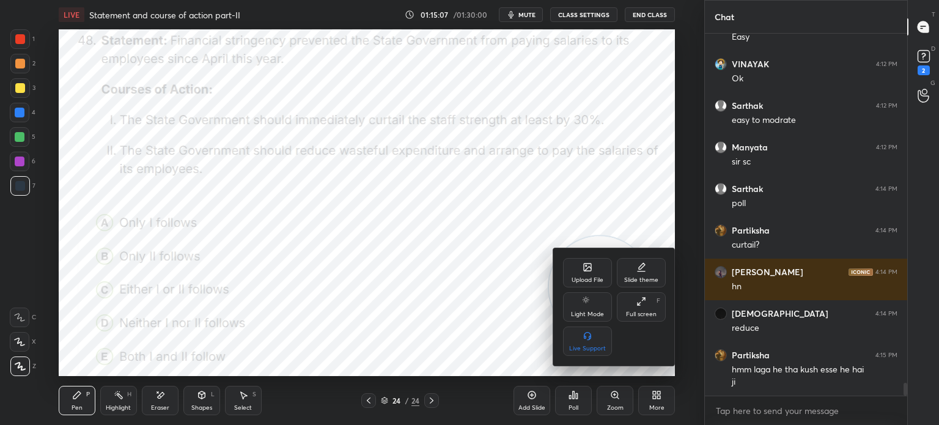
click at [580, 270] on div "Upload File" at bounding box center [587, 272] width 49 height 29
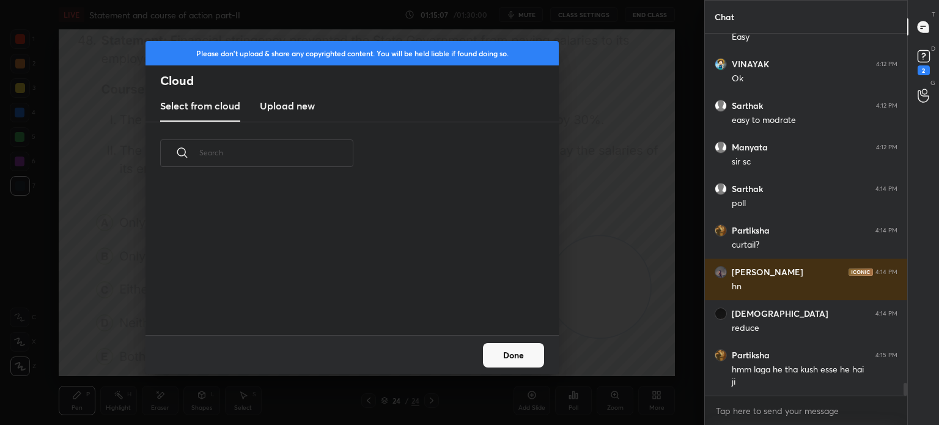
scroll to position [150, 392]
click at [299, 106] on h3 "Upload new" at bounding box center [287, 105] width 55 height 15
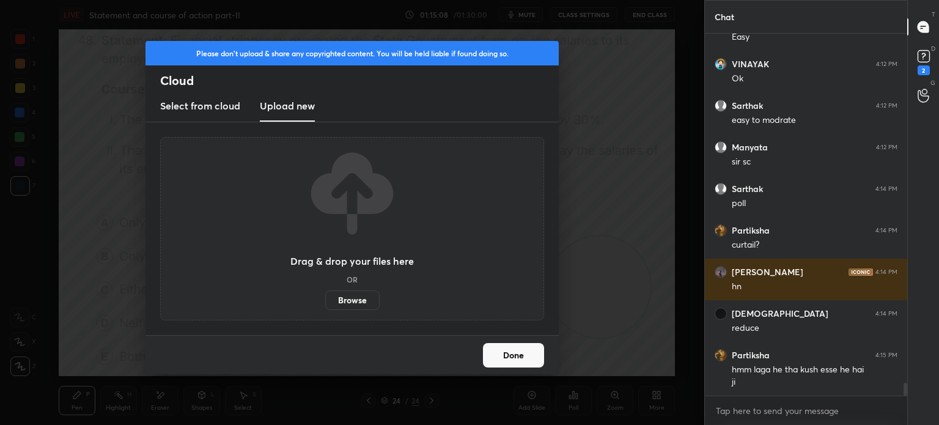
click at [357, 300] on label "Browse" at bounding box center [352, 300] width 54 height 20
click at [325, 300] on input "Browse" at bounding box center [325, 300] width 0 height 20
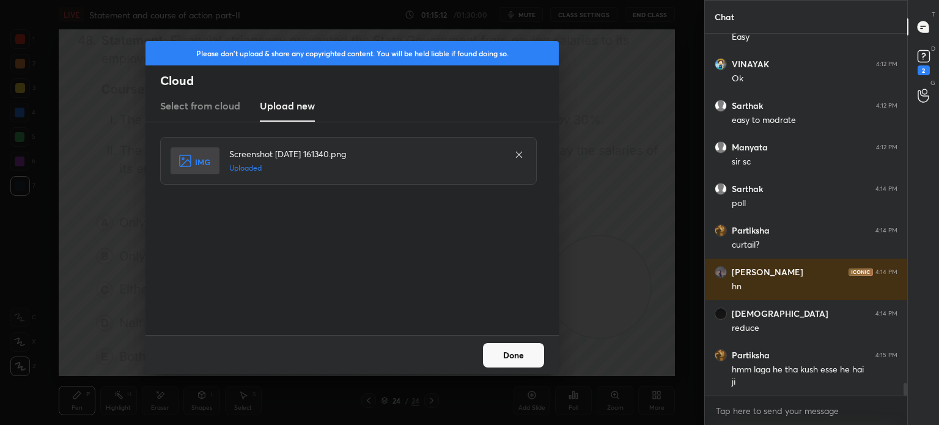
click at [518, 361] on button "Done" at bounding box center [513, 355] width 61 height 24
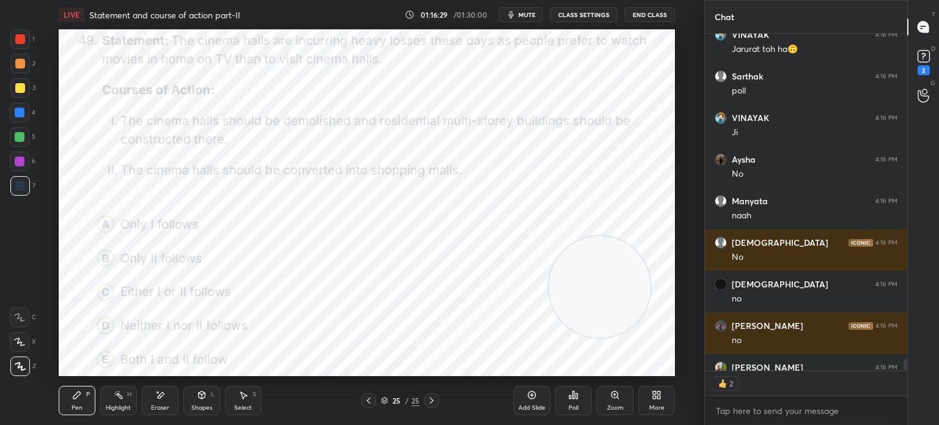
scroll to position [10724, 0]
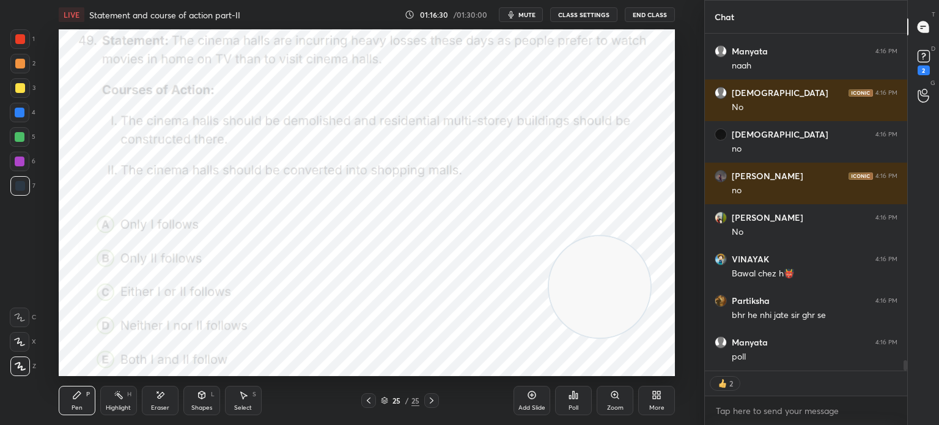
click at [656, 402] on div "More" at bounding box center [656, 400] width 37 height 29
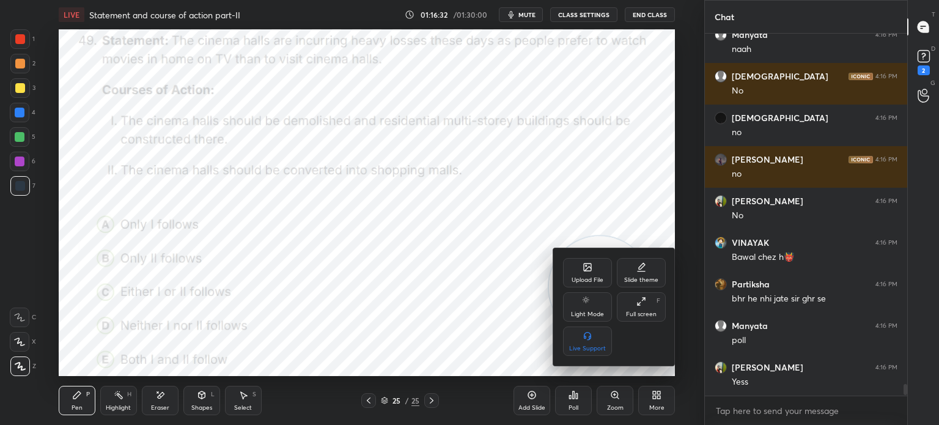
scroll to position [3, 4]
click at [494, 273] on div at bounding box center [469, 212] width 939 height 425
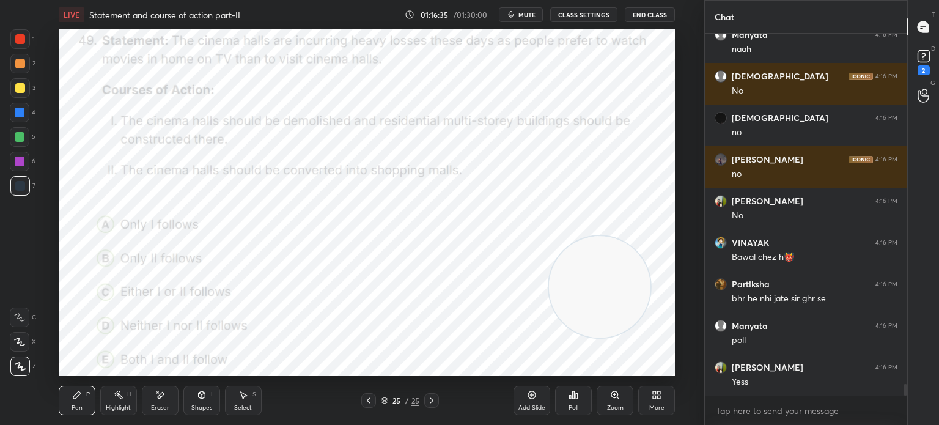
click at [575, 407] on div "Poll" at bounding box center [573, 408] width 10 height 6
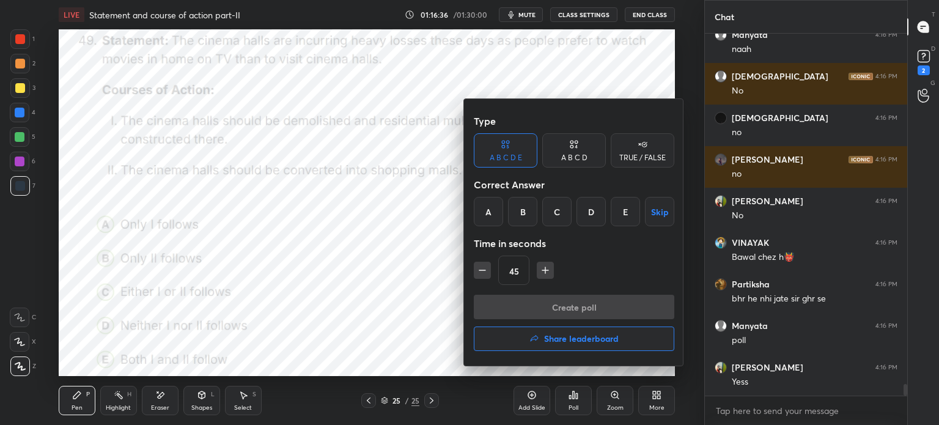
click at [589, 215] on div "D" at bounding box center [590, 211] width 29 height 29
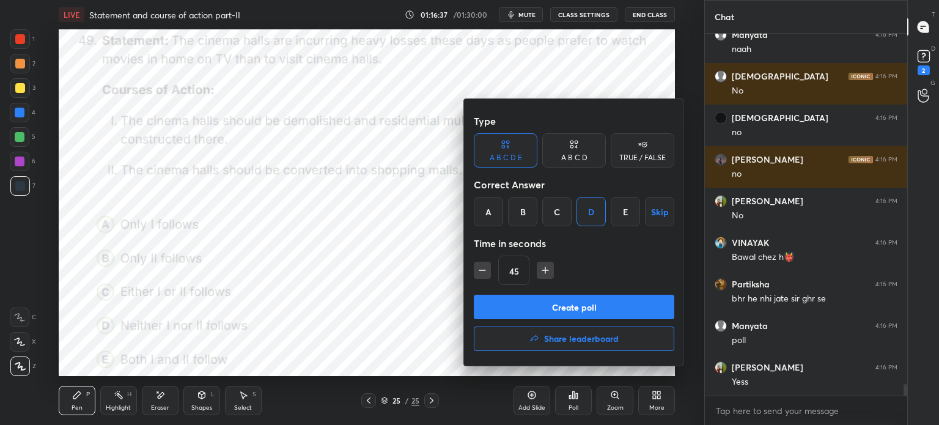
click at [575, 308] on button "Create poll" at bounding box center [574, 307] width 200 height 24
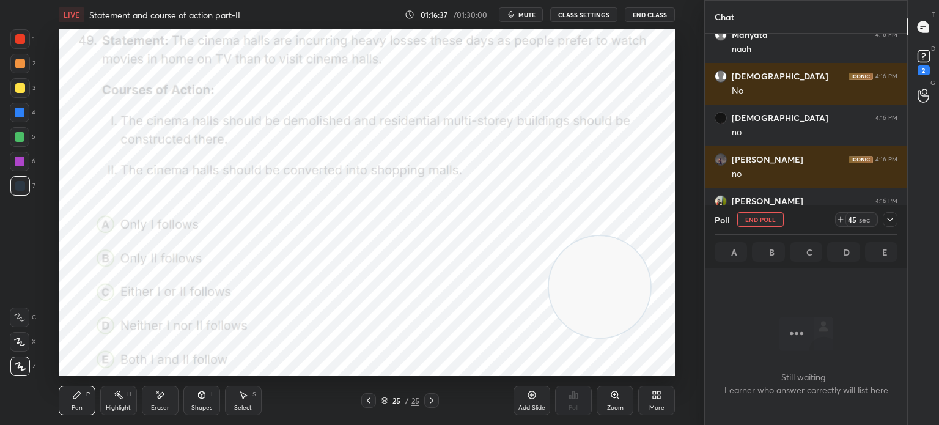
scroll to position [324, 199]
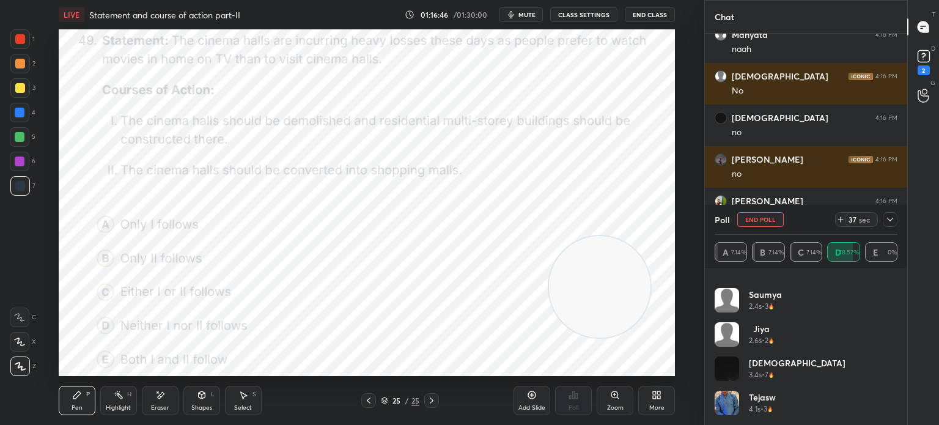
click at [890, 219] on icon at bounding box center [890, 220] width 10 height 10
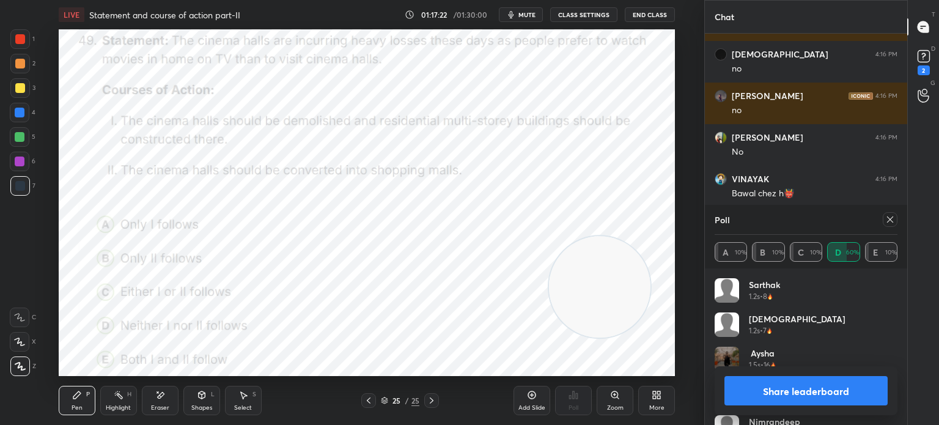
scroll to position [142, 179]
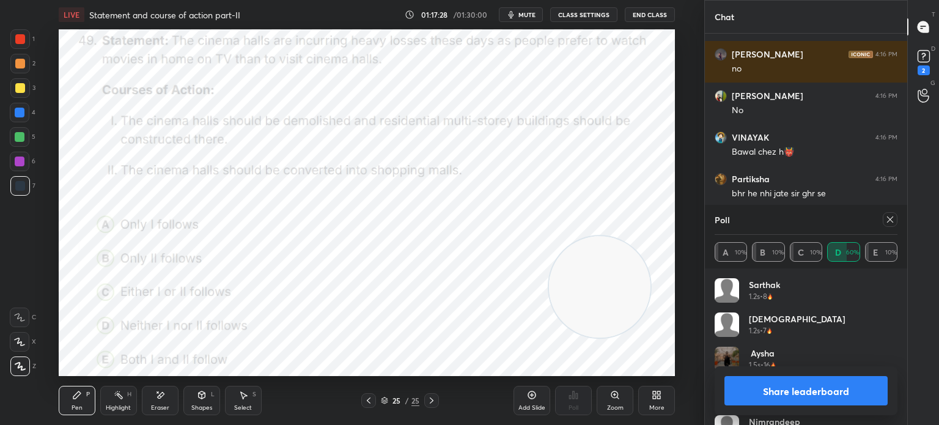
click at [653, 398] on icon at bounding box center [654, 396] width 3 height 3
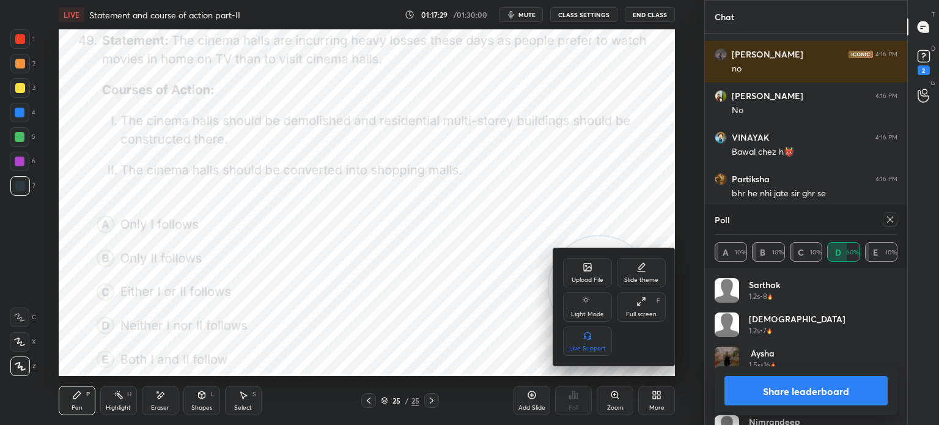
click at [583, 271] on icon at bounding box center [588, 267] width 10 height 10
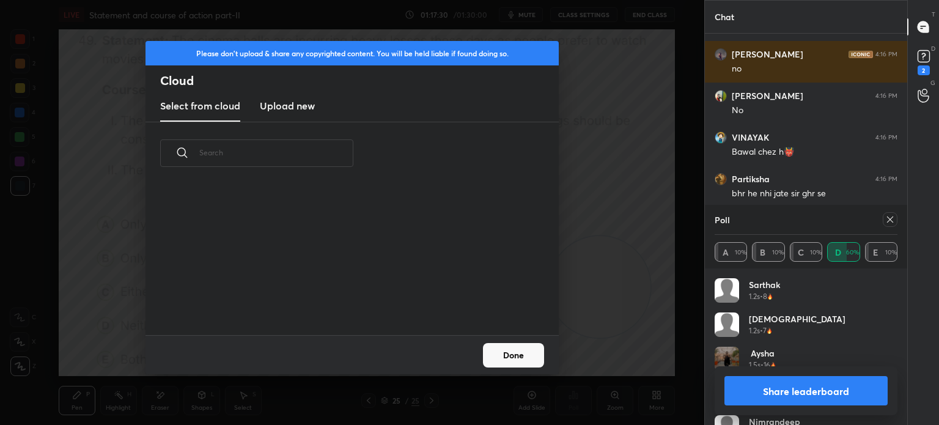
click at [291, 107] on h3 "Upload new" at bounding box center [287, 105] width 55 height 15
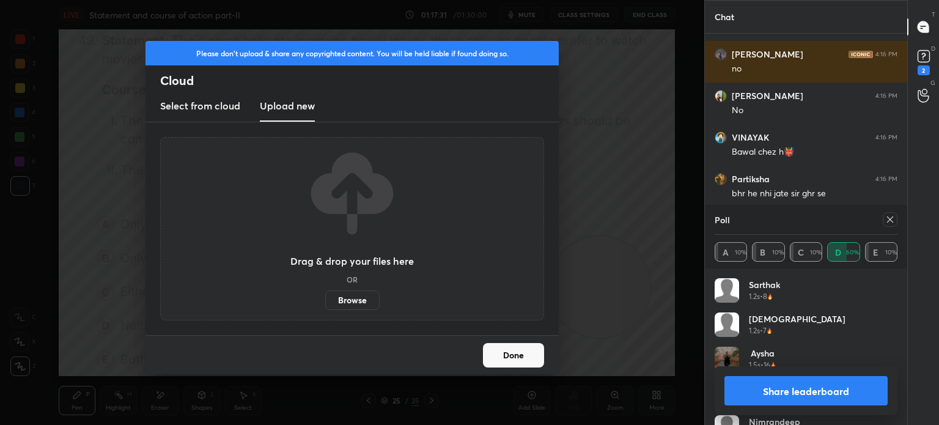
click at [348, 302] on label "Browse" at bounding box center [352, 300] width 54 height 20
click at [325, 302] on input "Browse" at bounding box center [325, 300] width 0 height 20
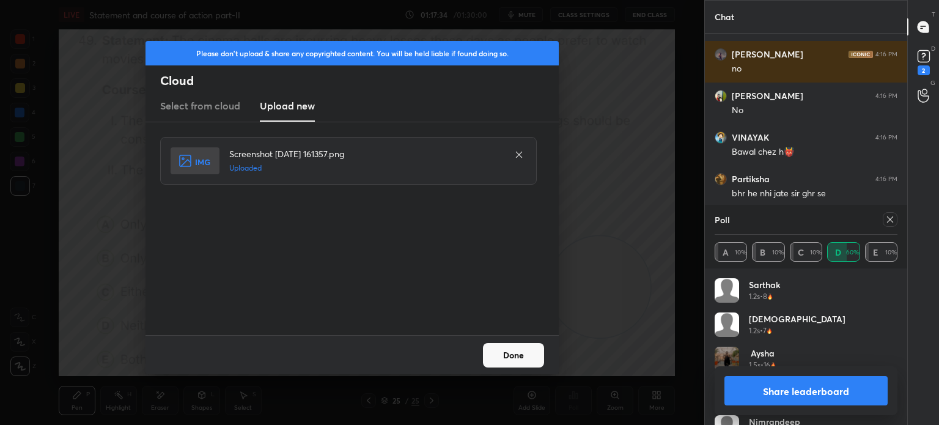
click at [510, 348] on button "Done" at bounding box center [513, 355] width 61 height 24
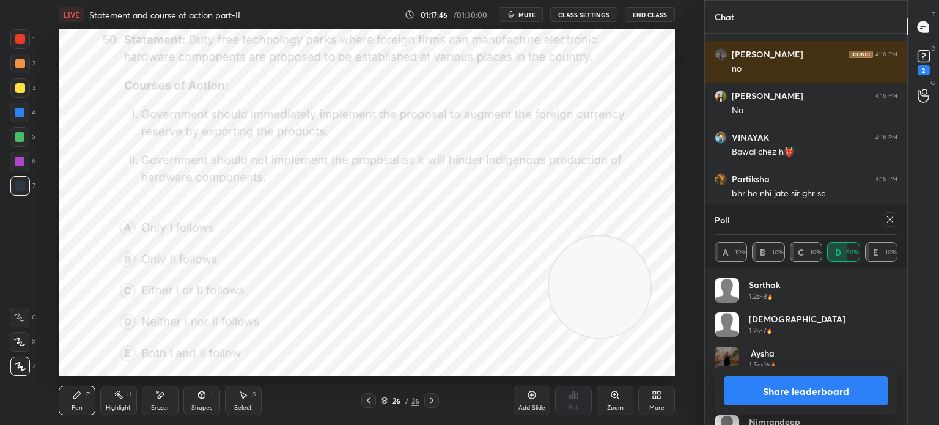
scroll to position [10887, 0]
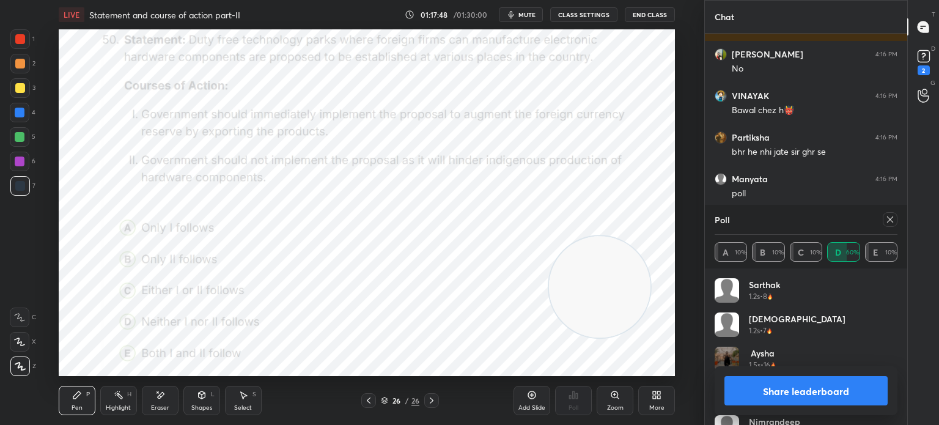
click at [889, 219] on icon at bounding box center [890, 219] width 6 height 6
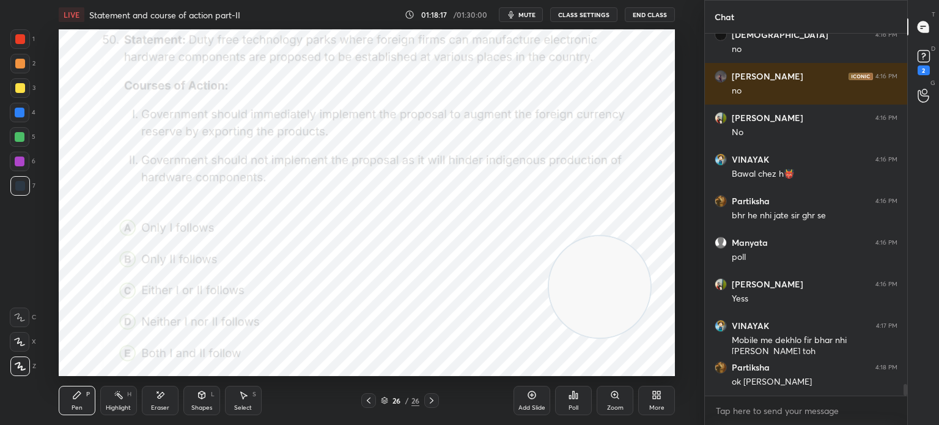
scroll to position [10865, 0]
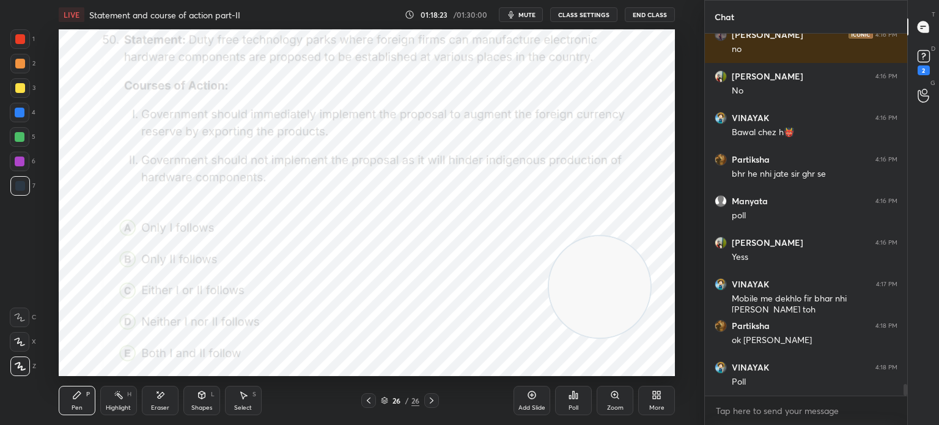
click at [576, 402] on div "Poll" at bounding box center [573, 400] width 37 height 29
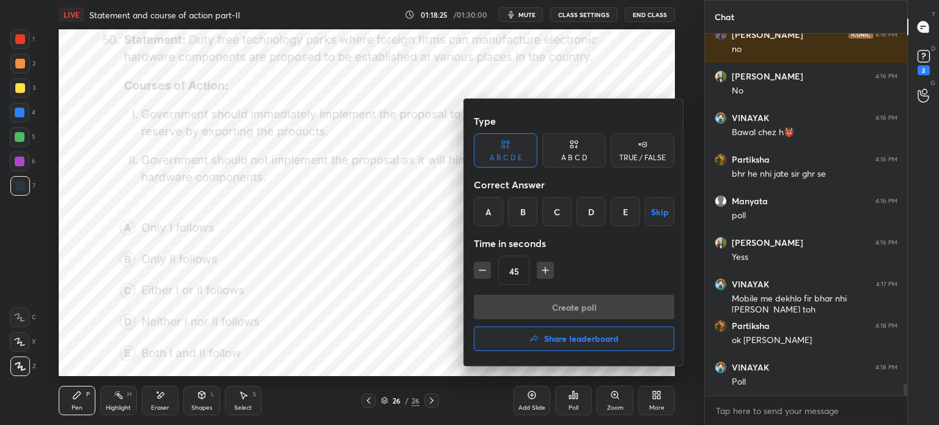
click at [488, 210] on div "A" at bounding box center [488, 211] width 29 height 29
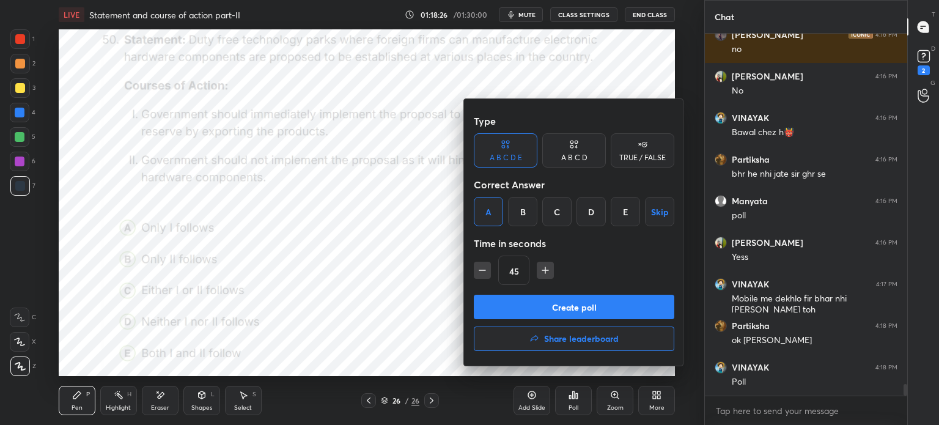
click at [515, 309] on button "Create poll" at bounding box center [574, 307] width 200 height 24
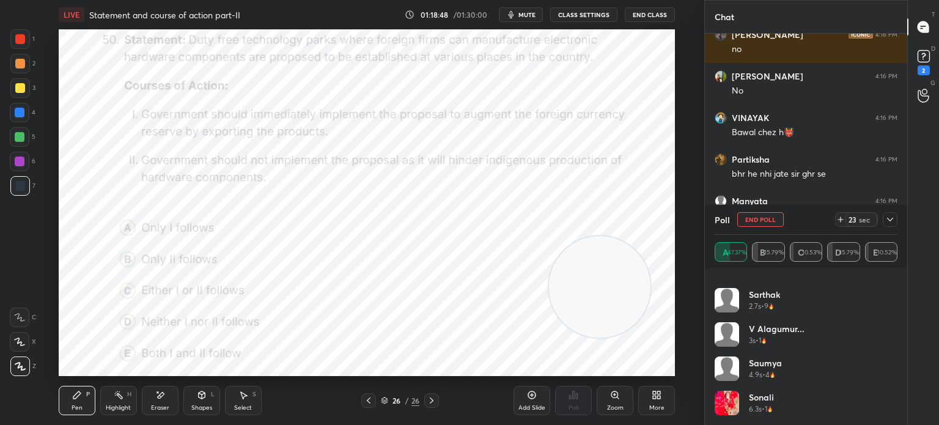
scroll to position [161, 0]
click at [889, 219] on icon at bounding box center [890, 220] width 10 height 10
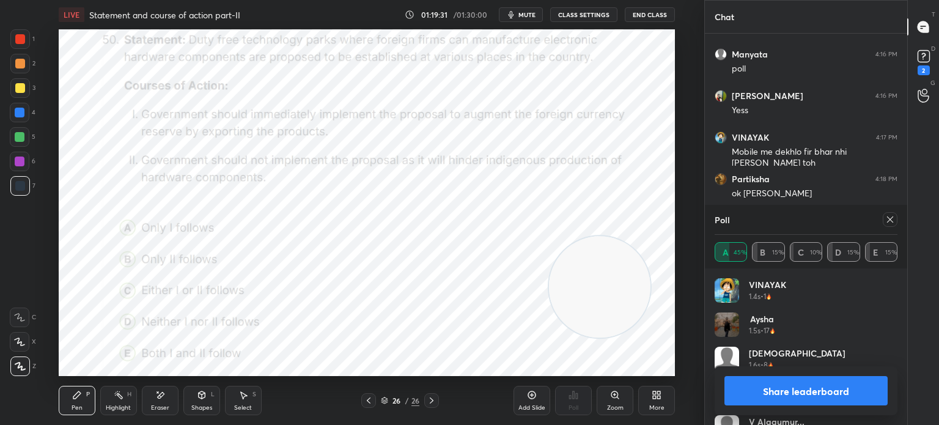
scroll to position [11053, 0]
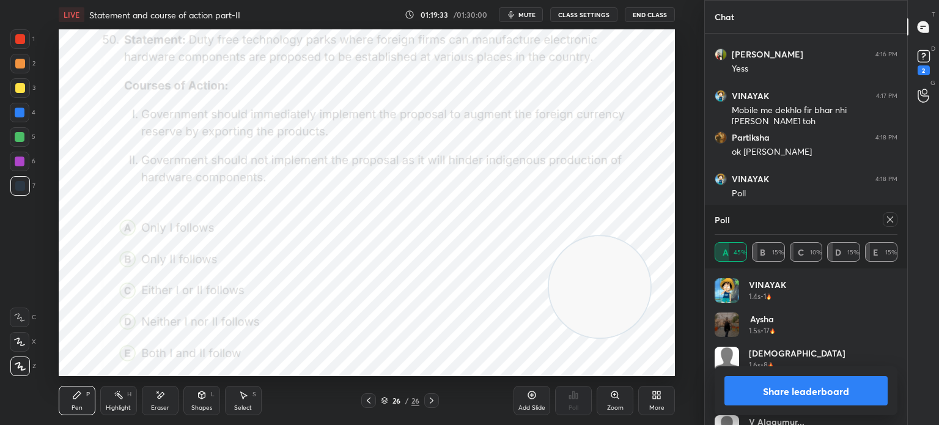
click at [889, 219] on icon at bounding box center [890, 219] width 6 height 6
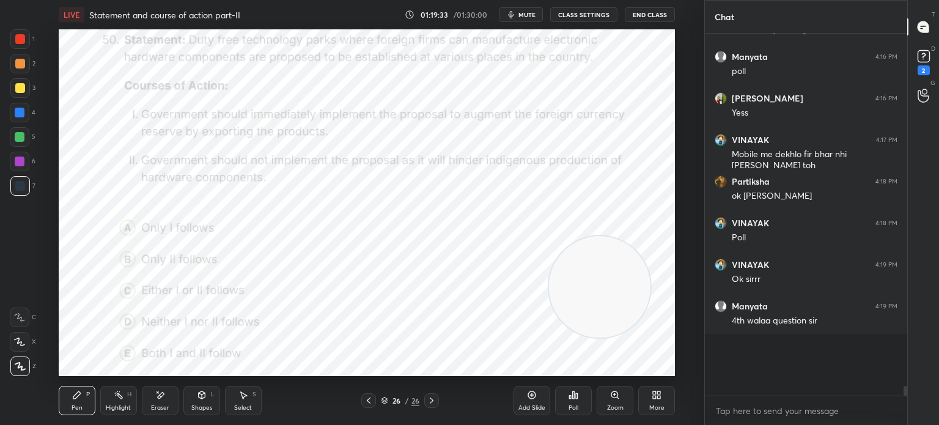
scroll to position [357, 199]
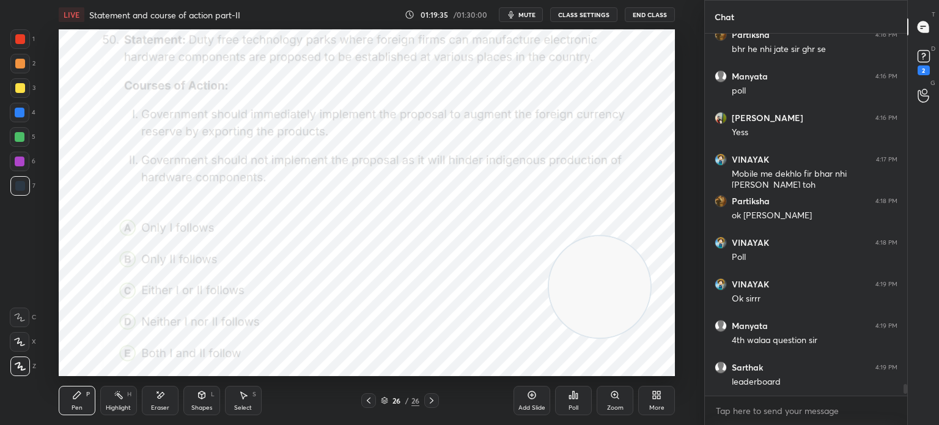
click at [575, 402] on div "Poll" at bounding box center [573, 400] width 37 height 29
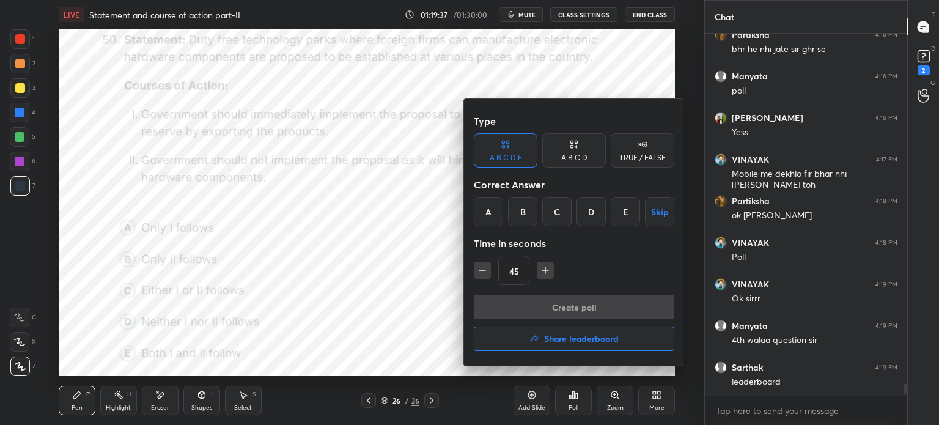
click at [518, 333] on button "Share leaderboard" at bounding box center [574, 338] width 200 height 24
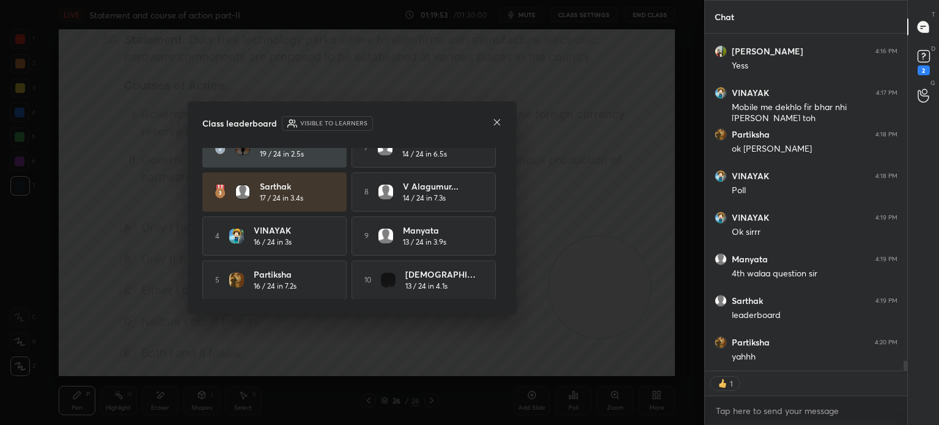
click at [497, 129] on div at bounding box center [497, 123] width 10 height 13
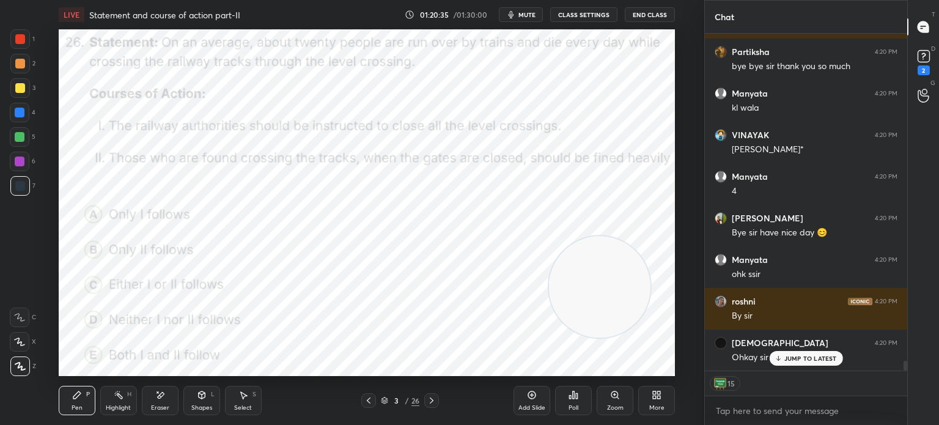
scroll to position [11546, 0]
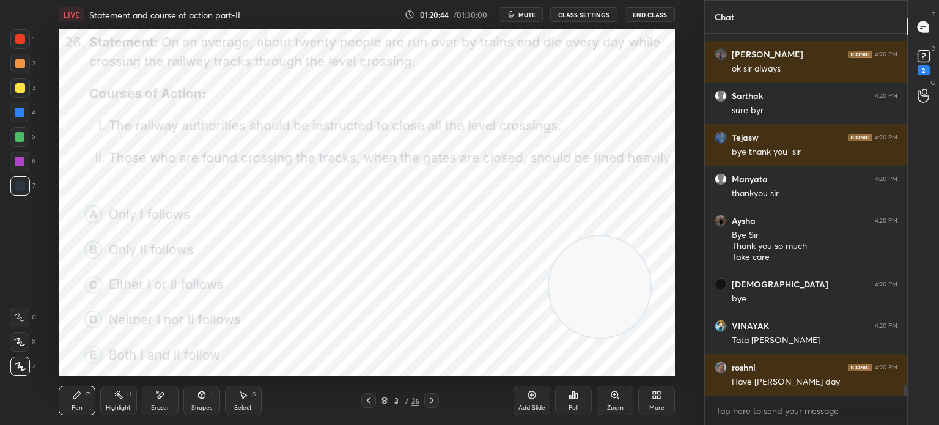
click at [644, 17] on button "End Class" at bounding box center [650, 14] width 50 height 15
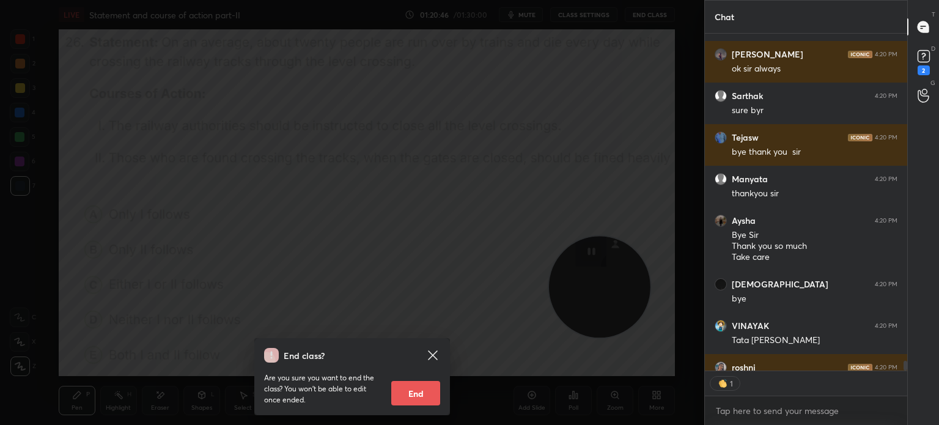
scroll to position [4, 4]
click at [413, 394] on button "End" at bounding box center [415, 393] width 49 height 24
type textarea "x"
